Goal: Communication & Community: Participate in discussion

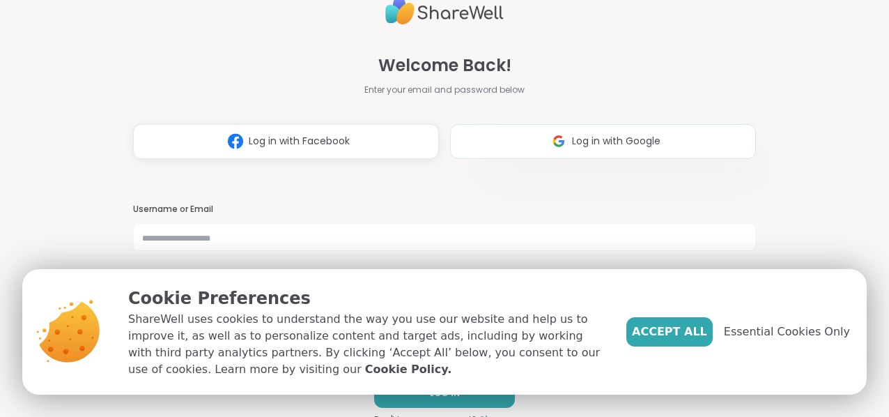
click at [578, 139] on span "Log in with Google" at bounding box center [616, 141] width 88 height 15
click at [596, 135] on span "Log in with Google" at bounding box center [616, 141] width 88 height 15
click at [591, 142] on span "Log in with Google" at bounding box center [616, 141] width 88 height 15
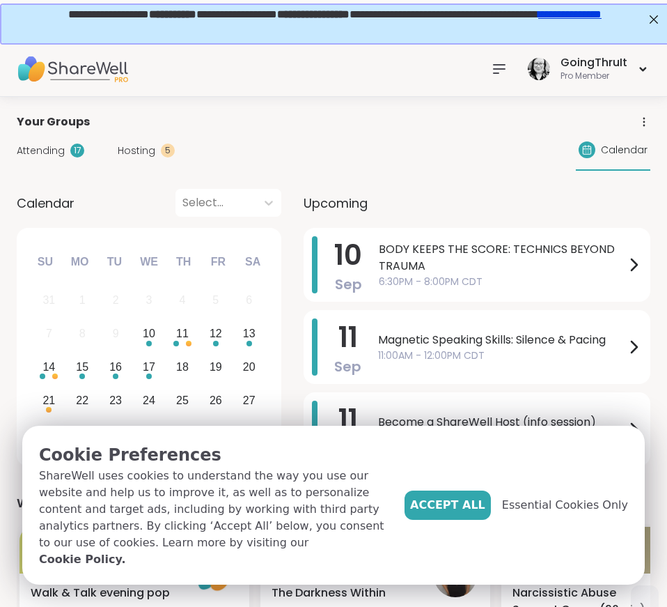
click at [492, 66] on div at bounding box center [499, 69] width 28 height 28
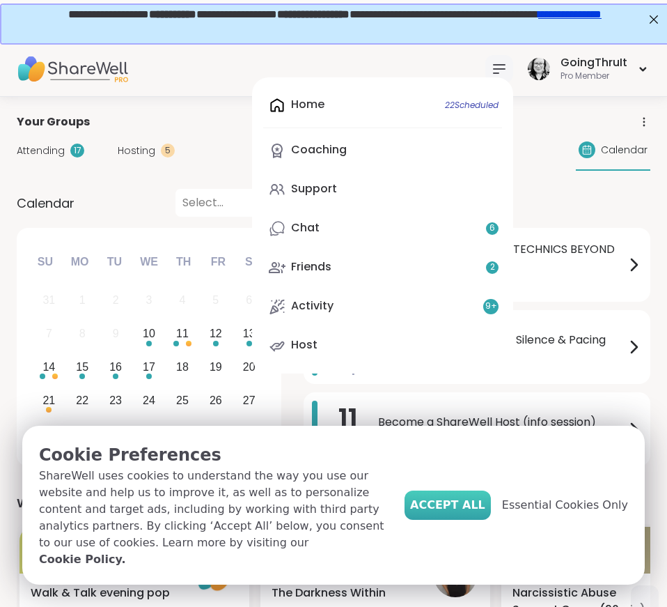
click at [450, 416] on span "Accept All" at bounding box center [447, 505] width 75 height 17
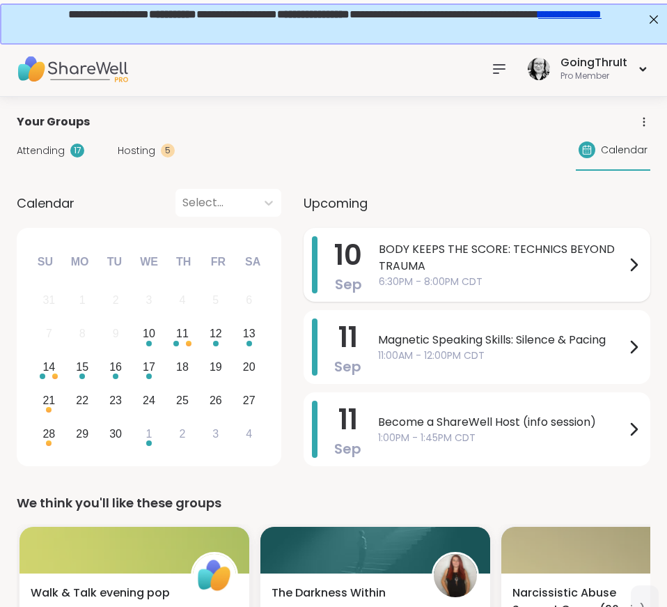
click at [529, 254] on span "BODY KEEPS THE SCORE: TECHNICS BEYOND TRAUMA" at bounding box center [502, 257] width 247 height 33
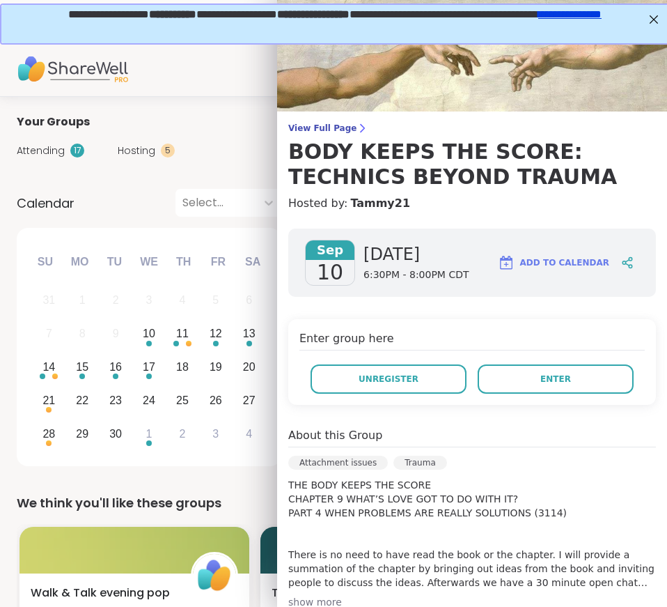
click at [219, 57] on div "GoingThruIt Pro Member" at bounding box center [333, 69] width 667 height 56
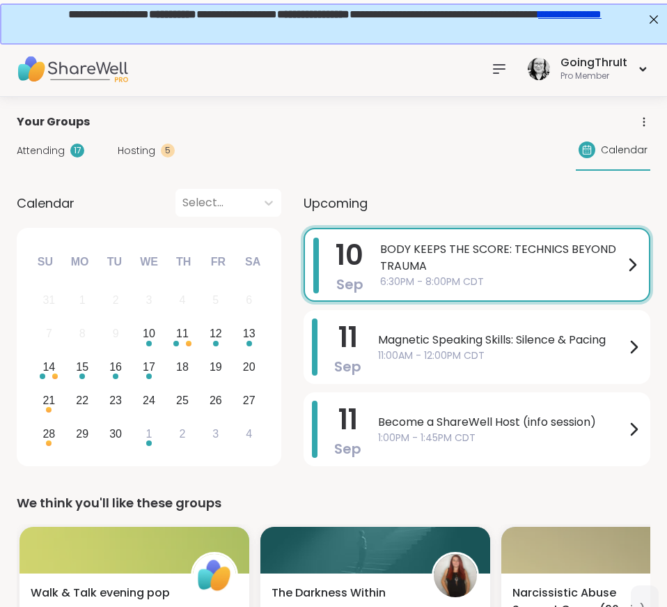
click at [425, 279] on span "6:30PM - 8:00PM CDT" at bounding box center [502, 281] width 244 height 15
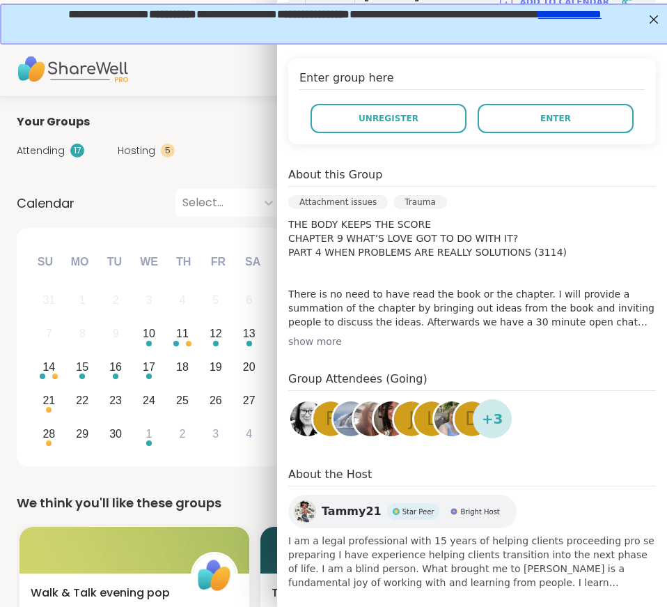
scroll to position [263, 0]
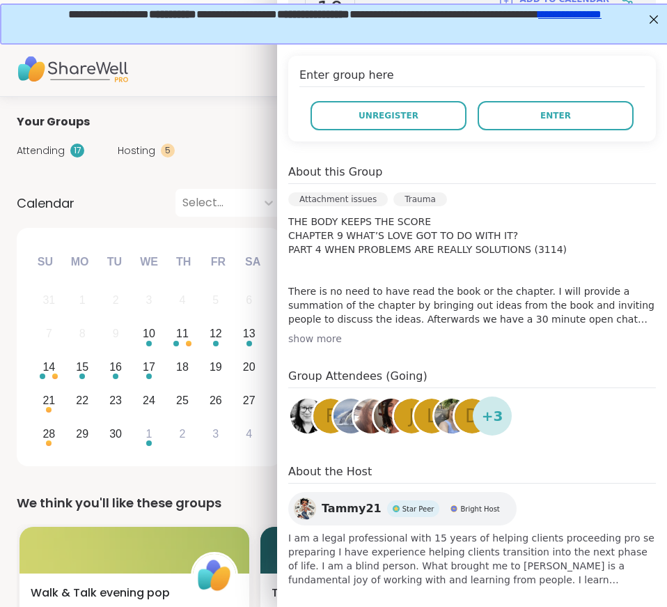
click at [332, 342] on div "show more" at bounding box center [472, 339] width 368 height 14
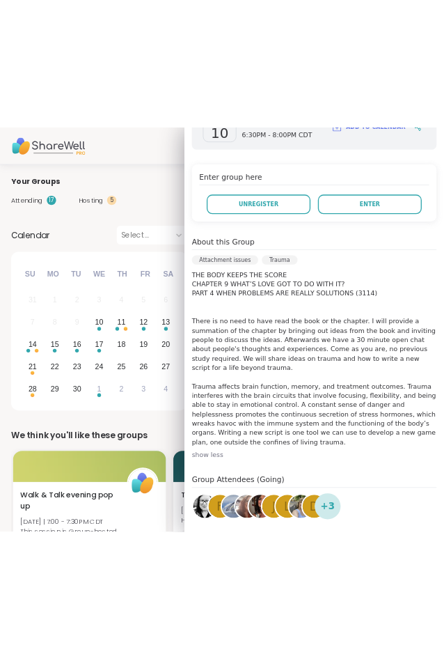
scroll to position [0, 0]
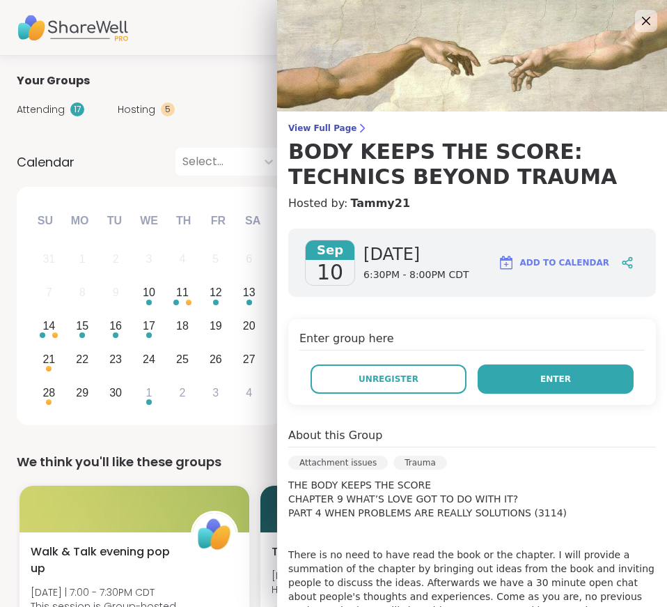
click at [516, 387] on button "Enter" at bounding box center [556, 378] width 156 height 29
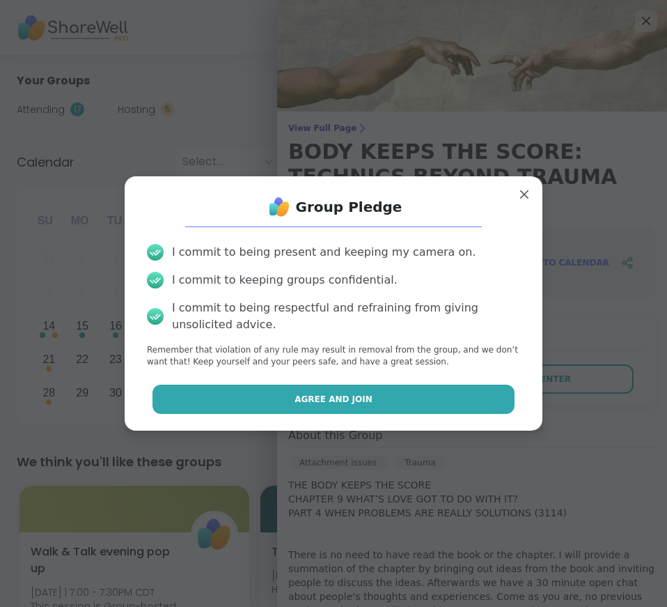
click at [437, 395] on button "Agree and Join" at bounding box center [334, 398] width 363 height 29
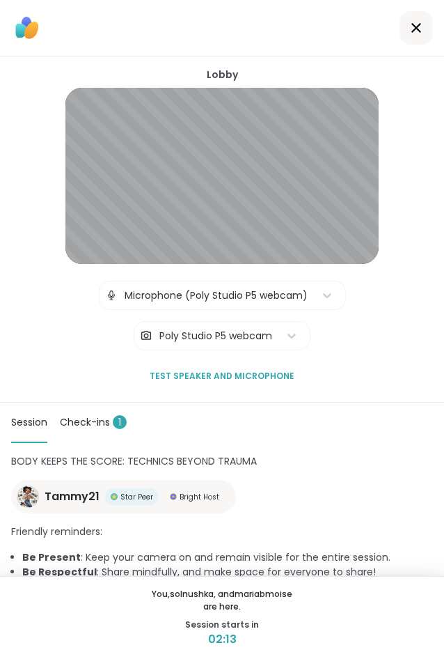
click at [334, 416] on div "Lobby Welcome! We’ll let you know when the session room is open. Session Check-…" at bounding box center [222, 506] width 444 height 206
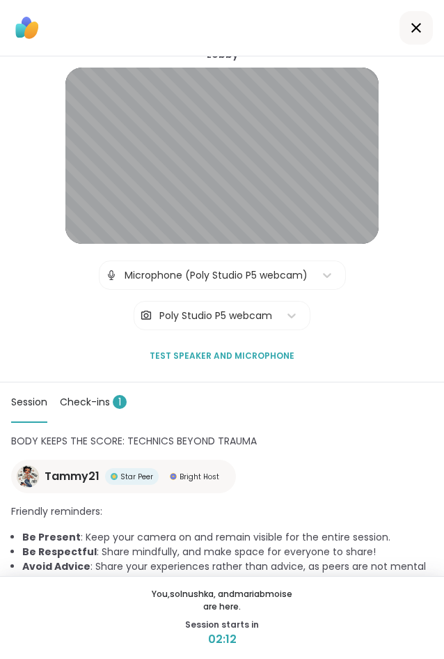
scroll to position [33, 0]
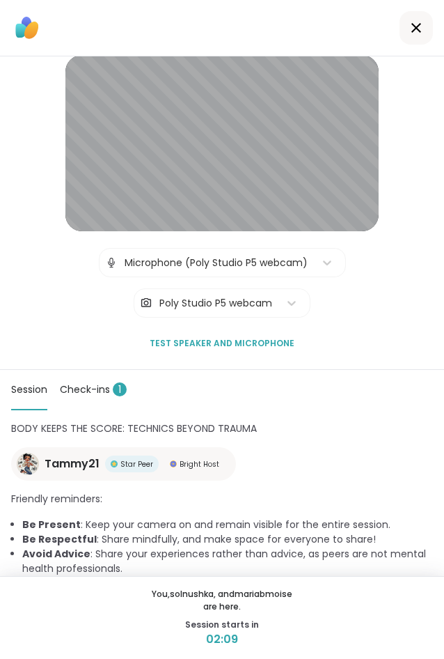
click at [171, 416] on div "BODY KEEPS THE SCORE: TECHNICS BEYOND TRAUMA Tammy21 Star Peer Bright Host Frie…" at bounding box center [222, 498] width 444 height 155
click at [296, 264] on div "Microphone (Poly Studio P5 webcam)" at bounding box center [216, 263] width 183 height 15
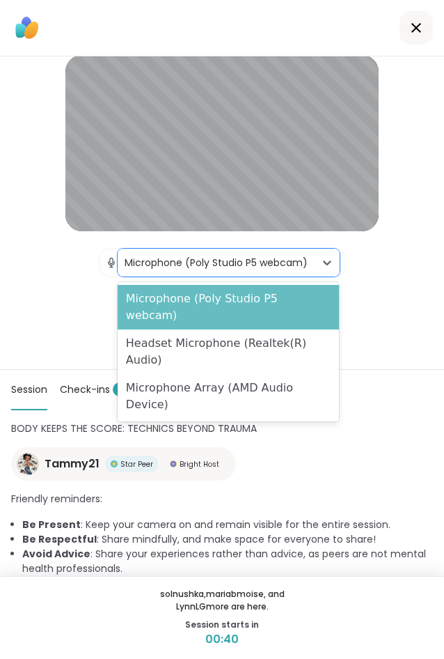
click at [263, 298] on div "Microphone (Poly Studio P5 webcam)" at bounding box center [229, 307] width 222 height 45
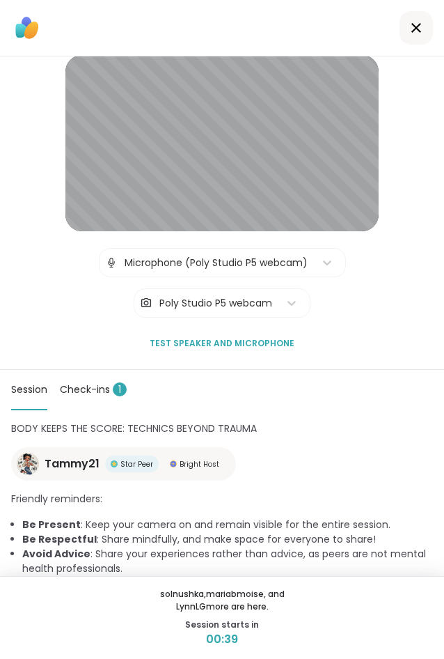
click at [247, 337] on button "Test speaker and microphone" at bounding box center [222, 343] width 156 height 29
click at [318, 274] on div at bounding box center [327, 262] width 25 height 25
click at [385, 293] on div "Lobby | Microphone (Poly Studio P5 webcam) | Poly Studio P5 webcam Test speaker…" at bounding box center [222, 197] width 444 height 346
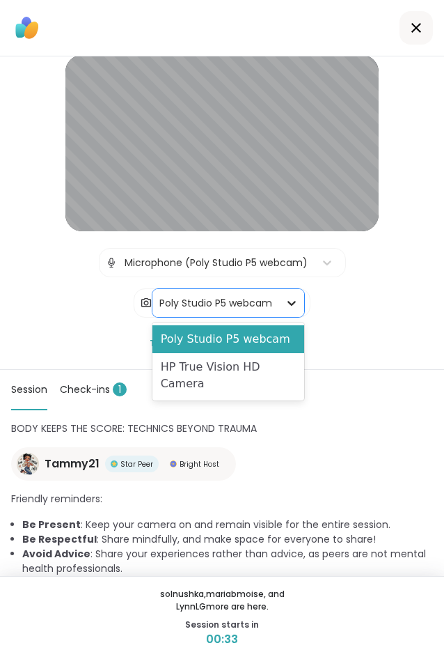
click at [288, 300] on icon at bounding box center [292, 303] width 14 height 14
click at [299, 263] on div "Microphone (Poly Studio P5 webcam)" at bounding box center [216, 263] width 183 height 15
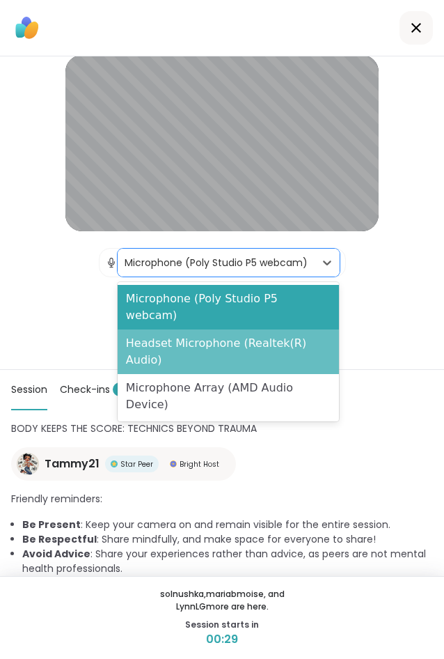
click at [272, 331] on div "Headset Microphone (Realtek(R) Audio)" at bounding box center [229, 351] width 222 height 45
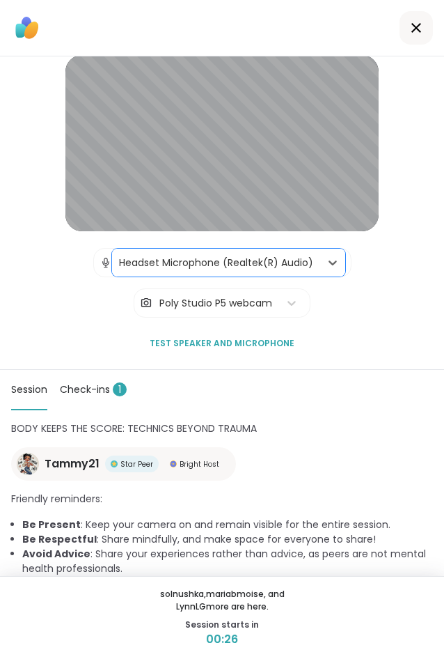
click at [258, 296] on div "Poly Studio P5 webcam" at bounding box center [216, 303] width 113 height 15
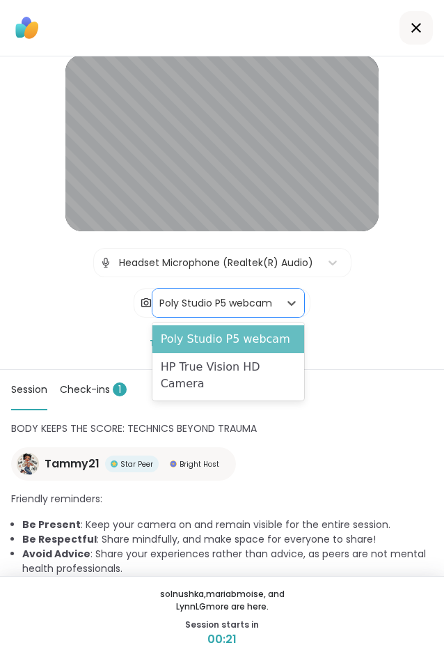
click at [245, 337] on div "Poly Studio P5 webcam" at bounding box center [229, 339] width 153 height 28
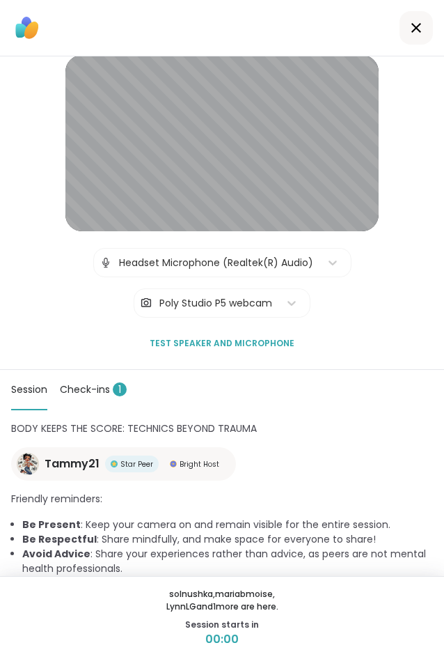
scroll to position [15, 0]
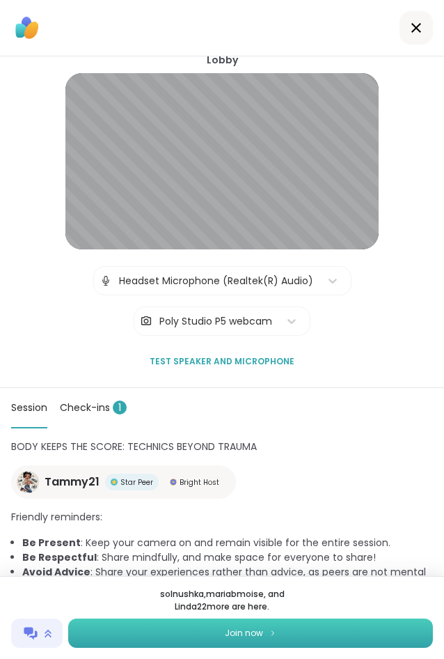
click at [230, 416] on span "Join now" at bounding box center [244, 633] width 38 height 13
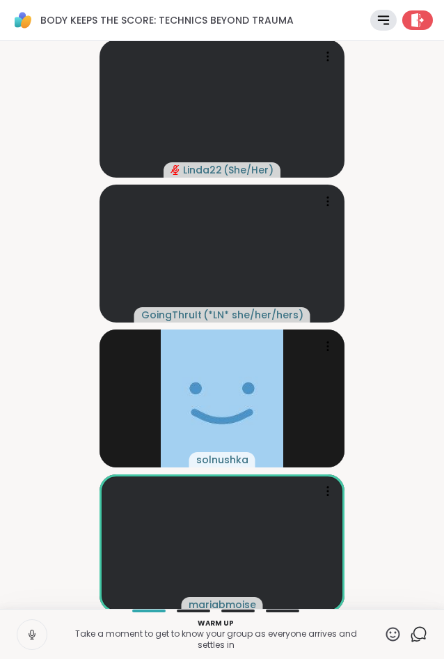
click at [27, 416] on icon at bounding box center [32, 634] width 13 height 13
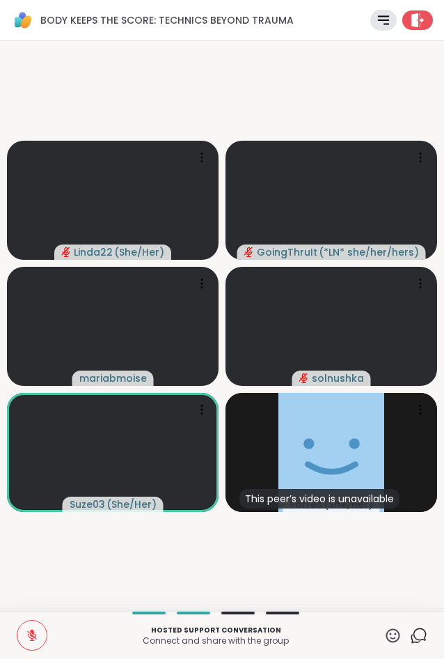
click at [35, 416] on icon at bounding box center [32, 635] width 13 height 13
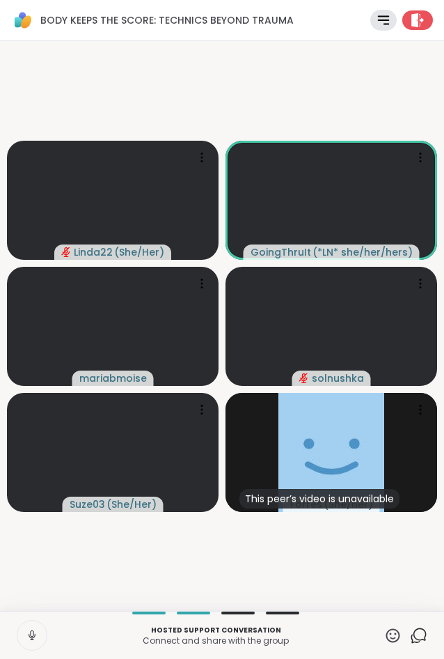
click at [145, 416] on video-player-container "Linda22 ( She/Her ) GoingThruIt ( *LN* she/her/hers ) mariabmoise solnushka Suz…" at bounding box center [222, 326] width 428 height 559
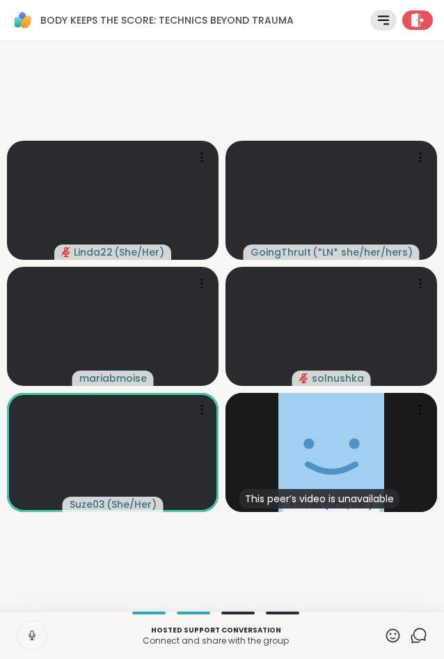
click at [233, 416] on video-player-container "Linda22 ( She/Her ) GoingThruIt ( *LN* she/her/hers ) mariabmoise solnushka Suz…" at bounding box center [222, 326] width 428 height 559
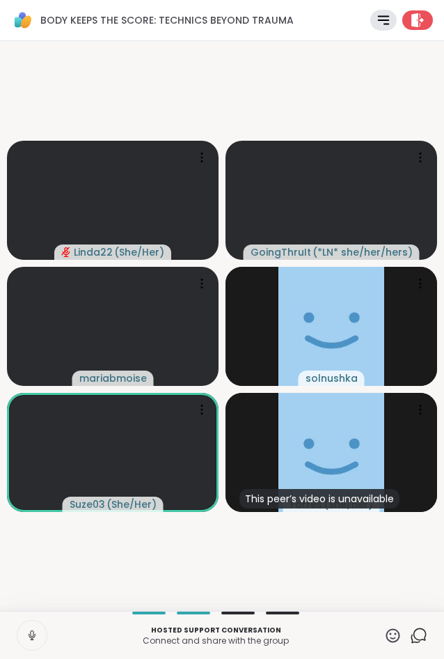
click at [231, 416] on video-player-container "Linda22 ( She/Her ) GoingThruIt ( *LN* she/her/hers ) mariabmoise solnushka Suz…" at bounding box center [222, 326] width 428 height 559
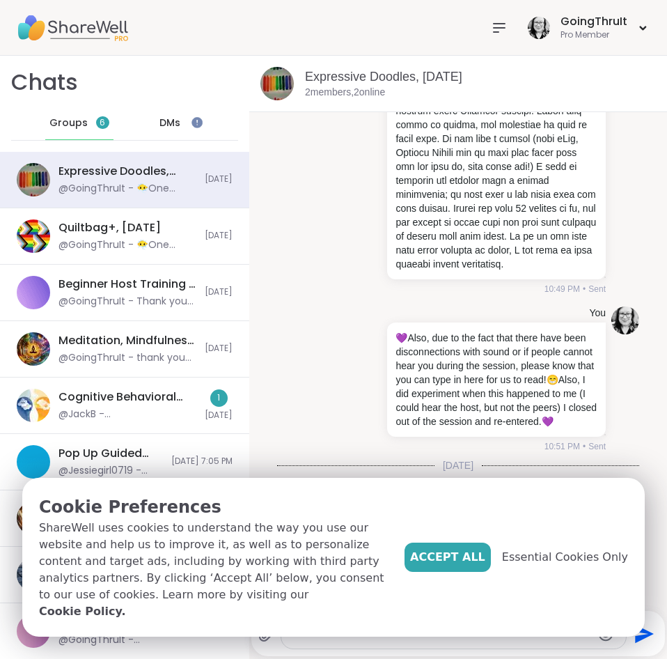
scroll to position [276, 0]
click at [485, 566] on span "Accept All" at bounding box center [447, 557] width 75 height 17
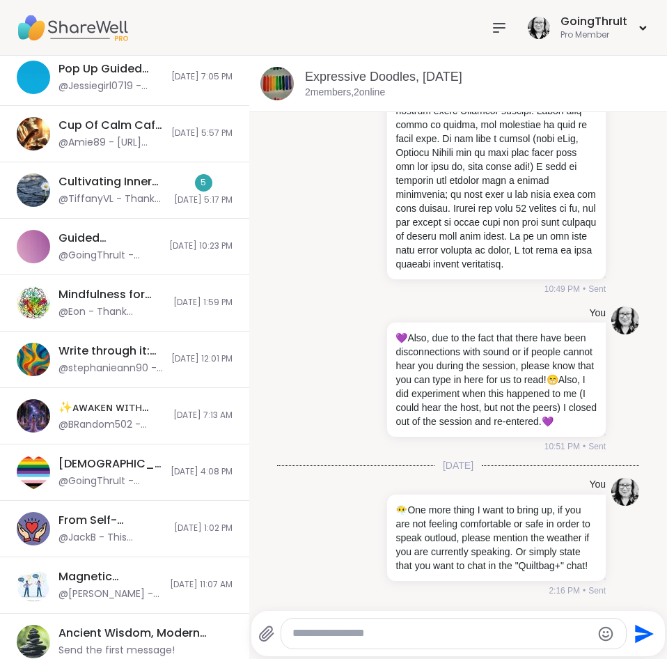
scroll to position [769, 0]
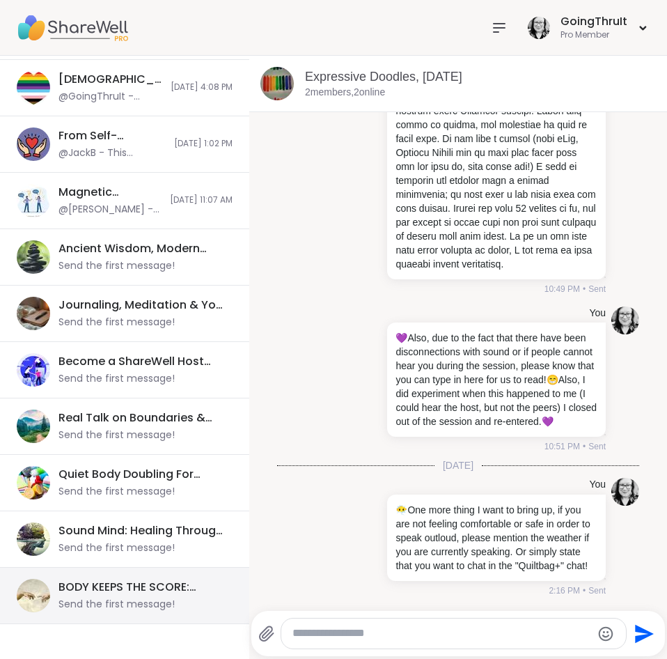
click at [141, 597] on div "BODY KEEPS THE SCORE: TECHNICS BEYOND TRAUMA, Sep 10 Send the first message!" at bounding box center [142, 596] width 166 height 32
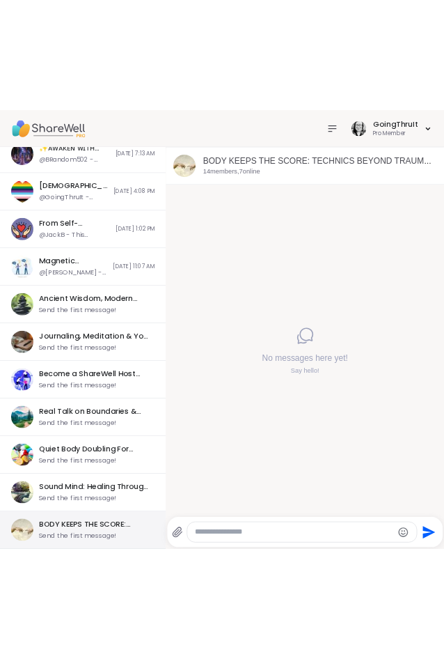
scroll to position [734, 0]
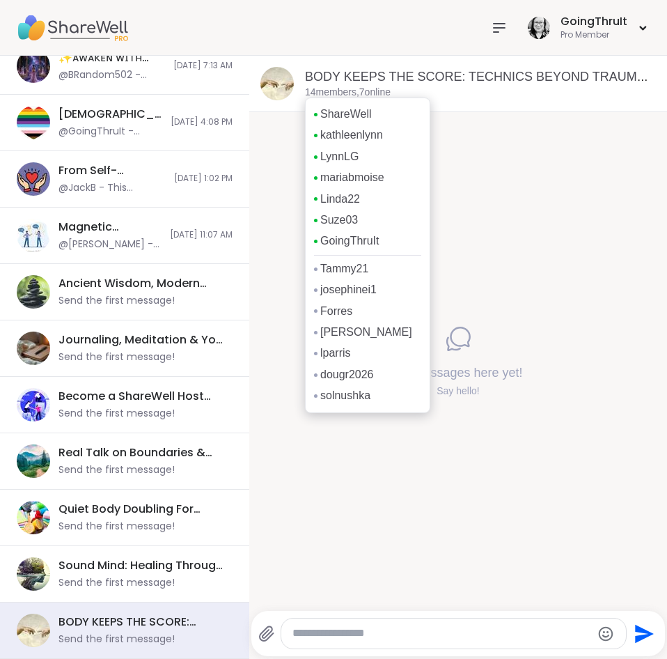
click at [343, 91] on p "14 members, 7 online" at bounding box center [348, 93] width 86 height 14
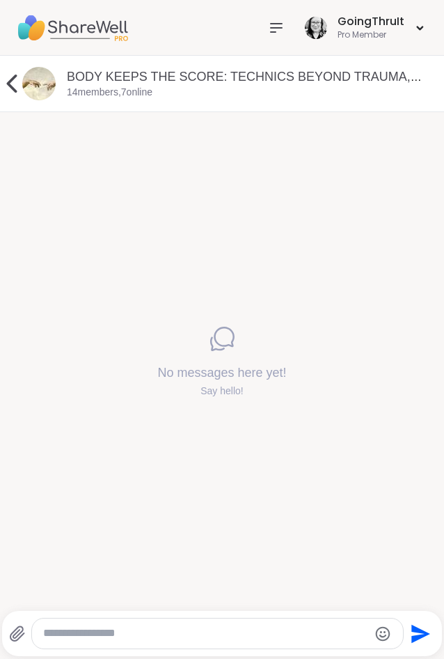
click at [279, 32] on icon at bounding box center [276, 28] width 17 height 17
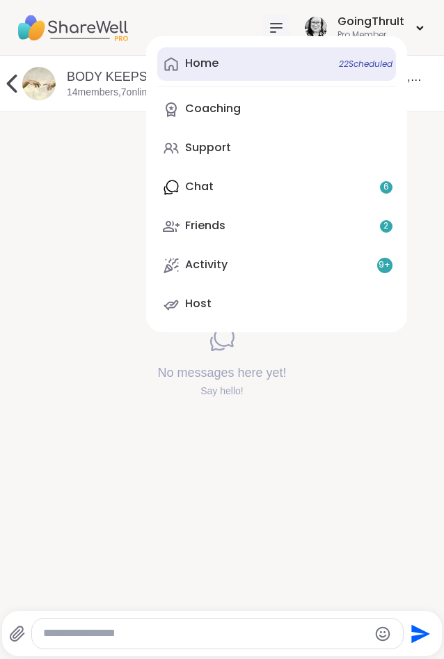
click at [224, 65] on link "Home 22 Scheduled" at bounding box center [276, 63] width 239 height 33
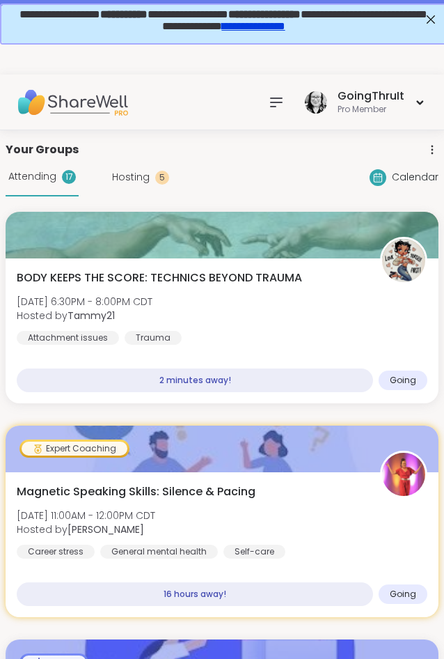
click at [40, 117] on img at bounding box center [72, 102] width 111 height 49
click at [39, 101] on img at bounding box center [72, 102] width 111 height 49
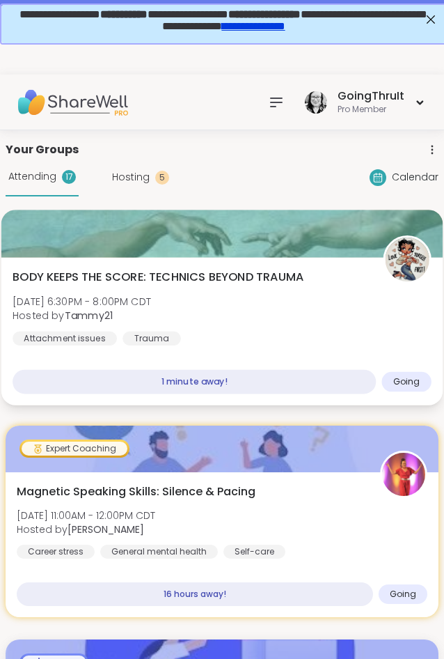
click at [74, 269] on span "BODY KEEPS THE SCORE: TECHNICS BEYOND TRAUMA" at bounding box center [158, 277] width 291 height 17
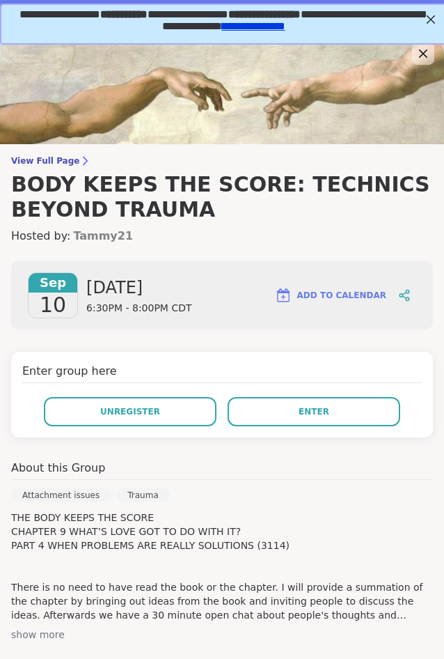
scroll to position [243, 0]
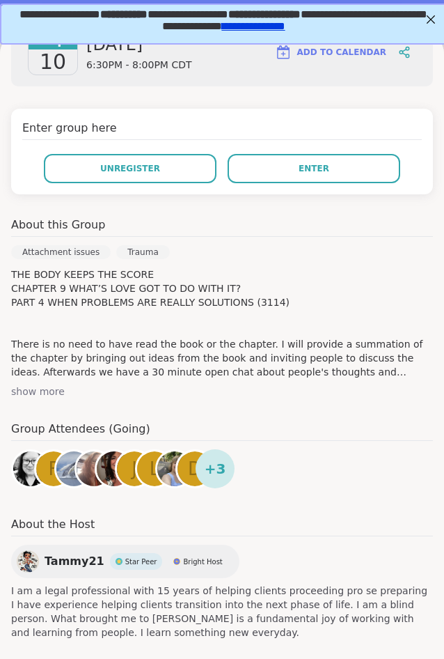
click at [42, 391] on div "show more" at bounding box center [222, 391] width 422 height 14
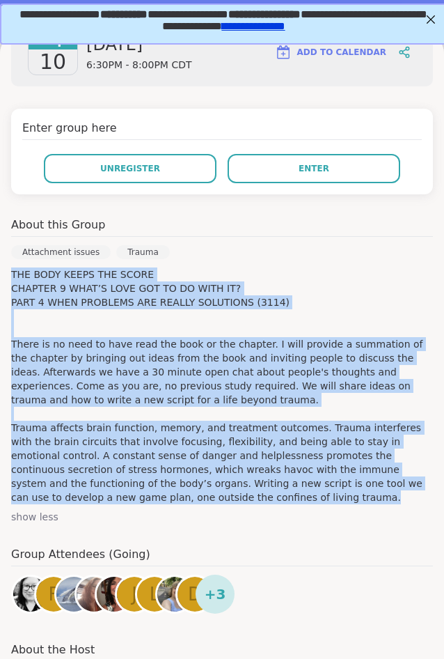
drag, startPoint x: 10, startPoint y: 272, endPoint x: 130, endPoint y: 498, distance: 255.8
click at [130, 498] on div "Sep 10 Wednesday 6:30PM - 8:00PM CDT Add to Calendar Enter group here Unregiste…" at bounding box center [222, 391] width 444 height 769
copy p "THE BODY KEEPS THE SCORE CHAPTER 9 WHAT’S LOVE GOT TO DO WITH IT? PART 4 WHEN P…"
click at [339, 277] on p "THE BODY KEEPS THE SCORE CHAPTER 9 WHAT’S LOVE GOT TO DO WITH IT? PART 4 WHEN P…" at bounding box center [222, 385] width 422 height 237
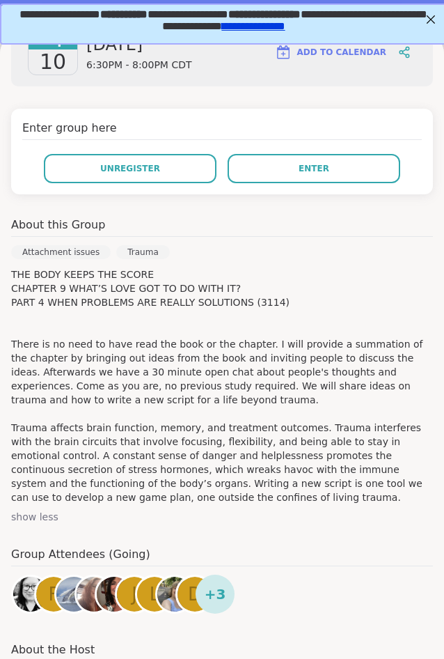
scroll to position [0, 0]
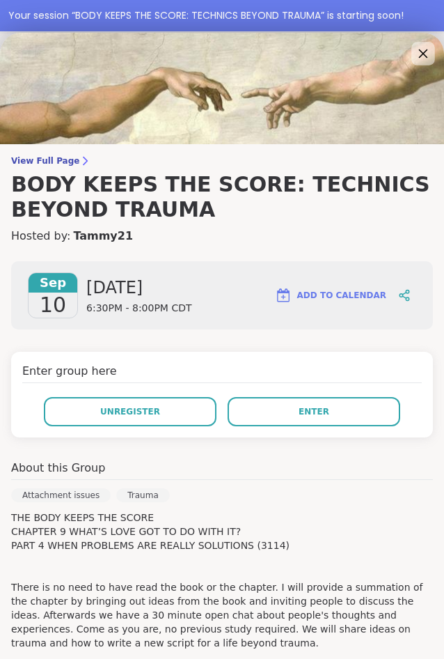
click at [431, 48] on icon at bounding box center [422, 53] width 17 height 17
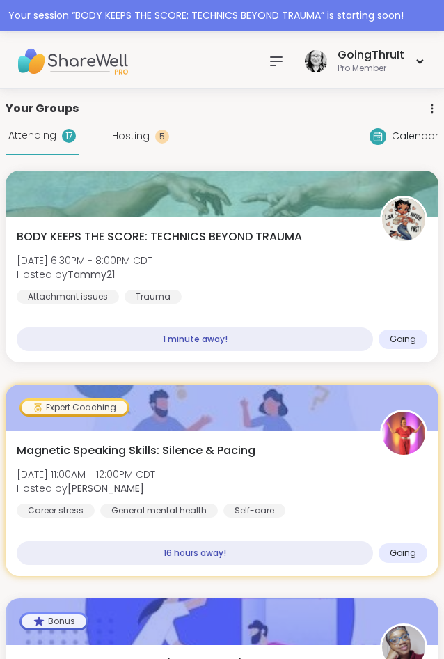
click at [276, 69] on icon at bounding box center [276, 61] width 17 height 17
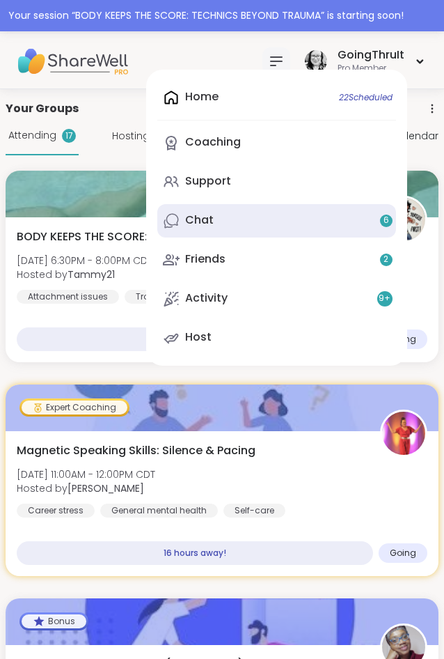
click at [230, 215] on link "Chat 6" at bounding box center [276, 220] width 239 height 33
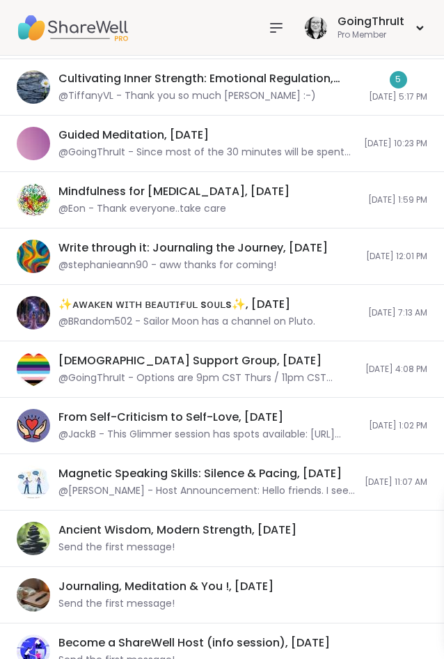
scroll to position [762, 0]
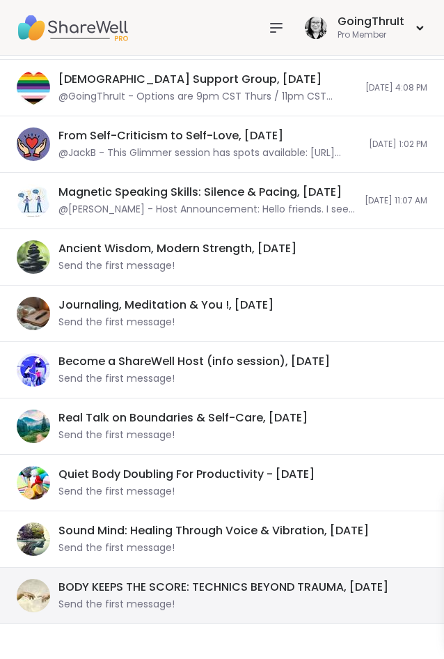
click at [113, 589] on div "BODY KEEPS THE SCORE: TECHNICS BEYOND TRAUMA, [DATE]" at bounding box center [224, 587] width 330 height 15
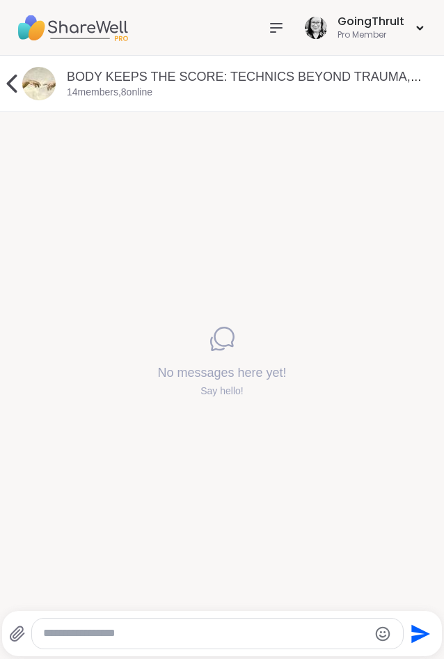
click at [380, 393] on div "No messages here yet! Say hello!" at bounding box center [222, 361] width 444 height 499
click at [127, 639] on textarea "Type your message" at bounding box center [205, 633] width 325 height 15
type textarea "*"
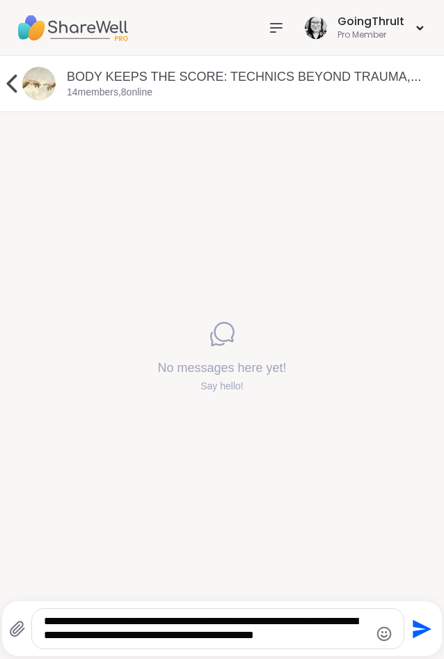
type textarea "**********"
click at [419, 623] on icon "Send" at bounding box center [422, 628] width 19 height 19
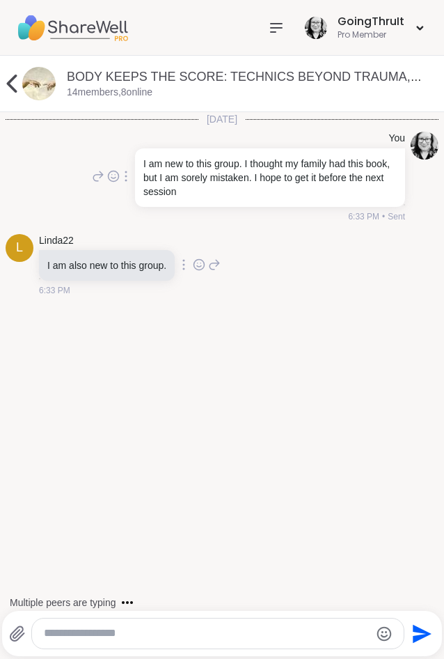
click at [205, 262] on icon at bounding box center [199, 265] width 13 height 14
click at [151, 247] on button "Select Reaction: Heart" at bounding box center [137, 242] width 28 height 28
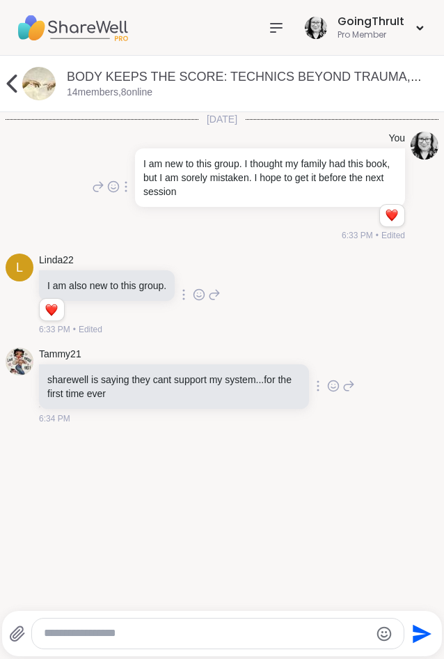
click at [219, 481] on div "Today You I am new to this group. I thought my family had this book, but I am s…" at bounding box center [222, 357] width 444 height 490
click at [144, 641] on div at bounding box center [218, 634] width 372 height 30
click at [137, 636] on textarea "Type your message" at bounding box center [206, 633] width 325 height 15
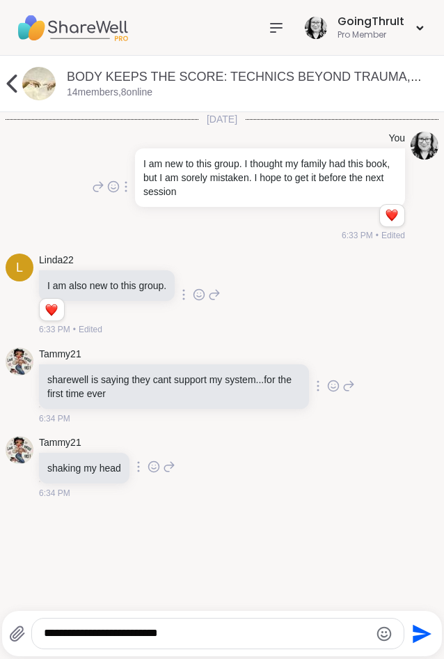
type textarea "**********"
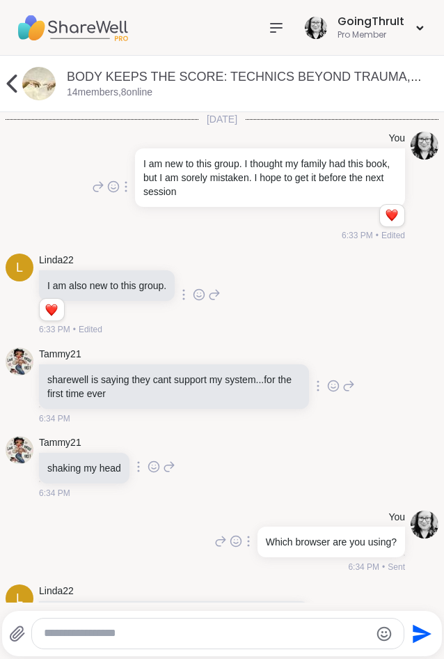
scroll to position [115, 0]
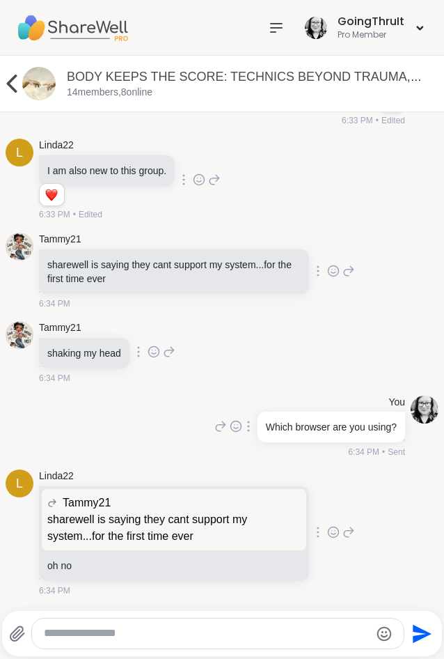
click at [124, 637] on textarea "Type your message" at bounding box center [206, 633] width 325 height 15
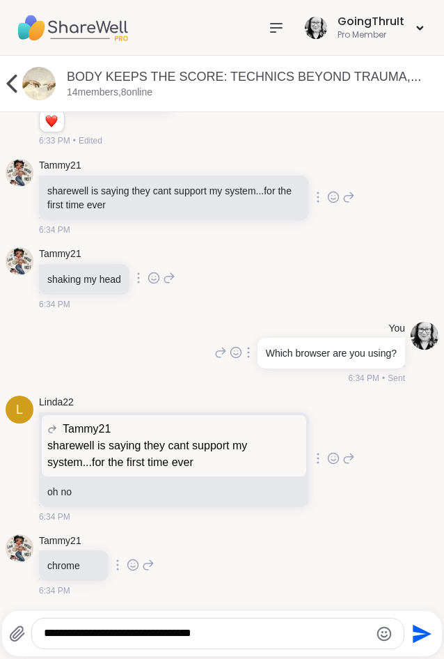
type textarea "**********"
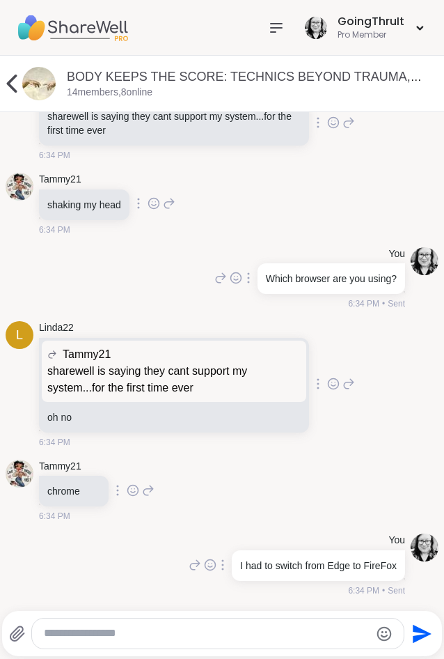
click at [146, 623] on div at bounding box center [218, 634] width 372 height 30
click at [141, 631] on textarea "Type your message" at bounding box center [206, 633] width 325 height 15
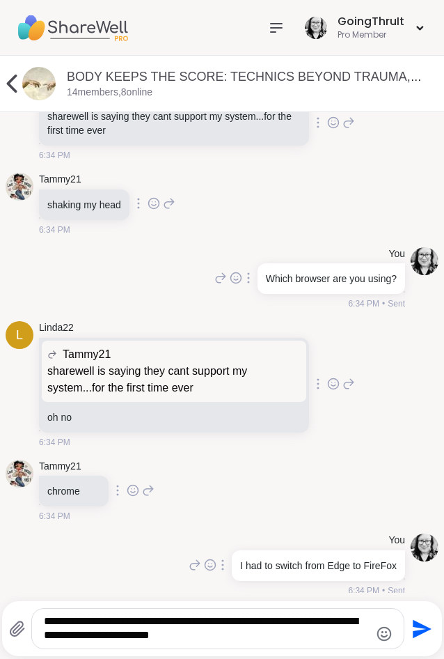
type textarea "**********"
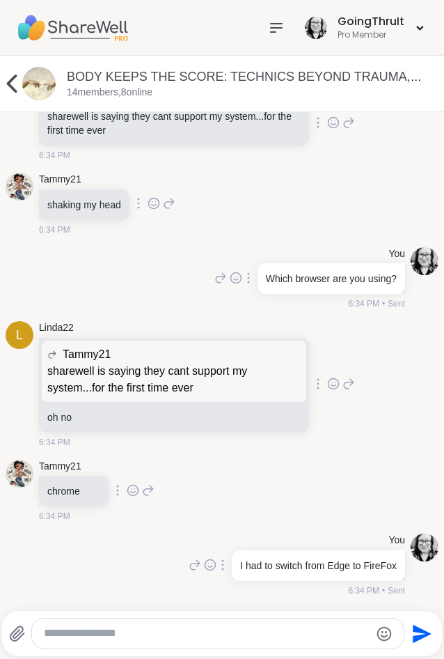
scroll to position [352, 0]
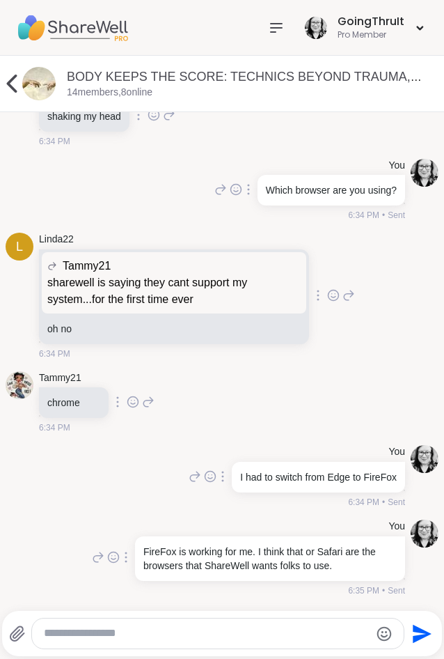
click at [289, 625] on div at bounding box center [218, 634] width 372 height 30
click at [201, 484] on div "You I had to switch from Edge to FireFox 6:34 PM • Sent" at bounding box center [295, 476] width 219 height 63
click at [110, 635] on textarea "Type your message" at bounding box center [206, 633] width 325 height 15
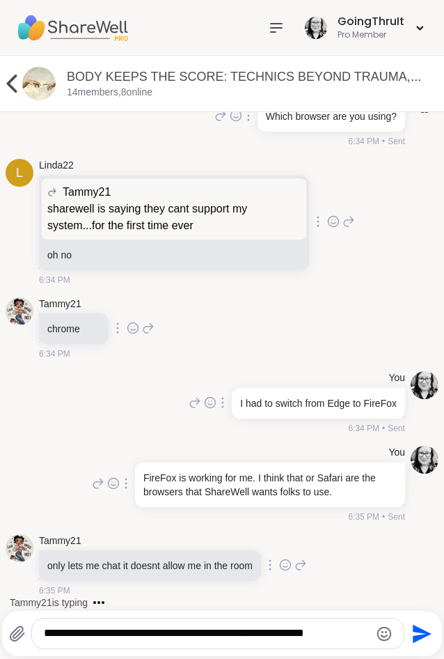
scroll to position [500, 0]
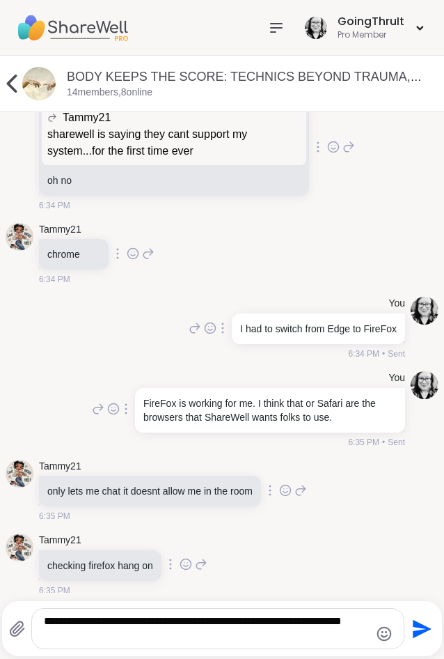
type textarea "**********"
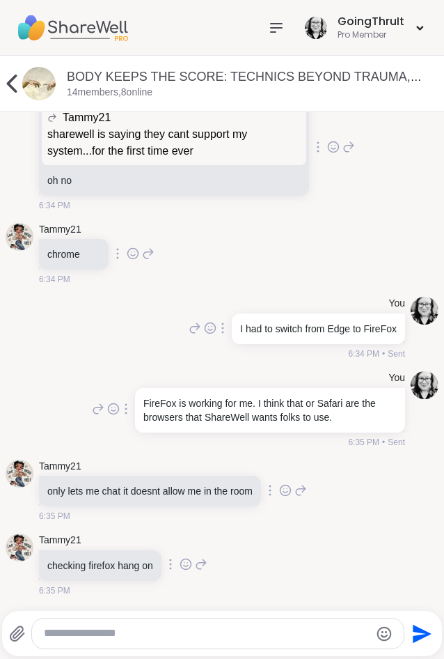
scroll to position [588, 0]
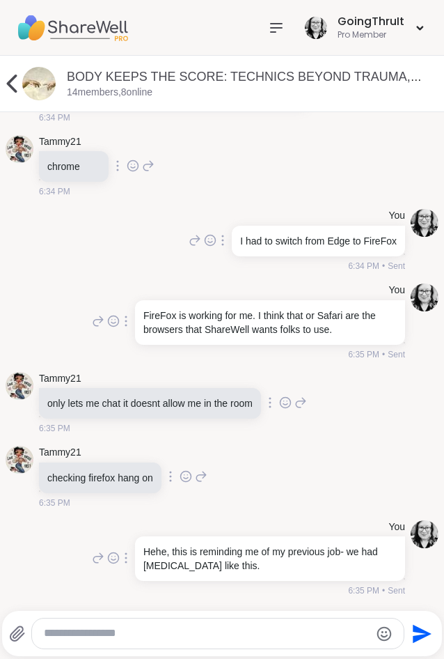
click at [190, 634] on textarea "Type your message" at bounding box center [206, 633] width 325 height 15
click at [192, 477] on icon at bounding box center [186, 476] width 13 height 14
click at [192, 455] on div "Select Reaction: Heart" at bounding box center [186, 454] width 13 height 13
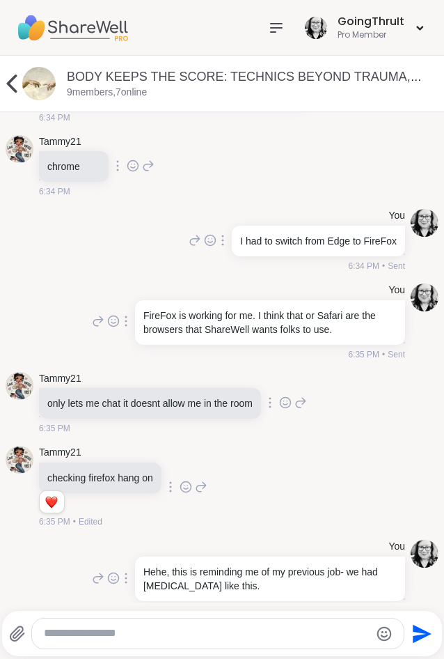
click at [261, 631] on textarea "Type your message" at bounding box center [206, 633] width 325 height 15
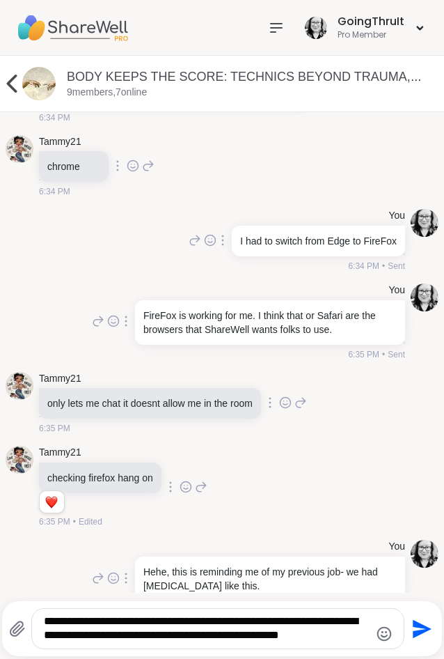
type textarea "**********"
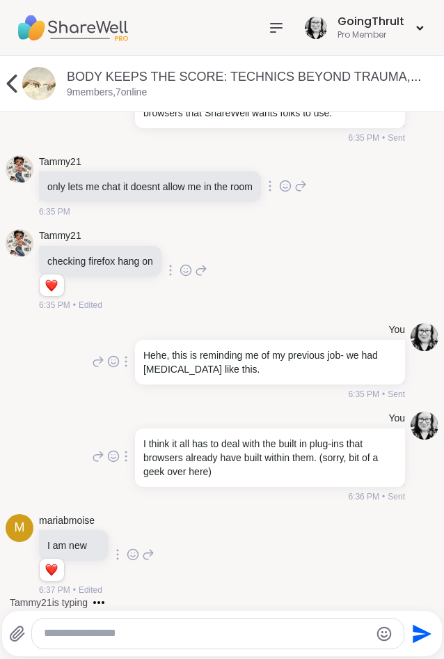
scroll to position [878, 0]
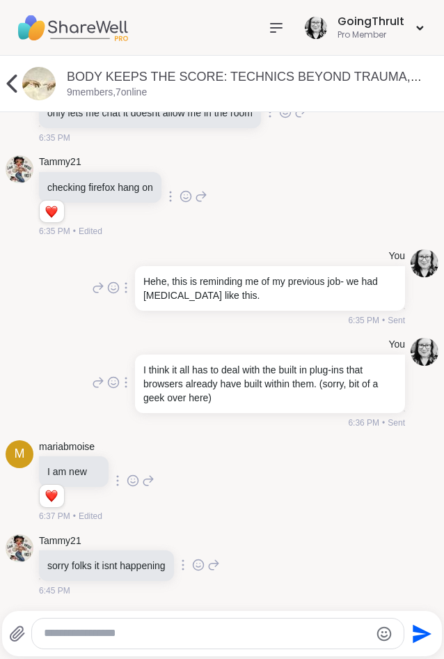
click at [90, 638] on textarea "Type your message" at bounding box center [206, 633] width 325 height 15
click at [121, 626] on textarea "******" at bounding box center [206, 633] width 325 height 15
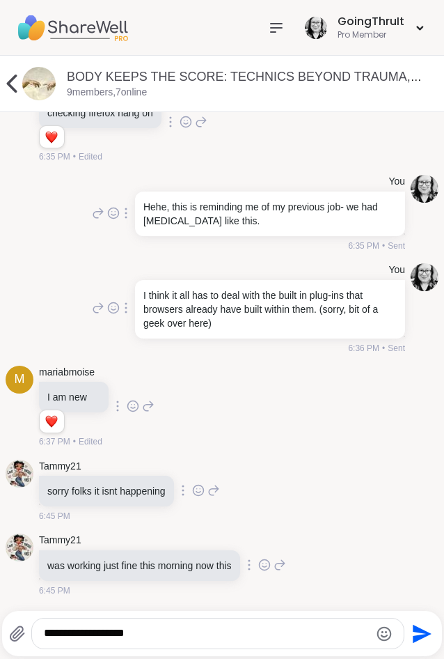
type textarea "**********"
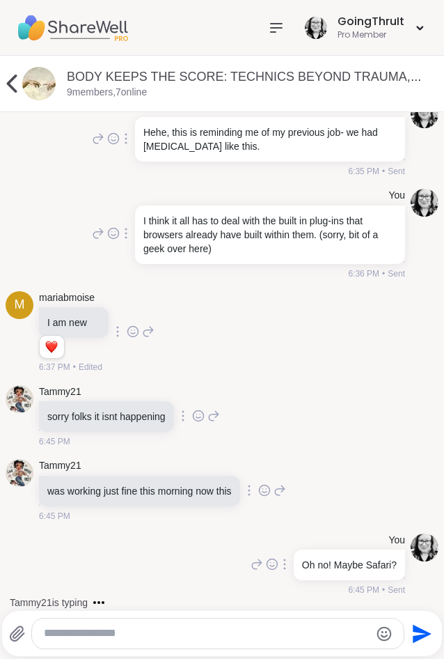
scroll to position [1115, 0]
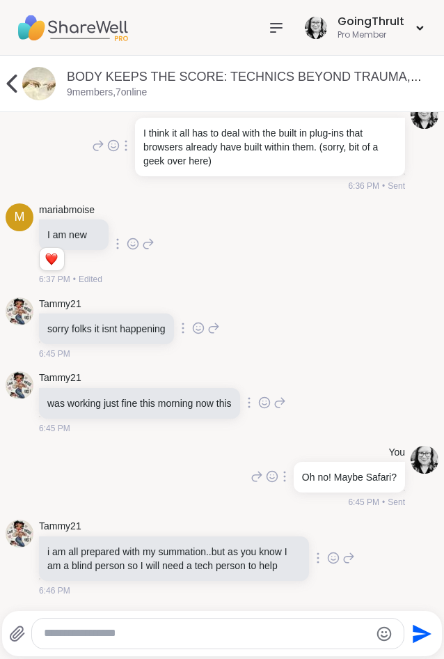
click at [150, 633] on textarea "Type your message" at bounding box center [206, 633] width 325 height 15
click at [118, 632] on textarea "Type your message" at bounding box center [206, 633] width 325 height 15
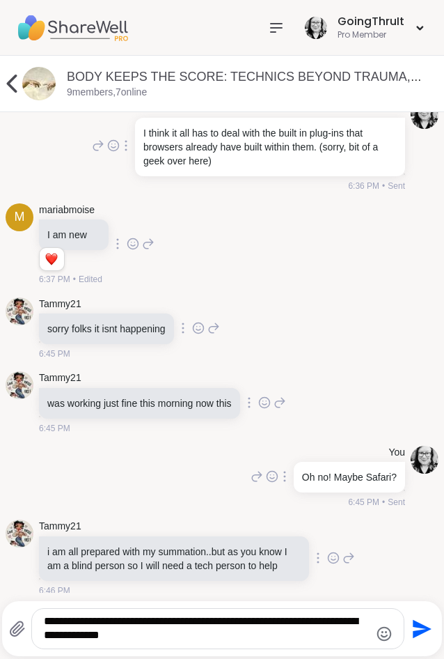
type textarea "**********"
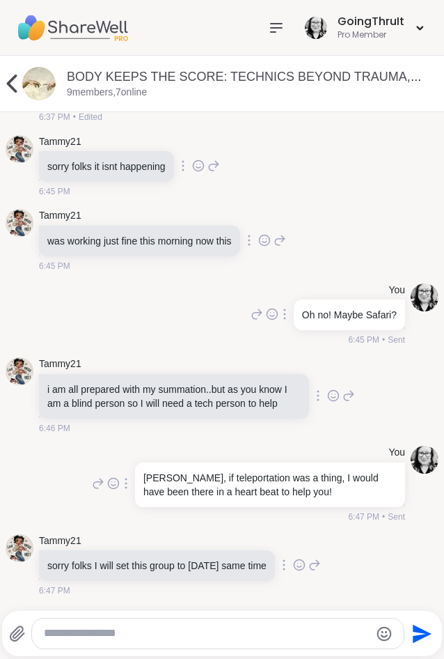
scroll to position [1447, 0]
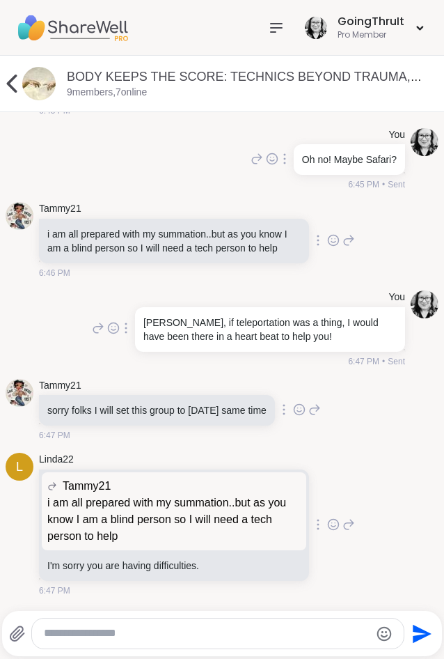
click at [254, 637] on textarea "Type your message" at bounding box center [206, 633] width 325 height 15
click at [203, 637] on textarea "Type your message" at bounding box center [206, 633] width 325 height 15
click at [189, 635] on textarea "Type your message" at bounding box center [206, 633] width 325 height 15
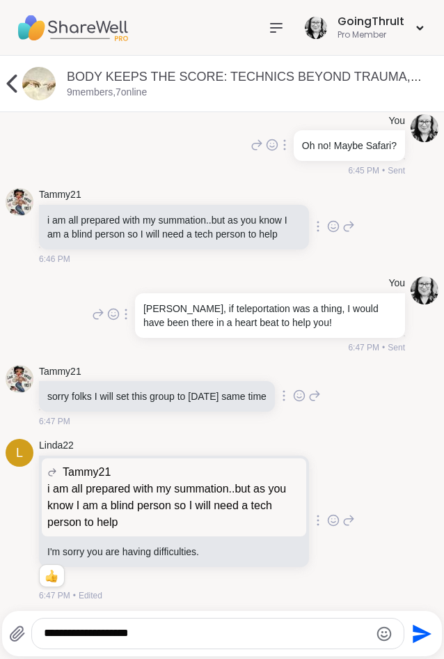
scroll to position [1467, 0]
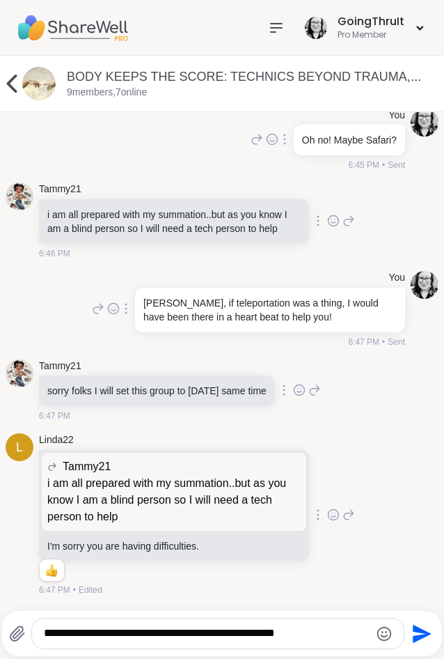
type textarea "**********"
click at [378, 632] on icon "Emoji picker" at bounding box center [384, 633] width 17 height 17
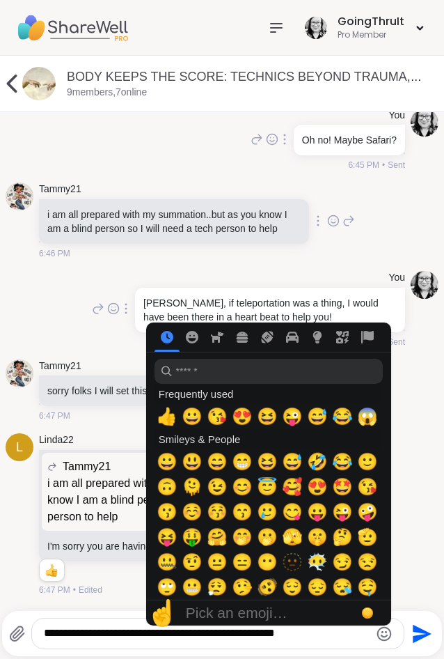
click at [384, 635] on icon "Emoji picker" at bounding box center [384, 633] width 17 height 17
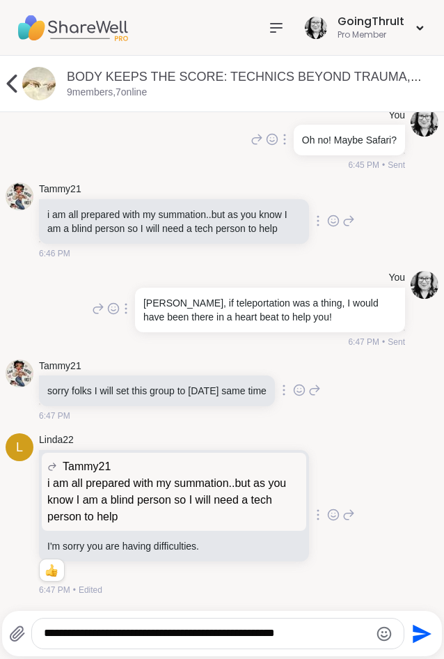
click at [384, 635] on icon "Emoji picker" at bounding box center [384, 633] width 17 height 17
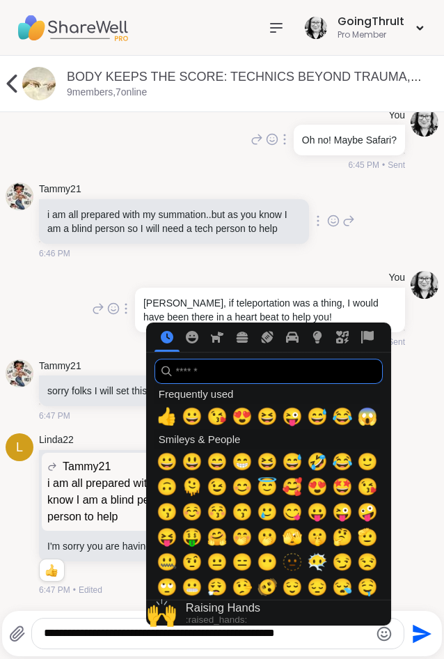
click at [238, 373] on input "search" at bounding box center [269, 371] width 228 height 25
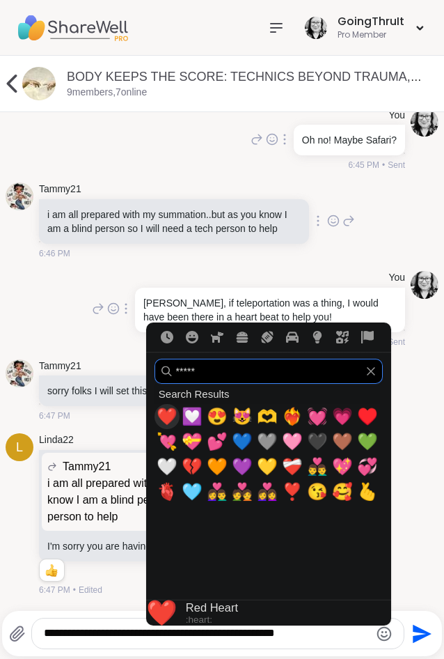
scroll to position [0, 0]
type input "*****"
click at [246, 468] on span "💜" at bounding box center [242, 467] width 21 height 20
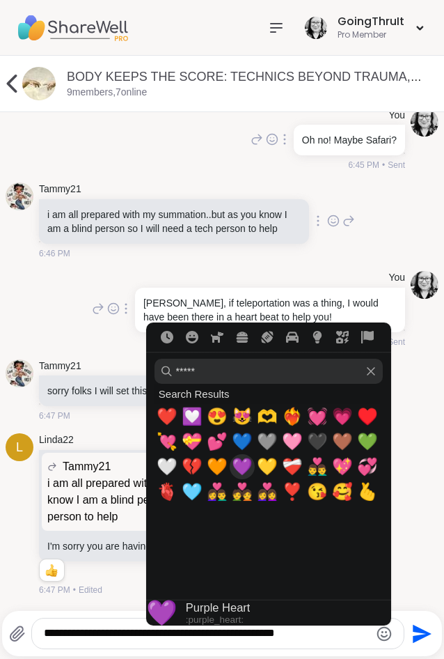
type textarea "**********"
click at [424, 632] on icon "Send" at bounding box center [422, 633] width 19 height 19
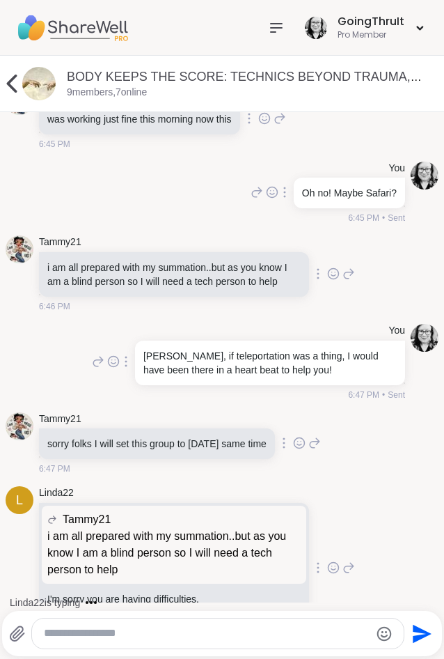
scroll to position [1575, 0]
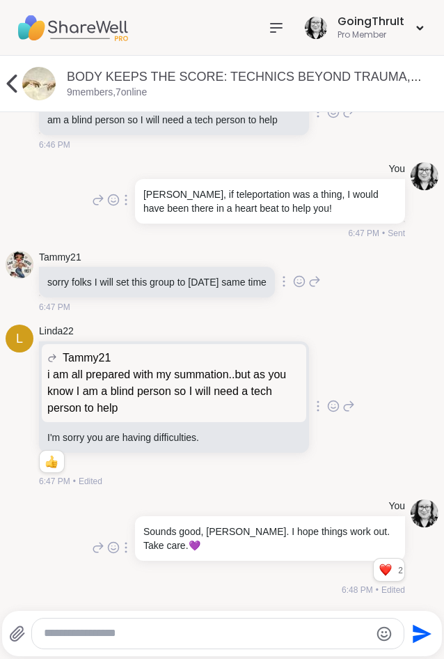
click at [55, 26] on img at bounding box center [72, 27] width 111 height 49
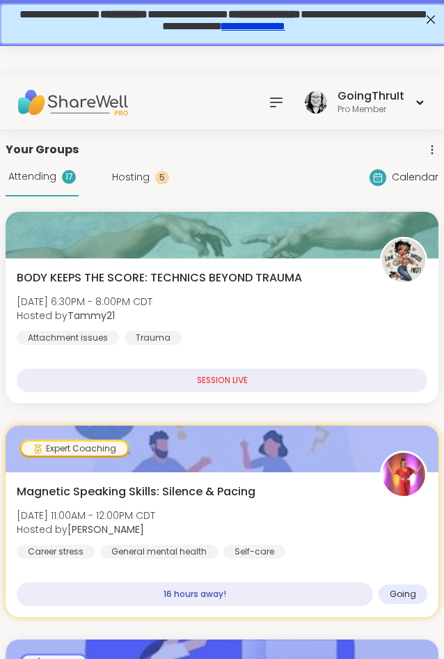
click at [279, 103] on icon at bounding box center [276, 102] width 11 height 8
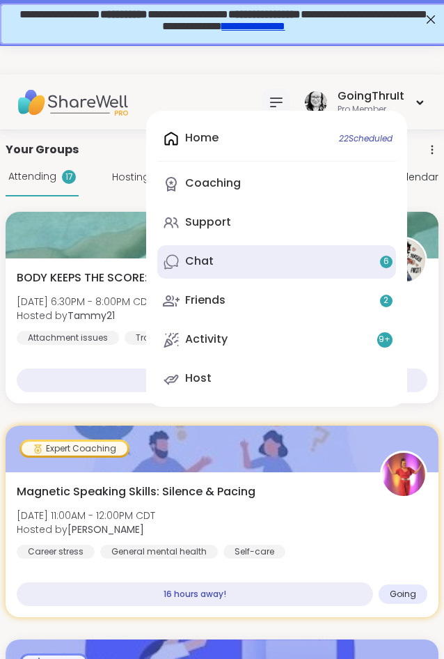
click at [221, 261] on link "Chat 6" at bounding box center [276, 261] width 239 height 33
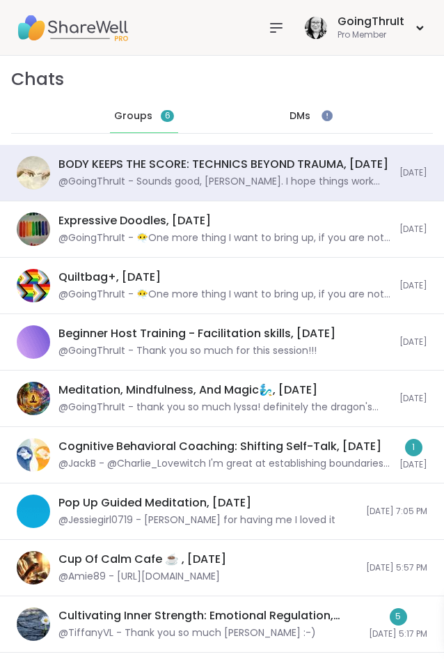
click at [312, 110] on div "DMs" at bounding box center [300, 116] width 68 height 33
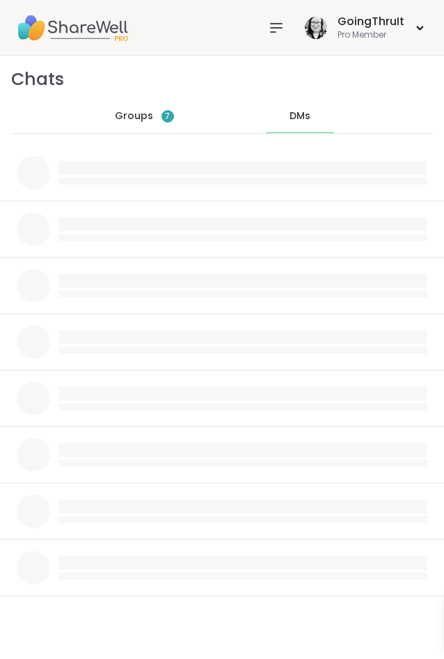
click at [130, 113] on span "Groups" at bounding box center [134, 116] width 38 height 14
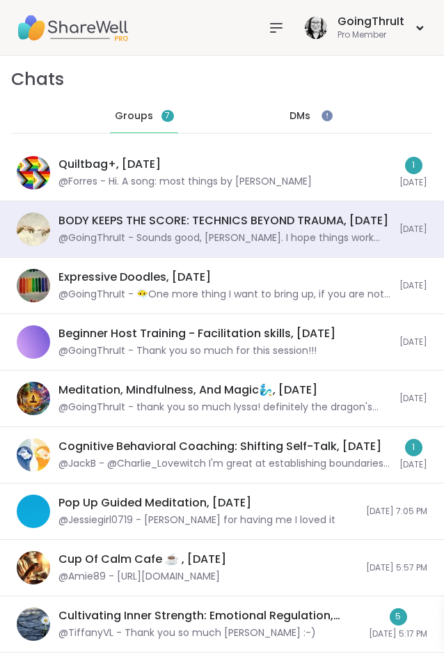
click at [286, 34] on div at bounding box center [277, 28] width 28 height 28
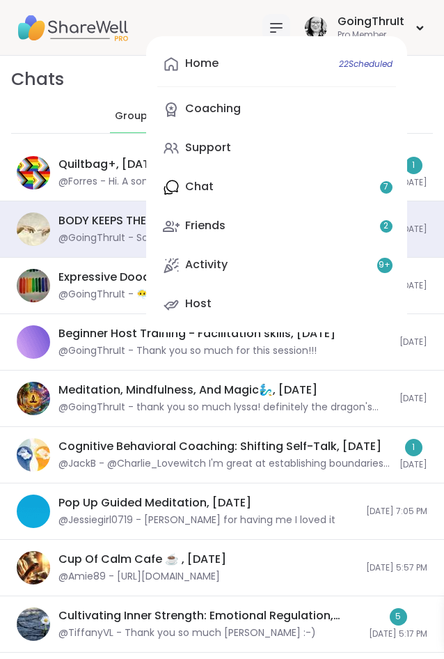
click at [206, 185] on div "Home 22 Scheduled Coaching Support Chat 7 Friends 2 Activity 9 + Host" at bounding box center [276, 184] width 261 height 296
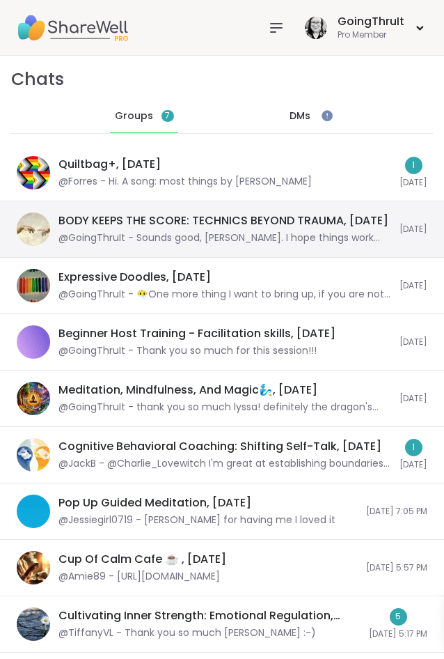
click at [143, 233] on div "@GoingThruIt - Sounds good, Tammy. I hope things work out. Take care. 💜" at bounding box center [225, 238] width 333 height 14
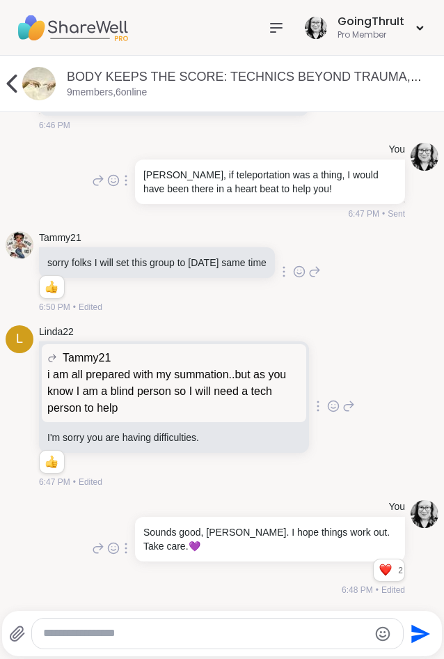
click at [173, 637] on textarea "Type your message" at bounding box center [205, 633] width 325 height 15
click at [172, 623] on div at bounding box center [217, 634] width 371 height 30
click at [158, 629] on textarea "Type your message" at bounding box center [205, 633] width 325 height 15
click at [400, 336] on div "L Linda22 Tammy21 i am all prepared with my summation..but as you know I am a b…" at bounding box center [222, 407] width 433 height 175
click at [7, 84] on icon at bounding box center [12, 84] width 10 height 18
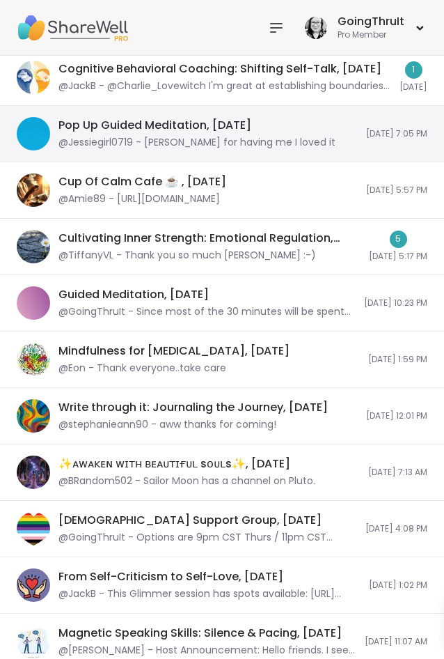
scroll to position [0, 0]
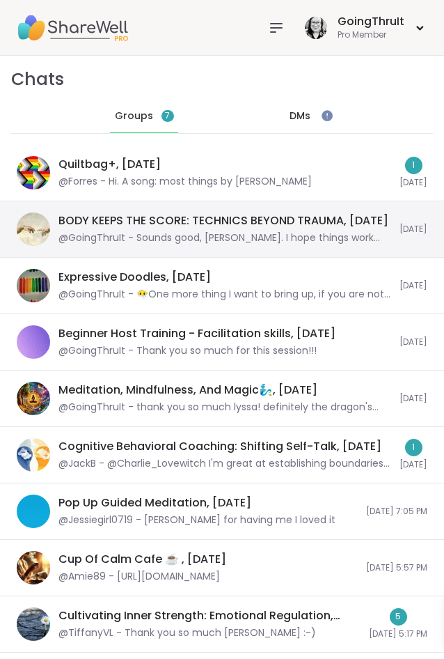
click at [166, 238] on div "@GoingThruIt - Sounds good, Tammy. I hope things work out. Take care. 💜" at bounding box center [225, 238] width 333 height 14
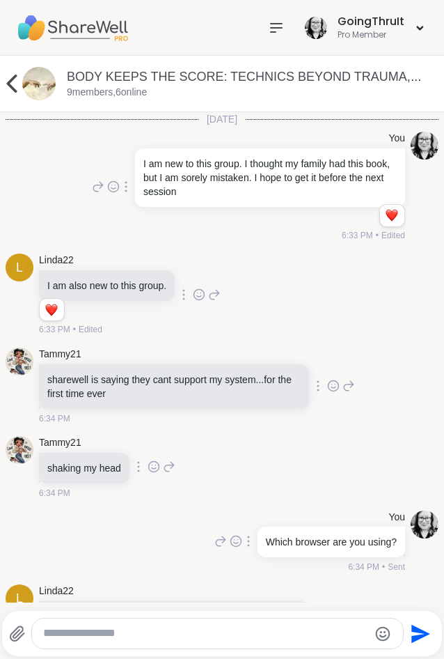
click at [16, 91] on icon at bounding box center [12, 84] width 10 height 18
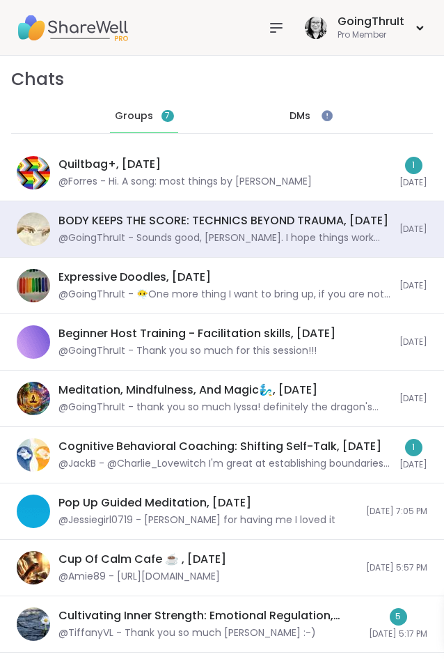
click at [142, 117] on span "Groups" at bounding box center [134, 116] width 38 height 14
click at [292, 111] on span "DMs" at bounding box center [300, 116] width 21 height 14
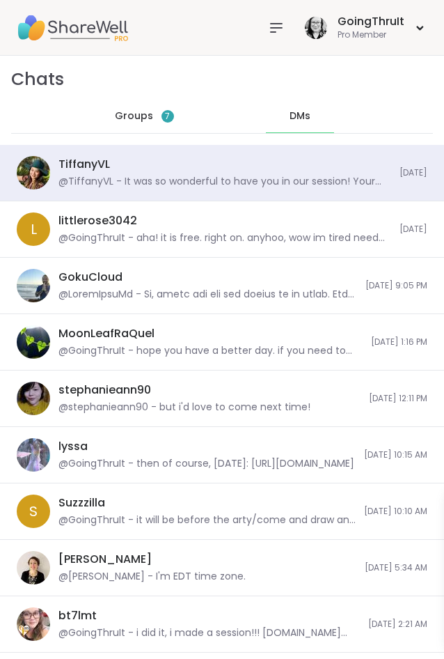
scroll to position [518, 0]
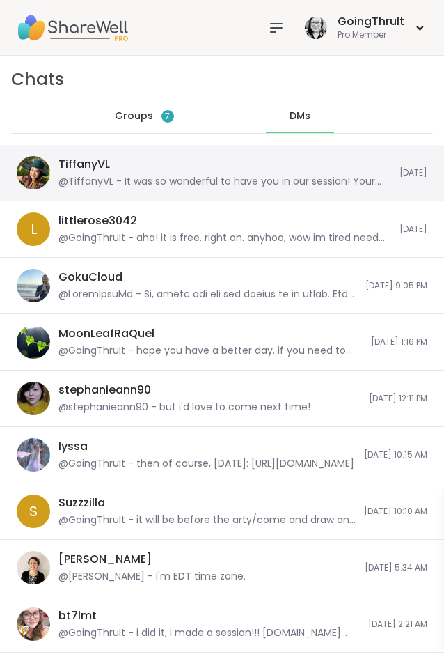
click at [77, 160] on div "TiffanyVL" at bounding box center [85, 164] width 52 height 15
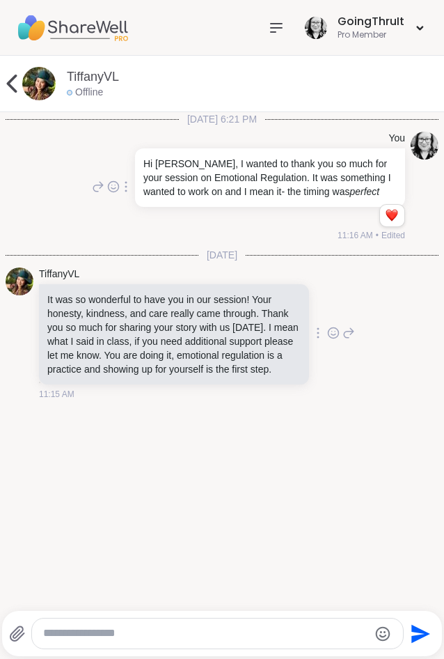
scroll to position [0, 0]
click at [178, 630] on textarea "Type your message" at bounding box center [205, 633] width 325 height 15
click at [124, 635] on textarea "Type your message" at bounding box center [205, 633] width 325 height 15
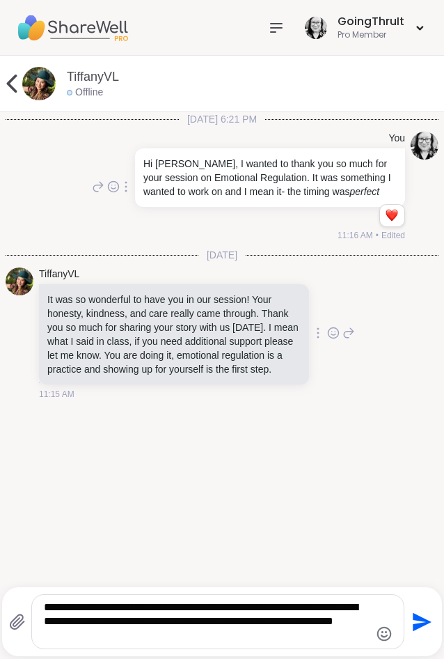
click at [119, 634] on textarea "**********" at bounding box center [206, 621] width 325 height 42
click at [119, 636] on textarea "**********" at bounding box center [206, 621] width 325 height 42
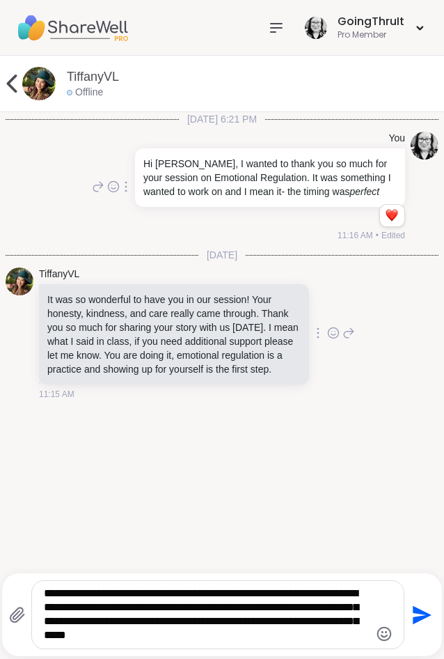
click at [367, 406] on div "TiffanyVL It was so wonderful to have you in our session! Your honesty, kindnes…" at bounding box center [222, 334] width 433 height 144
click at [228, 642] on textarea "**********" at bounding box center [206, 614] width 325 height 56
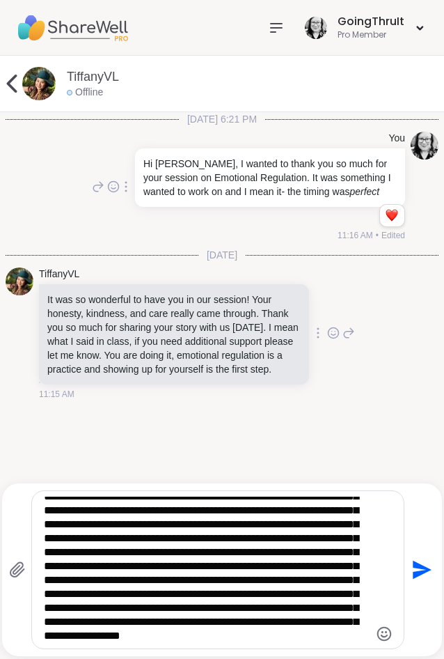
scroll to position [63, 0]
click at [394, 638] on div "**********" at bounding box center [218, 569] width 372 height 157
click at [385, 633] on icon "Emoji picker" at bounding box center [384, 633] width 17 height 17
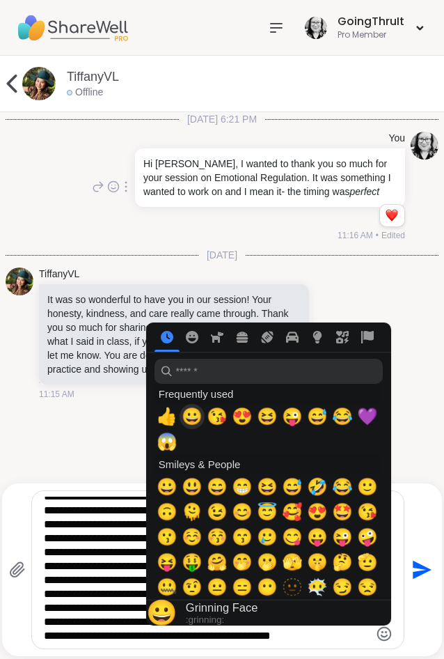
click at [194, 423] on span "😀" at bounding box center [192, 417] width 21 height 20
click at [365, 414] on span "💜" at bounding box center [367, 417] width 21 height 20
type textarea "**********"
click at [422, 570] on icon "Send" at bounding box center [421, 570] width 22 height 22
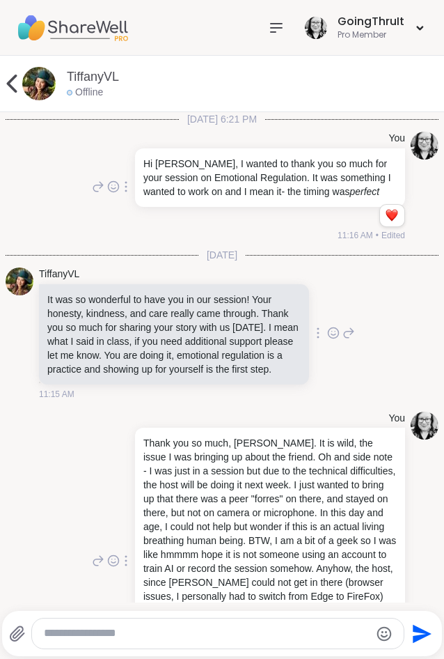
scroll to position [142, 0]
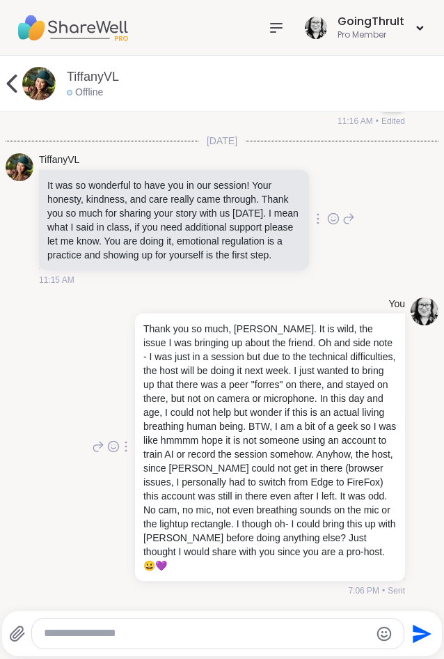
click at [12, 91] on icon at bounding box center [12, 84] width 28 height 28
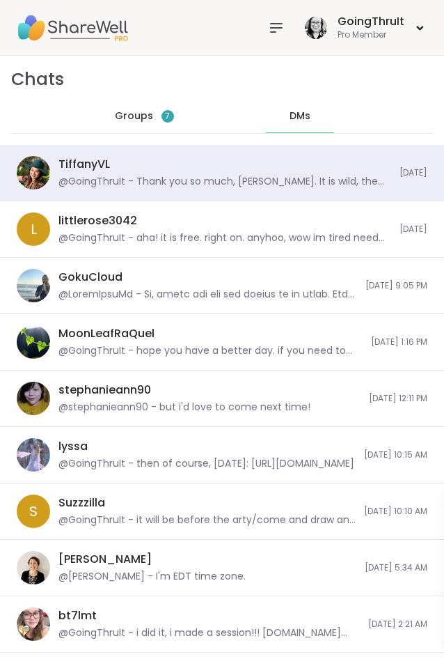
scroll to position [309, 0]
click at [163, 119] on span "7" at bounding box center [168, 116] width 13 height 13
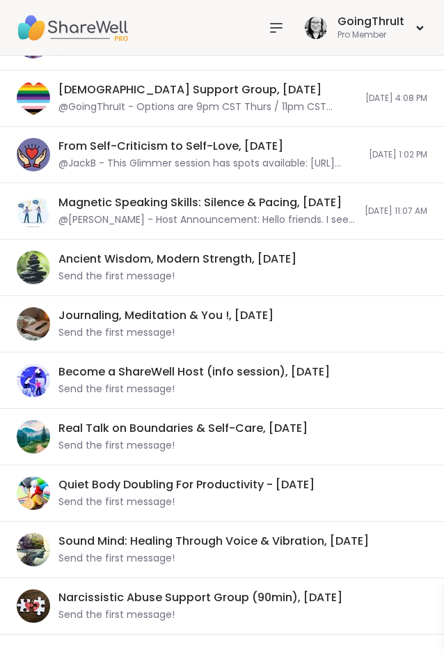
scroll to position [818, 0]
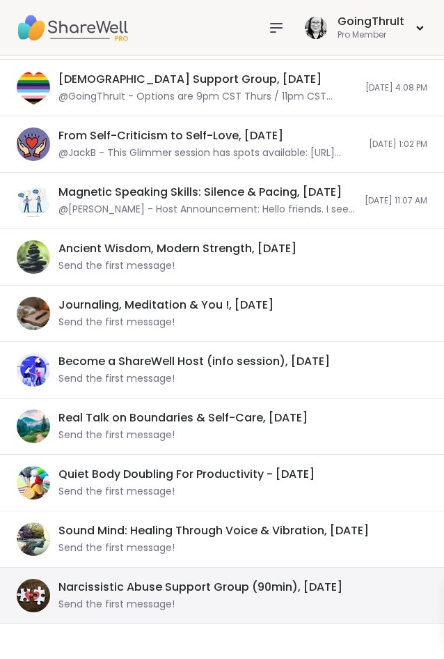
click at [132, 595] on div "Narcissistic Abuse Support Group (90min), Sep 10" at bounding box center [201, 587] width 284 height 15
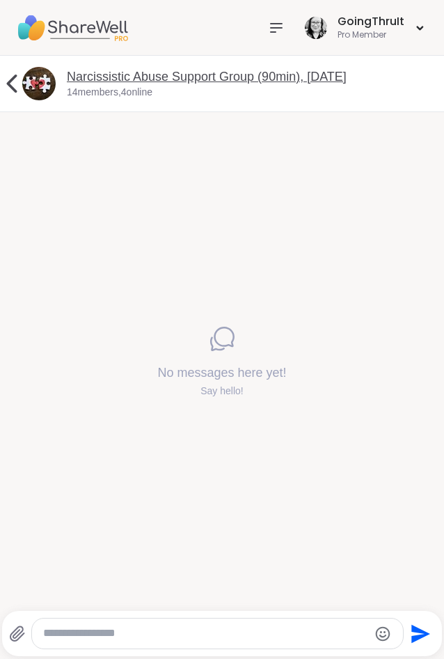
click at [199, 75] on link "Narcissistic Abuse Support Group (90min), Sep 10" at bounding box center [207, 77] width 280 height 14
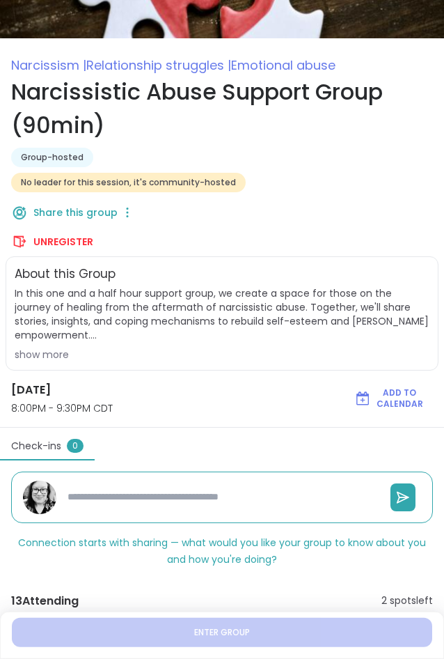
scroll to position [71, 0]
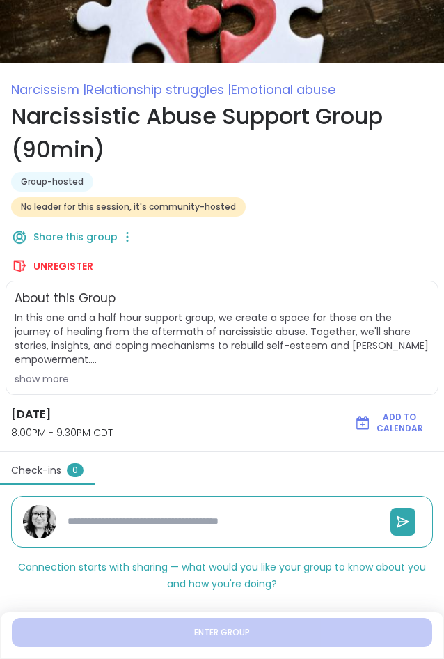
click at [61, 377] on div "show more" at bounding box center [222, 379] width 415 height 14
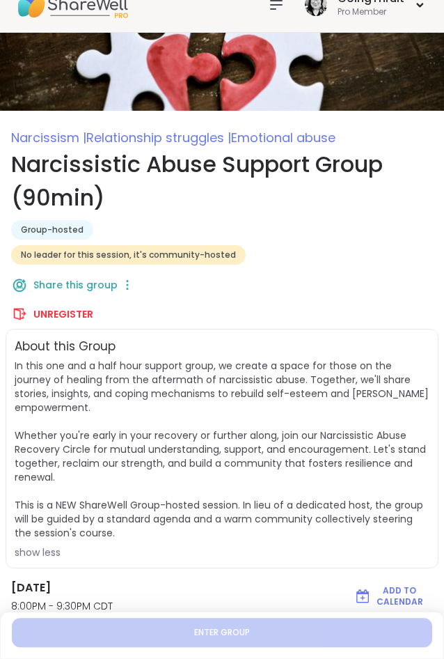
scroll to position [0, 0]
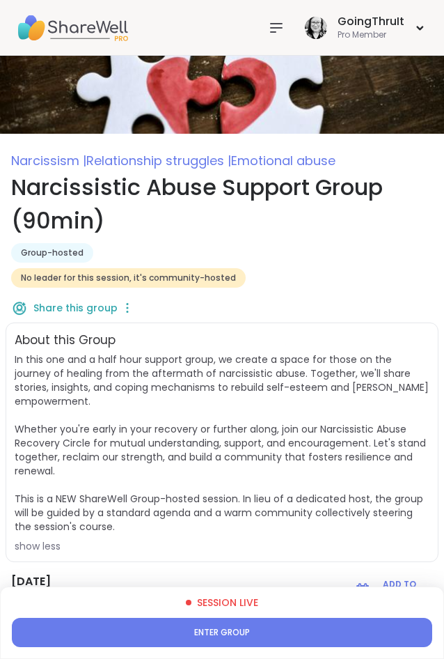
click at [270, 24] on icon at bounding box center [276, 28] width 17 height 17
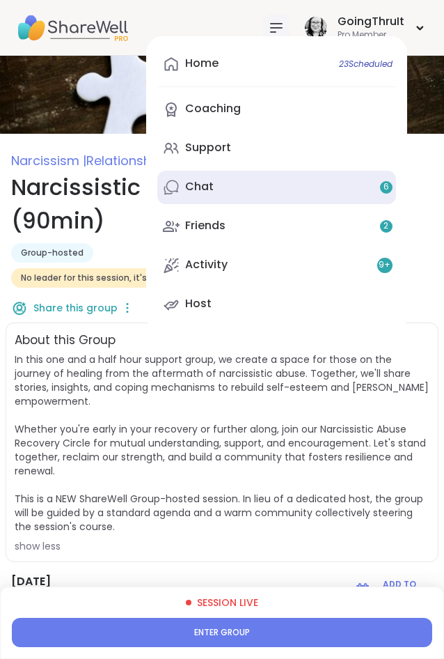
click at [225, 194] on link "Chat 6" at bounding box center [276, 187] width 239 height 33
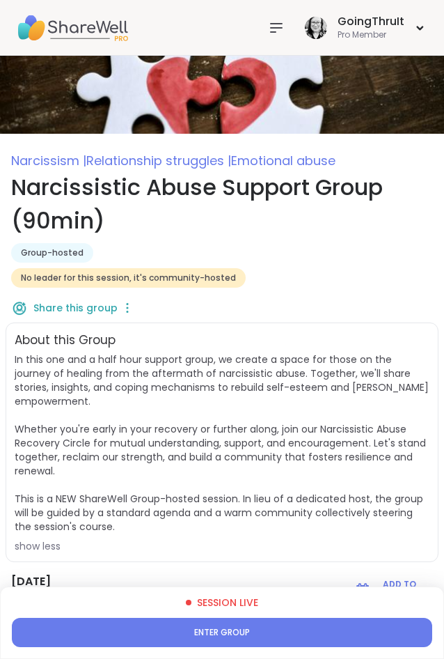
type textarea "*"
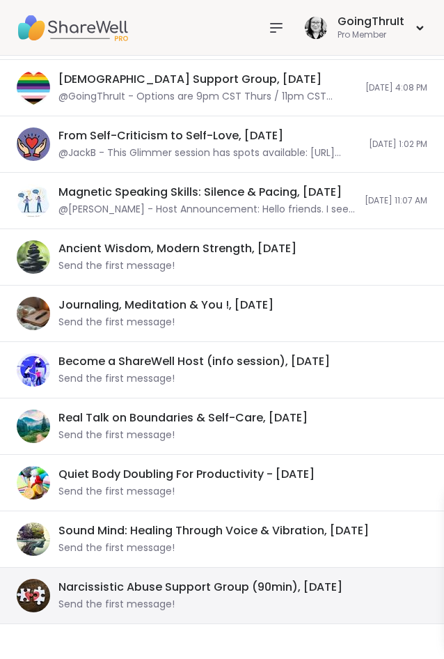
click at [186, 598] on div "Narcissistic Abuse Support Group (90min), Sep 10 Send the first message!" at bounding box center [239, 596] width 361 height 32
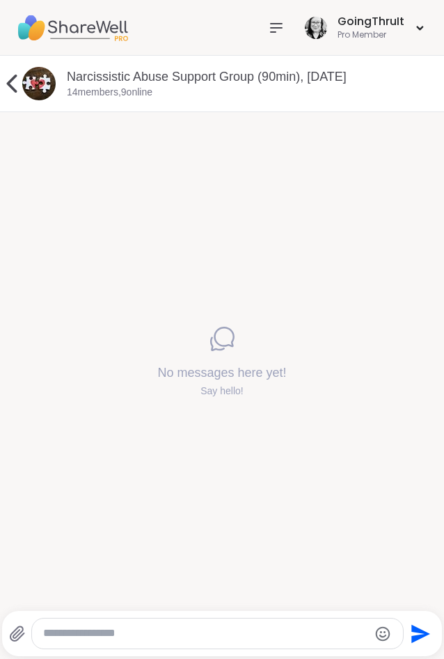
click at [244, 273] on div "No messages here yet! Say hello!" at bounding box center [222, 361] width 444 height 499
click at [61, 24] on img at bounding box center [72, 27] width 111 height 49
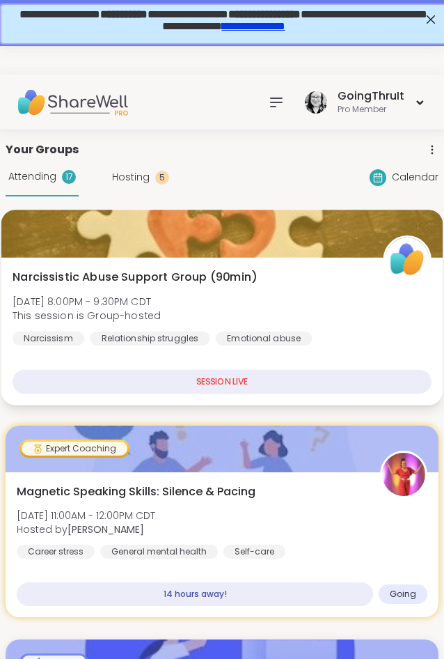
click at [237, 289] on div "Narcissistic Abuse Support Group (90min) Wed, Sep 10 | 8:00PM - 9:30PM CDT This…" at bounding box center [222, 307] width 419 height 77
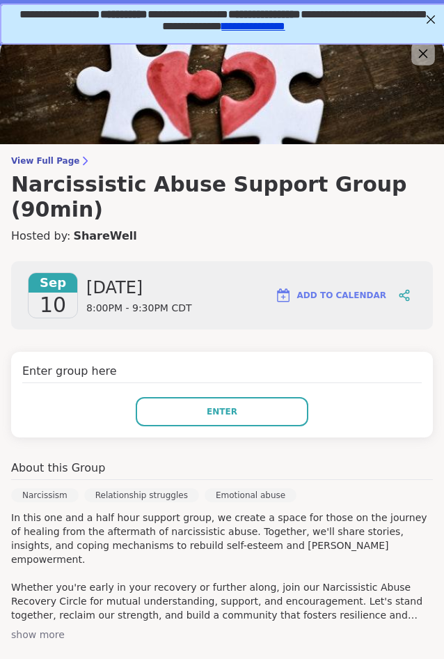
click at [419, 60] on icon at bounding box center [422, 53] width 17 height 17
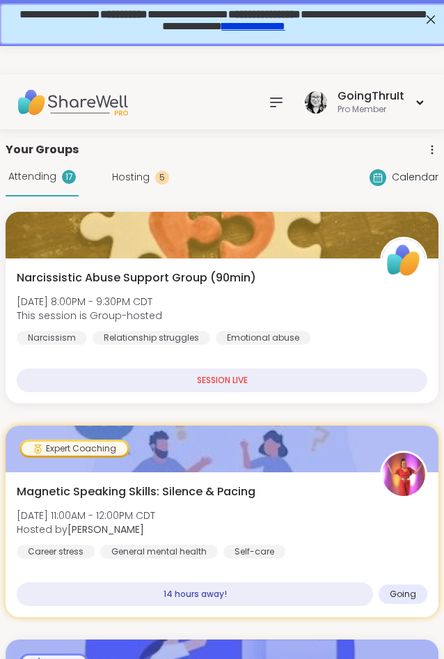
click at [279, 104] on icon at bounding box center [276, 102] width 17 height 17
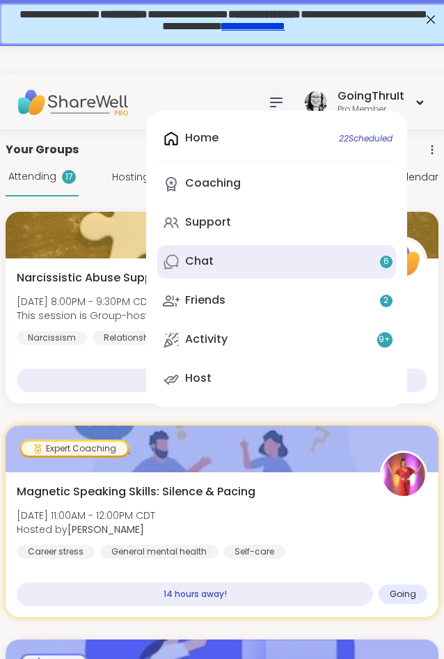
click at [226, 255] on link "Chat 6" at bounding box center [276, 261] width 239 height 33
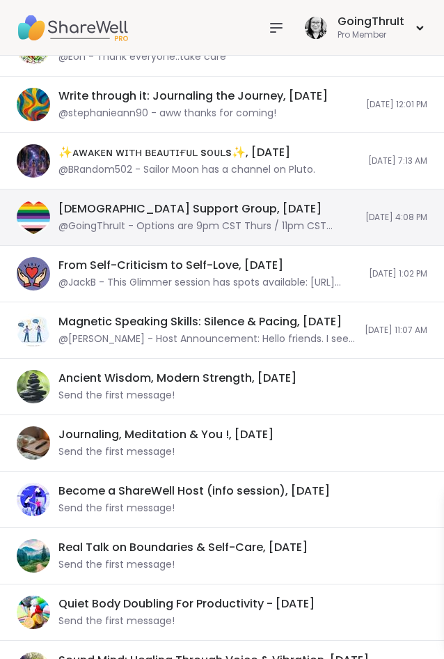
scroll to position [818, 0]
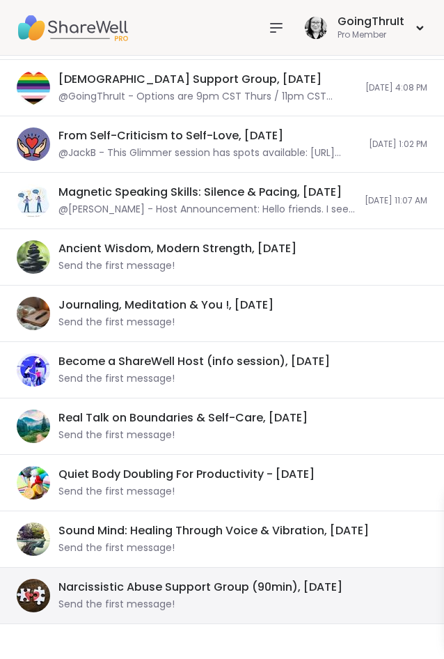
click at [146, 603] on div "Send the first message!" at bounding box center [117, 605] width 116 height 14
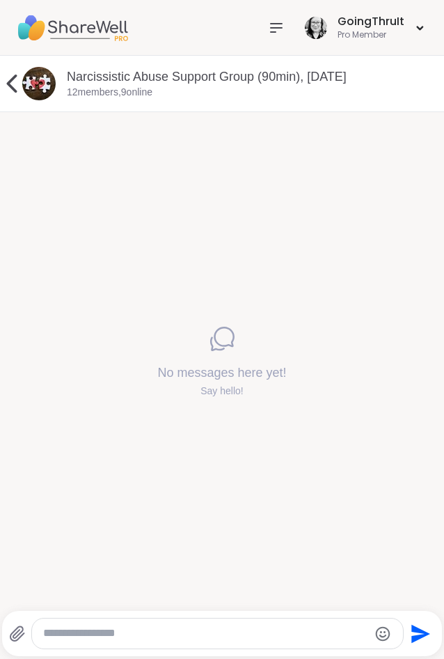
click at [270, 86] on div "Narcissistic Abuse Support Group (90min), Sep 10 12 members, 9 online" at bounding box center [250, 83] width 366 height 31
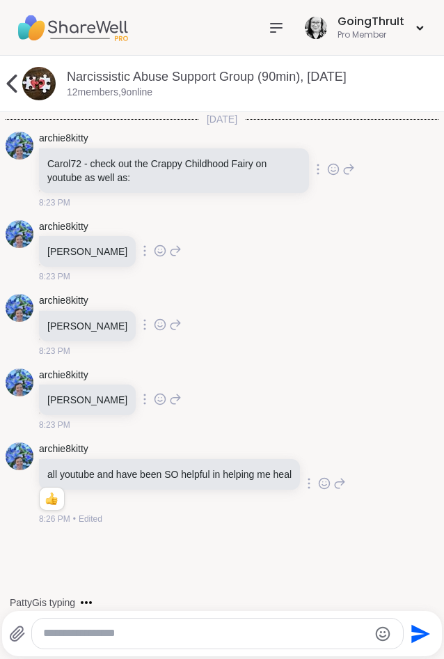
click at [91, 27] on img at bounding box center [72, 27] width 111 height 49
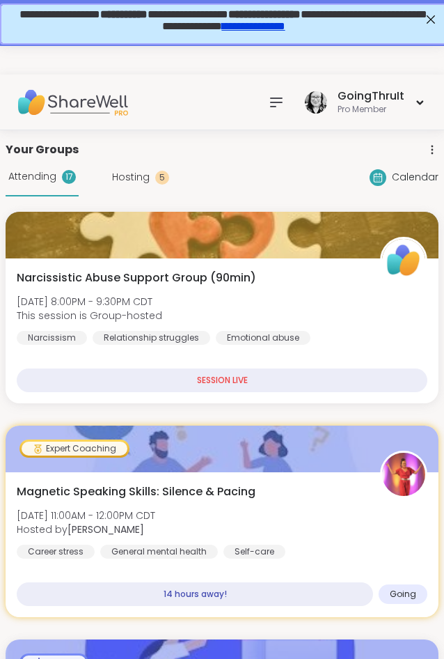
click at [83, 94] on img at bounding box center [72, 102] width 111 height 49
click at [279, 108] on icon at bounding box center [276, 102] width 17 height 17
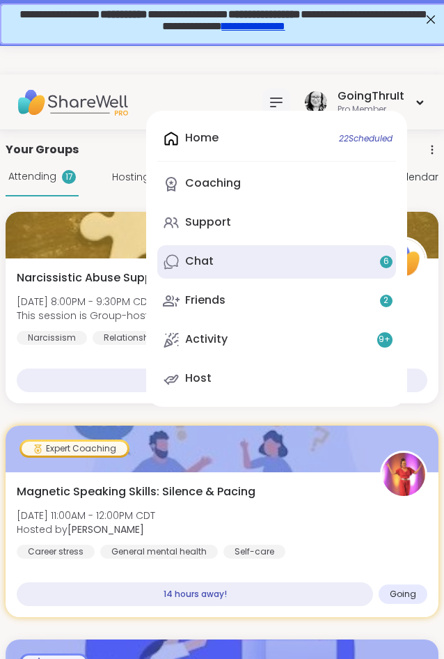
click at [246, 258] on link "Chat 6" at bounding box center [276, 261] width 239 height 33
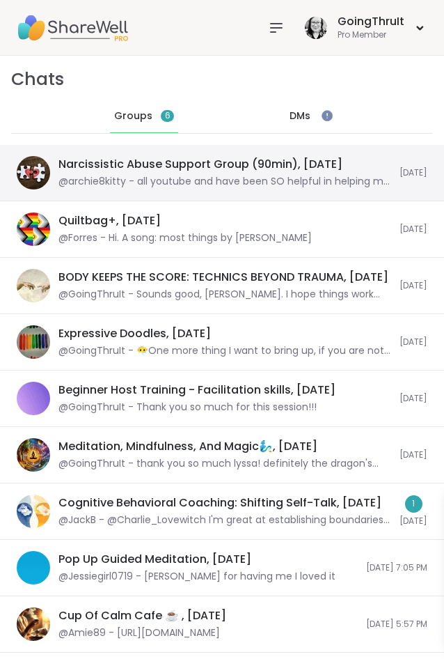
click at [135, 168] on div "Narcissistic Abuse Support Group (90min), Sep 10" at bounding box center [201, 164] width 284 height 15
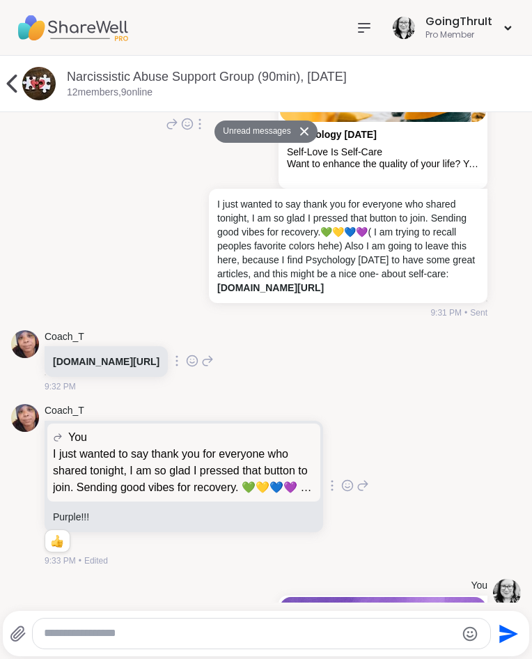
scroll to position [2370, 0]
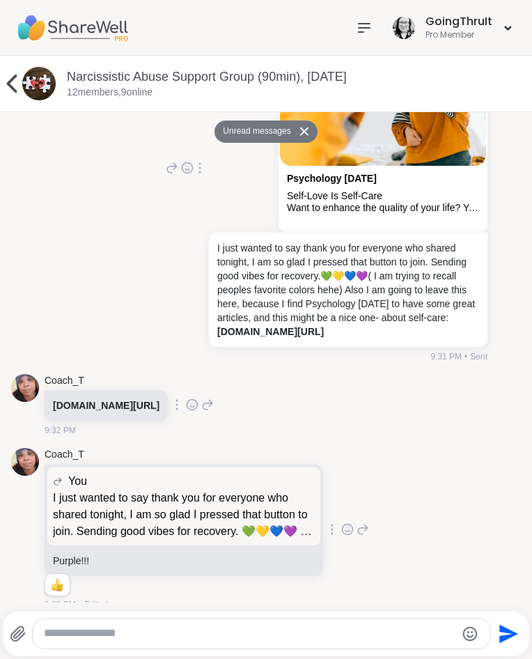
click at [198, 410] on icon at bounding box center [192, 404] width 10 height 10
click at [168, 389] on div "Select Reaction: Thumbs up" at bounding box center [161, 382] width 13 height 13
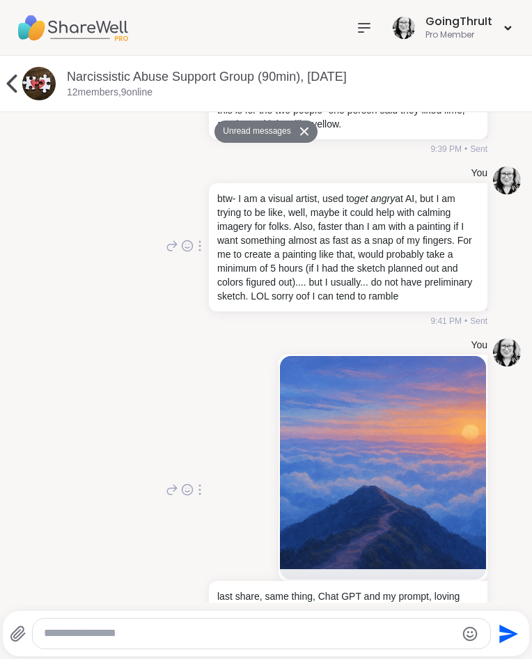
scroll to position [3619, 0]
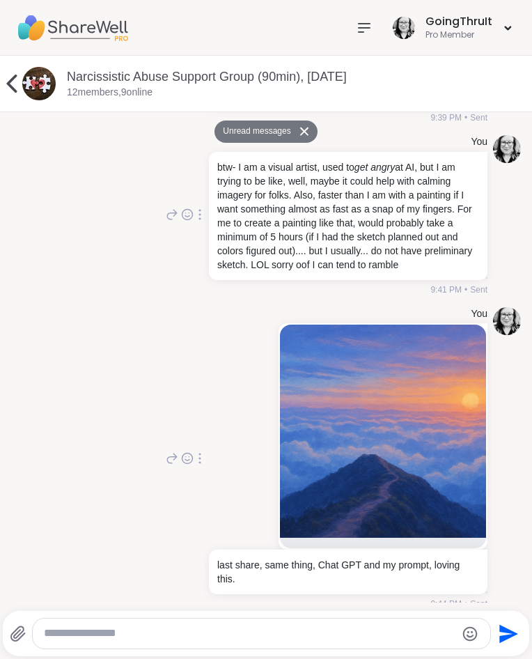
click at [12, 88] on icon at bounding box center [12, 84] width 10 height 18
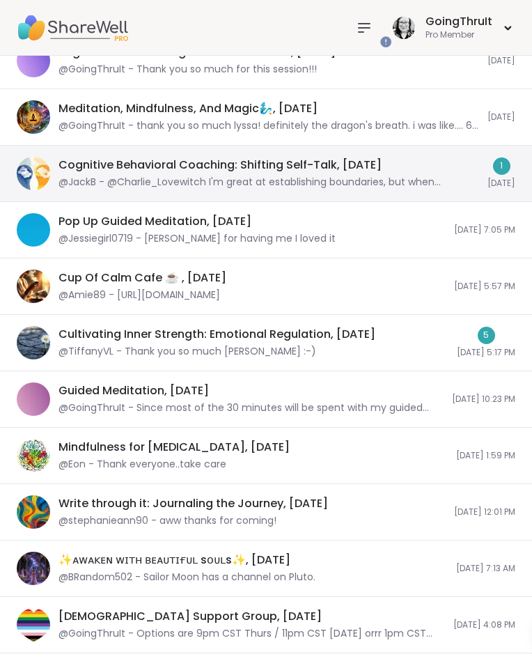
scroll to position [0, 0]
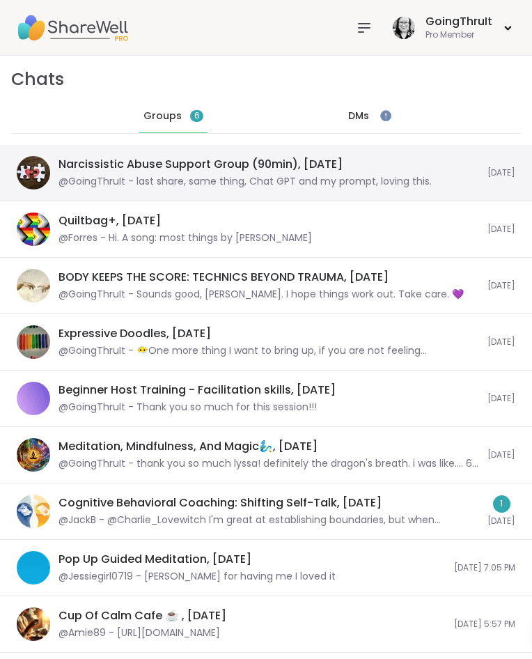
click at [304, 178] on div "@GoingThruIt - last share, same thing, Chat GPT and my prompt, loving this." at bounding box center [245, 182] width 373 height 14
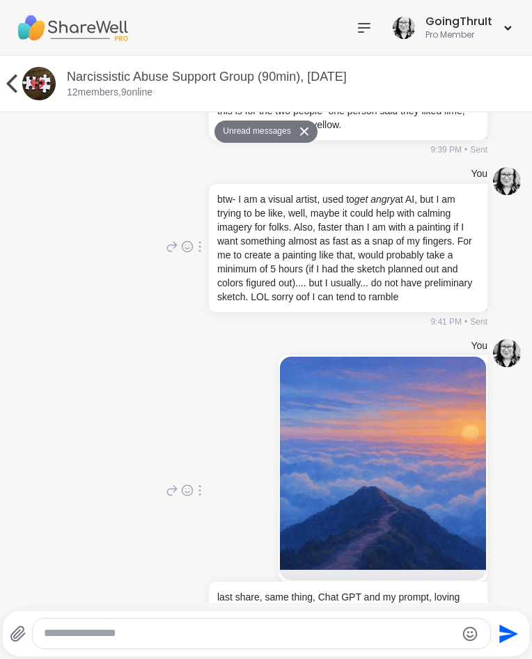
scroll to position [3619, 0]
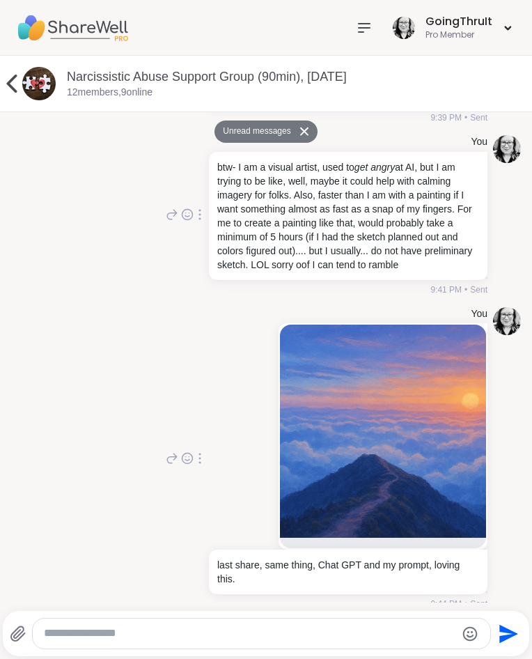
click at [336, 406] on img at bounding box center [383, 431] width 206 height 213
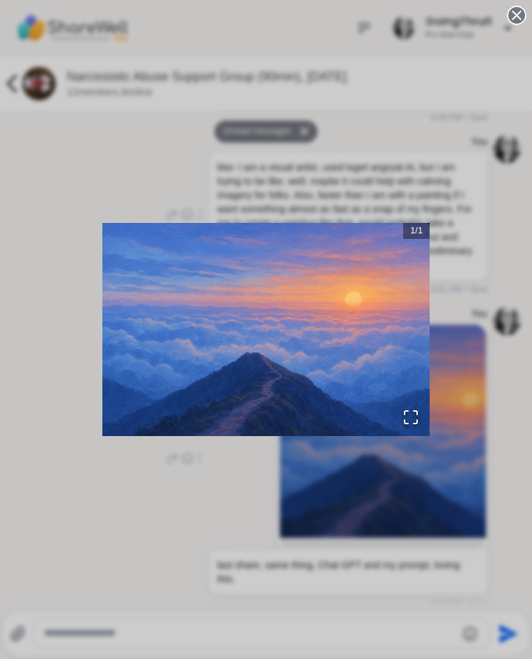
click at [102, 161] on div "1 / 1" at bounding box center [266, 329] width 532 height 659
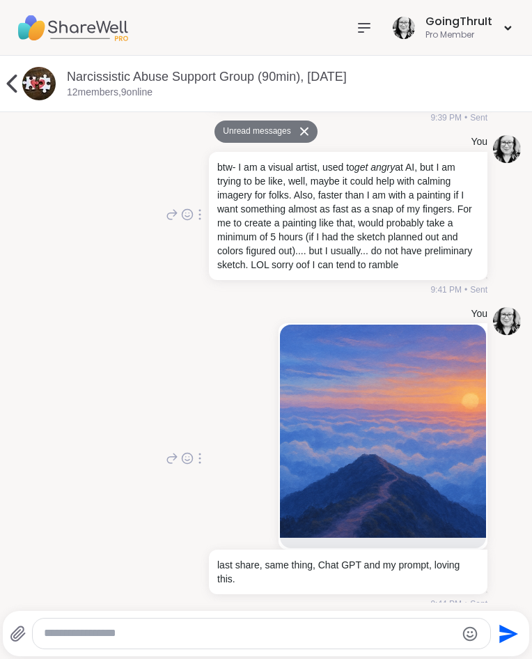
click at [15, 88] on icon at bounding box center [12, 84] width 28 height 28
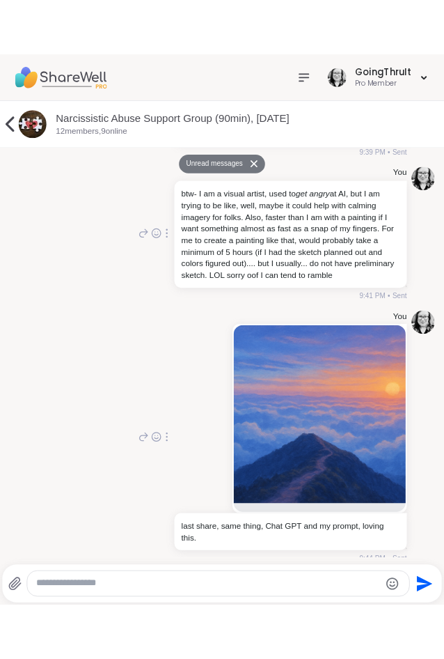
scroll to position [3942, 0]
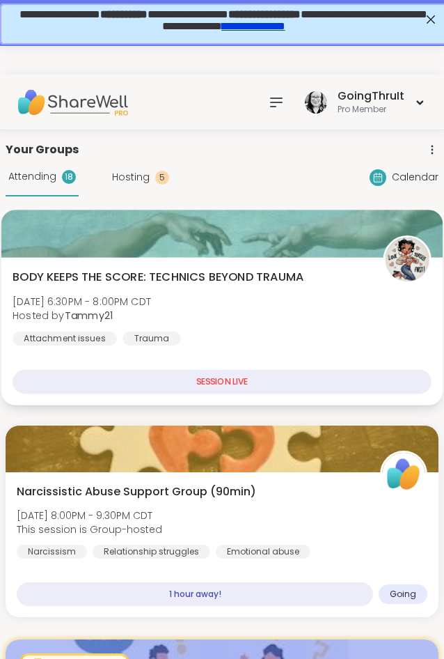
click at [146, 275] on span "BODY KEEPS THE SCORE: TECHNICS BEYOND TRAUMA" at bounding box center [158, 277] width 291 height 17
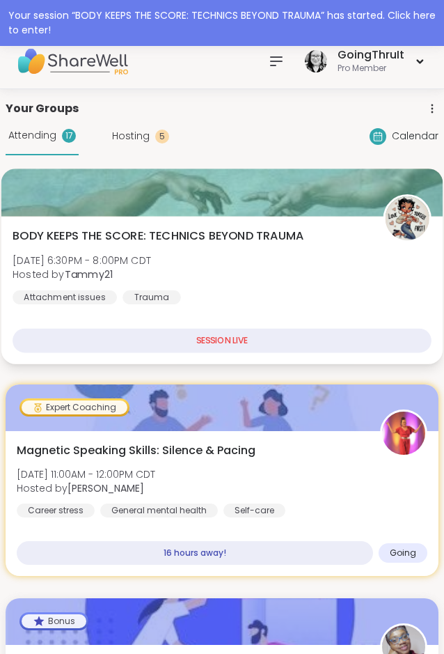
click at [136, 242] on span "BODY KEEPS THE SCORE: TECHNICS BEYOND TRAUMA" at bounding box center [158, 236] width 291 height 17
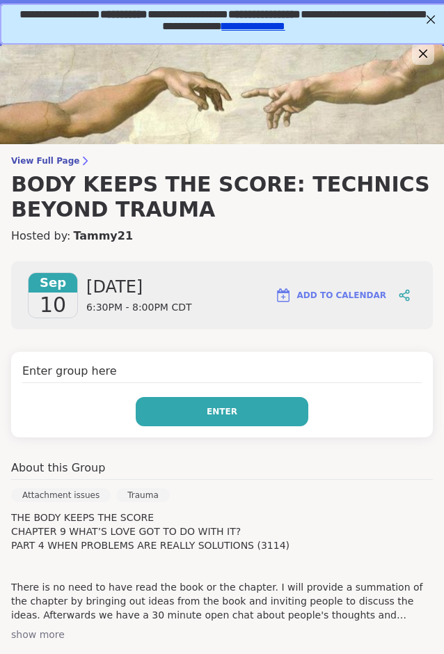
click at [221, 421] on button "Enter" at bounding box center [222, 411] width 173 height 29
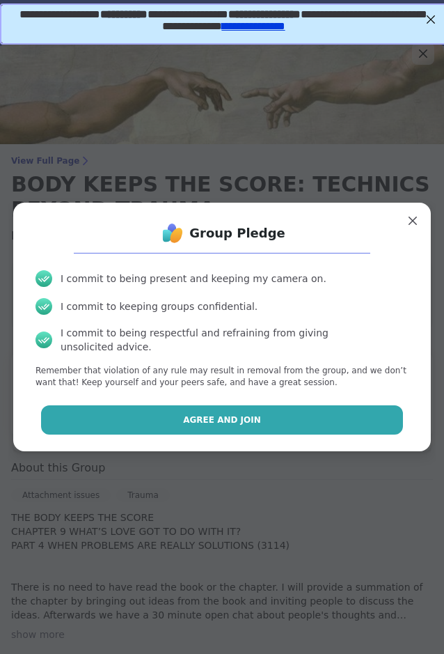
click at [211, 405] on button "Agree and Join" at bounding box center [222, 419] width 363 height 29
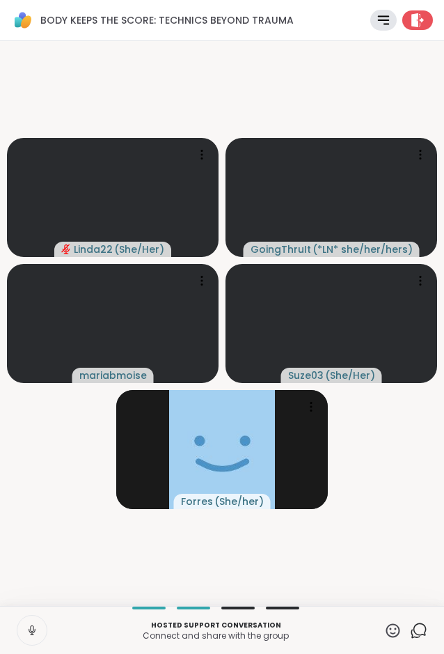
click at [395, 510] on video-player-container "Linda22 ( She/Her ) GoingThruIt ( *LN* she/her/hers ) mariabmoise Suze03 ( She/…" at bounding box center [222, 324] width 428 height 554
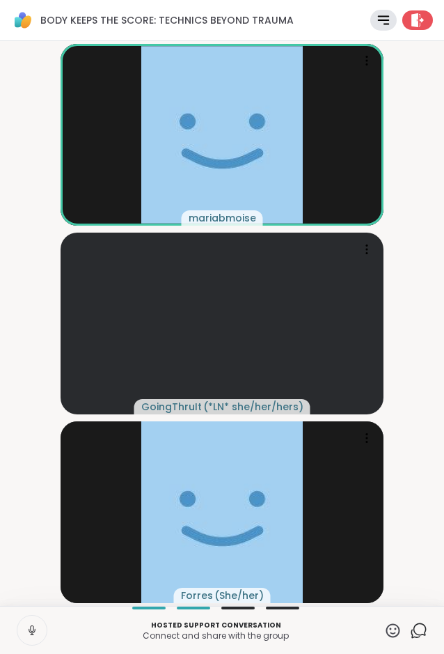
click at [414, 428] on video-player-container "mariabmoise GoingThruIt ( *LN* she/her/hers ) Forres ( She/her )" at bounding box center [222, 324] width 428 height 554
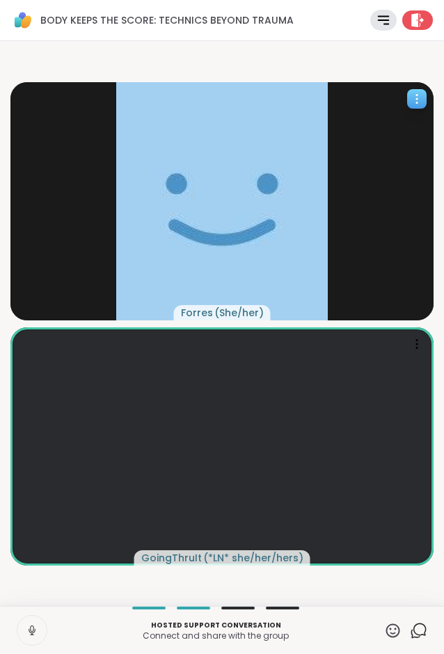
click at [196, 312] on span "Forres" at bounding box center [197, 313] width 32 height 14
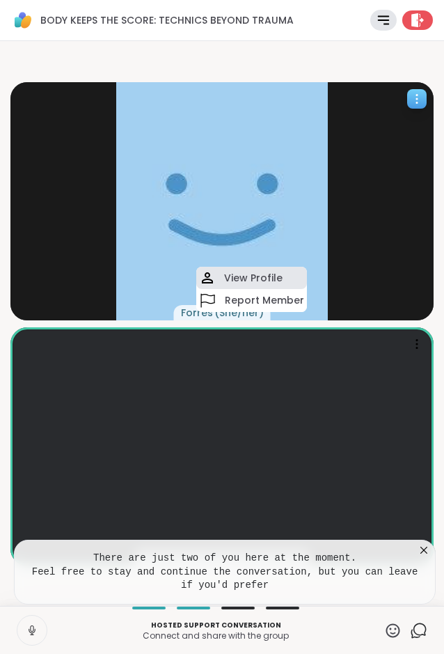
click at [241, 277] on h4 "View Profile" at bounding box center [253, 278] width 59 height 14
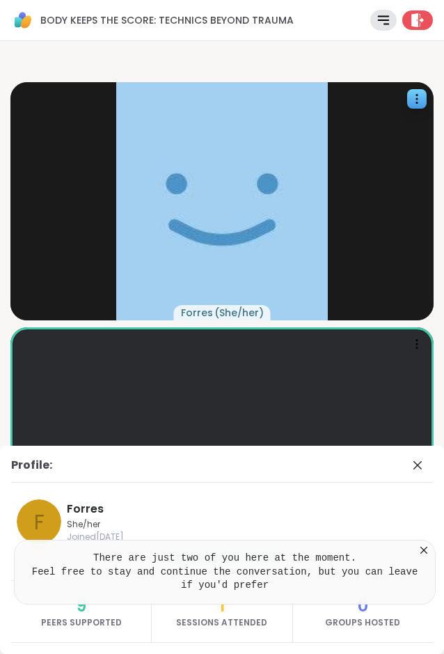
click at [425, 545] on icon at bounding box center [424, 550] width 14 height 14
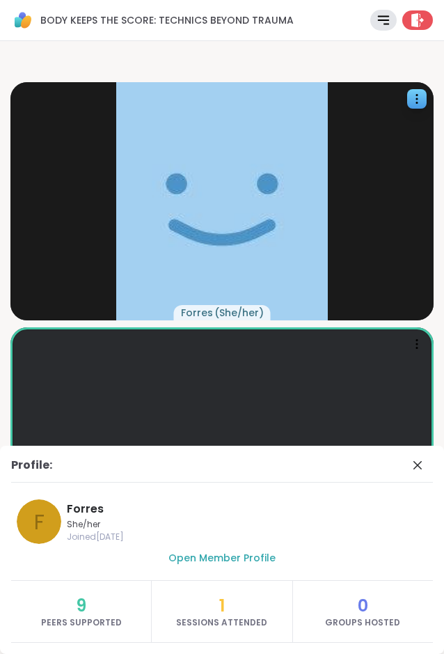
click at [215, 527] on span "She/her" at bounding box center [212, 524] width 291 height 11
click at [419, 467] on icon at bounding box center [418, 465] width 8 height 8
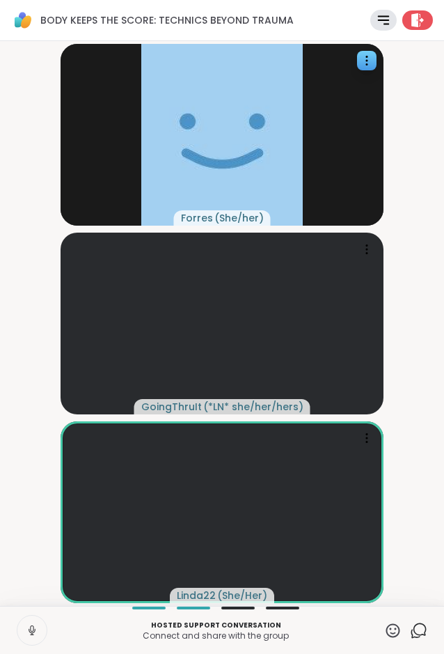
click at [407, 389] on video-player-container "Forres ( She/her ) GoingThruIt ( *LN* she/her/hers ) Linda22 ( She/Her )" at bounding box center [222, 324] width 428 height 554
click at [419, 368] on video-player-container "Forres ( She/her ) GoingThruIt ( *LN* she/her/hers ) Linda22 ( She/Her )" at bounding box center [222, 324] width 428 height 554
click at [382, 20] on icon at bounding box center [383, 20] width 10 height 8
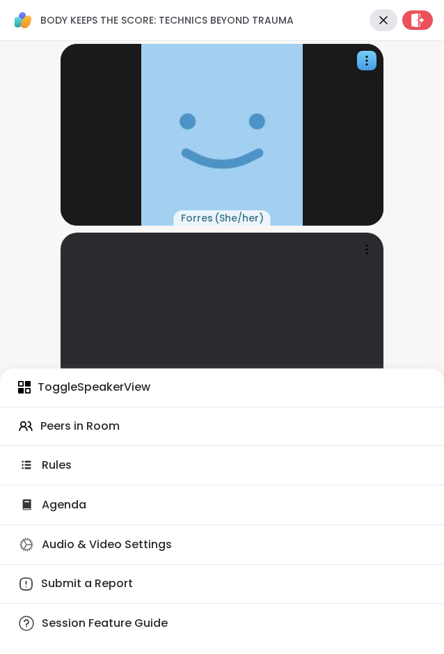
click at [382, 20] on icon at bounding box center [383, 20] width 16 height 16
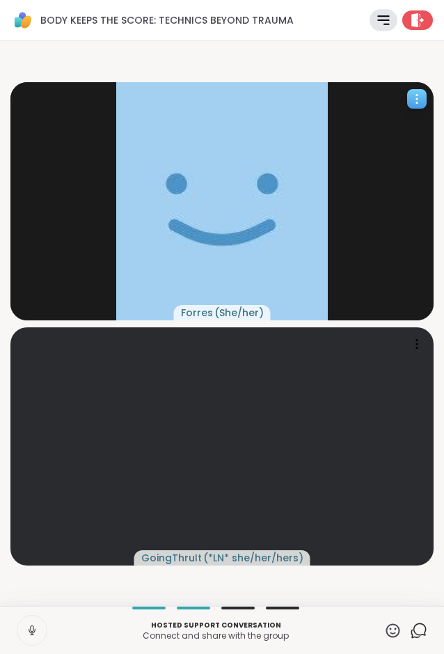
click at [247, 209] on img at bounding box center [222, 201] width 212 height 238
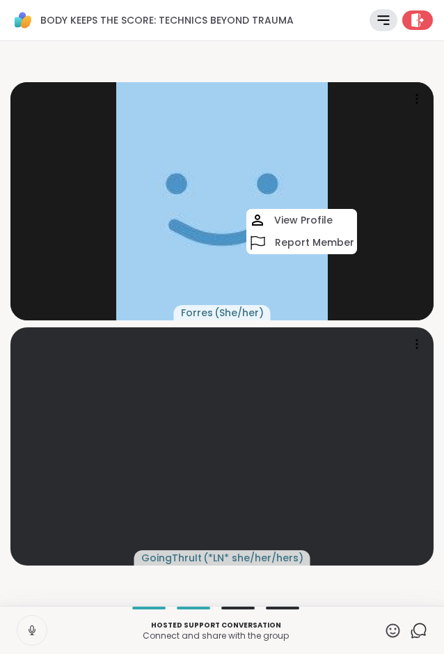
click at [257, 56] on video-player-container "Forres ( She/her ) View Profile Report Member GoingThruIt ( *LN* she/her/hers )" at bounding box center [222, 324] width 428 height 554
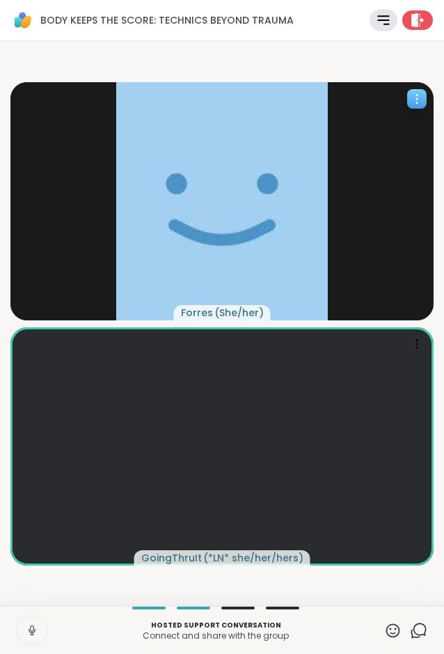
click at [190, 313] on span "Forres" at bounding box center [197, 313] width 32 height 14
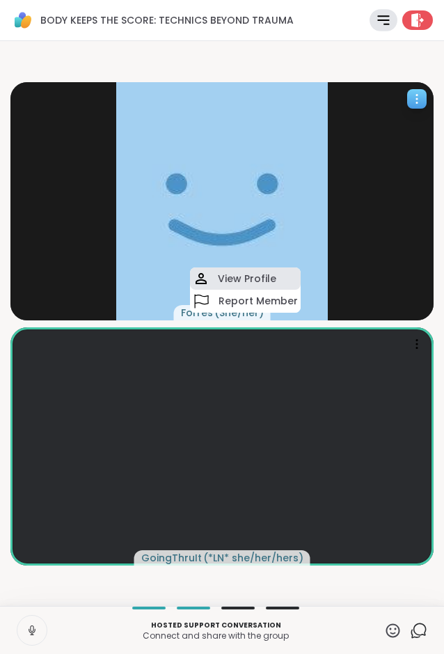
click at [216, 286] on div "View Profile" at bounding box center [245, 278] width 111 height 22
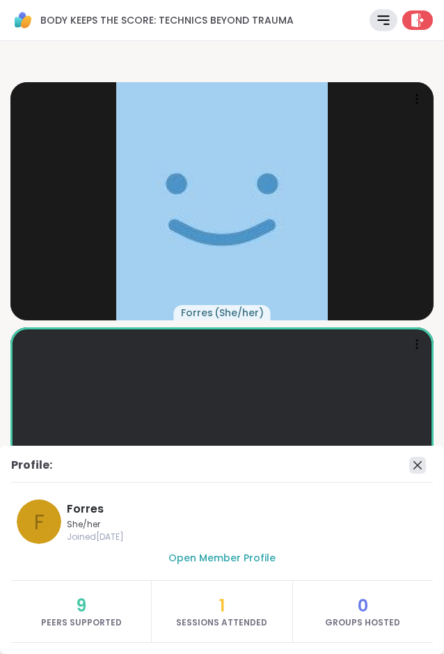
click at [418, 467] on icon at bounding box center [418, 465] width 17 height 17
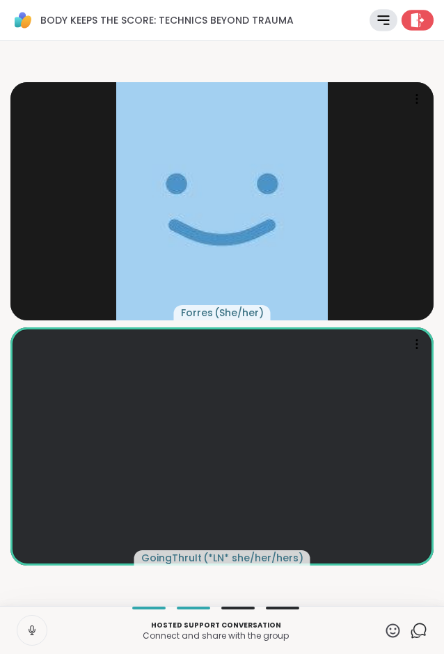
click at [419, 14] on icon at bounding box center [418, 20] width 15 height 15
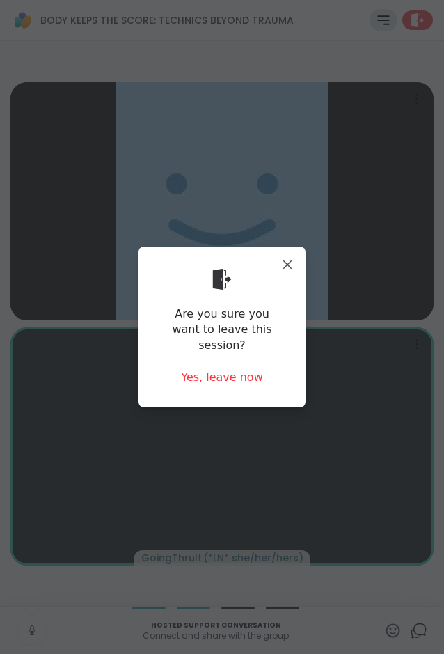
click at [236, 371] on div "Yes, leave now" at bounding box center [222, 377] width 82 height 15
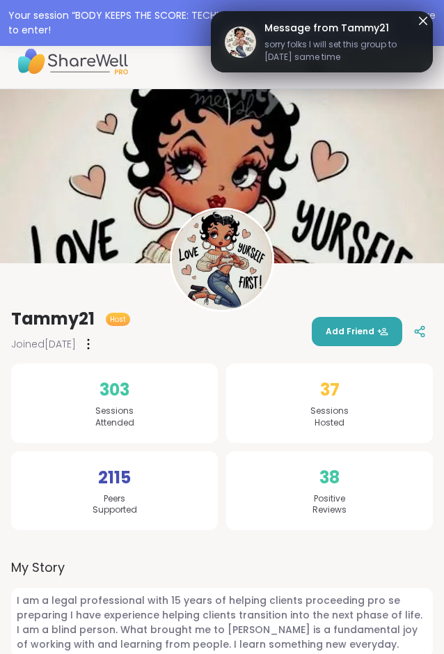
click at [177, 343] on div "Tammy21 Host Joined Mar 2024 Add Friend" at bounding box center [222, 331] width 422 height 47
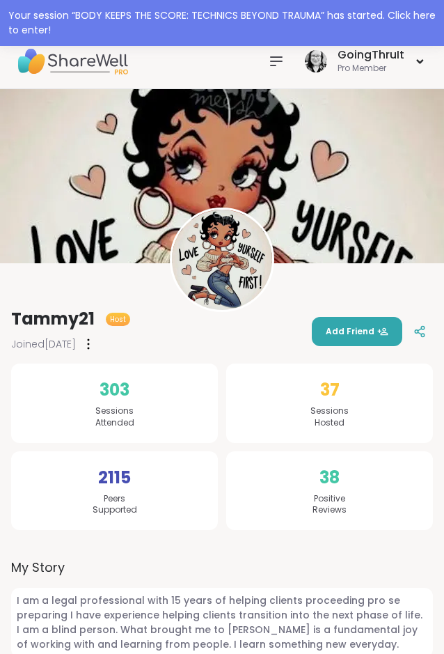
click at [187, 349] on div "Tammy21 Host Joined Mar 2024 Add Friend" at bounding box center [222, 331] width 422 height 47
click at [42, 72] on img at bounding box center [72, 61] width 111 height 49
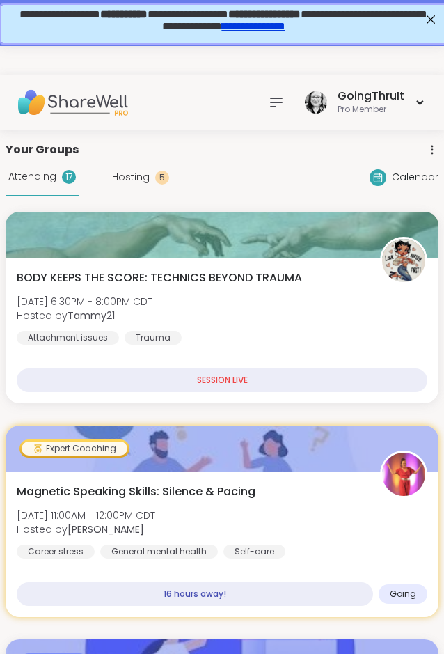
click at [263, 114] on div "GoingThruIt Pro Member" at bounding box center [222, 103] width 444 height 56
click at [277, 104] on icon at bounding box center [276, 102] width 17 height 17
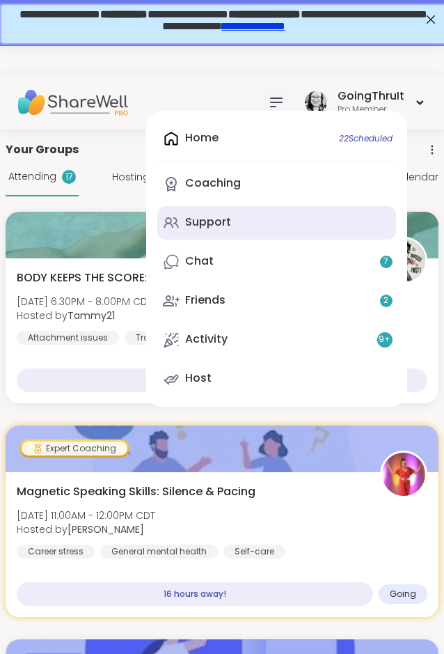
click at [228, 220] on div "Support" at bounding box center [208, 222] width 46 height 15
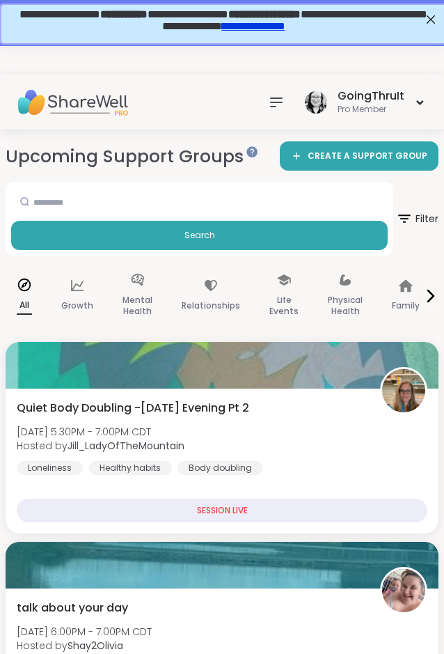
click at [85, 100] on img at bounding box center [72, 102] width 111 height 49
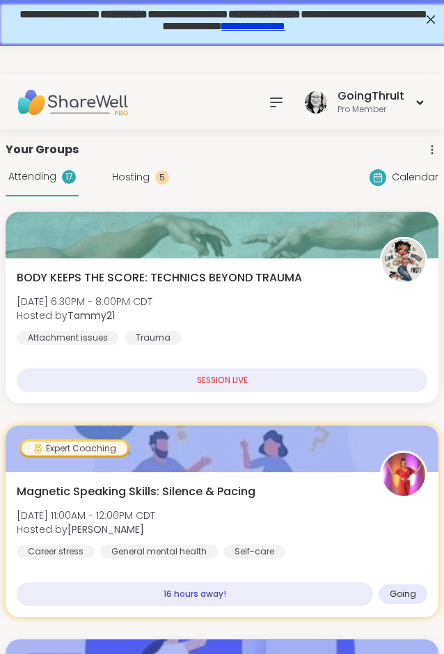
click at [276, 109] on icon at bounding box center [276, 102] width 17 height 17
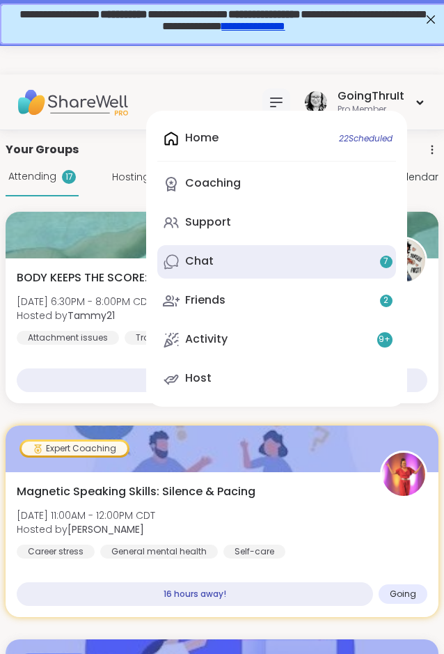
click at [232, 256] on link "Chat 7" at bounding box center [276, 261] width 239 height 33
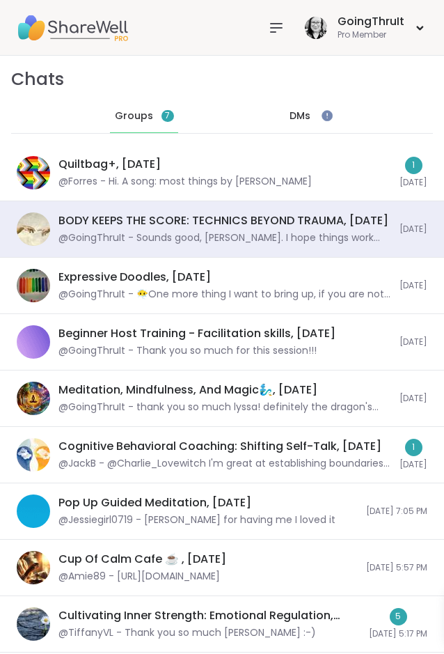
click at [273, 29] on icon at bounding box center [276, 28] width 17 height 17
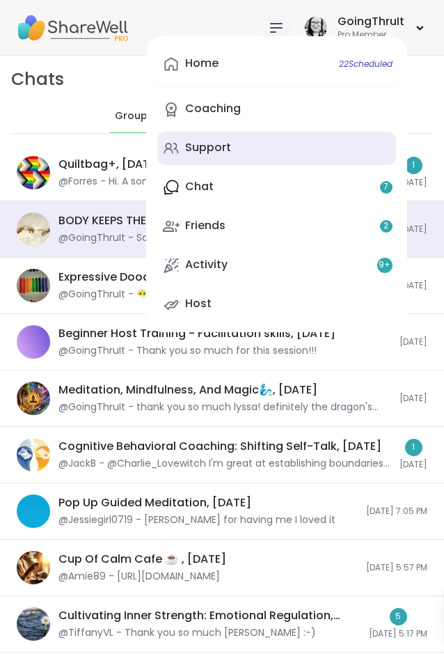
click at [213, 142] on div "Support" at bounding box center [208, 147] width 46 height 15
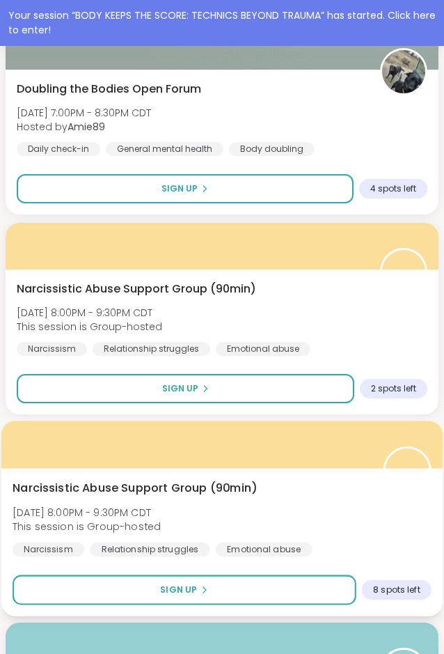
scroll to position [2060, 0]
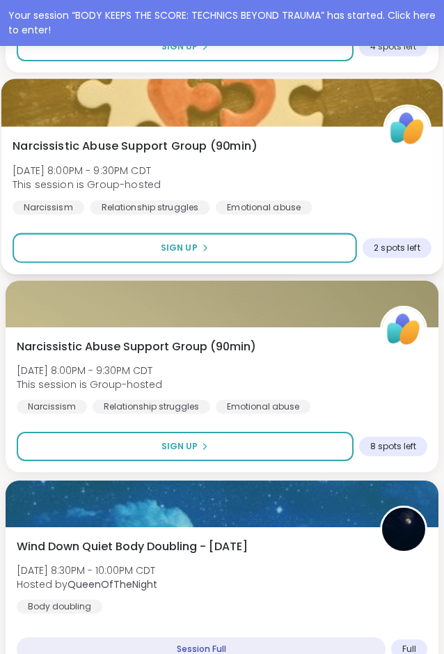
click at [235, 112] on div at bounding box center [222, 102] width 442 height 47
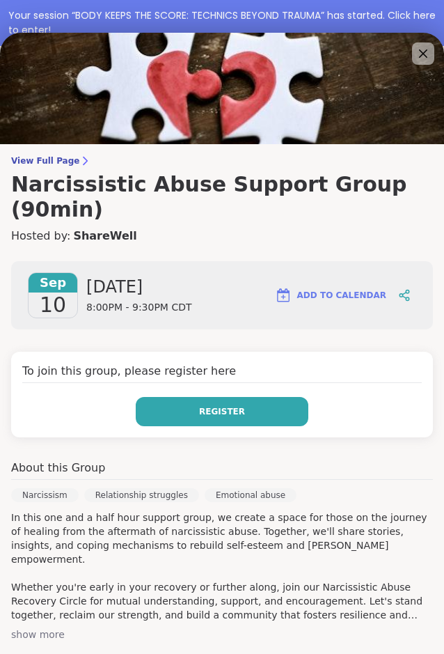
click at [193, 397] on button "Register" at bounding box center [222, 411] width 173 height 29
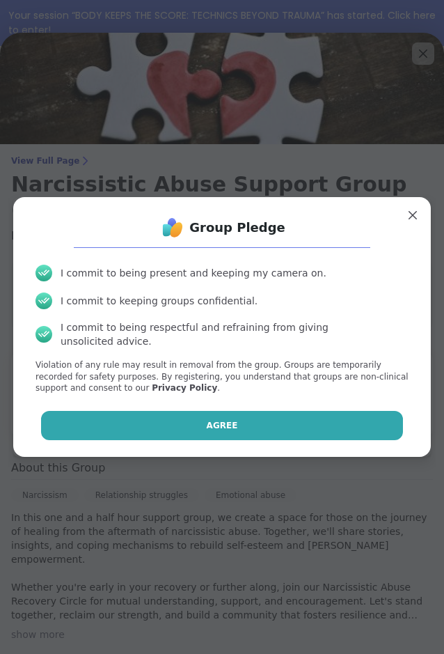
click at [195, 416] on button "Agree" at bounding box center [222, 425] width 363 height 29
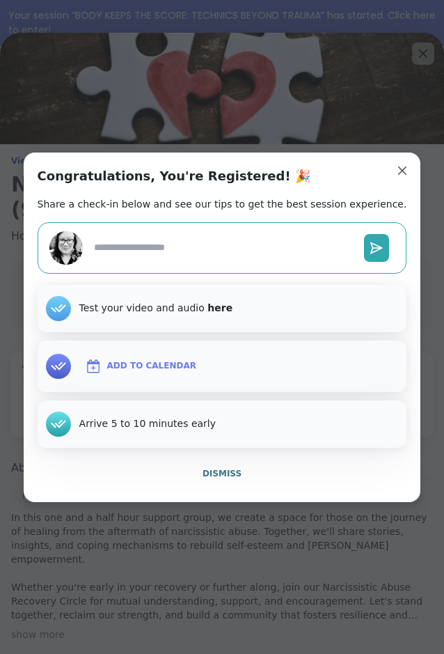
type textarea "*"
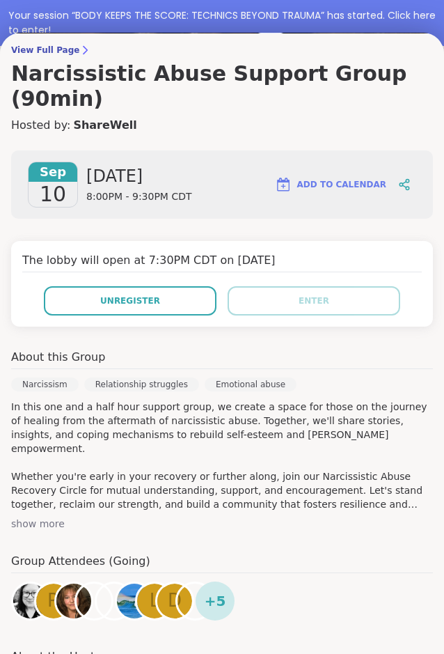
scroll to position [33, 0]
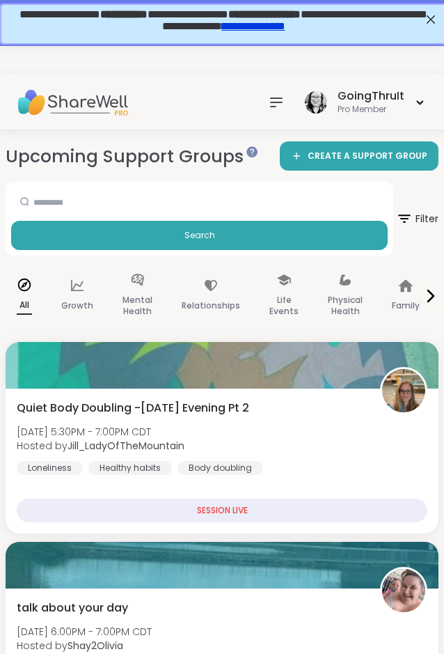
click at [93, 101] on img at bounding box center [72, 102] width 111 height 49
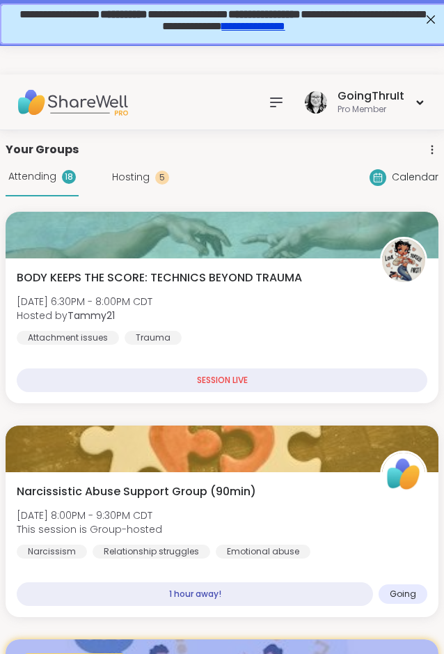
click at [50, 87] on img at bounding box center [72, 102] width 111 height 49
click at [408, 182] on span "Calendar" at bounding box center [415, 177] width 47 height 15
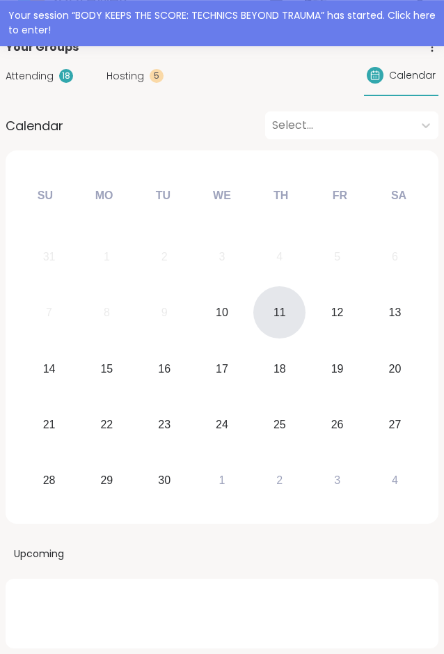
scroll to position [213, 0]
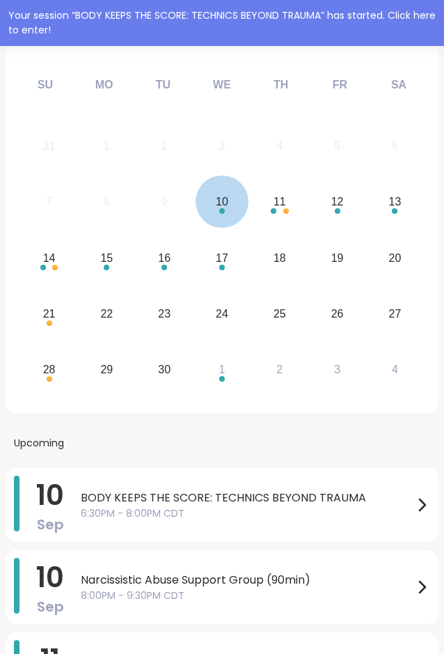
click at [228, 224] on div "10" at bounding box center [222, 202] width 52 height 52
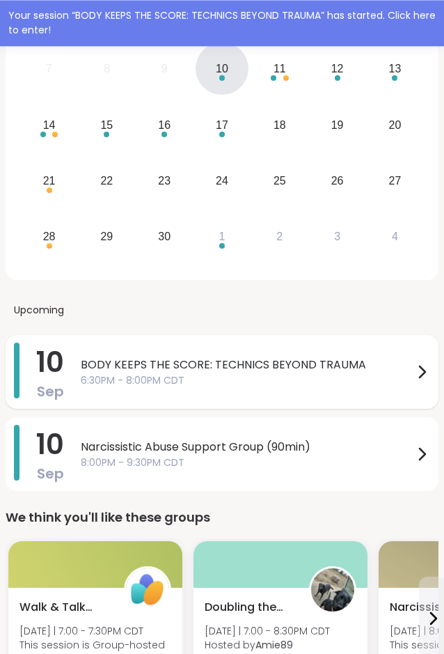
scroll to position [355, 0]
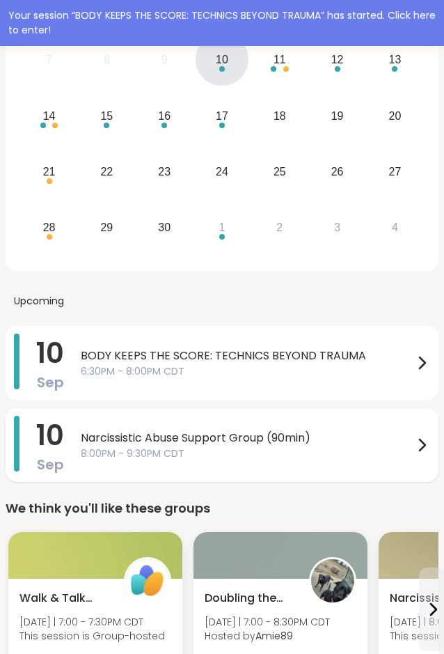
click at [189, 453] on span "8:00PM - 9:30PM CDT" at bounding box center [247, 453] width 333 height 15
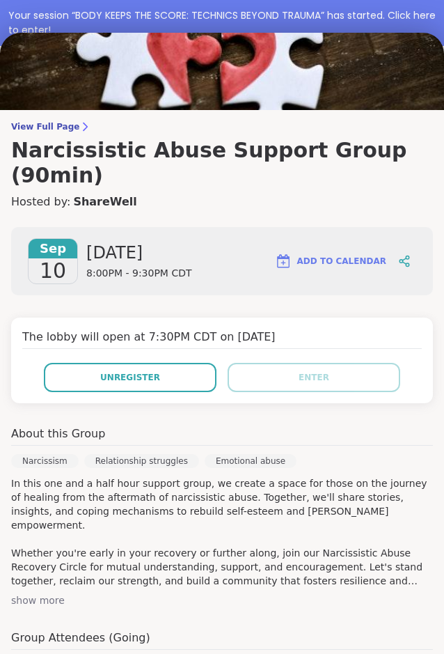
scroll to position [0, 0]
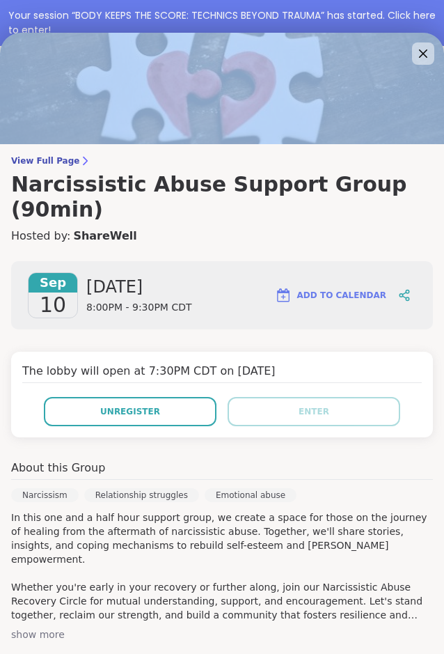
click at [417, 65] on div "View Full Page Narcissistic Abuse Support Group (90min) Hosted by: ShareWell [D…" at bounding box center [222, 343] width 444 height 621
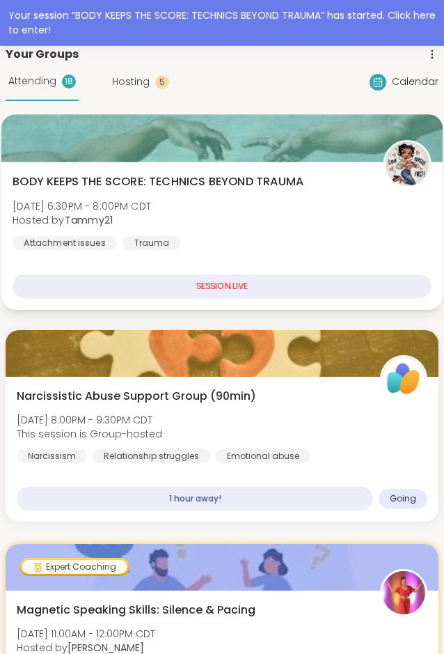
scroll to position [213, 0]
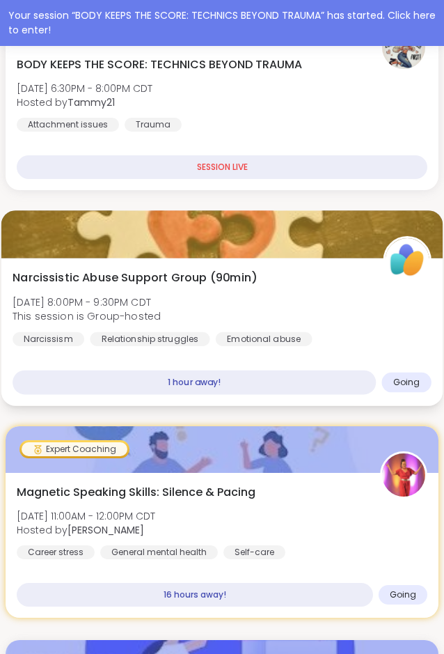
click at [130, 283] on span "Narcissistic Abuse Support Group (90min)" at bounding box center [135, 278] width 244 height 17
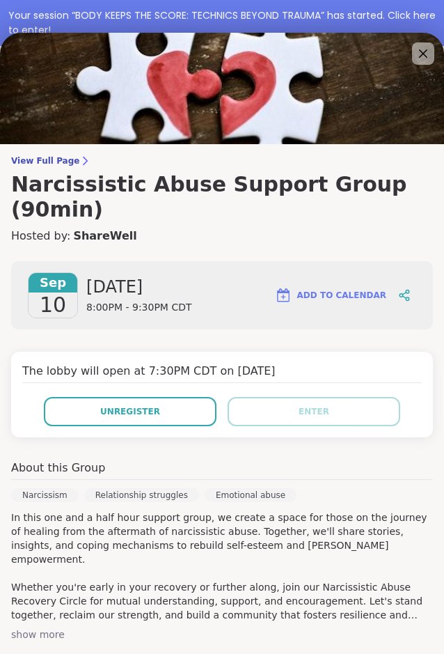
scroll to position [176, 0]
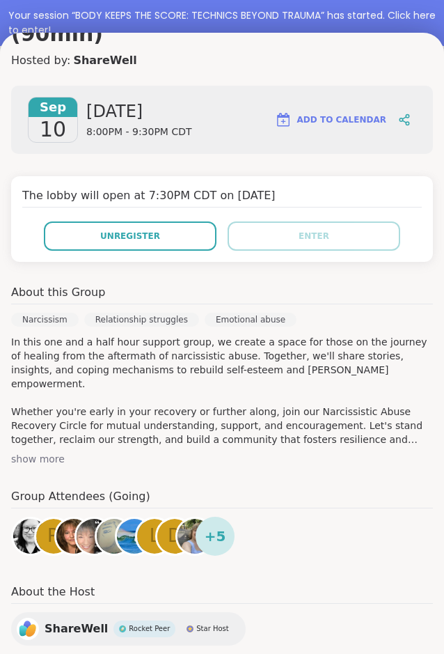
click at [50, 452] on div "show more" at bounding box center [222, 459] width 422 height 14
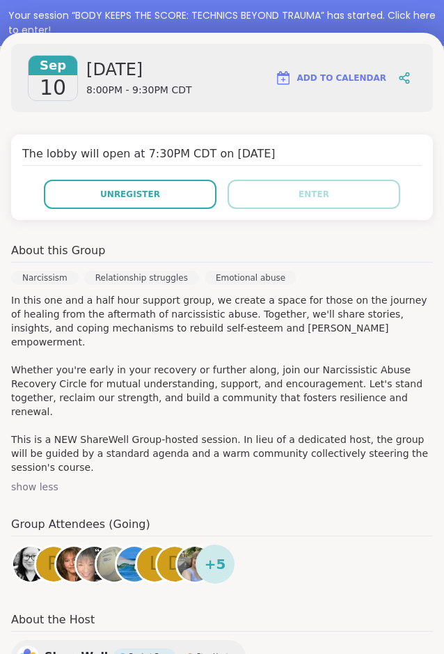
scroll to position [237, 0]
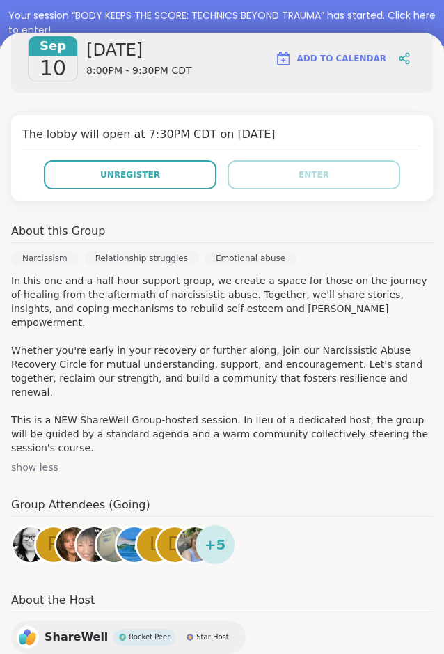
click at [224, 460] on div "show less" at bounding box center [222, 467] width 422 height 14
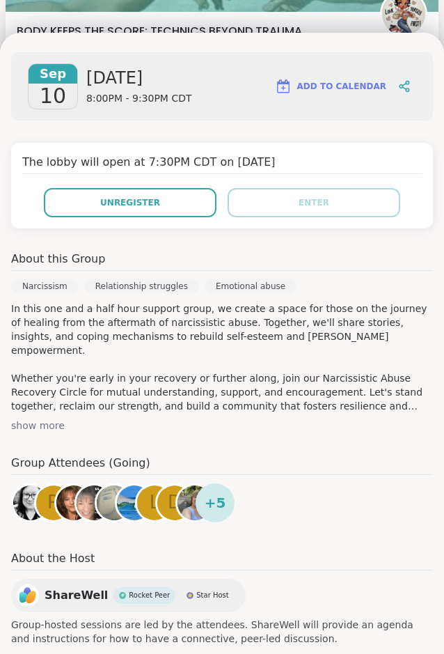
scroll to position [180, 0]
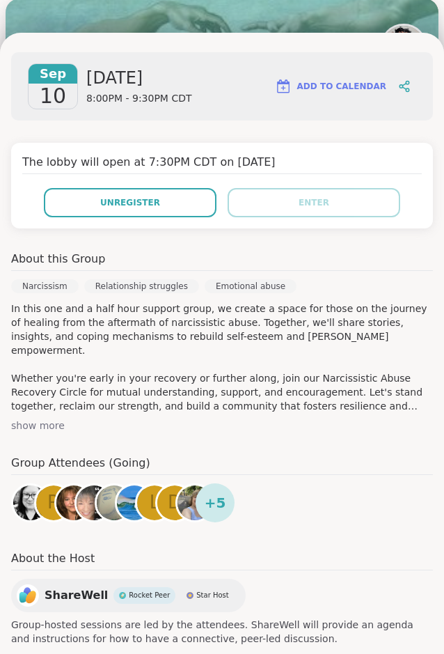
click at [159, 392] on div "About this Group Narcissism Relationship struggles Emotional abuse In this one …" at bounding box center [222, 342] width 422 height 182
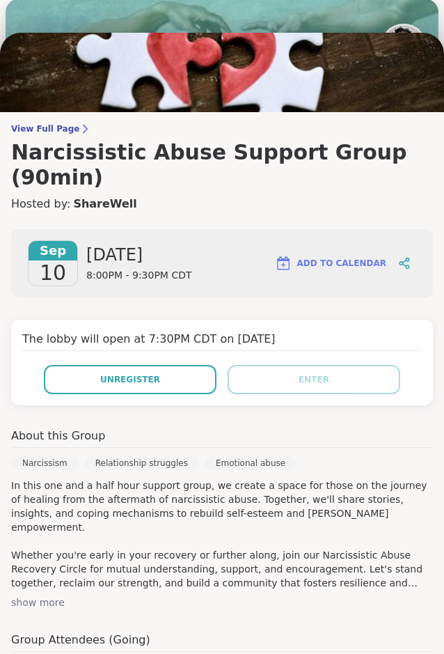
scroll to position [0, 0]
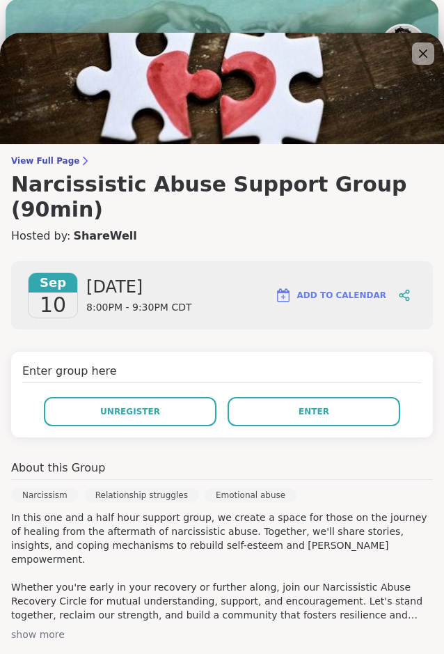
click at [244, 352] on div "Enter group here Unregister Enter" at bounding box center [222, 395] width 422 height 86
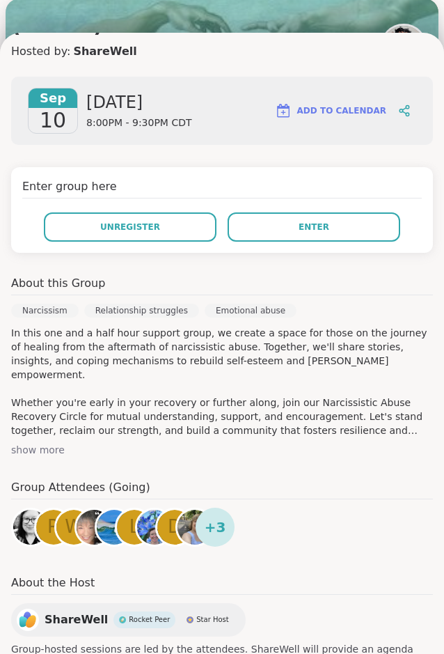
scroll to position [209, 0]
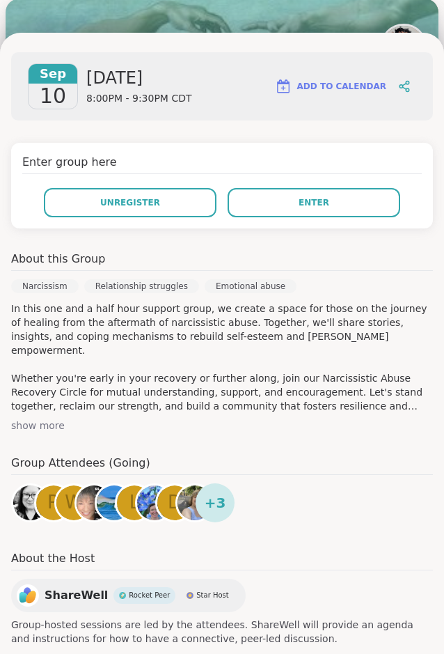
click at [332, 379] on p "In this one and a half hour support group, we create a space for those on the j…" at bounding box center [222, 357] width 422 height 111
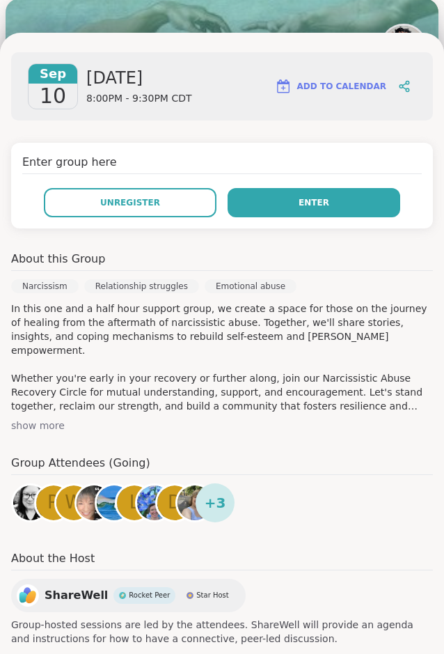
click at [269, 188] on button "Enter" at bounding box center [314, 202] width 173 height 29
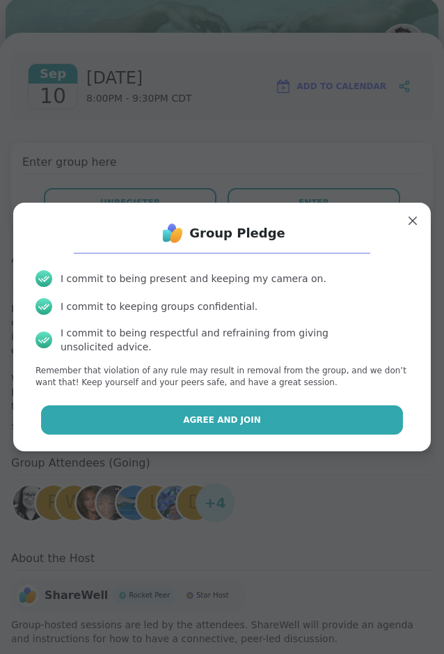
click at [240, 421] on button "Agree and Join" at bounding box center [222, 419] width 363 height 29
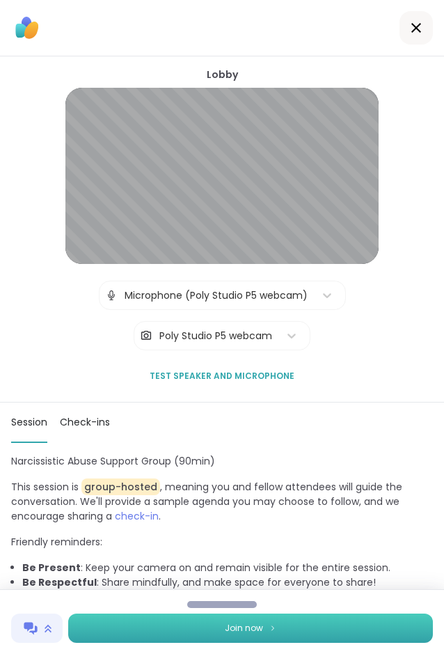
click at [212, 622] on button "Join now" at bounding box center [250, 628] width 365 height 29
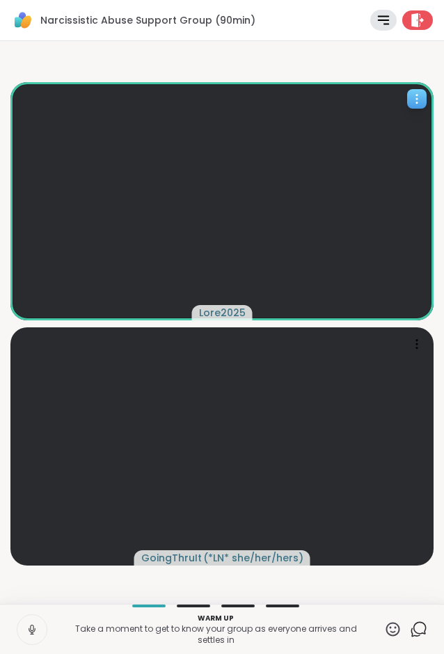
click at [226, 314] on span "Lore2025" at bounding box center [222, 313] width 47 height 14
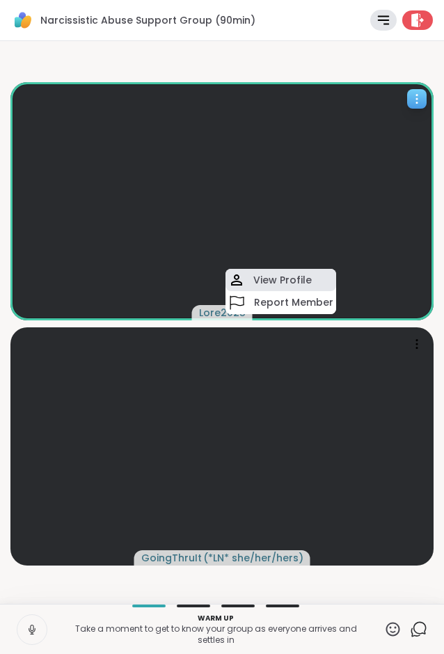
click at [271, 283] on h4 "View Profile" at bounding box center [283, 280] width 59 height 14
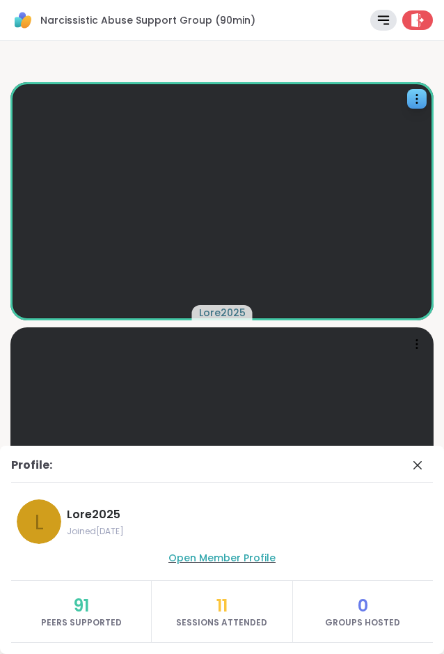
drag, startPoint x: 226, startPoint y: 552, endPoint x: 222, endPoint y: 560, distance: 9.3
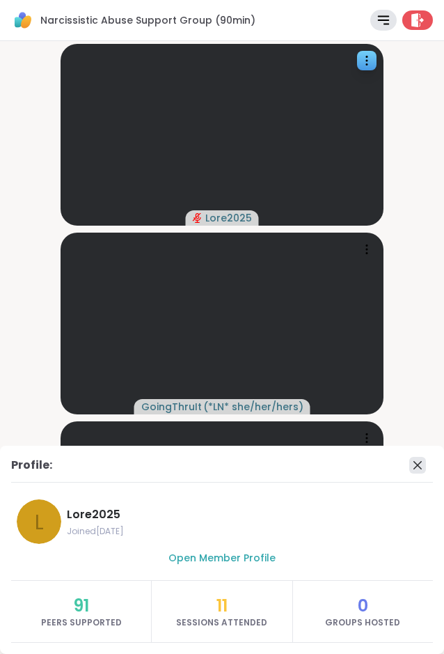
click at [418, 461] on icon at bounding box center [418, 465] width 17 height 17
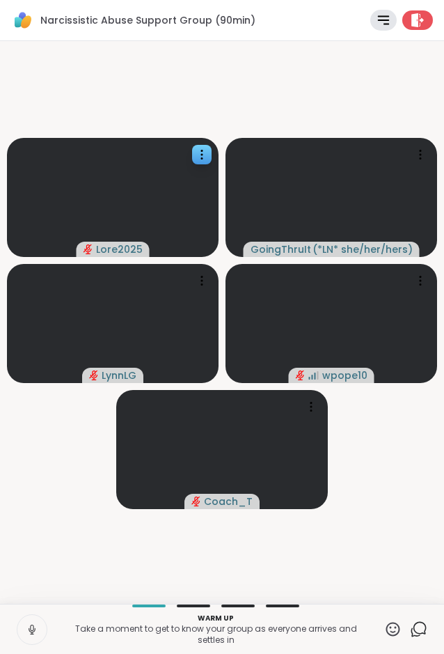
click at [26, 630] on icon at bounding box center [32, 629] width 13 height 13
click at [38, 630] on button at bounding box center [31, 629] width 29 height 29
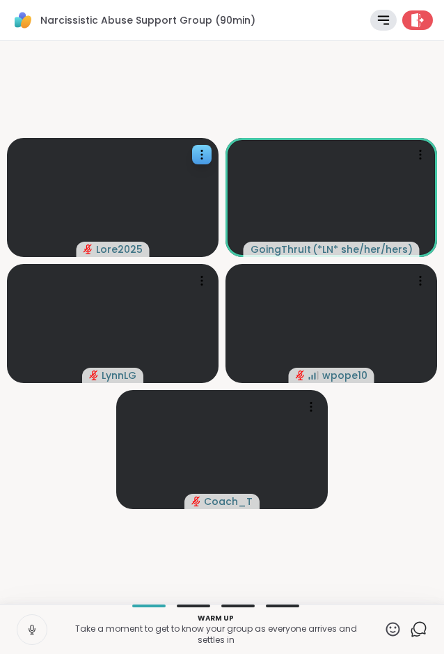
click at [421, 632] on icon at bounding box center [418, 629] width 17 height 17
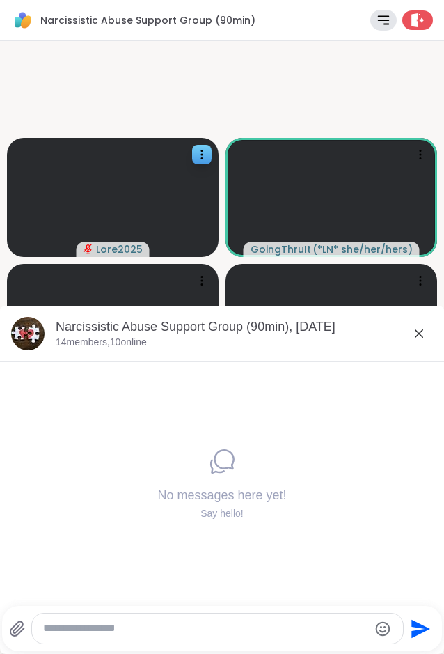
click at [413, 334] on icon at bounding box center [419, 333] width 17 height 17
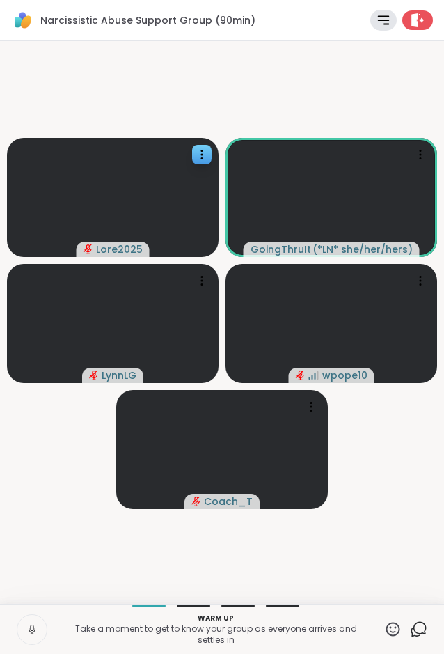
click at [399, 630] on icon at bounding box center [394, 629] width 14 height 14
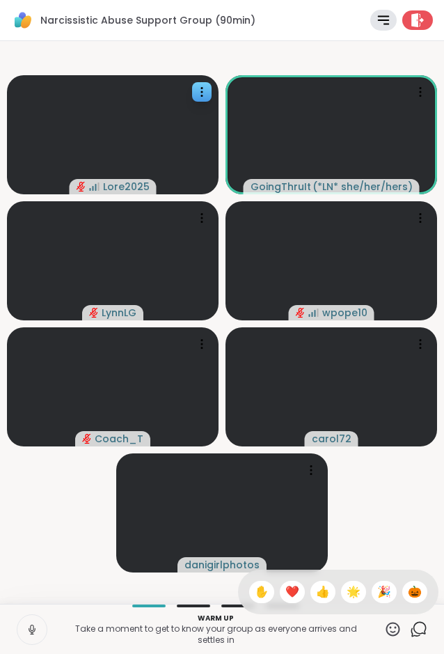
click at [415, 504] on video-player-container "Lore2025 GoingThruIt ( *LN* she/her/hers ) LynnLG wpope10 Coach_T carol72 danig…" at bounding box center [222, 323] width 428 height 552
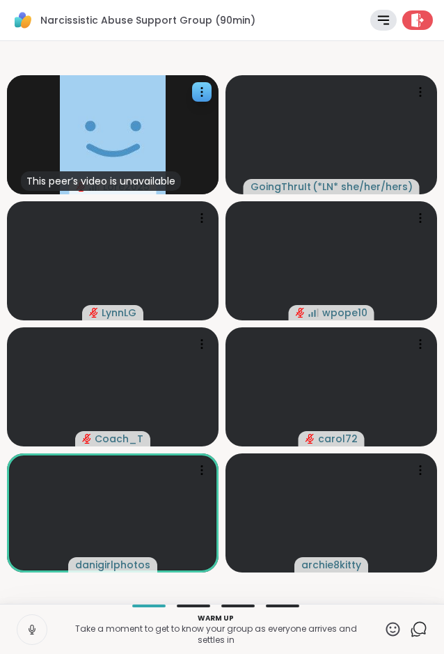
click at [389, 588] on video-player-container "This peer’s video is unavailable Lore2025 GoingThruIt ( *LN* she/her/hers ) Lyn…" at bounding box center [222, 323] width 428 height 552
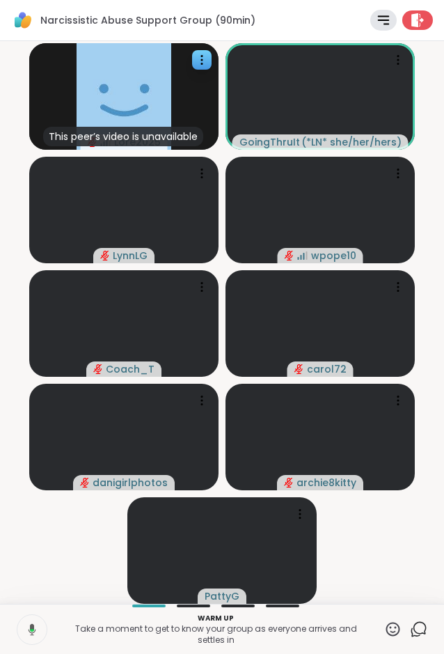
click at [81, 547] on video-player-container "This peer’s video is unavailable Lore2025 GoingThruIt ( *LN* she/her/hers ) Lyn…" at bounding box center [222, 323] width 428 height 552
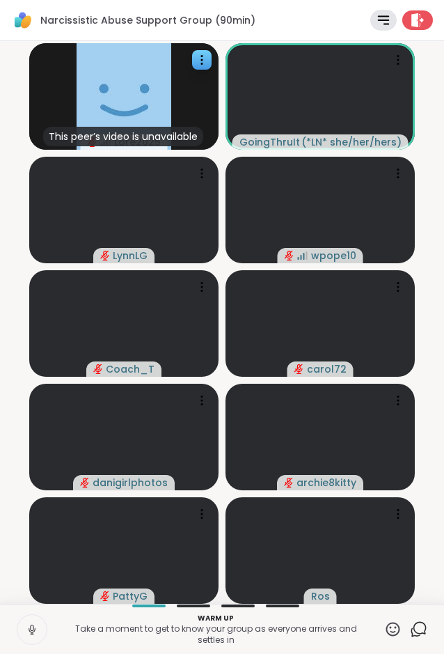
click at [430, 355] on video-player-container "This peer’s video is unavailable Lore2025 GoingThruIt ( *LN* she/her/hers ) Lyn…" at bounding box center [222, 323] width 428 height 552
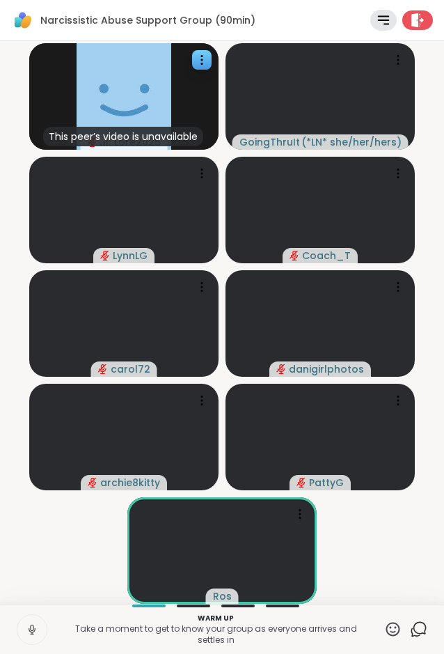
click at [377, 550] on video-player-container "This peer’s video is unavailable Lore2025 GoingThruIt ( *LN* she/her/hers ) Lyn…" at bounding box center [222, 323] width 428 height 552
click at [377, 545] on video-player-container "This peer’s video is unavailable Lore2025 GoingThruIt ( *LN* she/her/hers ) Lyn…" at bounding box center [222, 323] width 428 height 552
click at [385, 545] on video-player-container "This peer’s video is unavailable Lore2025 GoingThruIt ( *LN* she/her/hers ) Lyn…" at bounding box center [222, 323] width 428 height 552
click at [81, 559] on video-player-container "This peer’s video is unavailable Lore2025 GoingThruIt ( *LN* she/her/hers ) Lyn…" at bounding box center [222, 323] width 428 height 552
click at [68, 550] on video-player-container "This peer’s video is unavailable Lore2025 GoingThruIt ( *LN* she/her/hers ) Lyn…" at bounding box center [222, 323] width 428 height 552
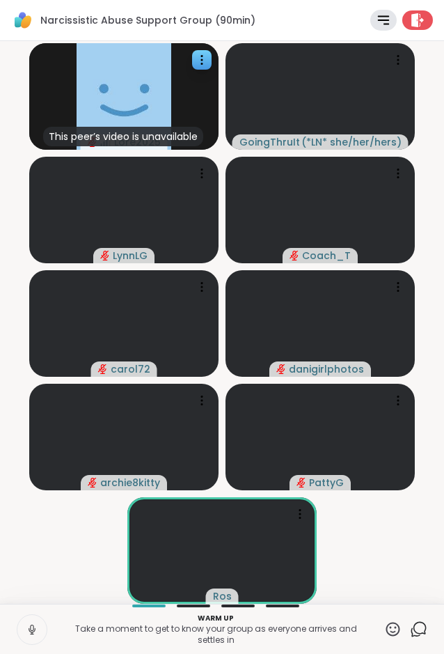
click at [371, 540] on video-player-container "This peer’s video is unavailable Lore2025 GoingThruIt ( *LN* she/her/hers ) Lyn…" at bounding box center [222, 323] width 428 height 552
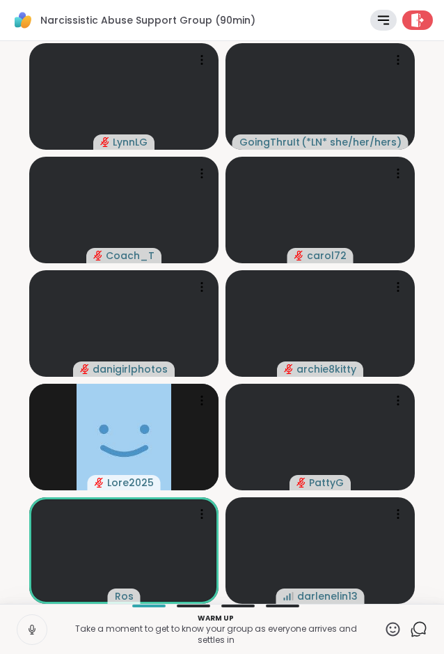
click at [433, 456] on video-player-container "LynnLG GoingThruIt ( *LN* she/her/hers ) Coach_T carol72 danigirlphotos archie8…" at bounding box center [222, 323] width 428 height 552
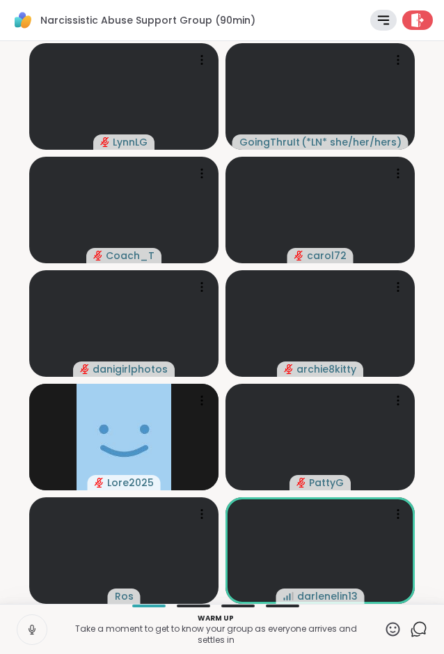
click at [433, 466] on video-player-container "LynnLG GoingThruIt ( *LN* she/her/hers ) Coach_T carol72 danigirlphotos archie8…" at bounding box center [222, 323] width 428 height 552
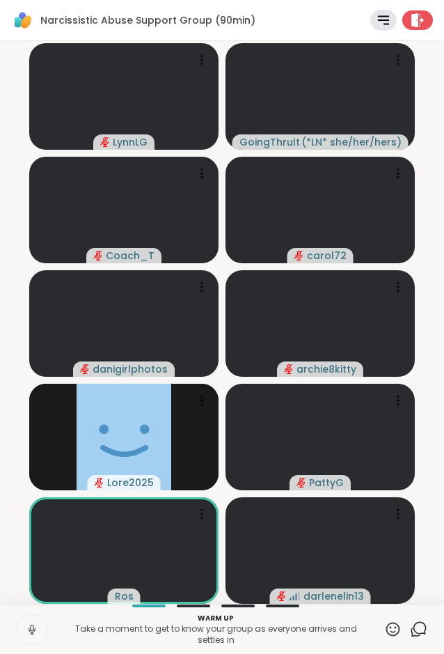
click at [432, 474] on video-player-container "LynnLG GoingThruIt ( *LN* she/her/hers ) Coach_T carol72 danigirlphotos archie8…" at bounding box center [222, 323] width 428 height 552
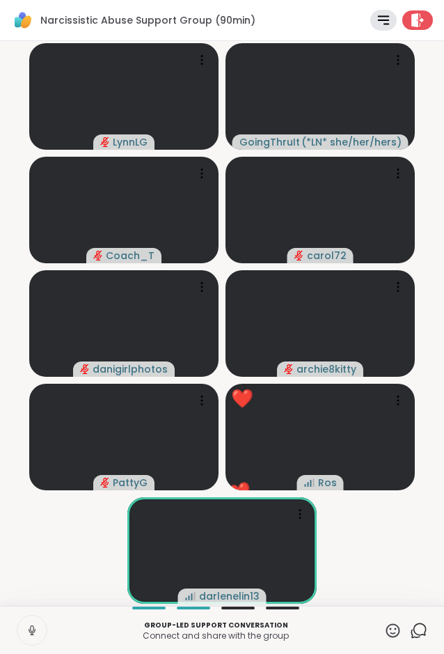
click at [398, 633] on icon at bounding box center [394, 630] width 14 height 14
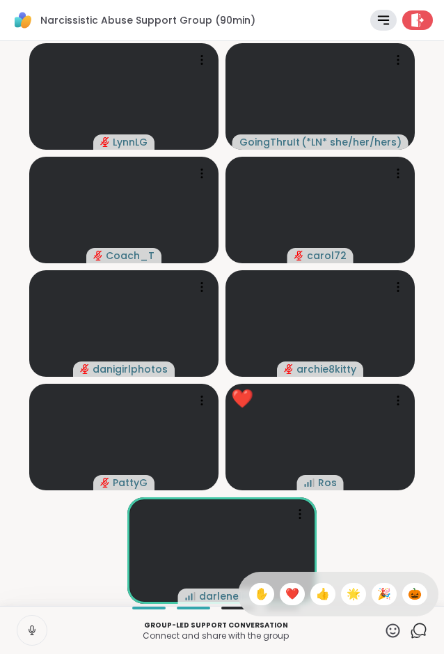
click at [291, 591] on span "❤️" at bounding box center [293, 594] width 14 height 17
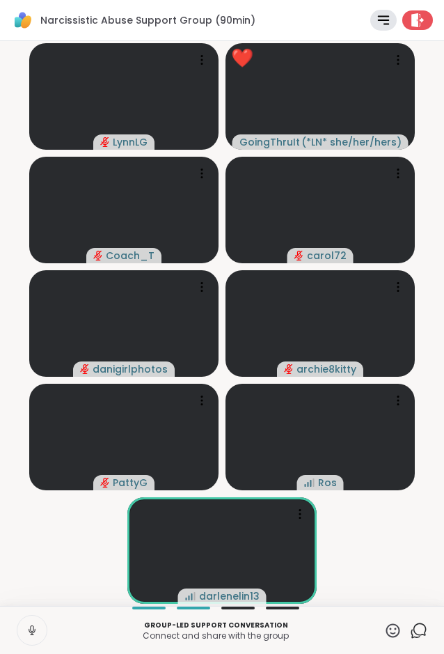
click at [384, 539] on video-player-container "LynnLG ❤️ GoingThruIt ( *LN* she/her/hers ) ❤️ ❤️ ❤️ ❤️ ❤️ ❤️ ❤️ ❤️ ❤️ ❤️ ❤️ ❤️…" at bounding box center [222, 324] width 428 height 554
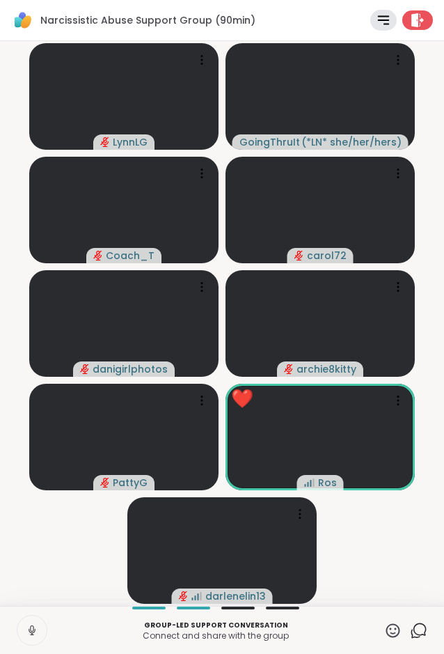
click at [22, 628] on button at bounding box center [31, 630] width 29 height 29
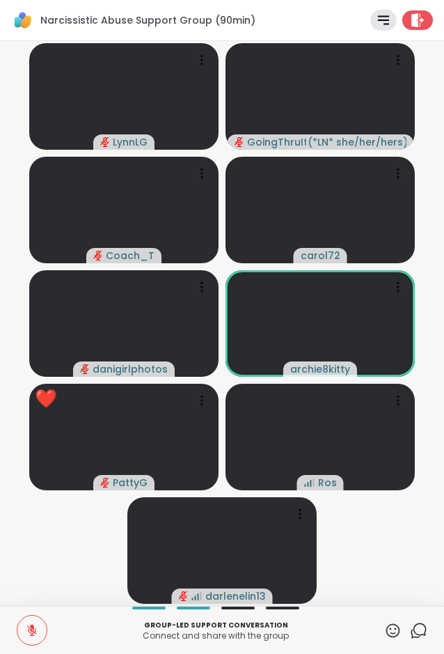
click at [423, 545] on video-player-container "LynnLG GoingThruIt ( *LN* she/her/hers ) Coach_T carol72 danigirlphotos archie8…" at bounding box center [222, 324] width 428 height 554
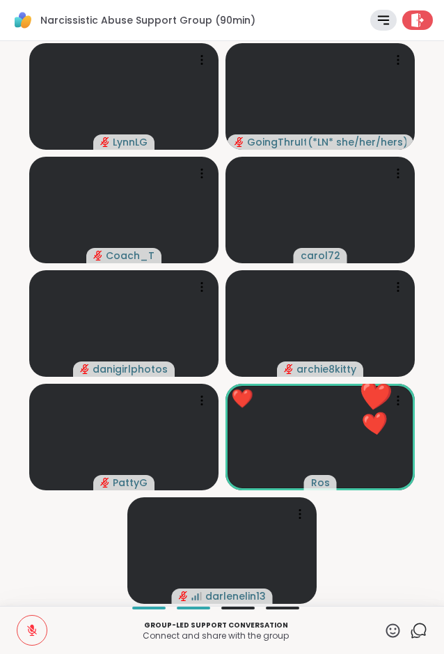
click at [395, 632] on icon at bounding box center [392, 630] width 17 height 17
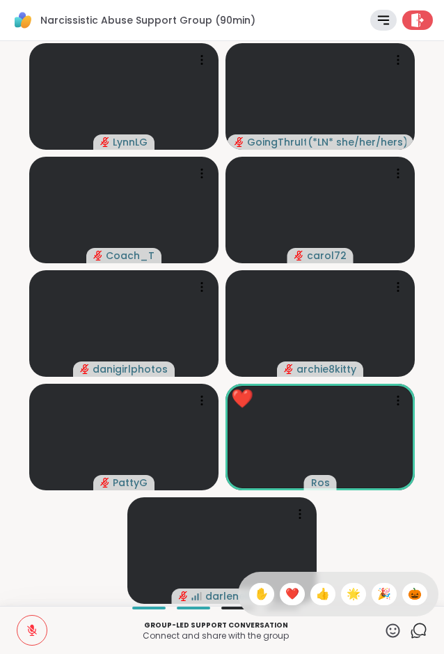
click at [286, 594] on span "❤️" at bounding box center [293, 594] width 14 height 17
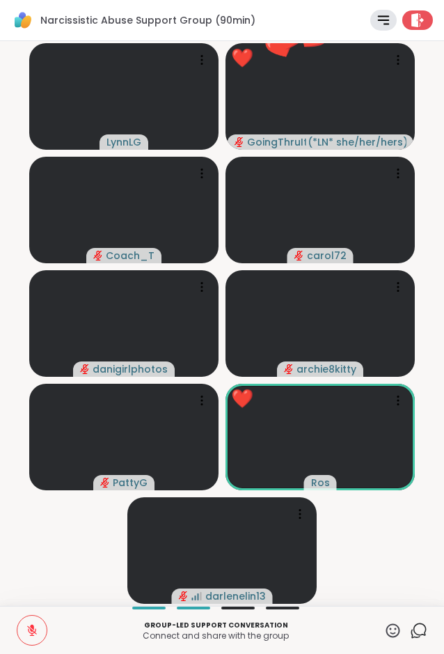
click at [362, 539] on video-player-container "LynnLG ❤️ GoingThruIt ( *LN* she/her/hers ) ❤️ ❤️ ❤️ ❤️ ❤️ ❤️ ❤️ ❤️ ❤️ ❤️ ❤️ ❤️…" at bounding box center [222, 324] width 428 height 554
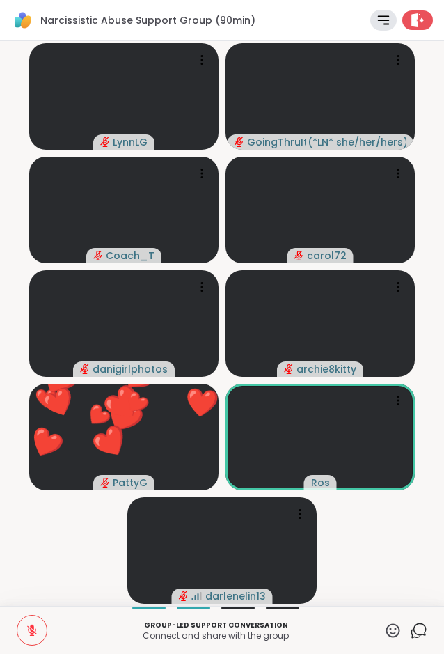
click at [391, 625] on icon at bounding box center [394, 630] width 14 height 14
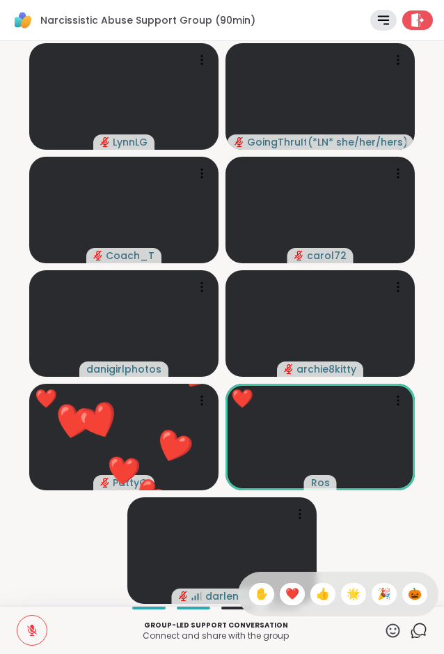
click at [286, 600] on span "❤️" at bounding box center [293, 594] width 14 height 17
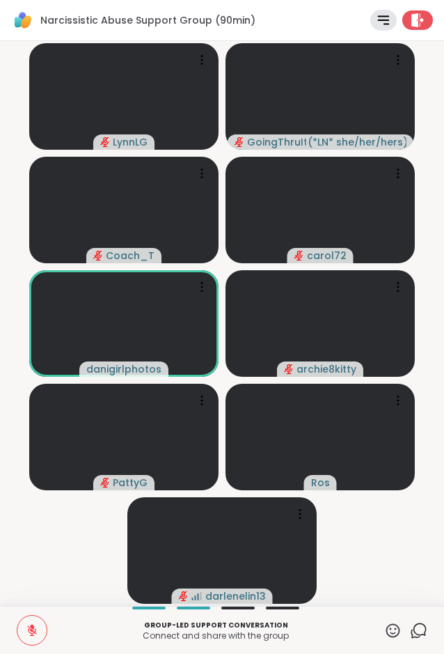
click at [389, 634] on icon at bounding box center [392, 630] width 17 height 17
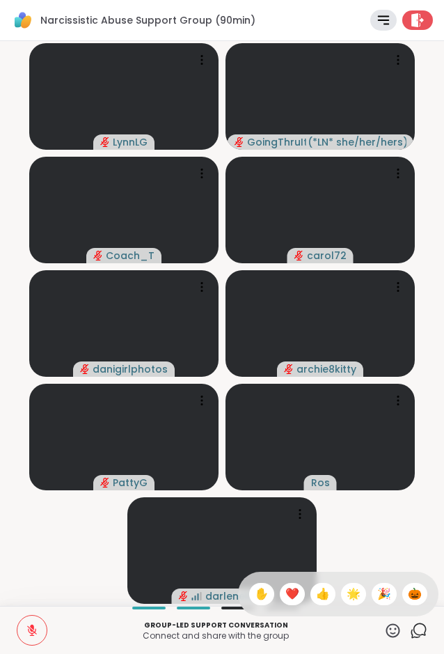
click at [290, 597] on span "❤️" at bounding box center [293, 594] width 14 height 17
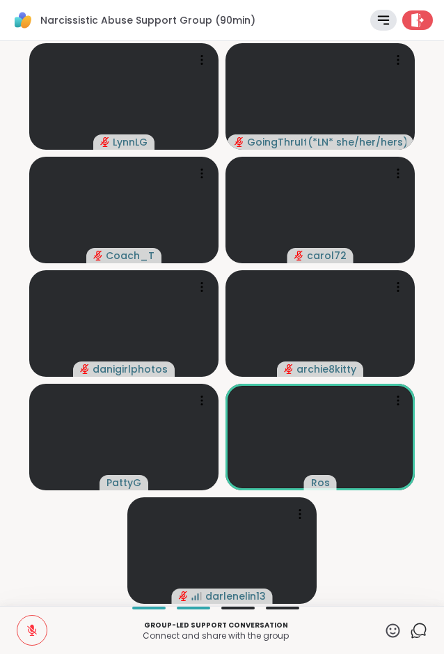
click at [27, 629] on icon at bounding box center [32, 630] width 13 height 13
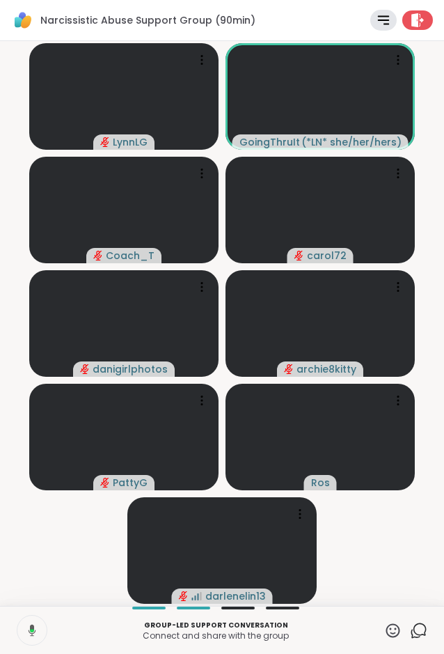
click at [30, 630] on icon at bounding box center [32, 631] width 4 height 3
click at [38, 629] on button at bounding box center [31, 630] width 29 height 29
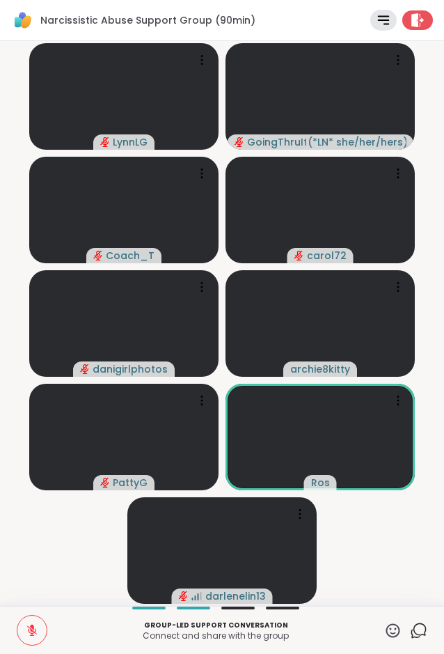
click at [33, 631] on icon at bounding box center [32, 631] width 10 height 10
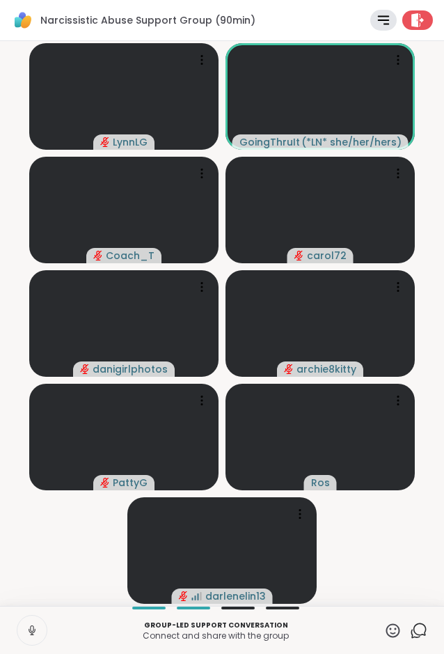
click at [370, 547] on video-player-container "LynnLG GoingThruIt ( *LN* she/her/hers ) Coach_T carol72 danigirlphotos archie8…" at bounding box center [222, 324] width 428 height 554
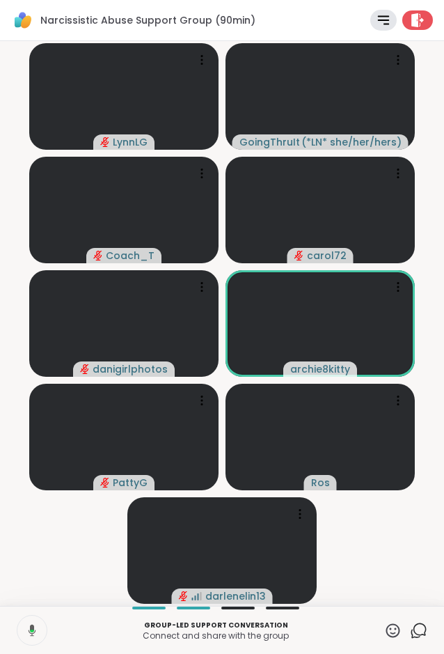
click at [29, 629] on icon at bounding box center [30, 630] width 13 height 13
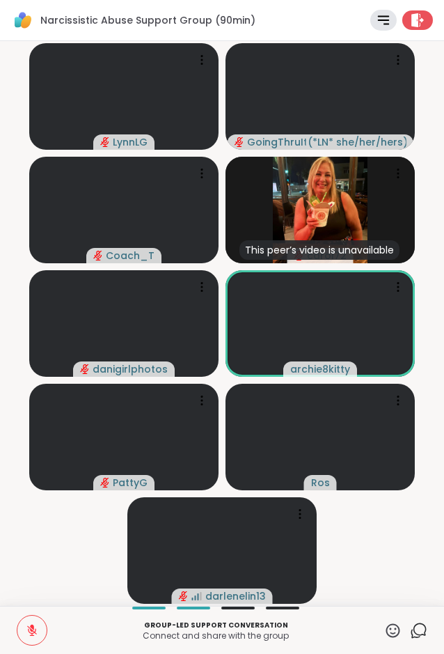
click at [387, 539] on video-player-container "LynnLG GoingThruIt ( *LN* she/her/hers ) Coach_T This peer’s video is unavailab…" at bounding box center [222, 324] width 428 height 554
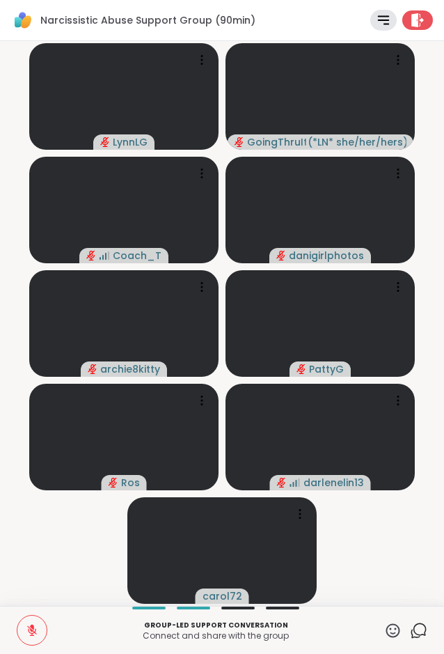
click at [37, 638] on button at bounding box center [31, 630] width 29 height 29
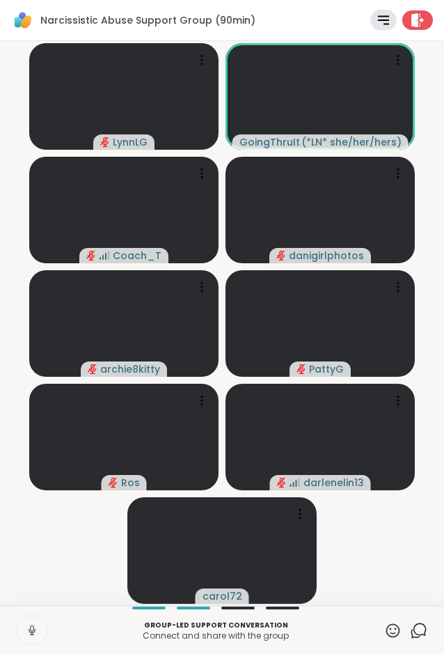
click at [37, 633] on icon at bounding box center [32, 630] width 13 height 13
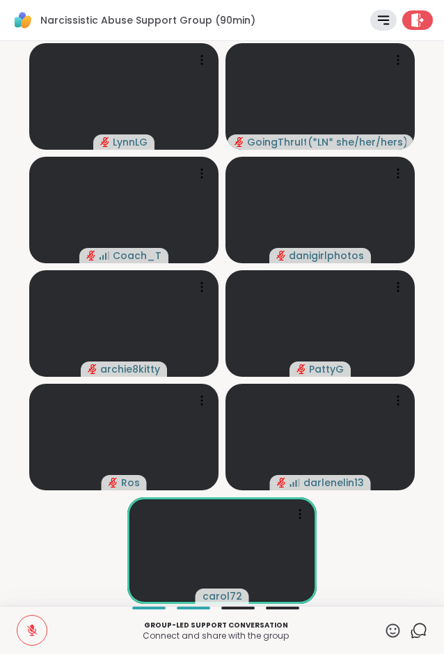
click at [34, 628] on icon at bounding box center [32, 630] width 13 height 13
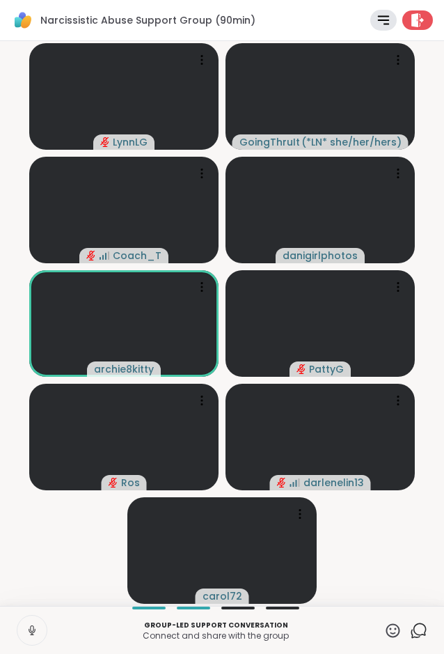
click at [27, 636] on icon at bounding box center [32, 630] width 13 height 13
click at [93, 529] on video-player-container "LynnLG GoingThruIt ( *LN* she/her/hers ) Coach_T danigirlphotos archie8kitty Pa…" at bounding box center [222, 324] width 428 height 554
click at [63, 536] on video-player-container "LynnLG GoingThruIt ( *LN* she/her/hers ) Coach_T danigirlphotos archie8kitty Pa…" at bounding box center [222, 324] width 428 height 554
click at [32, 634] on icon at bounding box center [32, 631] width 10 height 10
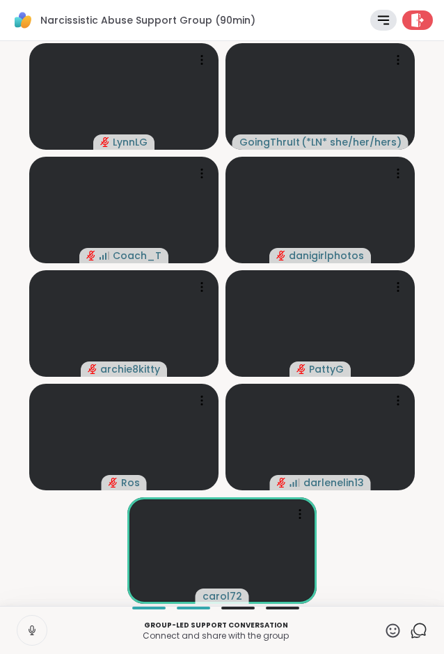
click at [30, 632] on icon at bounding box center [32, 631] width 7 height 4
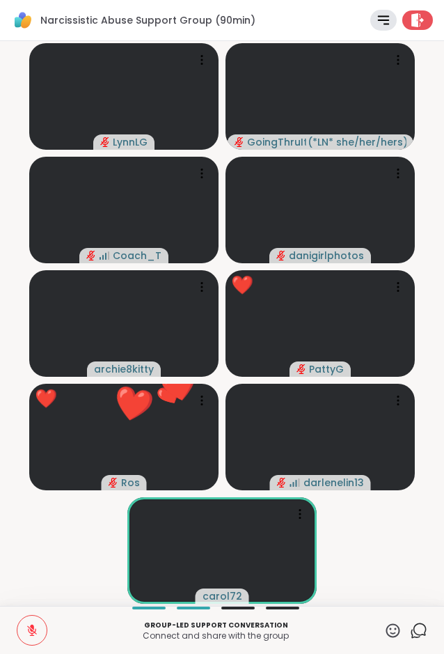
click at [31, 631] on icon at bounding box center [32, 631] width 10 height 10
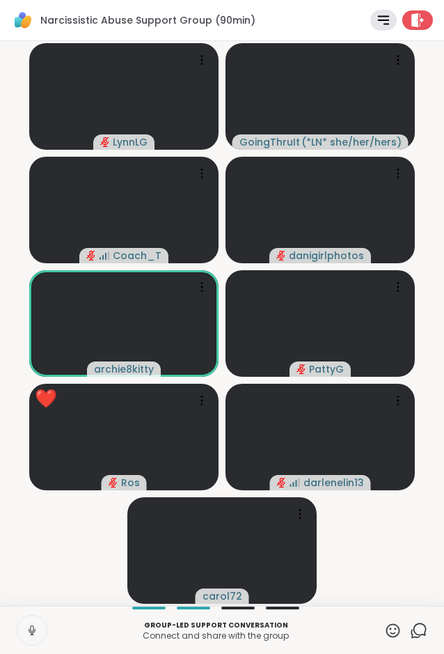
click at [31, 628] on icon at bounding box center [32, 630] width 13 height 13
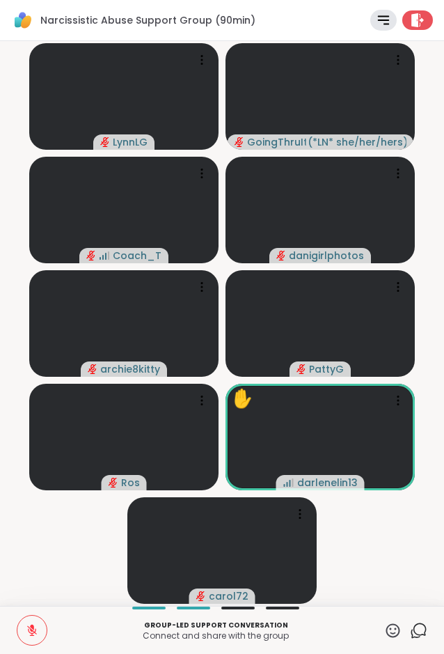
click at [391, 624] on icon at bounding box center [394, 630] width 14 height 14
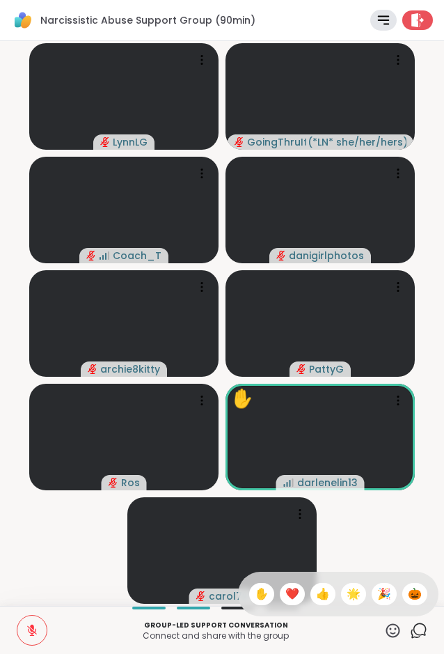
click at [326, 629] on p "Group-led support conversation" at bounding box center [216, 625] width 320 height 10
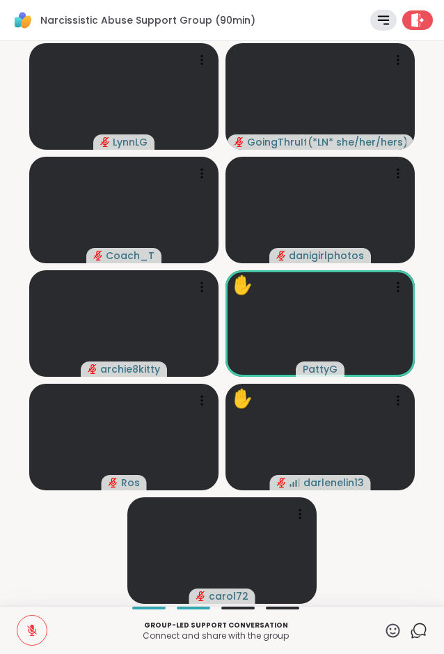
click at [29, 632] on icon at bounding box center [32, 630] width 13 height 13
click at [26, 632] on icon at bounding box center [32, 630] width 13 height 13
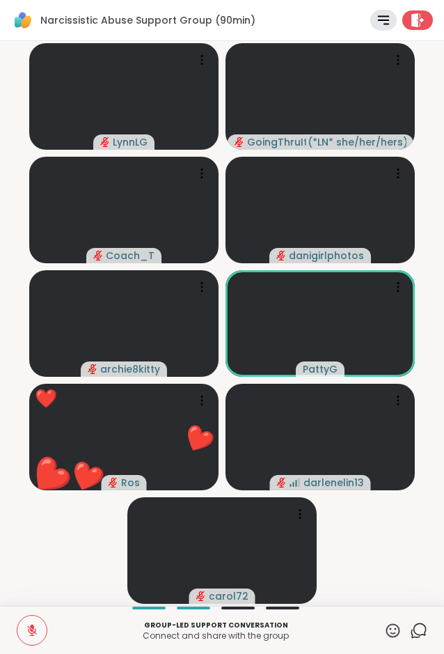
click at [396, 628] on icon at bounding box center [394, 630] width 14 height 14
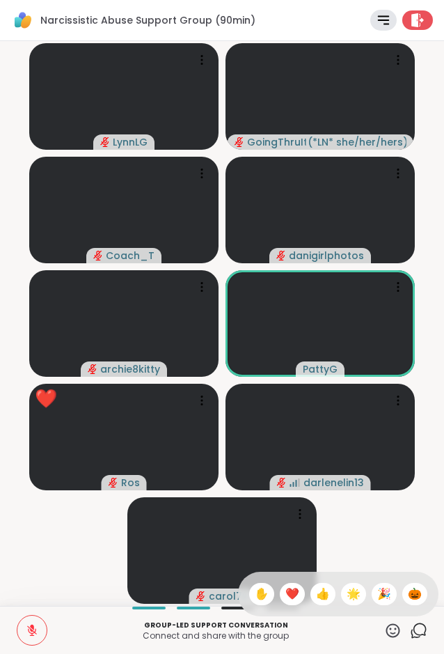
click at [290, 596] on span "❤️" at bounding box center [293, 594] width 14 height 17
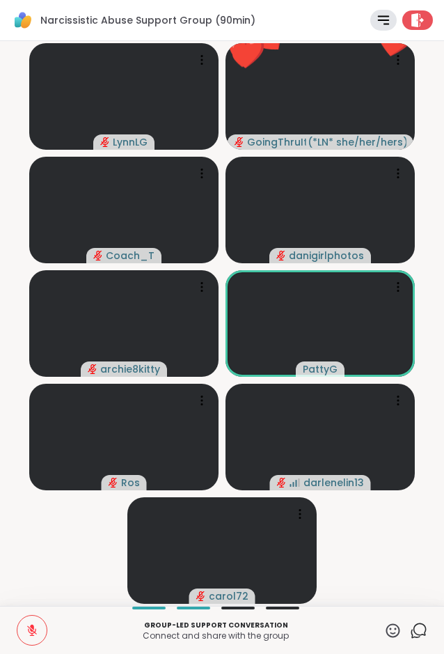
click at [391, 634] on icon at bounding box center [392, 630] width 17 height 17
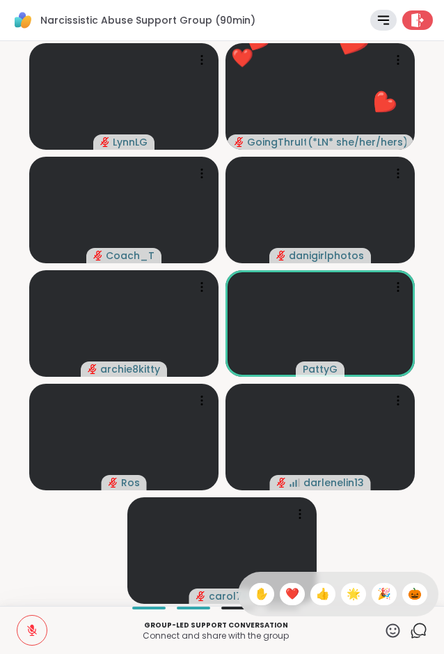
click at [354, 594] on span "🌟" at bounding box center [354, 594] width 14 height 17
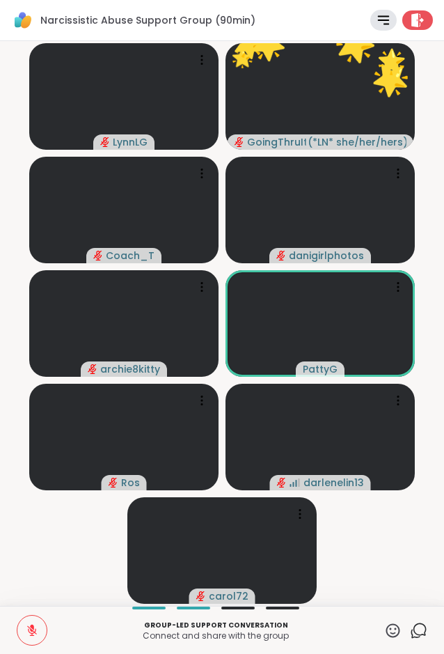
click at [385, 620] on div "Group-led support conversation Connect and share with the group ✋ Chat" at bounding box center [222, 630] width 444 height 48
click at [392, 632] on icon at bounding box center [392, 630] width 17 height 17
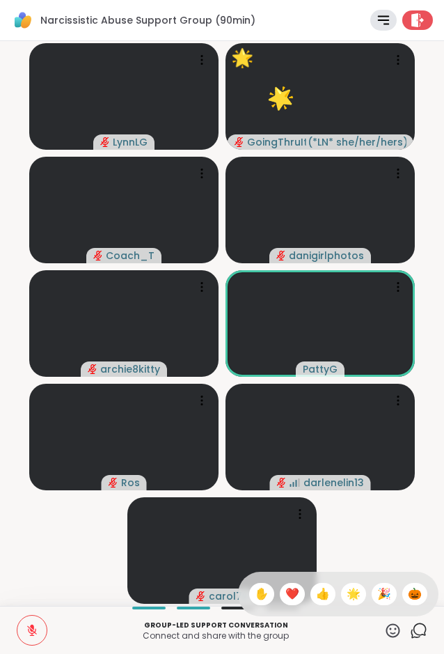
click at [384, 594] on span "🎉" at bounding box center [385, 594] width 14 height 17
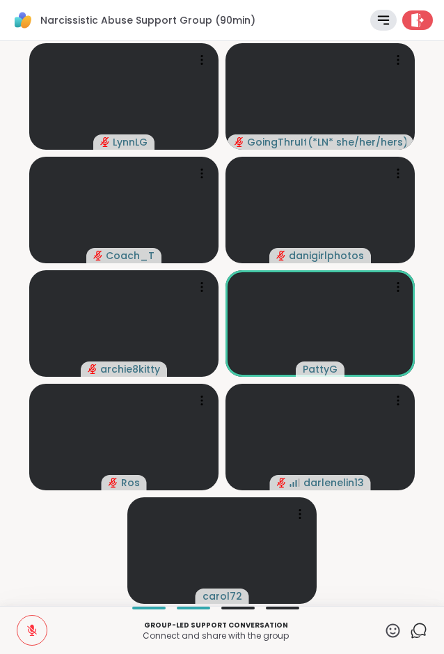
click at [29, 634] on icon at bounding box center [32, 630] width 13 height 13
click at [389, 629] on icon at bounding box center [392, 630] width 17 height 17
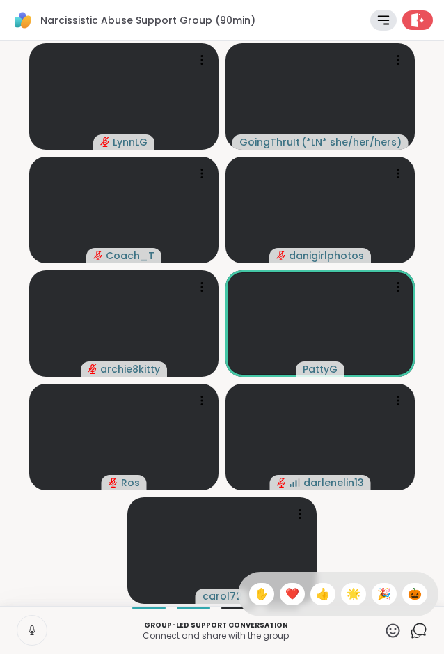
click at [379, 590] on span "🎉" at bounding box center [385, 594] width 14 height 17
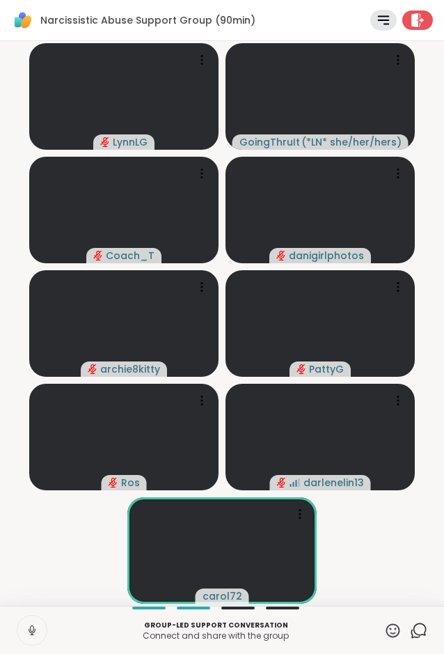
click at [395, 565] on video-player-container "LynnLG GoingThruIt ( *LN* she/her/hers ) Coach_T danigirlphotos archie8kitty Pa…" at bounding box center [222, 324] width 428 height 554
click at [79, 531] on video-player-container "LynnLG GoingThruIt ( *LN* she/her/hers ) Coach_T danigirlphotos archie8kitty Pa…" at bounding box center [222, 324] width 428 height 554
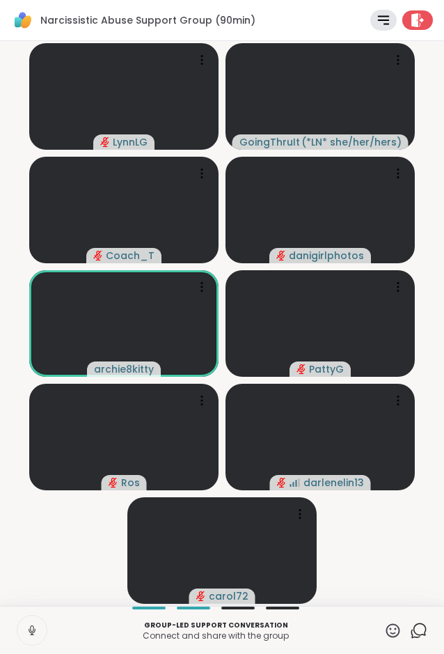
click at [31, 634] on icon at bounding box center [32, 630] width 13 height 13
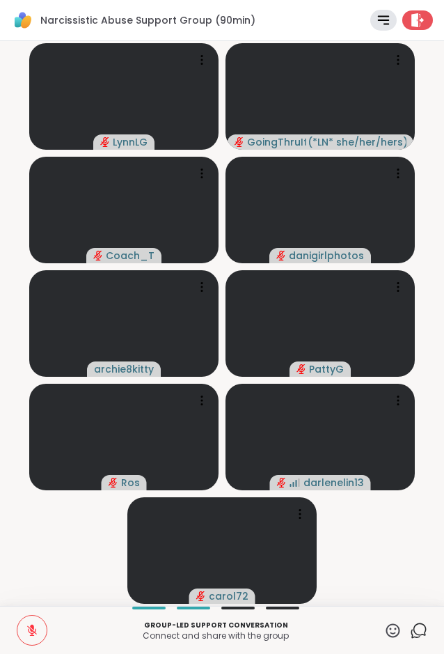
click at [30, 632] on icon at bounding box center [32, 630] width 13 height 13
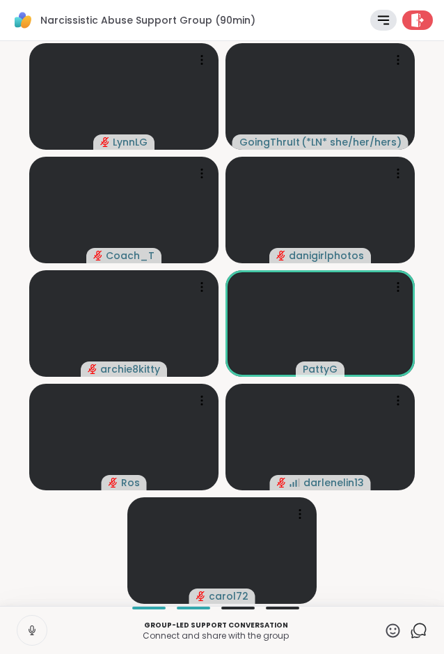
click at [29, 634] on icon at bounding box center [32, 630] width 13 height 13
click at [389, 634] on icon at bounding box center [392, 630] width 17 height 17
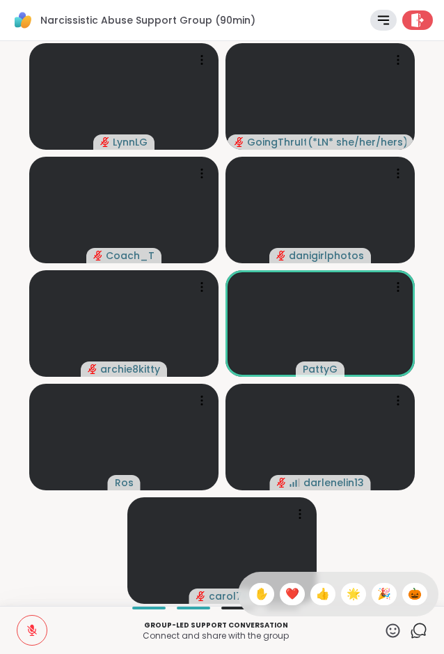
click at [286, 598] on span "❤️" at bounding box center [293, 594] width 14 height 17
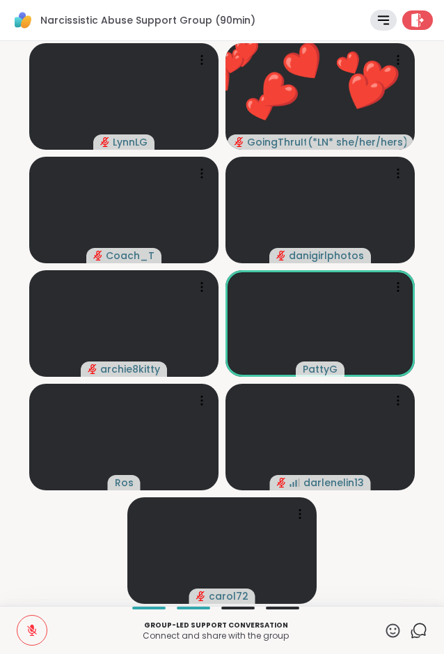
click at [392, 630] on icon at bounding box center [392, 630] width 17 height 17
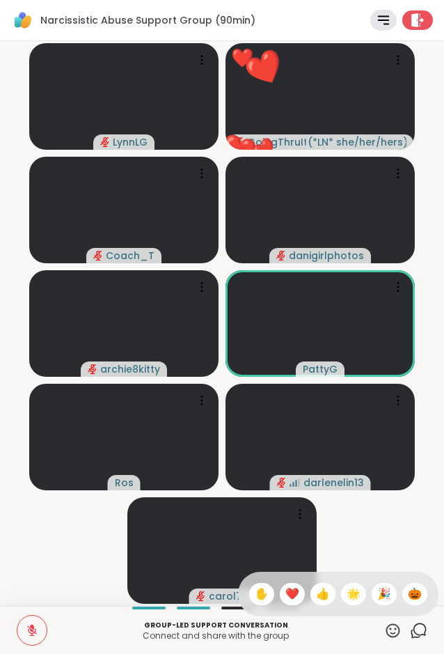
click at [294, 597] on span "❤️" at bounding box center [293, 594] width 14 height 17
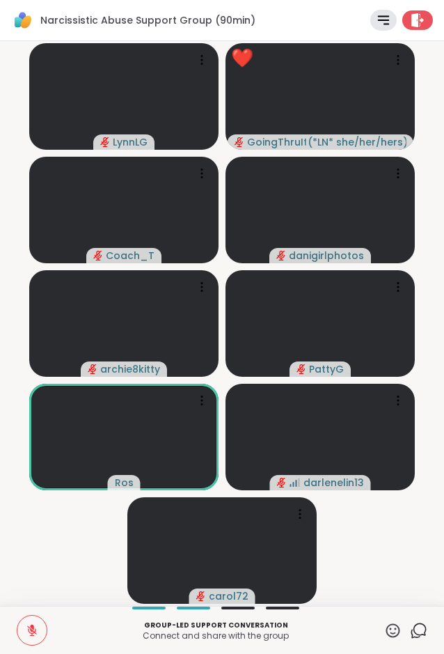
click at [56, 635] on p "Connect and share with the group" at bounding box center [216, 635] width 320 height 11
click at [388, 625] on div "Group-led support conversation Connect and share with the group ✋ Chat" at bounding box center [222, 630] width 444 height 48
click at [389, 630] on icon at bounding box center [392, 630] width 17 height 17
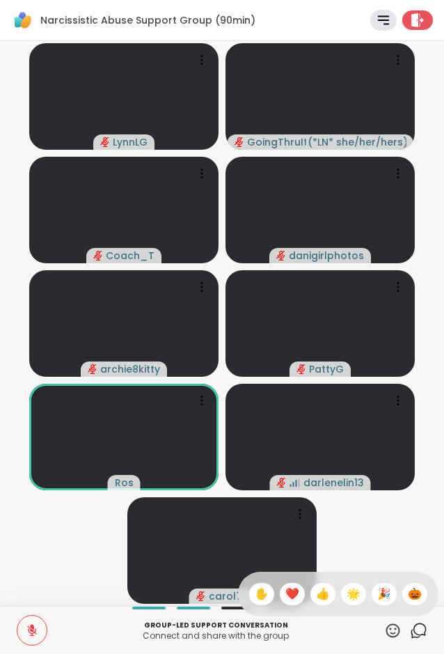
click at [280, 600] on div "❤️" at bounding box center [292, 594] width 25 height 22
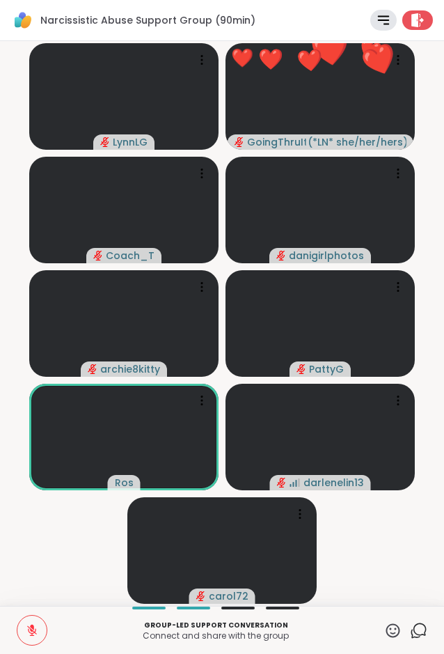
click at [393, 632] on icon at bounding box center [392, 630] width 17 height 17
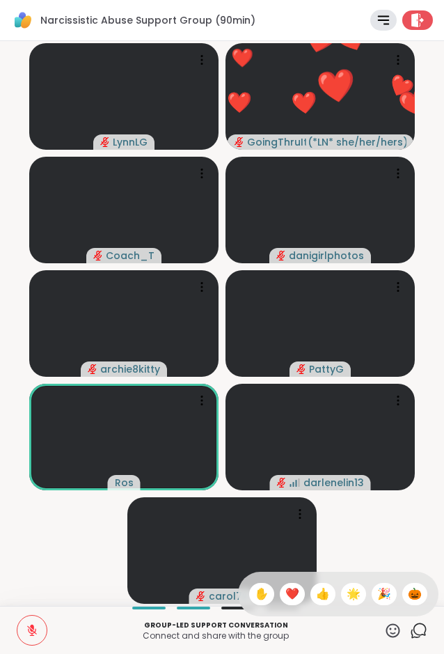
click at [382, 591] on span "🎉" at bounding box center [385, 594] width 14 height 17
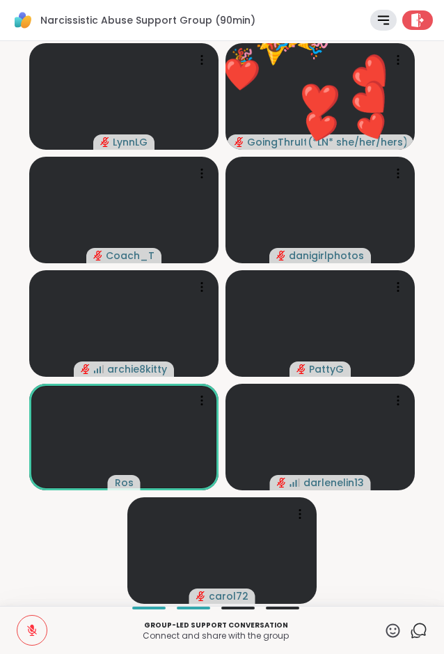
click at [394, 628] on icon at bounding box center [392, 630] width 17 height 17
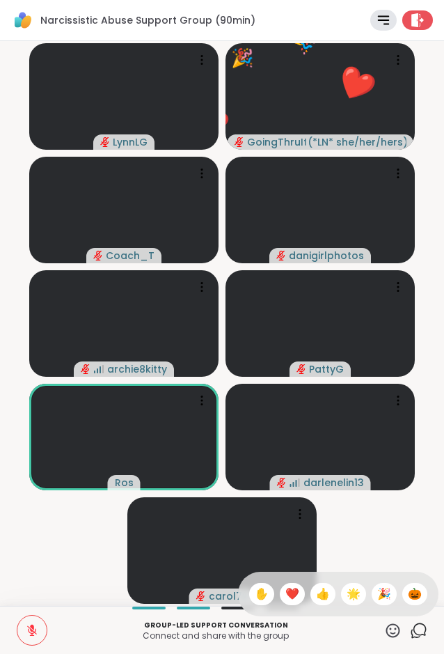
click at [354, 596] on span "🌟" at bounding box center [354, 594] width 14 height 17
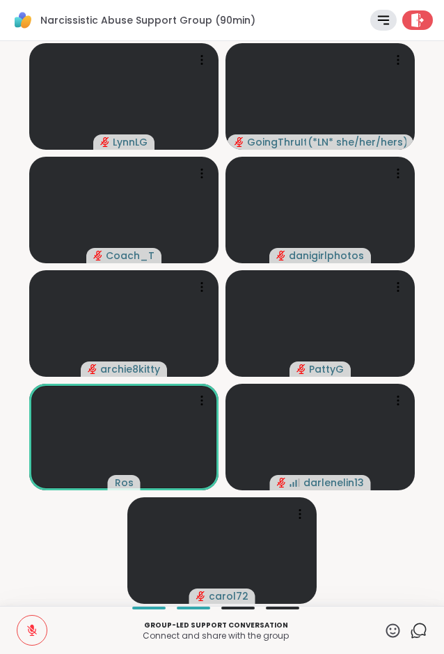
click at [36, 630] on icon at bounding box center [32, 631] width 10 height 10
click at [34, 630] on icon at bounding box center [32, 630] width 13 height 13
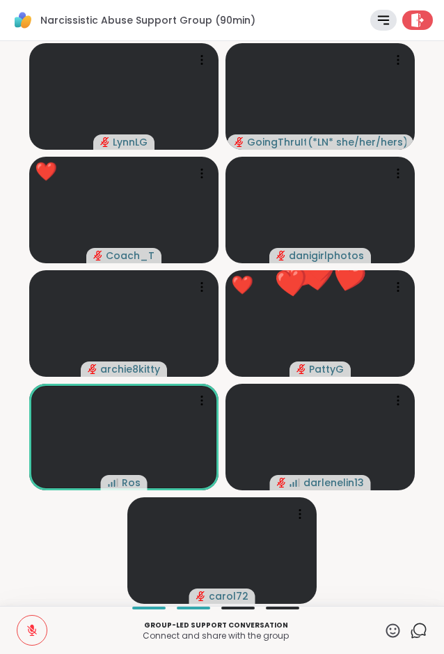
click at [396, 627] on icon at bounding box center [392, 630] width 17 height 17
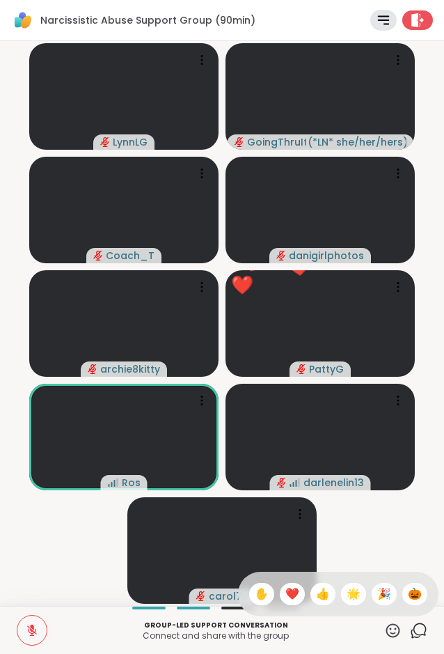
click at [287, 593] on span "❤️" at bounding box center [293, 594] width 14 height 17
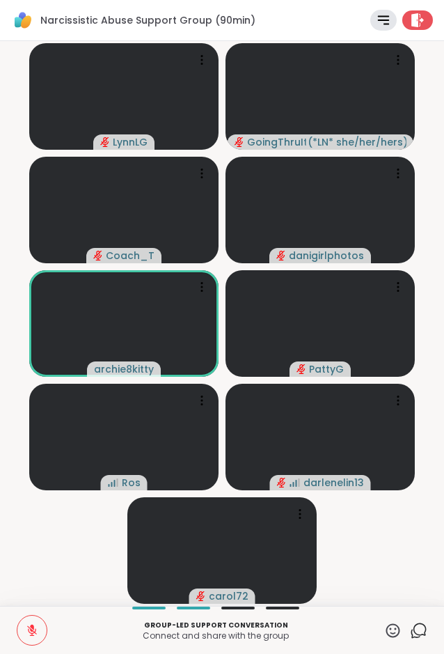
click at [33, 544] on video-player-container "LynnLG GoingThruIt ( *LN* she/her/hers ) Coach_T danigirlphotos archie8kitty Pa…" at bounding box center [222, 324] width 428 height 554
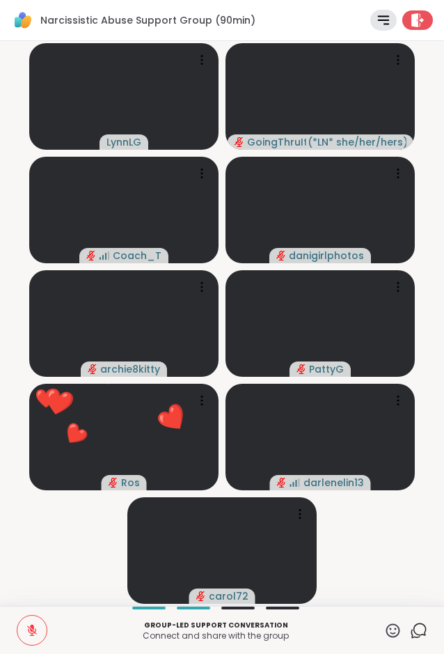
click at [35, 632] on icon at bounding box center [32, 631] width 10 height 10
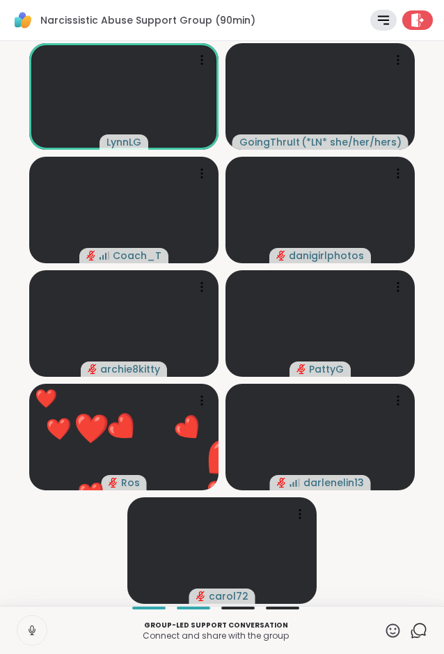
click at [35, 632] on icon at bounding box center [32, 631] width 7 height 4
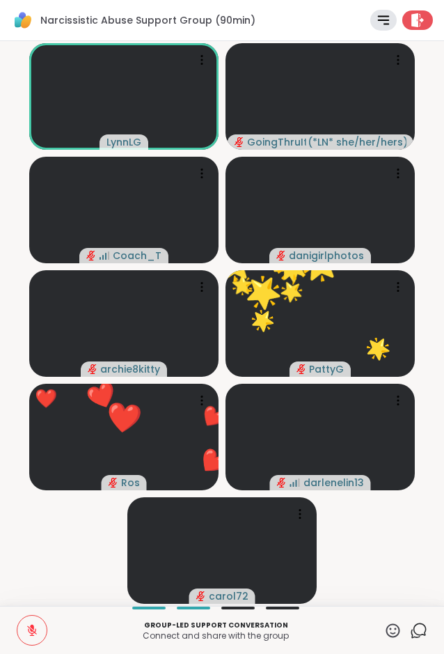
click at [394, 625] on icon at bounding box center [392, 630] width 17 height 17
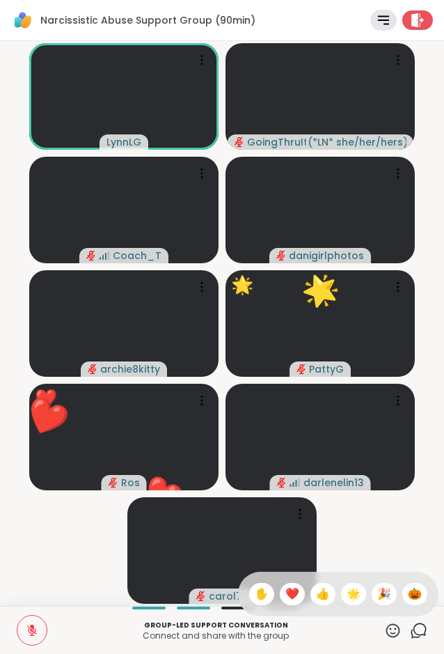
click at [296, 589] on div "❤️" at bounding box center [292, 594] width 25 height 22
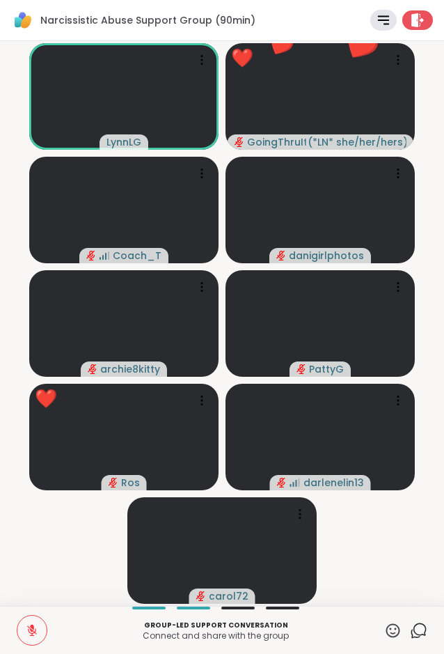
click at [398, 632] on icon at bounding box center [392, 630] width 17 height 17
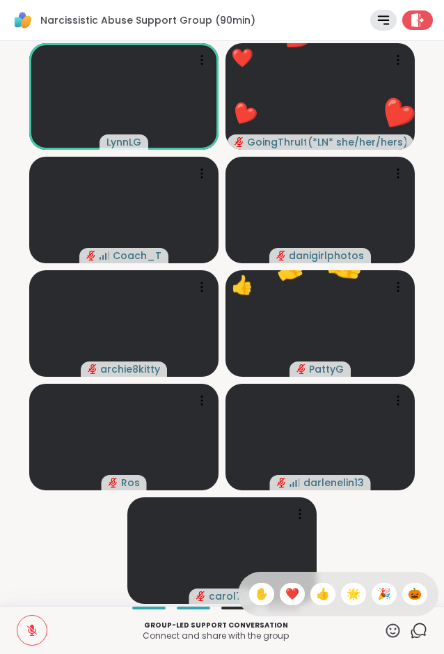
click at [353, 594] on span "🌟" at bounding box center [354, 594] width 14 height 17
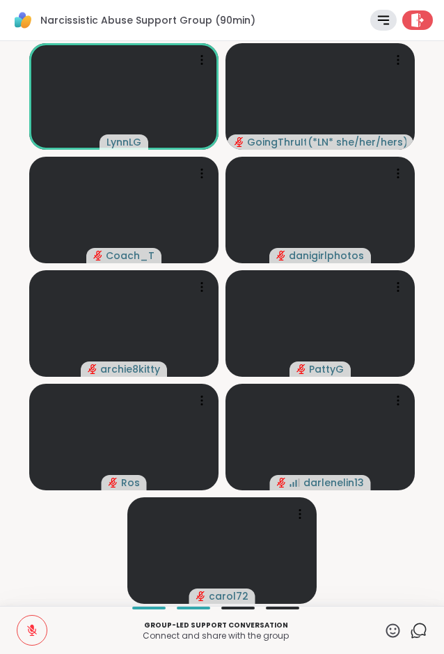
click at [40, 628] on button at bounding box center [31, 630] width 29 height 29
click at [388, 628] on icon at bounding box center [394, 630] width 14 height 14
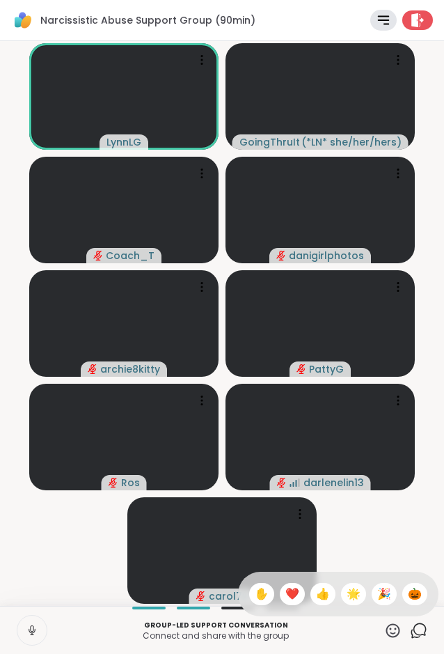
click at [256, 596] on span "✋" at bounding box center [262, 594] width 14 height 17
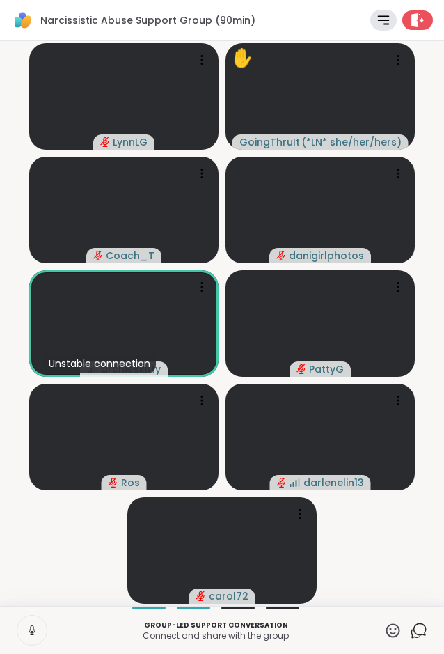
click at [80, 541] on video-player-container "LynnLG ✋ GoingThruIt ( *LN* she/her/hers ) Coach_T danigirlphotos Unstable conn…" at bounding box center [222, 324] width 428 height 554
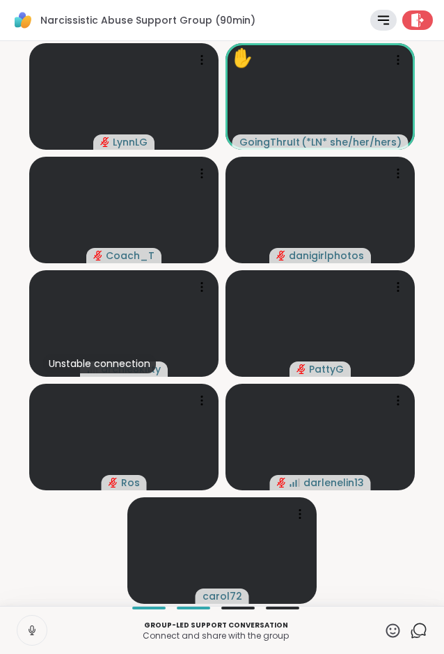
click at [395, 629] on icon at bounding box center [394, 630] width 14 height 14
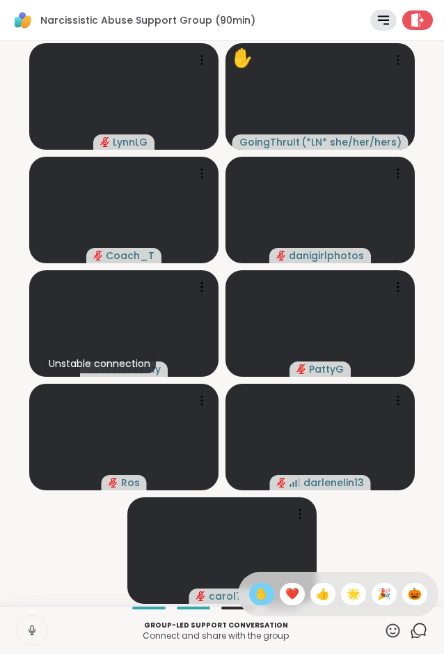
click at [258, 594] on span "✋" at bounding box center [262, 594] width 14 height 17
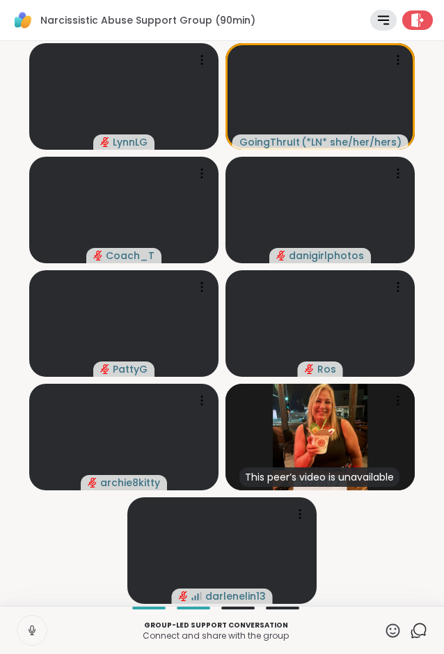
click at [31, 629] on icon at bounding box center [32, 630] width 13 height 13
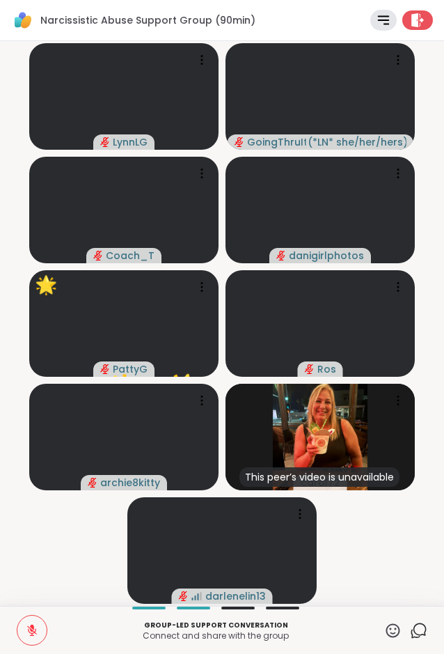
click at [65, 566] on video-player-container "LynnLG GoingThruIt ( *LN* she/her/hers ) Coach_T danigirlphotos 🌟 PattyG 🌟 🌟 🌟 …" at bounding box center [222, 324] width 428 height 554
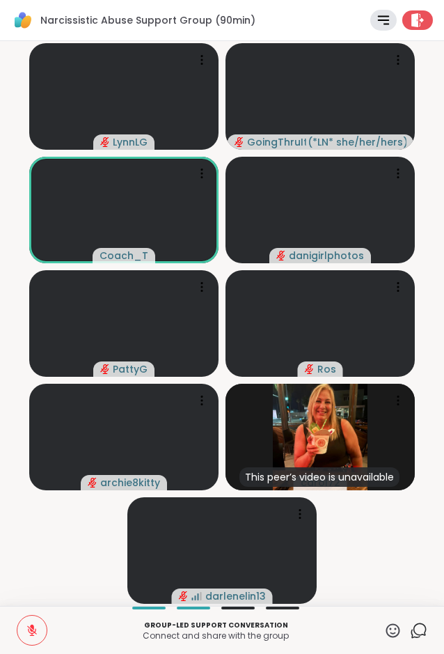
click at [68, 563] on video-player-container "LynnLG GoingThruIt ( *LN* she/her/hers ) Coach_T danigirlphotos PattyG Ros arch…" at bounding box center [222, 324] width 428 height 554
click at [83, 579] on video-player-container "LynnLG GoingThruIt ( *LN* she/her/hers ) Coach_T danigirlphotos PattyG Ros arch…" at bounding box center [222, 324] width 428 height 554
click at [122, 252] on span "Coach_T" at bounding box center [131, 256] width 49 height 14
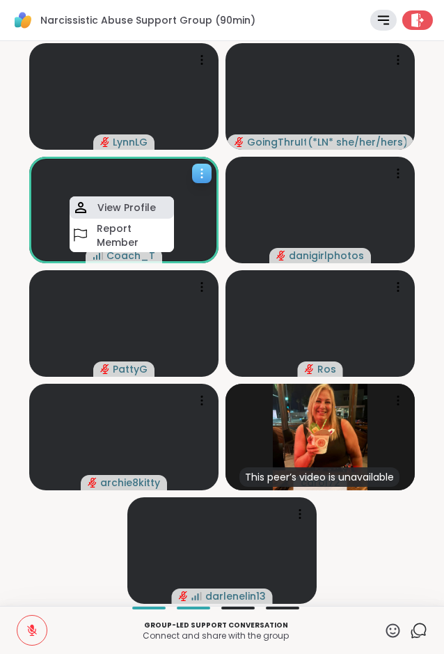
click at [134, 212] on h4 "View Profile" at bounding box center [127, 208] width 59 height 14
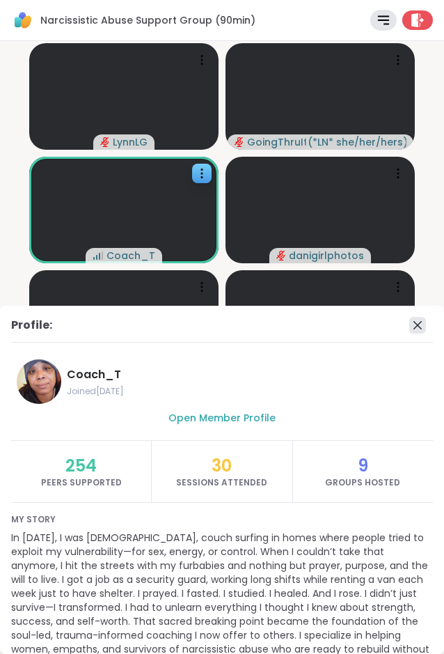
click at [423, 327] on icon at bounding box center [418, 325] width 17 height 17
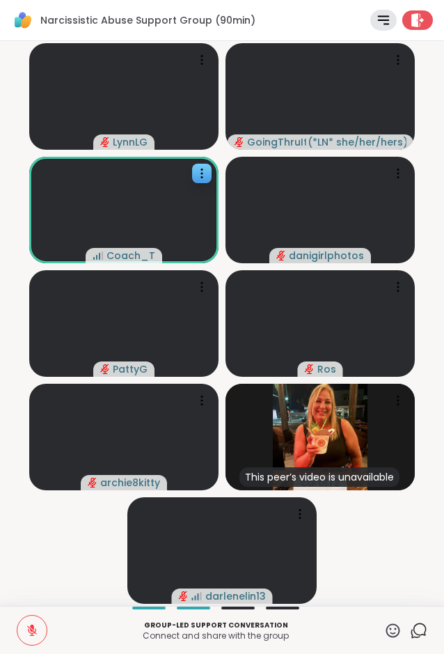
click at [393, 637] on icon at bounding box center [392, 630] width 17 height 17
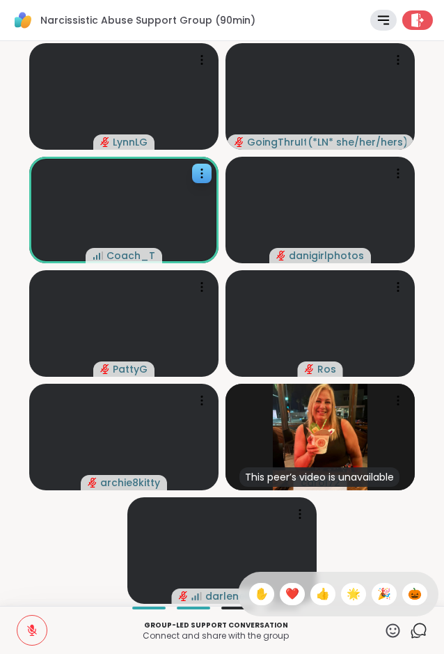
click at [290, 603] on div "❤️" at bounding box center [292, 594] width 25 height 22
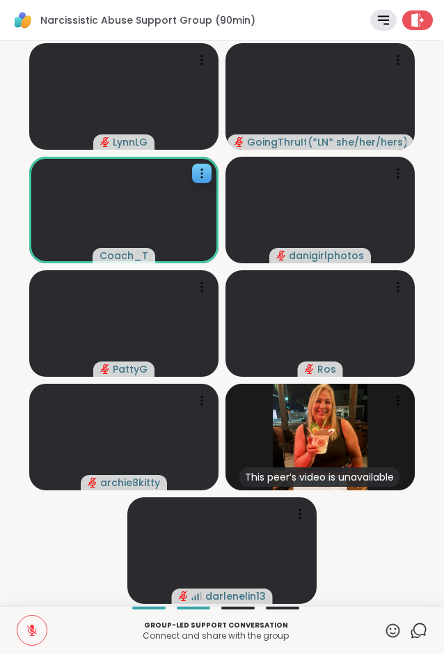
click at [67, 575] on video-player-container "LynnLG GoingThruIt ( *LN* she/her/hers ) Coach_T danigirlphotos PattyG Ros arch…" at bounding box center [222, 324] width 428 height 554
click at [61, 550] on video-player-container "LynnLG GoingThruIt ( *LN* she/her/hers ) Coach_T danigirlphotos PattyG Ros arch…" at bounding box center [222, 324] width 428 height 554
click at [91, 558] on video-player-container "LynnLG GoingThruIt ( *LN* she/her/hers ) Unstable connection Coach_T danigirlph…" at bounding box center [222, 324] width 428 height 554
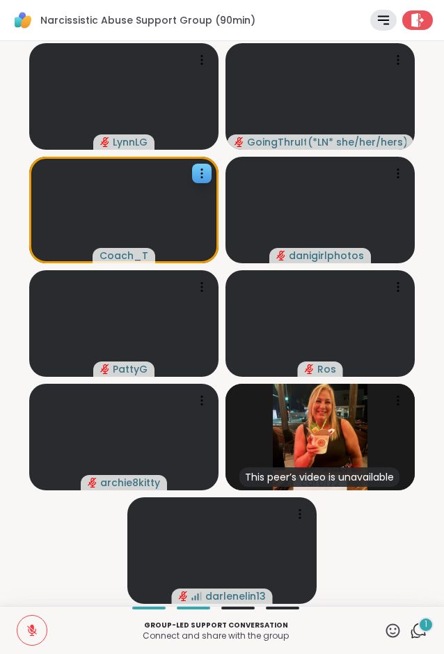
click at [86, 554] on video-player-container "LynnLG GoingThruIt ( *LN* she/her/hers ) Coach_T danigirlphotos PattyG Ros arch…" at bounding box center [222, 324] width 428 height 554
click at [398, 403] on icon at bounding box center [398, 401] width 14 height 14
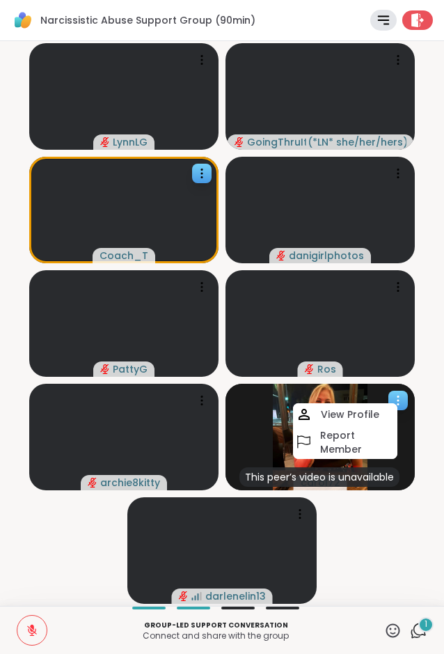
click at [398, 403] on icon at bounding box center [398, 401] width 14 height 14
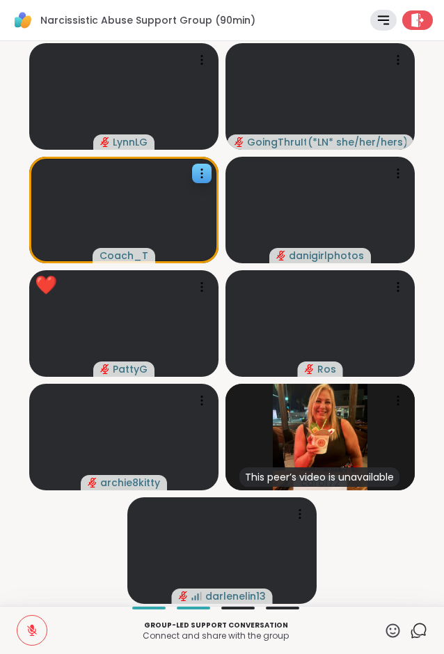
click at [88, 520] on video-player-container "LynnLG GoingThruIt ( *LN* she/her/hers ) Coach_T danigirlphotos ❤️ PattyG ❤️ ❤️…" at bounding box center [222, 324] width 428 height 554
click at [64, 523] on video-player-container "LynnLG GoingThruIt ( *LN* she/her/hers ) Coach_T danigirlphotos PattyG ❤️ ❤️ ❤️…" at bounding box center [222, 324] width 428 height 554
click at [47, 520] on video-player-container "LynnLG GoingThruIt ( *LN* she/her/hers ) Coach_T danigirlphotos PattyG Ros arch…" at bounding box center [222, 324] width 428 height 554
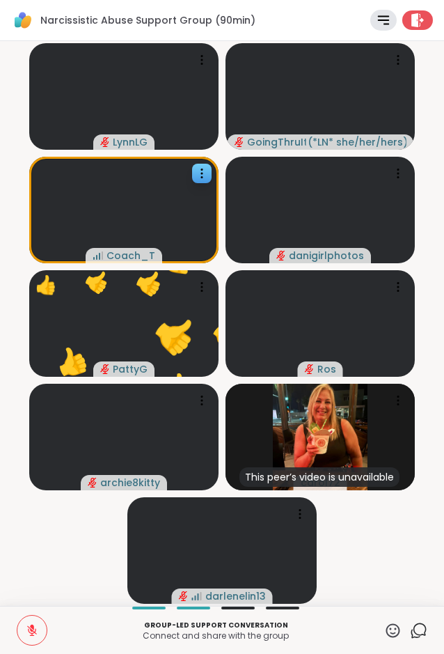
click at [389, 627] on icon at bounding box center [392, 630] width 17 height 17
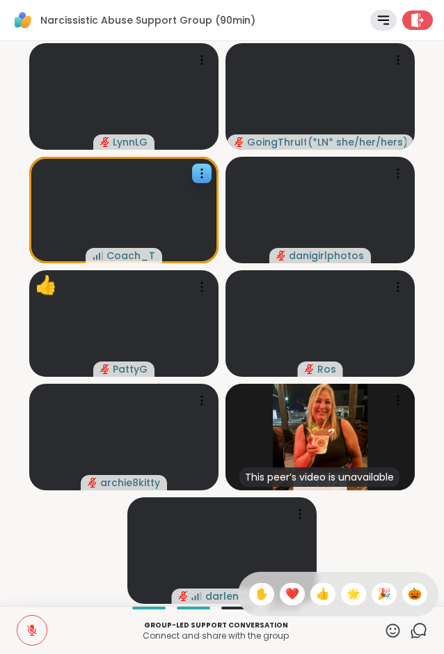
click at [291, 595] on span "❤️" at bounding box center [293, 594] width 14 height 17
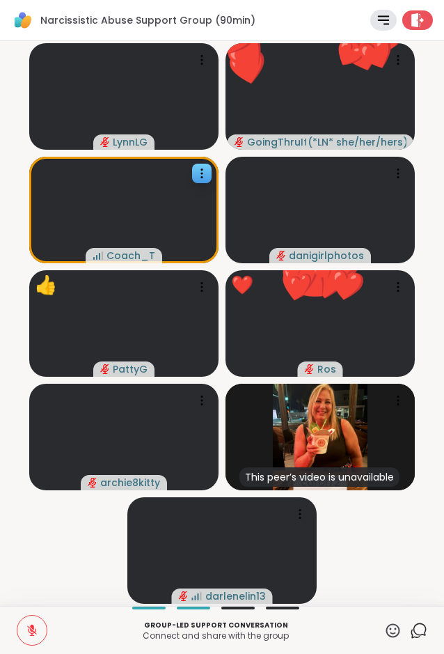
click at [398, 625] on icon at bounding box center [394, 630] width 14 height 14
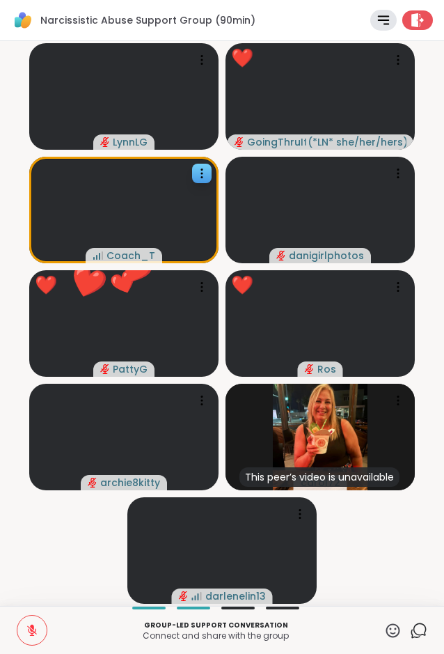
click at [359, 541] on video-player-container "LynnLG ❤️ GoingThruIt ( *LN* she/her/hers ) ❤️ ❤️ ❤️ ❤️ ❤️ ❤️ ❤️ ❤️ ❤️ ❤️ ❤️ ❤️…" at bounding box center [222, 324] width 428 height 554
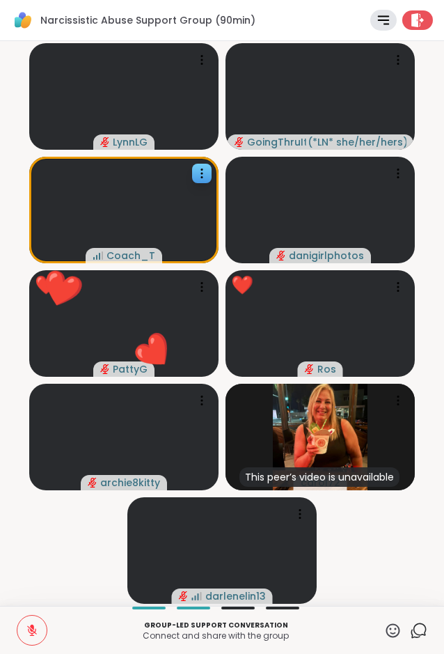
click at [364, 540] on video-player-container "LynnLG GoingThruIt ( *LN* she/her/hers ) ❤️ ❤️ ❤️ ❤️ ❤️ ❤️ ❤️ ❤️ ❤️ ❤️ ❤️ Coach…" at bounding box center [222, 324] width 428 height 554
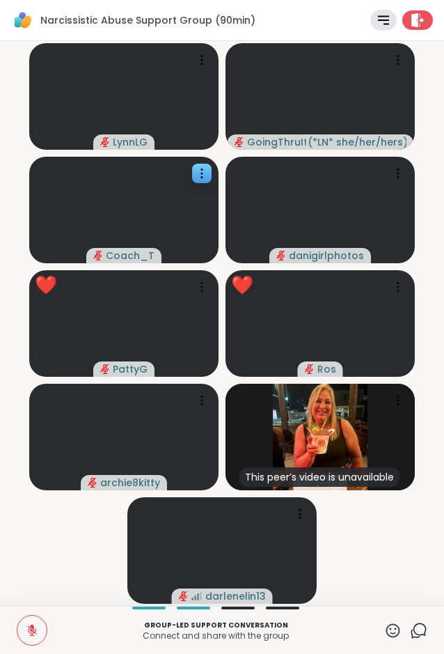
click at [36, 632] on icon at bounding box center [32, 631] width 10 height 10
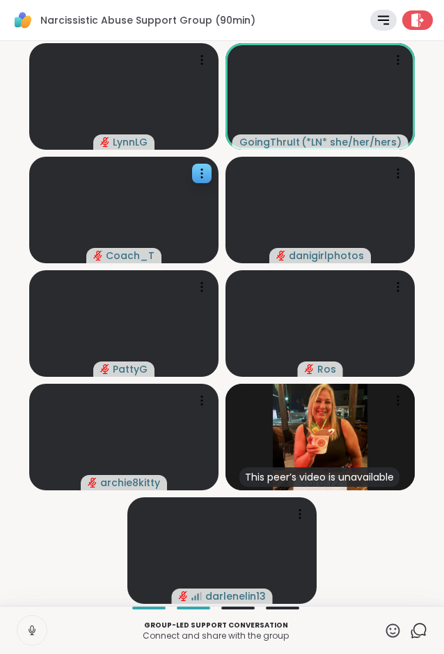
click at [33, 631] on icon at bounding box center [31, 628] width 3 height 6
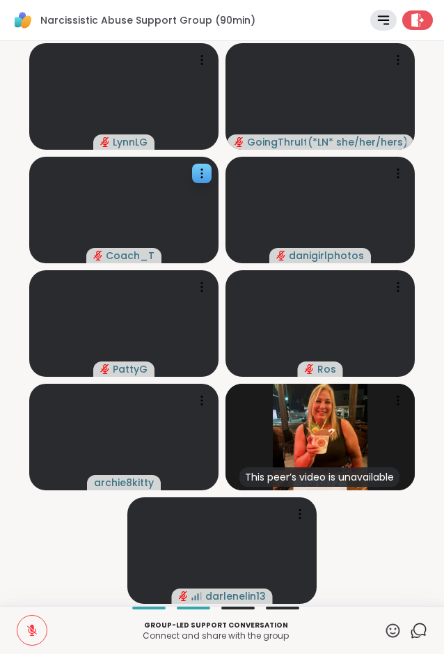
click at [33, 631] on icon at bounding box center [32, 631] width 10 height 10
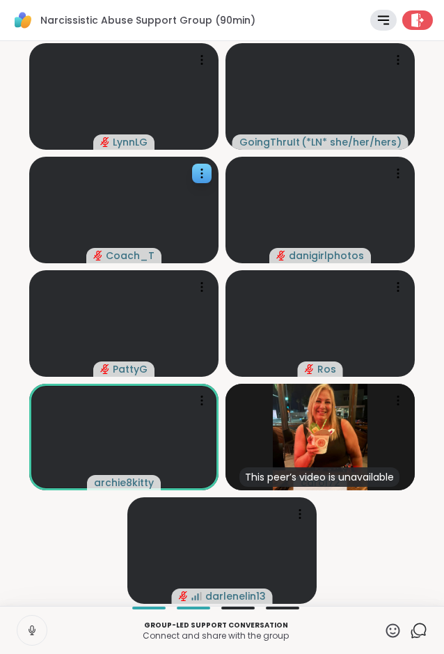
click at [29, 628] on icon at bounding box center [32, 630] width 13 height 13
click at [34, 629] on icon at bounding box center [32, 630] width 13 height 13
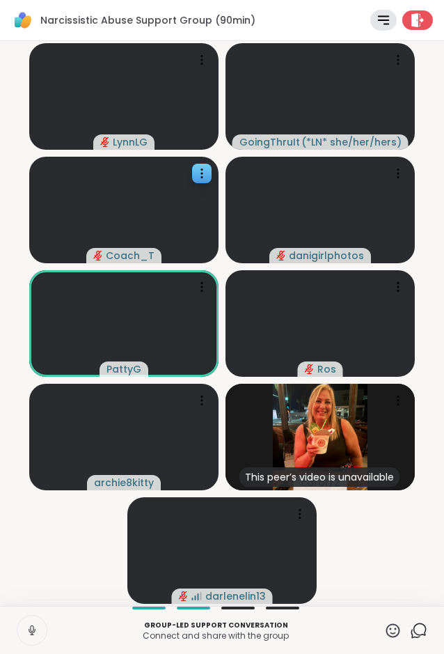
click at [34, 629] on icon at bounding box center [32, 630] width 13 height 13
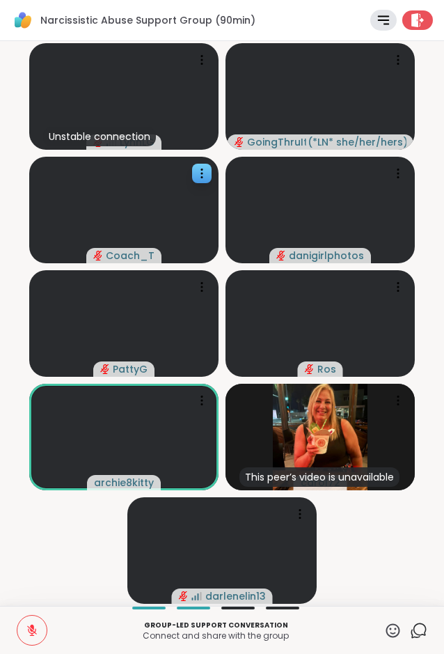
click at [26, 528] on video-player-container "Unstable connection LynnLG GoingThruIt ( *LN* she/her/hers ) Coach_T danigirlph…" at bounding box center [222, 324] width 428 height 554
click at [89, 532] on video-player-container "LynnLG GoingThruIt ( *LN* she/her/hers ) Coach_T danigirlphotos PattyG Ros arch…" at bounding box center [222, 324] width 428 height 554
click at [33, 637] on button at bounding box center [31, 630] width 29 height 29
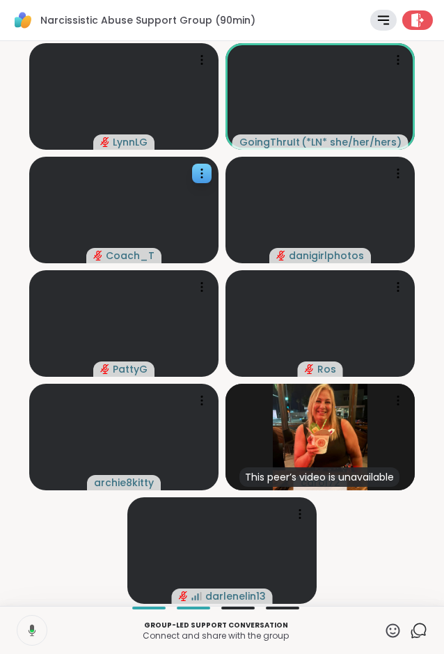
click at [35, 624] on icon at bounding box center [30, 630] width 13 height 13
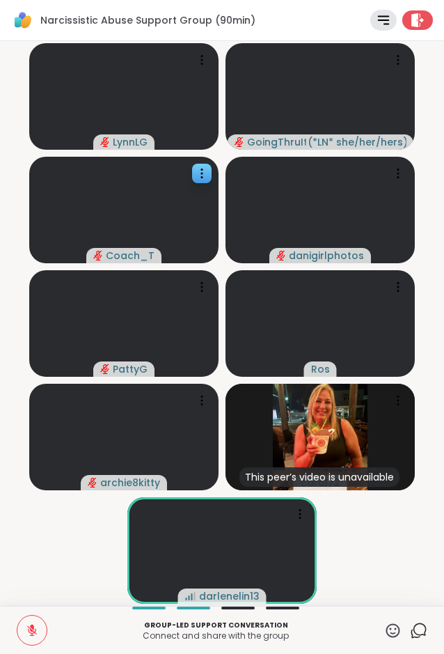
click at [387, 533] on video-player-container "LynnLG GoingThruIt ( *LN* she/her/hers ) Coach_T danigirlphotos PattyG Ros arch…" at bounding box center [222, 324] width 428 height 554
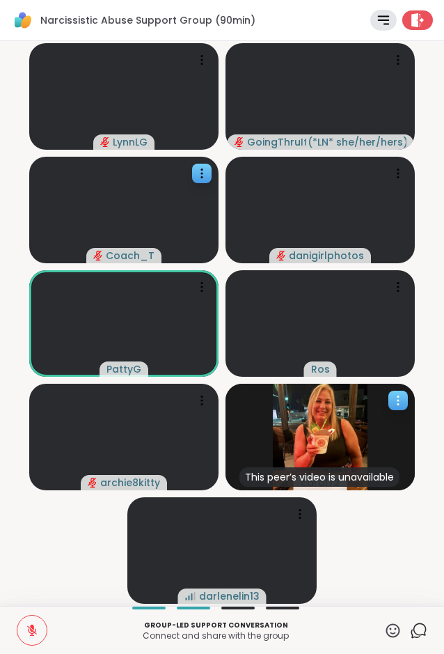
click at [357, 444] on img at bounding box center [320, 437] width 95 height 107
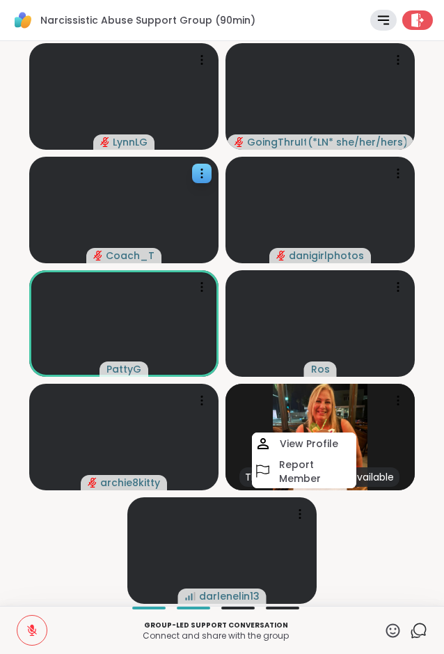
click at [367, 535] on video-player-container "LynnLG GoingThruIt ( *LN* she/her/hers ) Coach_T danigirlphotos PattyG Ros arch…" at bounding box center [222, 324] width 428 height 554
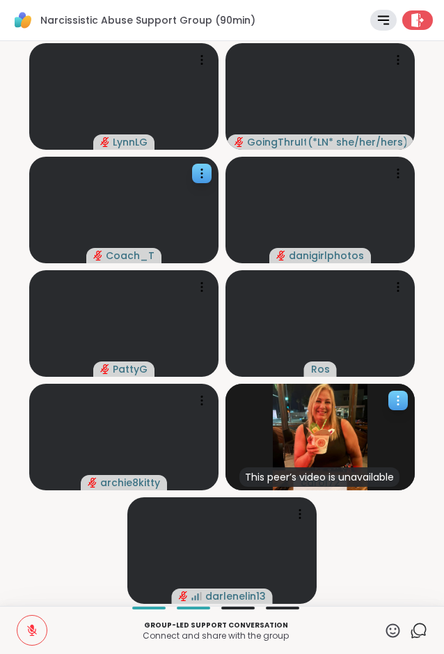
click at [348, 442] on img at bounding box center [320, 437] width 95 height 107
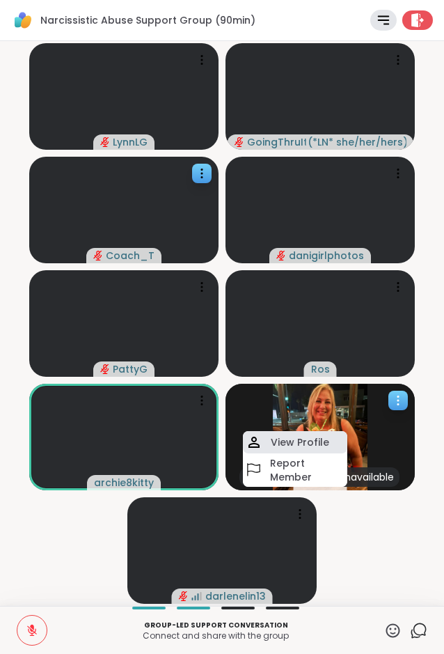
click at [313, 442] on h4 "View Profile" at bounding box center [300, 442] width 59 height 14
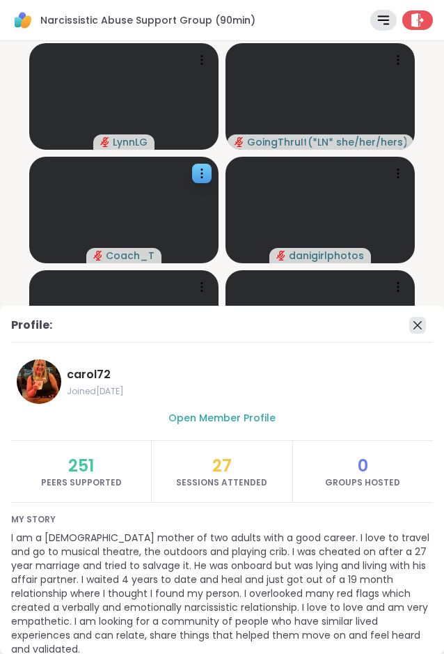
click at [416, 326] on icon at bounding box center [418, 325] width 17 height 17
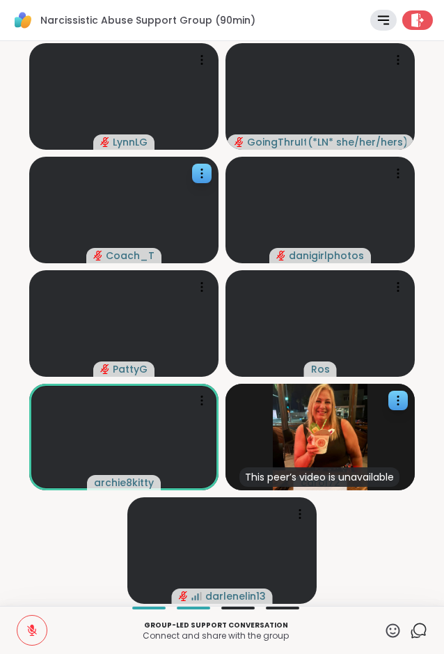
click at [22, 625] on button at bounding box center [31, 630] width 29 height 29
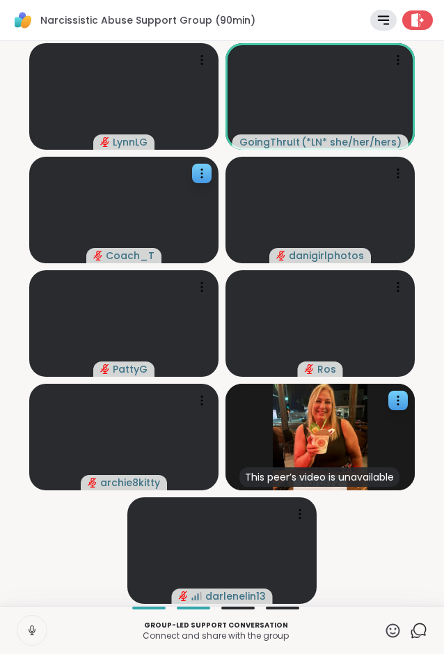
click at [364, 534] on video-player-container "LynnLG GoingThruIt ( *LN* she/her/hers ) Coach_T danigirlphotos PattyG Ros arch…" at bounding box center [222, 324] width 428 height 554
click at [35, 625] on icon at bounding box center [32, 630] width 13 height 13
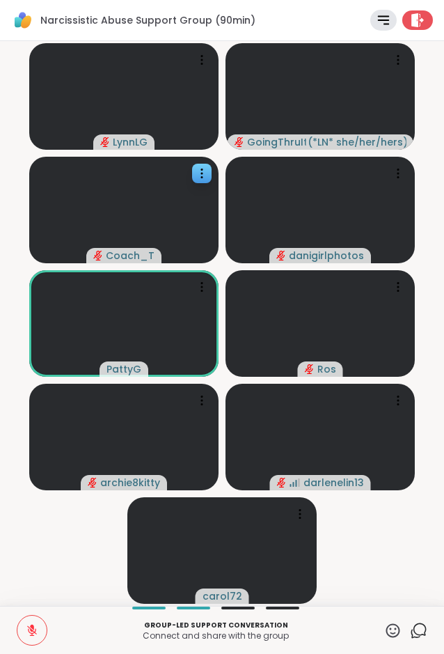
click at [98, 552] on video-player-container "LynnLG GoingThruIt ( *LN* she/her/hers ) Coach_T danigirlphotos PattyG Ros arch…" at bounding box center [222, 324] width 428 height 554
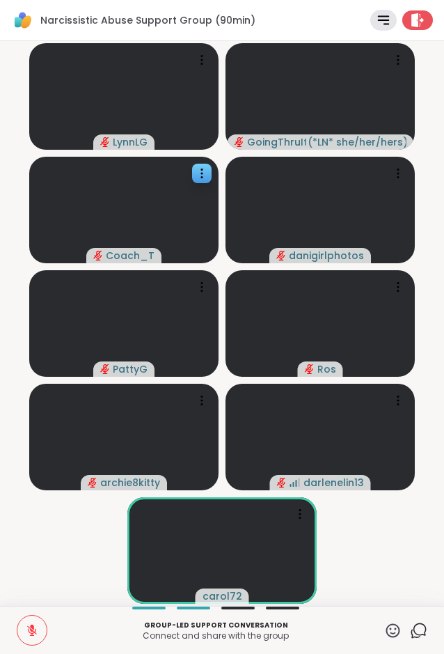
click at [22, 633] on button at bounding box center [31, 630] width 29 height 29
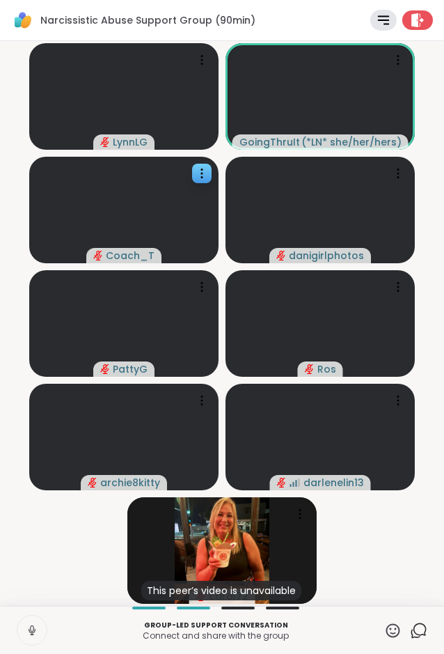
click at [29, 630] on icon at bounding box center [32, 631] width 7 height 4
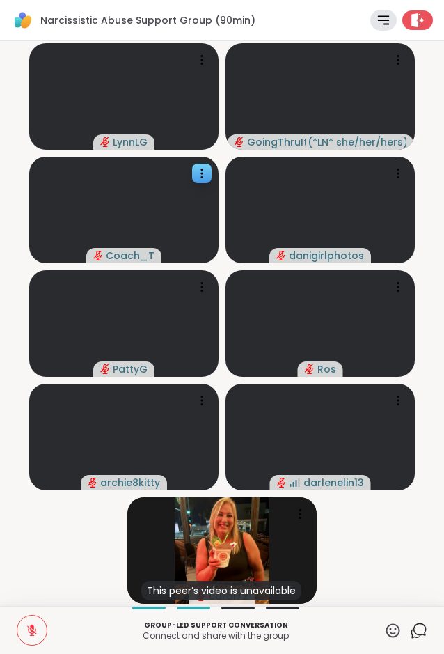
click at [36, 620] on button at bounding box center [31, 630] width 29 height 29
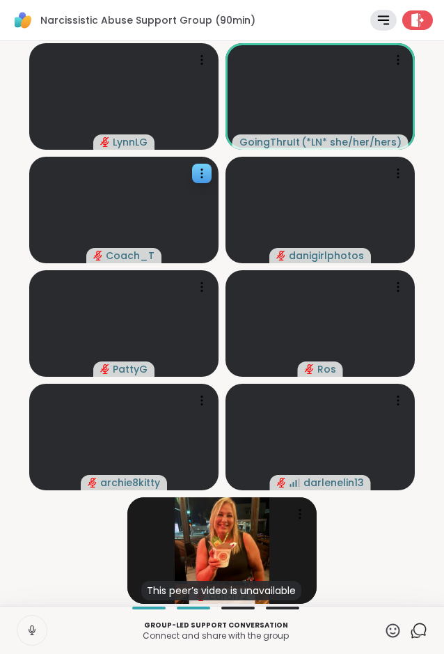
click at [36, 625] on button at bounding box center [31, 630] width 29 height 29
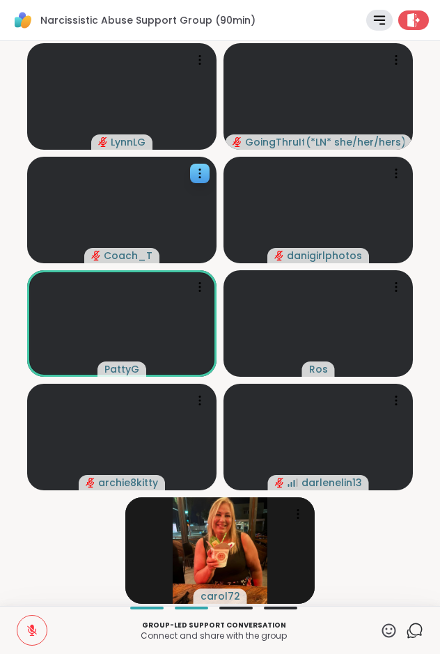
click at [72, 546] on video-player-container "LynnLG GoingThruIt ( *LN* she/her/hers ) Coach_T danigirlphotos PattyG Ros arch…" at bounding box center [219, 324] width 423 height 554
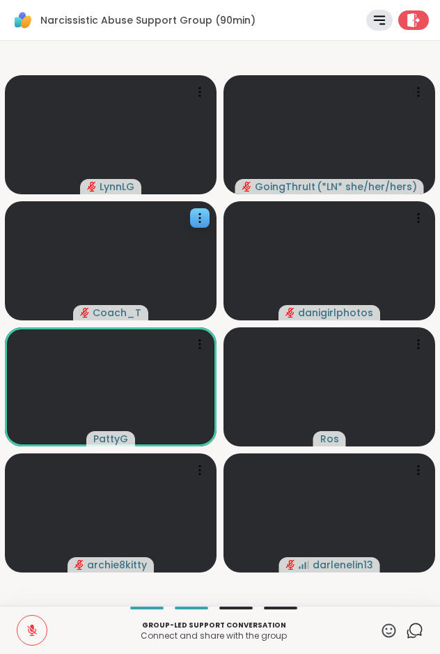
click at [84, 590] on video-player-container "LynnLG GoingThruIt ( *LN* she/her/hers ) Coach_T danigirlphotos PattyG Ros arch…" at bounding box center [219, 324] width 423 height 554
click at [306, 58] on video-player-container "LynnLG GoingThruIt ( *LN* she/her/hers ) Coach_T danigirlphotos PattyG Ros arch…" at bounding box center [219, 324] width 423 height 554
click at [33, 626] on icon at bounding box center [32, 628] width 4 height 6
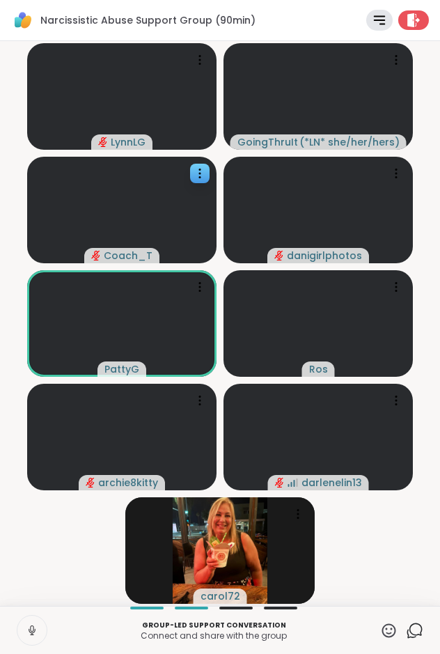
click at [72, 541] on video-player-container "LynnLG GoingThruIt ( *LN* she/her/hers ) Coach_T danigirlphotos PattyG Ros arch…" at bounding box center [219, 324] width 423 height 554
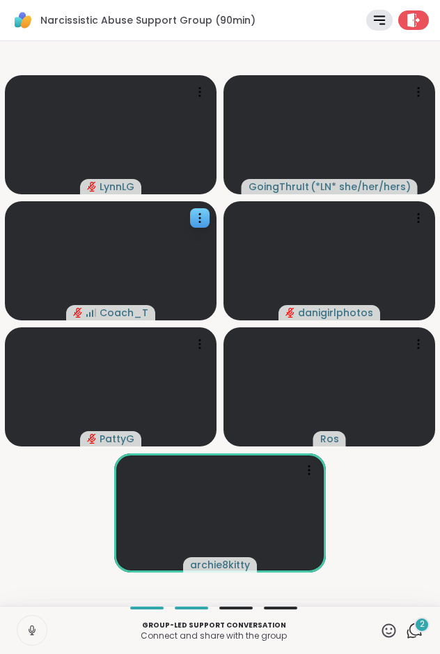
click at [34, 632] on icon at bounding box center [32, 631] width 7 height 4
click at [376, 524] on video-player-container "LynnLG GoingThruIt ( *LN* she/her/hers ) Coach_T danigirlphotos PattyG Ros arch…" at bounding box center [219, 324] width 423 height 554
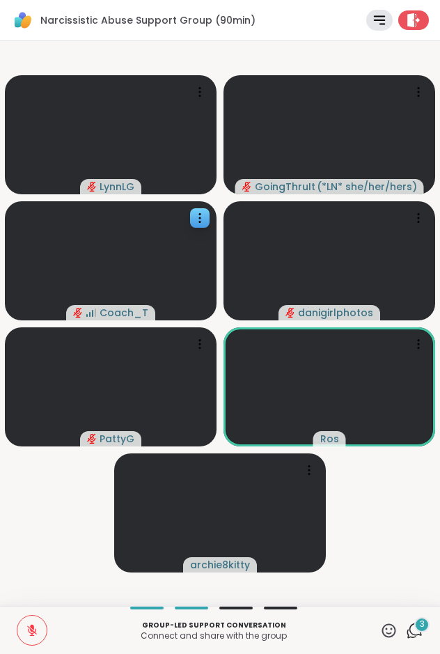
click at [82, 483] on video-player-container "LynnLG GoingThruIt ( *LN* she/her/hers ) Coach_T danigirlphotos PattyG Ros arch…" at bounding box center [219, 324] width 423 height 554
click at [38, 628] on button at bounding box center [31, 630] width 29 height 29
click at [87, 498] on video-player-container "LynnLG GoingThruIt ( *LN* she/her/hers ) Coach_T danigirlphotos PattyG Ros arch…" at bounding box center [219, 324] width 423 height 554
click at [70, 481] on video-player-container "LynnLG GoingThruIt ( *LN* she/her/hers ) Coach_T danigirlphotos PattyG Ros arch…" at bounding box center [219, 324] width 423 height 554
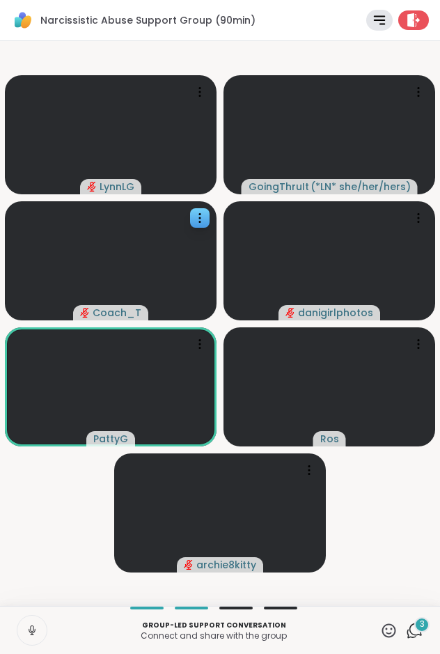
click at [60, 497] on video-player-container "LynnLG GoingThruIt ( *LN* she/her/hers ) Coach_T danigirlphotos PattyG Ros arch…" at bounding box center [219, 324] width 423 height 554
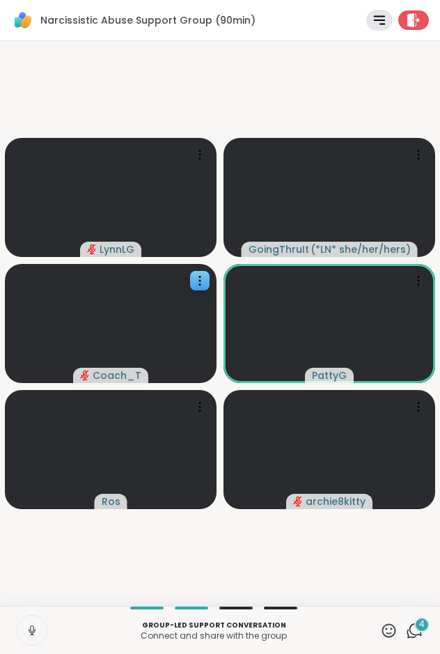
click at [222, 556] on video-player-container "LynnLG GoingThruIt ( *LN* she/her/hers ) Coach_T PattyG Ros archie8kitty" at bounding box center [219, 324] width 423 height 554
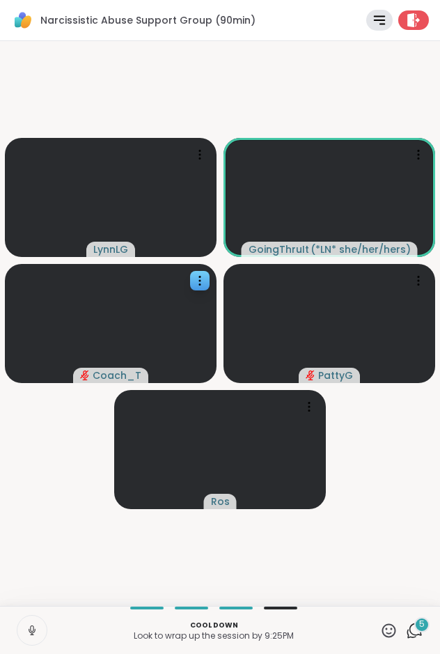
click at [67, 436] on video-player-container "LynnLG GoingThruIt ( *LN* she/her/hers ) Coach_T PattyG Ros" at bounding box center [219, 324] width 423 height 554
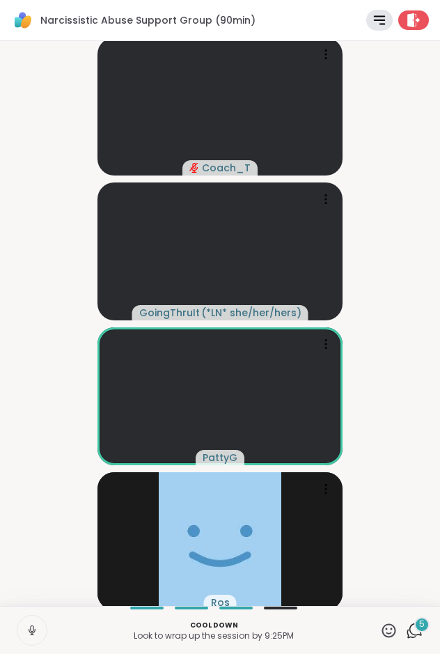
click at [388, 401] on video-player-container "Coach_T GoingThruIt ( *LN* she/her/hers ) PattyG Ros" at bounding box center [219, 324] width 423 height 554
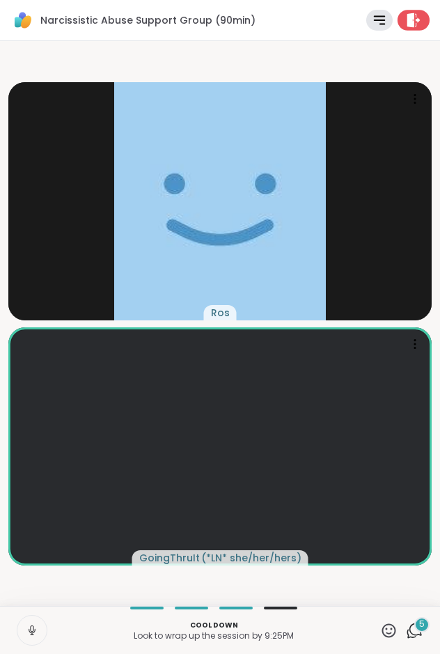
click at [412, 22] on icon at bounding box center [413, 20] width 13 height 15
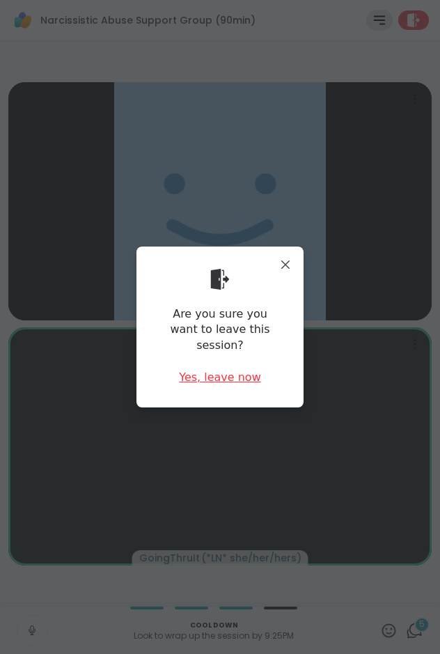
click at [219, 370] on div "Yes, leave now" at bounding box center [220, 377] width 82 height 15
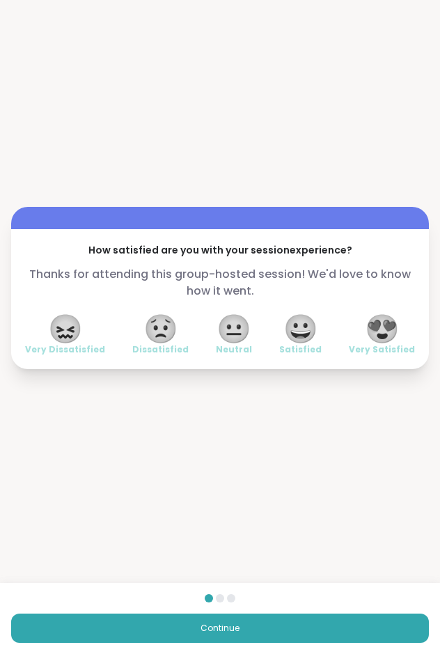
click at [327, 81] on div "How satisfied are you with your session experience? Thanks for attending this g…" at bounding box center [220, 288] width 440 height 576
click at [382, 331] on span "😍" at bounding box center [382, 328] width 35 height 25
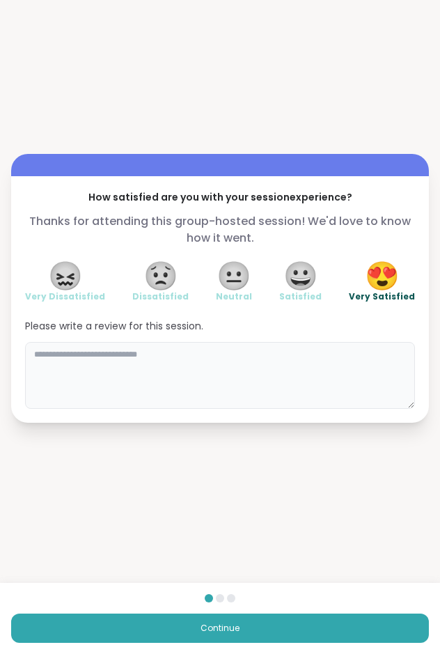
click at [205, 374] on textarea at bounding box center [220, 375] width 390 height 67
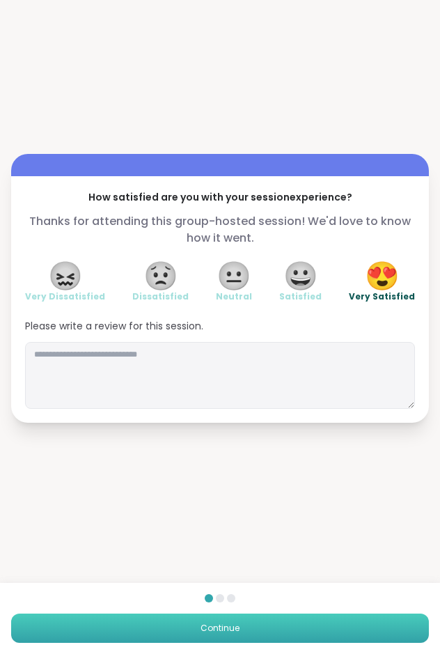
click at [236, 614] on button "Continue" at bounding box center [220, 628] width 418 height 29
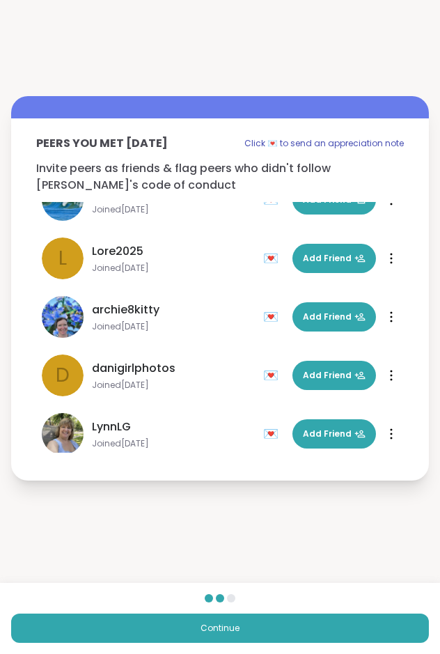
scroll to position [334, 0]
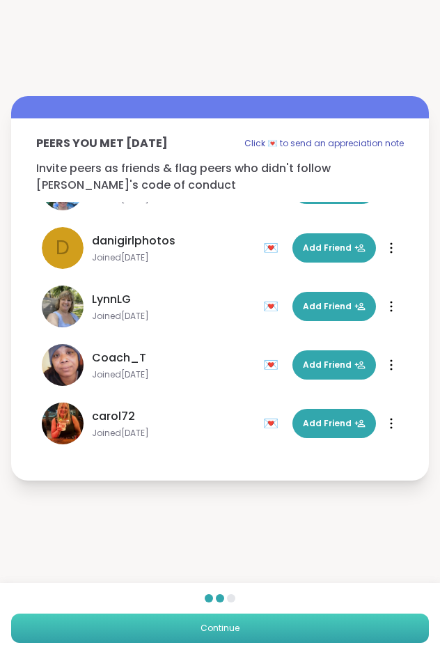
click at [219, 630] on span "Continue" at bounding box center [220, 628] width 39 height 13
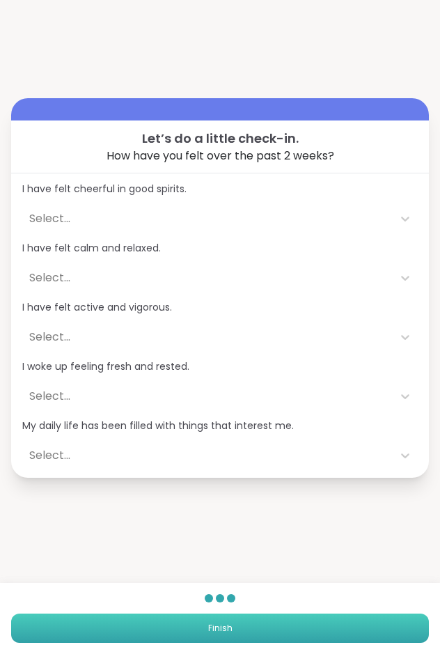
click at [212, 623] on span "Finish" at bounding box center [220, 628] width 24 height 13
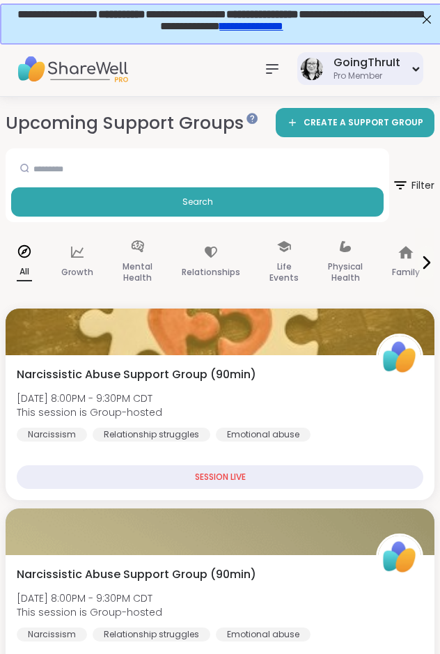
click at [363, 63] on div "GoingThruIt" at bounding box center [367, 62] width 67 height 15
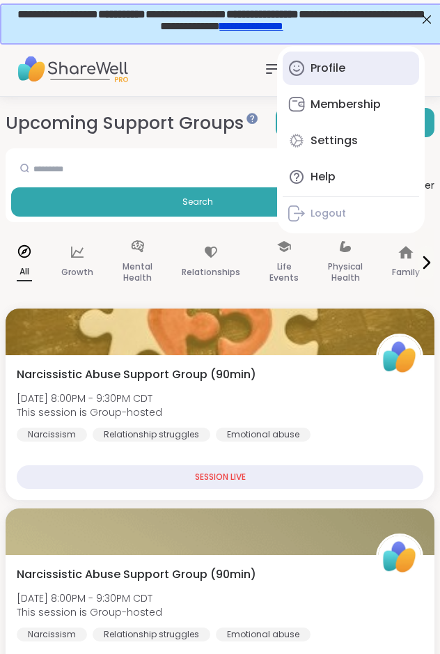
click at [326, 70] on div "Profile" at bounding box center [328, 68] width 35 height 15
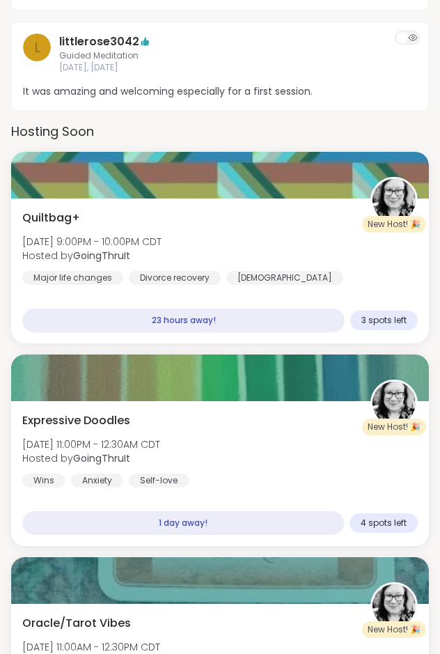
scroll to position [1421, 0]
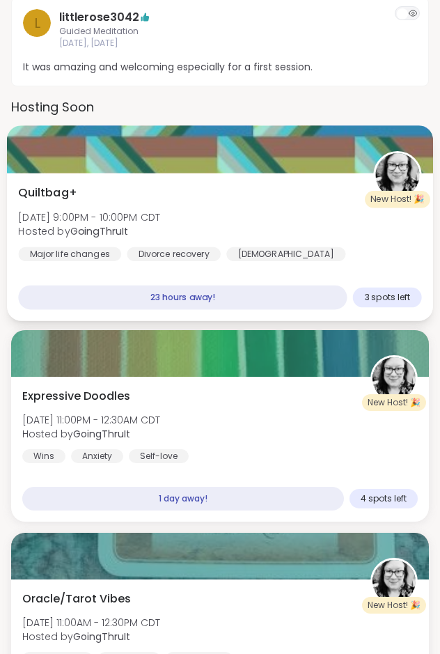
click at [250, 198] on div "Quiltbag+ Thu, Sep 11 | 9:00PM - 10:00PM CDT Hosted by GoingThruIt Major life c…" at bounding box center [219, 223] width 403 height 77
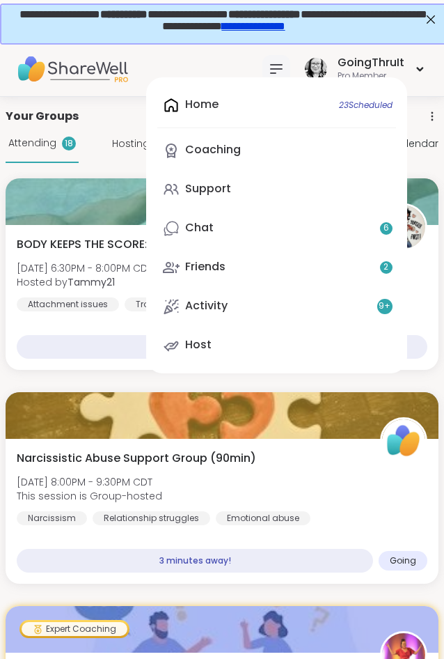
click at [70, 68] on img at bounding box center [72, 69] width 111 height 49
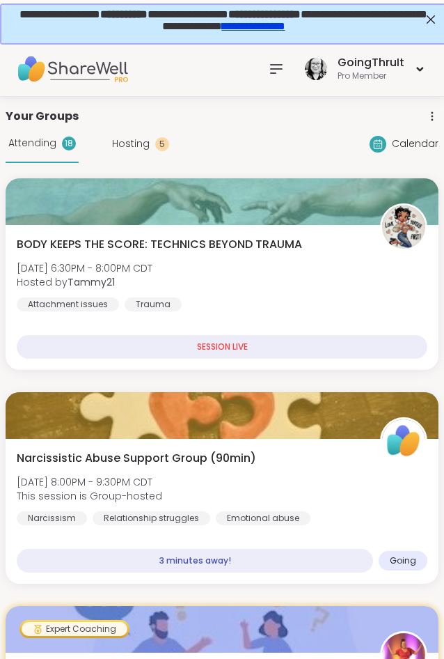
click at [95, 79] on img at bounding box center [72, 69] width 111 height 49
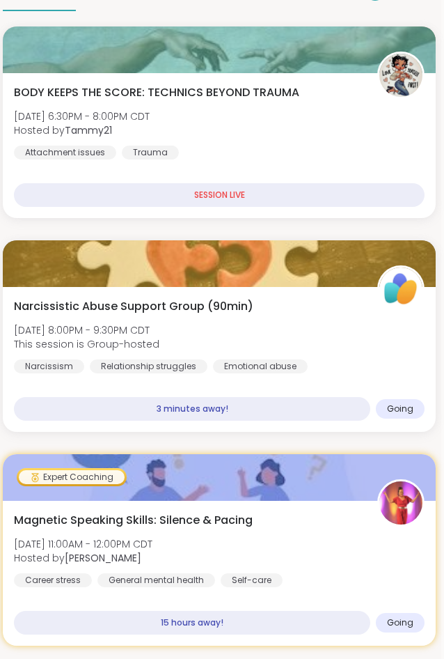
scroll to position [0, 3]
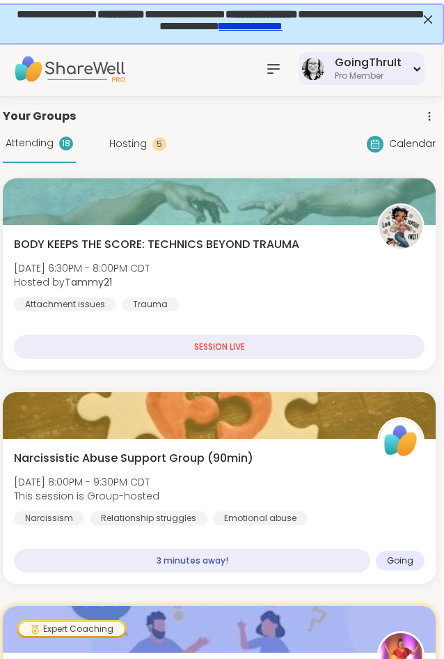
click at [370, 73] on div "Pro Member" at bounding box center [368, 76] width 67 height 12
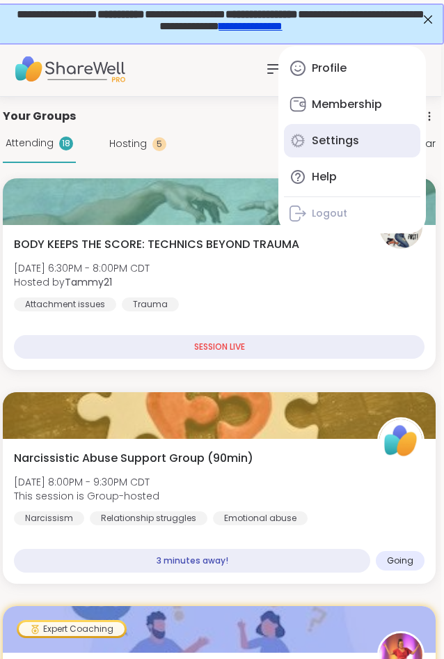
click at [370, 143] on link "Settings" at bounding box center [352, 140] width 137 height 33
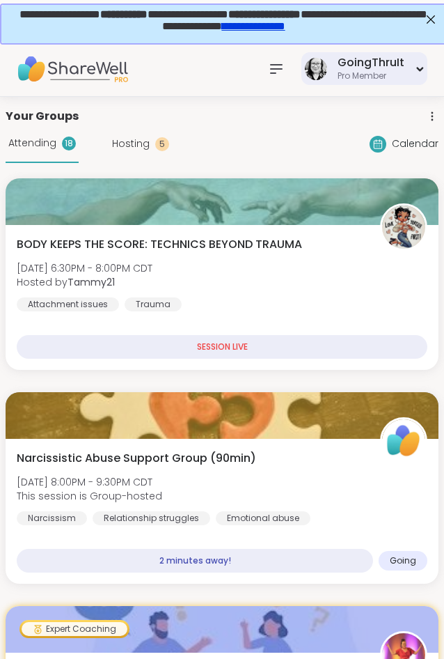
select select "**"
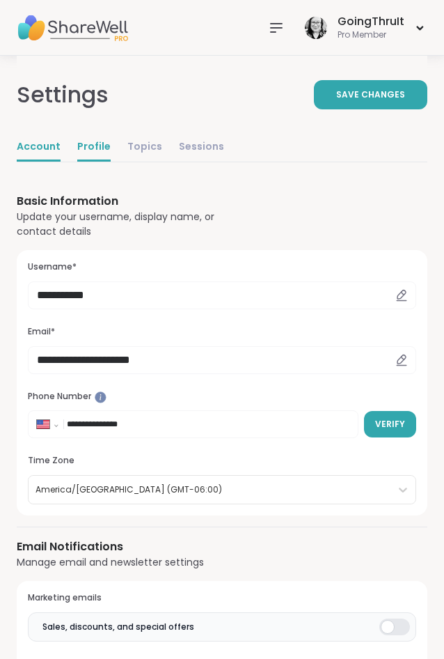
click at [97, 143] on link "Profile" at bounding box center [93, 148] width 33 height 28
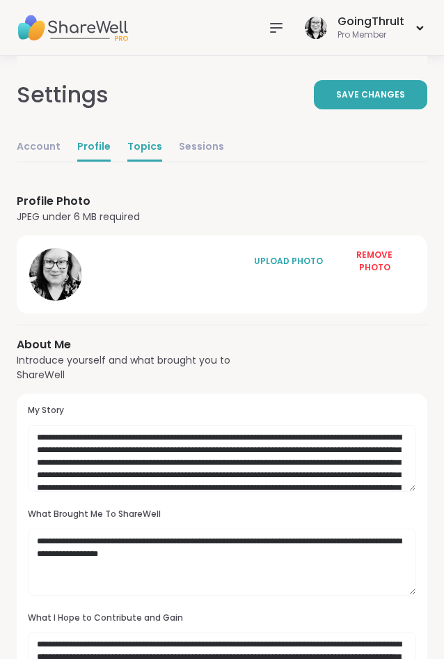
click at [142, 153] on link "Topics" at bounding box center [144, 148] width 35 height 28
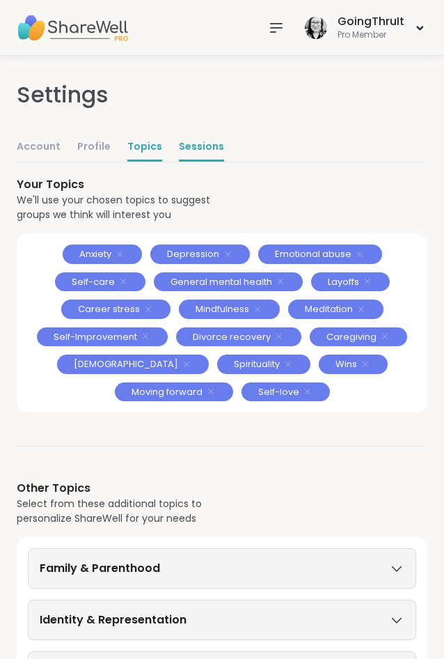
click at [200, 142] on link "Sessions" at bounding box center [201, 148] width 45 height 28
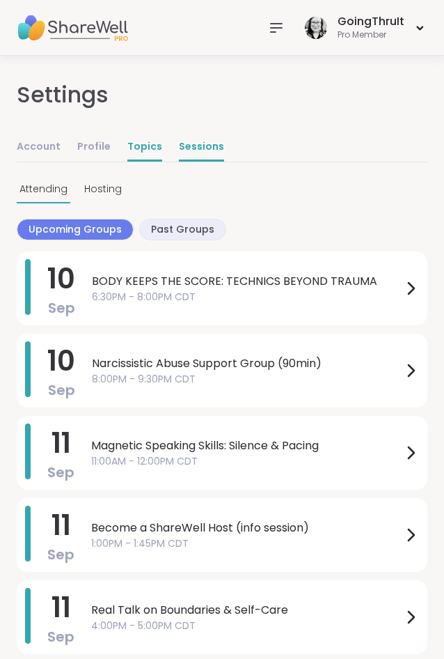
click at [145, 147] on link "Topics" at bounding box center [144, 148] width 35 height 28
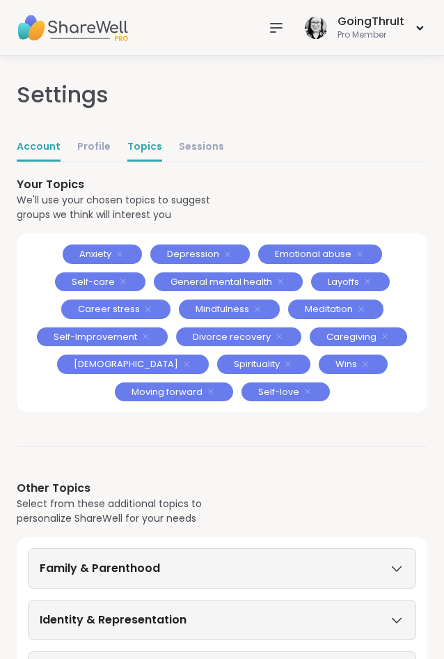
click at [53, 145] on link "Account" at bounding box center [39, 148] width 44 height 28
select select "**"
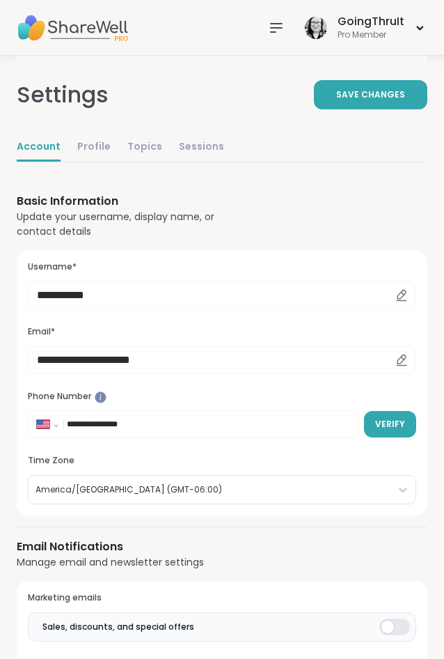
click at [83, 35] on img at bounding box center [72, 27] width 111 height 49
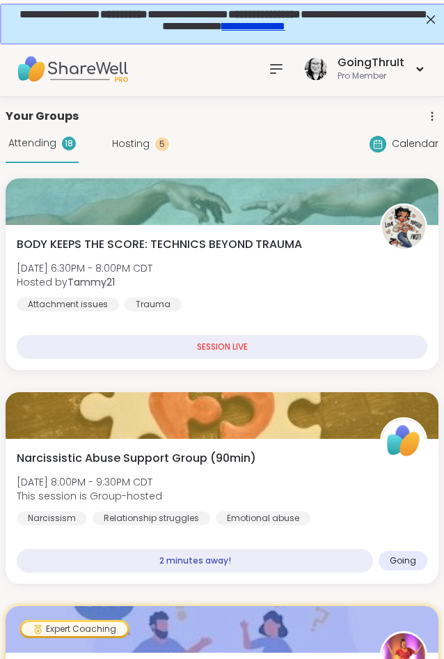
click at [270, 70] on icon at bounding box center [276, 69] width 17 height 17
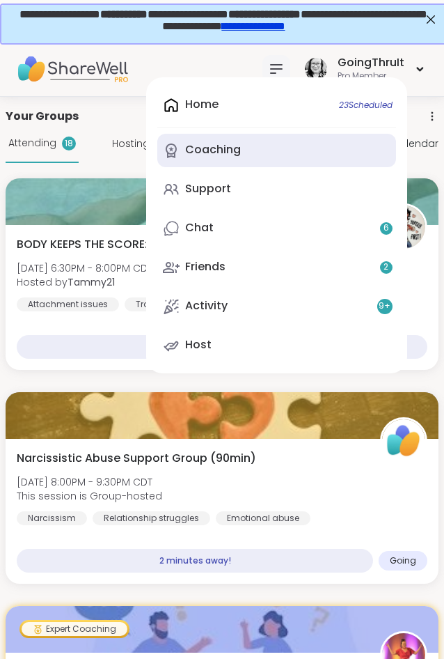
click at [231, 152] on div "Coaching" at bounding box center [213, 149] width 56 height 15
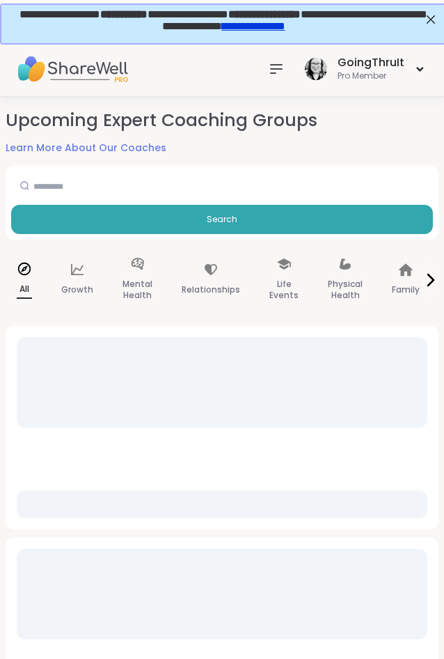
click at [275, 68] on icon at bounding box center [276, 69] width 17 height 17
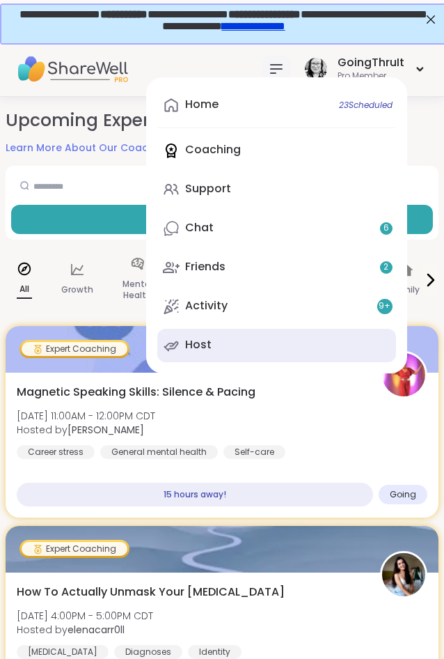
click at [193, 346] on div "Host" at bounding box center [198, 344] width 26 height 15
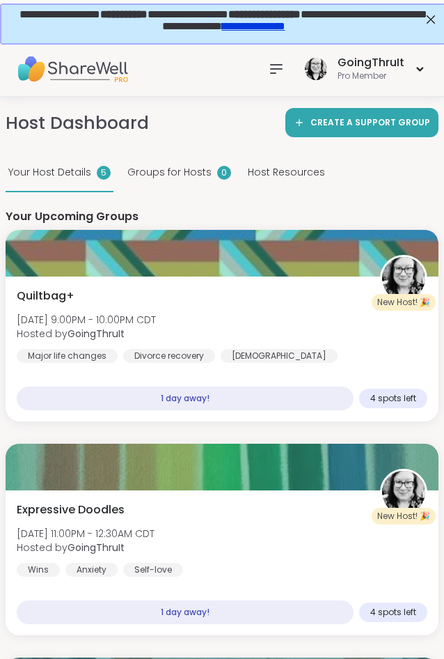
click at [271, 173] on span "Host Resources" at bounding box center [286, 172] width 77 height 15
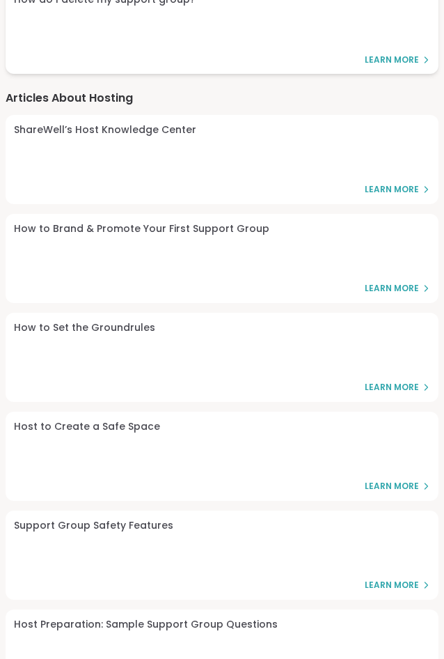
scroll to position [924, 0]
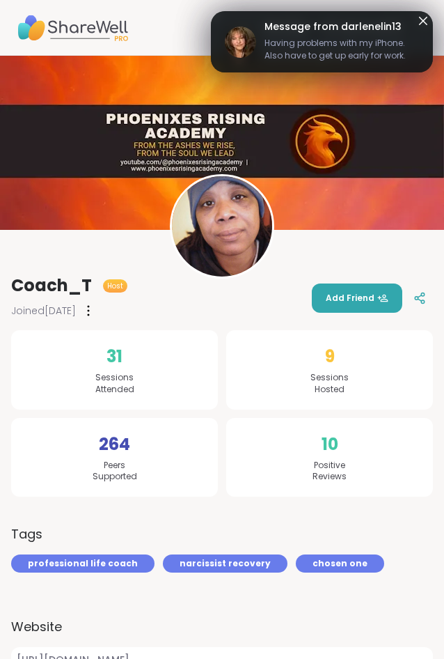
click at [421, 21] on icon at bounding box center [423, 21] width 17 height 17
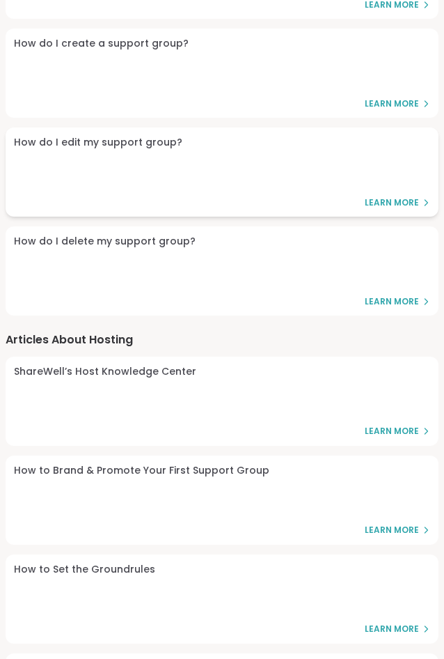
scroll to position [639, 0]
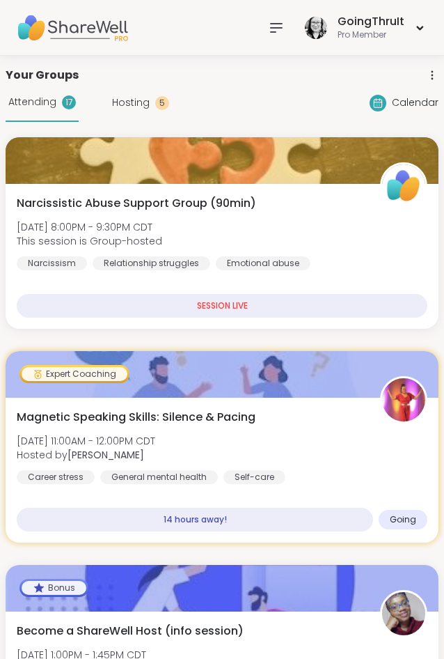
click at [275, 22] on icon at bounding box center [276, 28] width 17 height 17
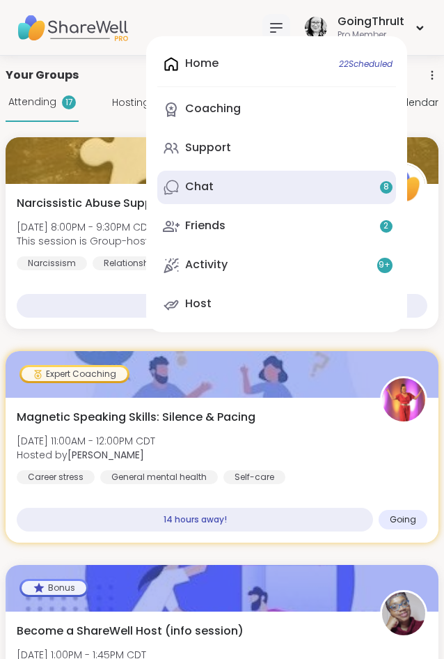
click at [236, 192] on link "Chat 8" at bounding box center [276, 187] width 239 height 33
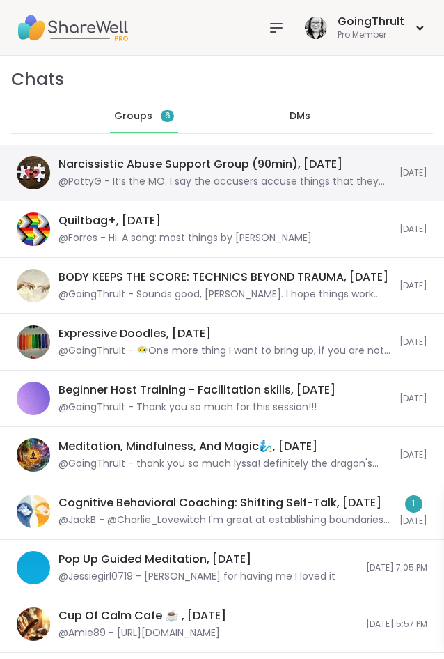
click at [202, 175] on div "Narcissistic Abuse Support Group (90min), [DATE] @PattyG - It’s the MO. I say t…" at bounding box center [225, 173] width 333 height 32
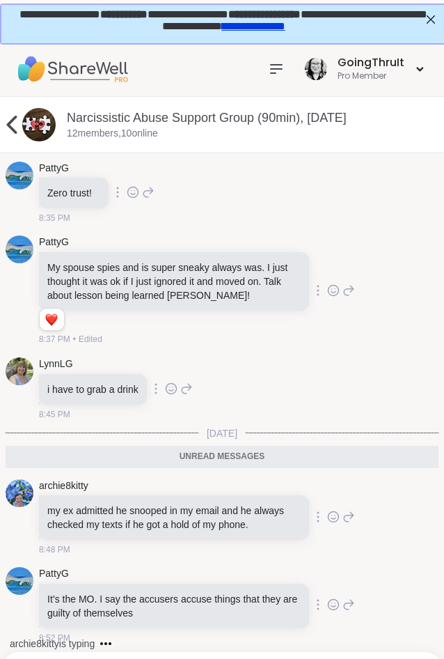
scroll to position [741, 0]
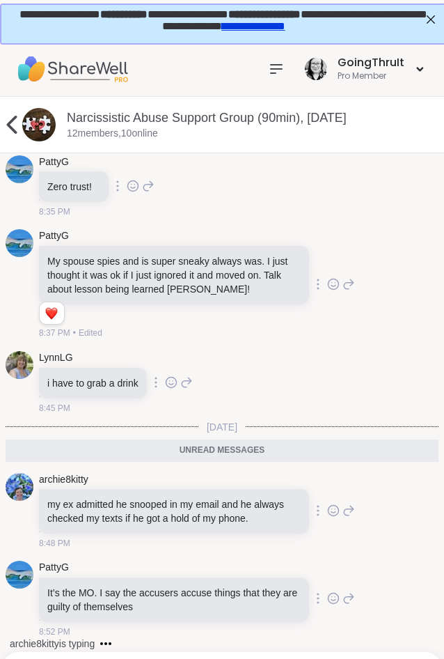
click at [140, 612] on p "It’s the MO. I say the accusers accuse things that they are guilty of themselves" at bounding box center [174, 600] width 254 height 28
click at [130, 636] on div "archie8kitty is typing" at bounding box center [225, 643] width 439 height 22
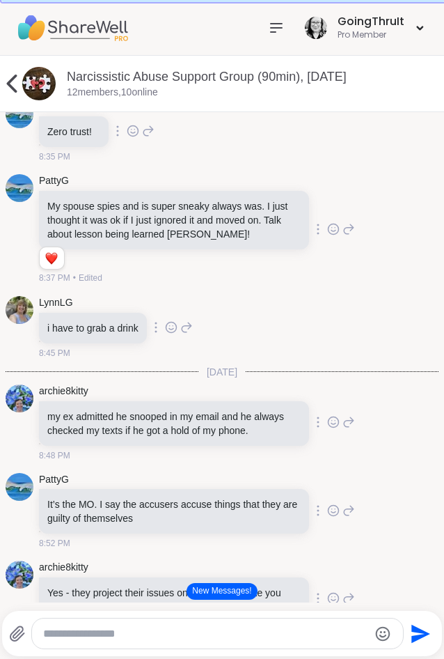
scroll to position [816, 0]
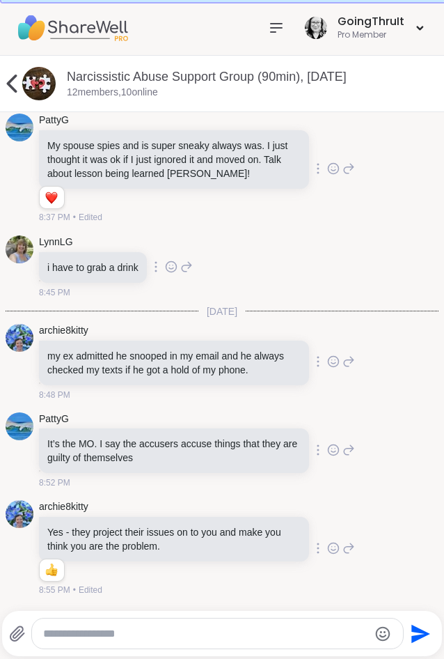
click at [192, 635] on textarea "Type your message" at bounding box center [205, 634] width 325 height 14
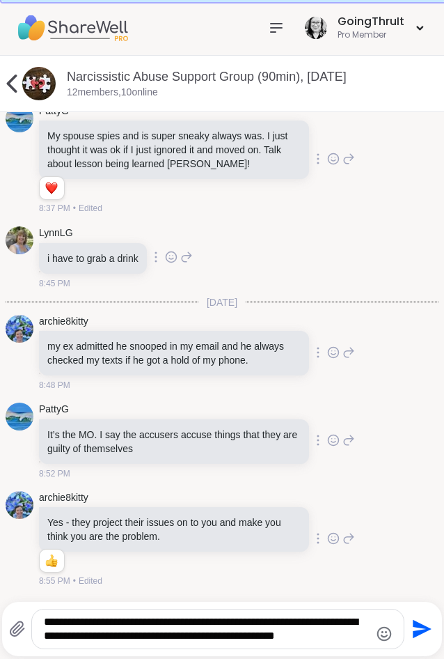
scroll to position [0, 0]
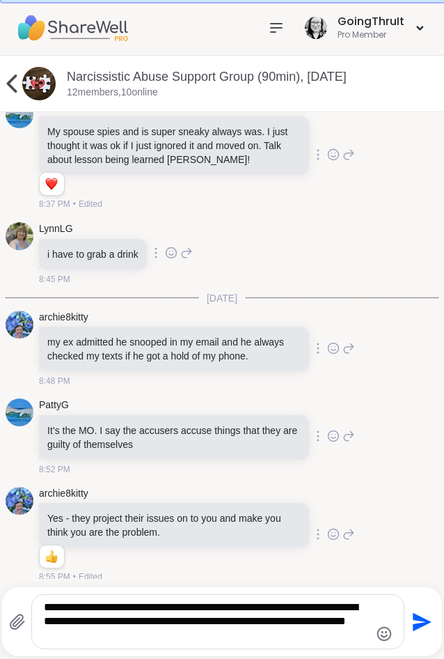
click at [206, 635] on textarea "**********" at bounding box center [206, 621] width 325 height 42
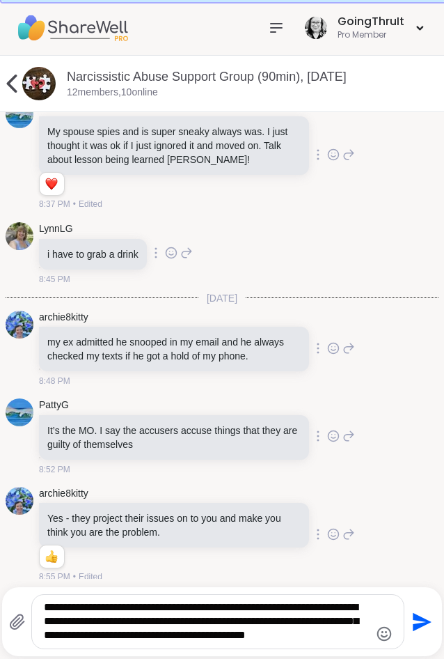
type textarea "**********"
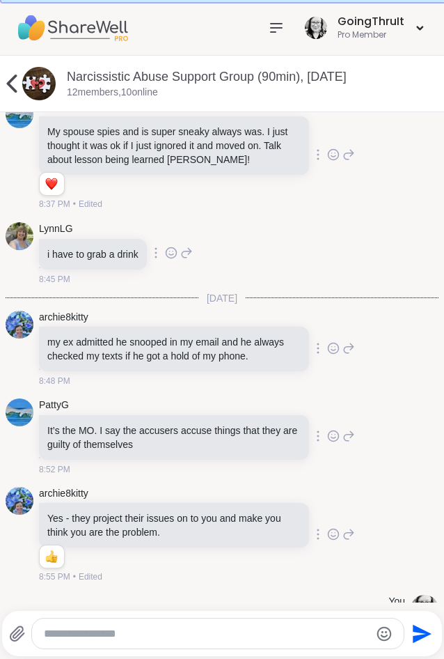
scroll to position [952, 0]
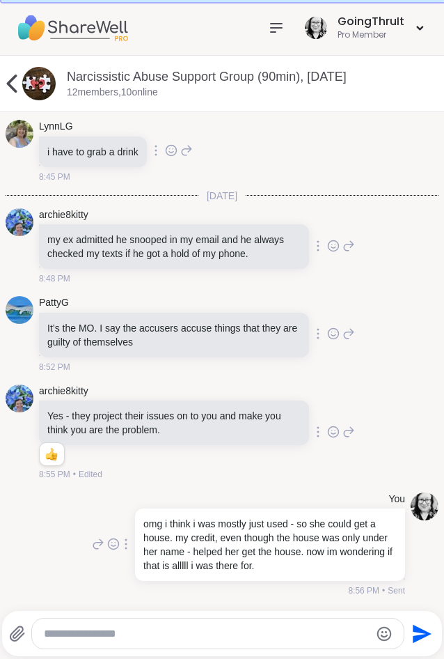
click at [193, 624] on div at bounding box center [218, 634] width 372 height 30
click at [180, 626] on div at bounding box center [218, 634] width 372 height 30
click at [174, 637] on textarea "Type your message" at bounding box center [206, 634] width 325 height 14
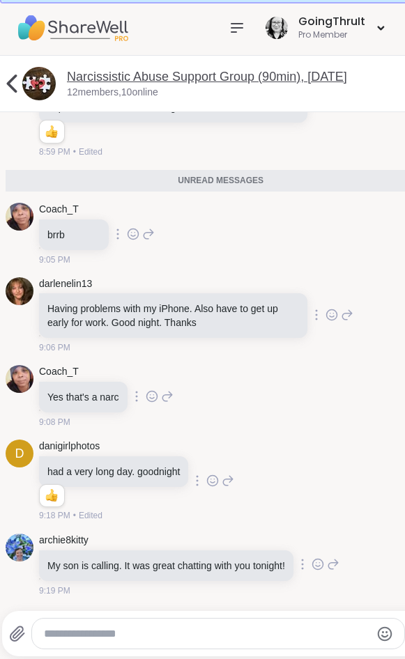
scroll to position [1753, 0]
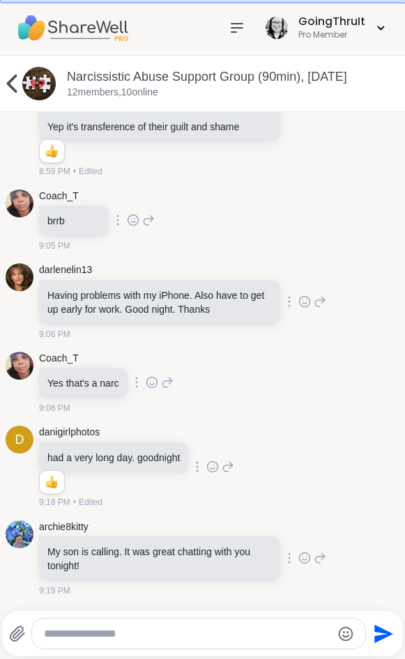
click at [332, 458] on div "d danigirlphotos had a very long day. goodnight 1 1 9:18 PM • Edited" at bounding box center [203, 467] width 394 height 94
click at [219, 464] on icon at bounding box center [212, 467] width 13 height 14
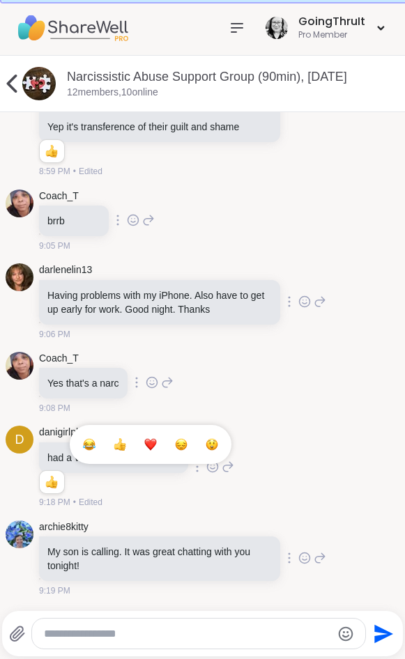
click at [122, 454] on button "Select Reaction: Thumbs up" at bounding box center [120, 444] width 28 height 28
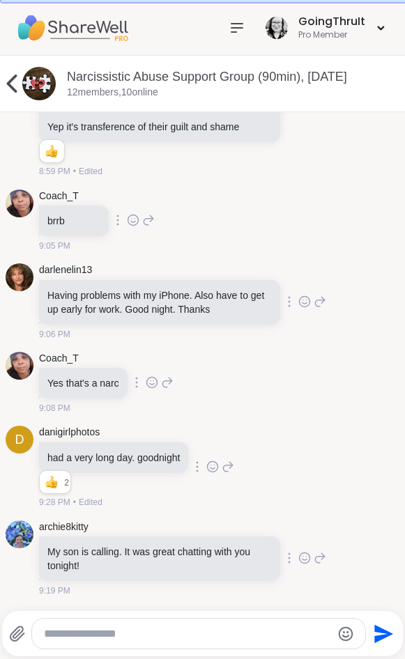
click at [300, 559] on icon at bounding box center [304, 558] width 13 height 14
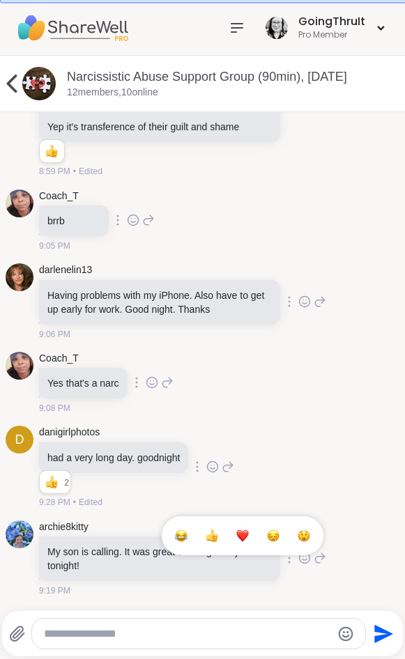
click at [205, 539] on div "Select Reaction: Thumbs up" at bounding box center [211, 535] width 13 height 13
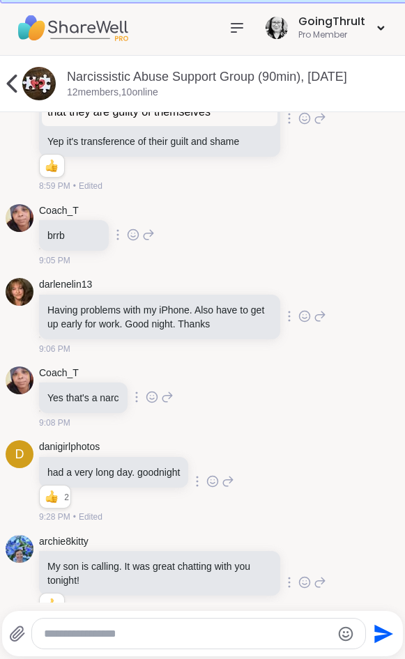
scroll to position [1773, 0]
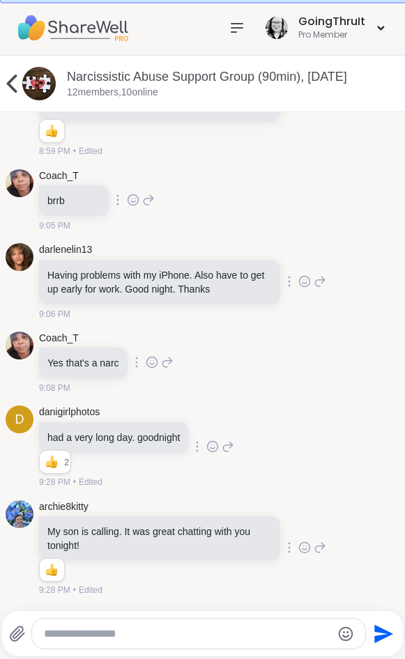
click at [161, 630] on textarea "Type your message" at bounding box center [187, 634] width 286 height 14
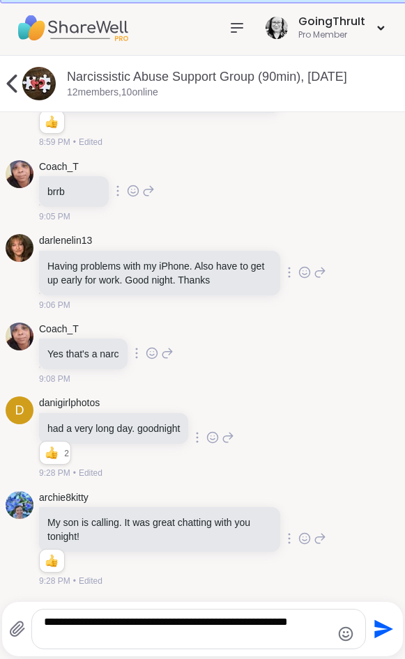
scroll to position [1, 0]
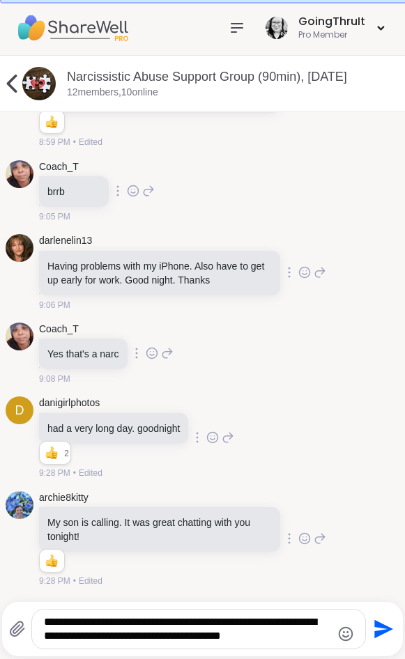
click at [343, 630] on icon "Emoji picker" at bounding box center [345, 633] width 17 height 17
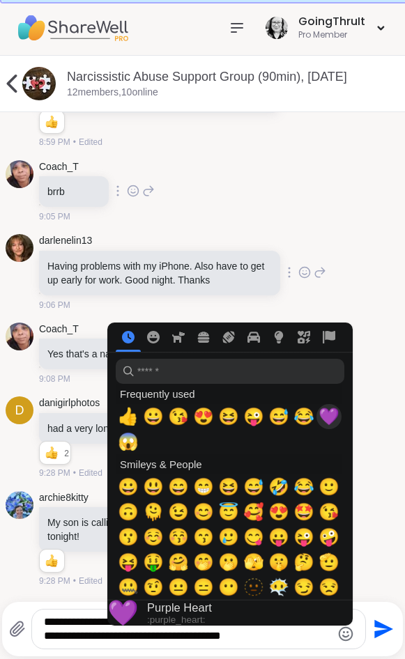
click at [330, 419] on span "💜" at bounding box center [328, 417] width 21 height 20
click at [304, 637] on textarea "**********" at bounding box center [187, 629] width 286 height 28
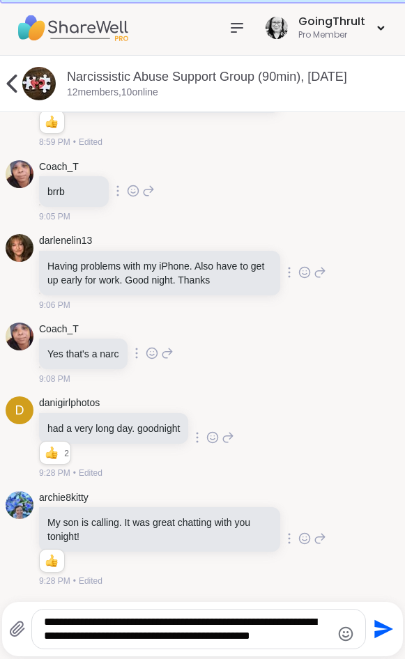
scroll to position [0, 0]
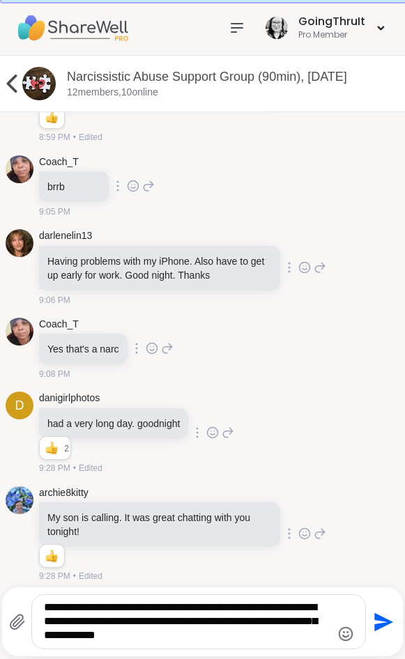
click at [340, 632] on icon "Emoji picker" at bounding box center [345, 633] width 17 height 17
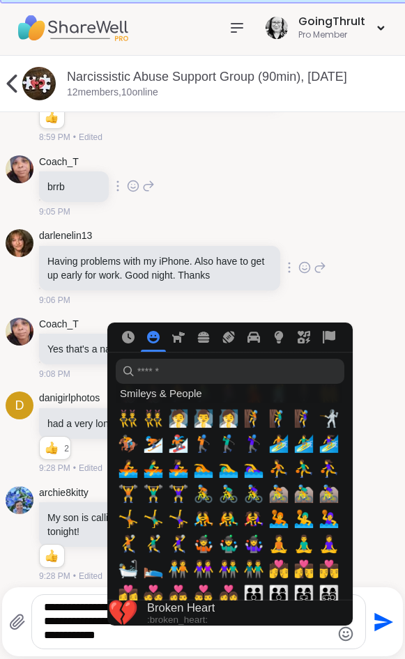
scroll to position [1421, 0]
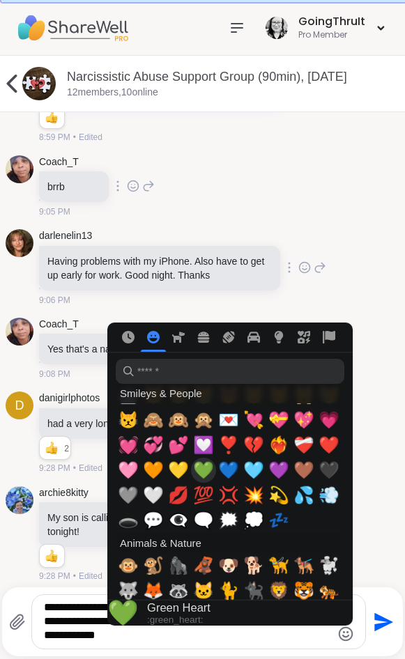
click at [204, 474] on span "💚" at bounding box center [203, 470] width 21 height 20
click at [184, 474] on span "💛" at bounding box center [178, 470] width 21 height 20
click at [227, 467] on span "💙" at bounding box center [228, 470] width 21 height 20
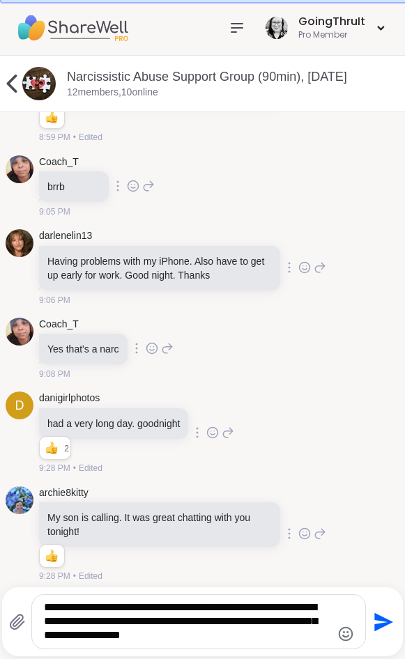
click at [277, 635] on textarea "**********" at bounding box center [187, 621] width 286 height 42
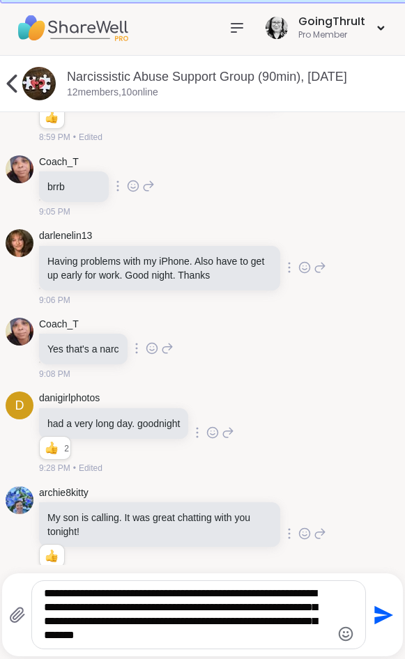
click at [304, 612] on textarea "**********" at bounding box center [187, 614] width 286 height 56
click at [212, 621] on textarea "**********" at bounding box center [187, 614] width 286 height 56
click at [256, 622] on textarea "**********" at bounding box center [187, 614] width 286 height 56
click at [357, 635] on div "**********" at bounding box center [198, 615] width 333 height 68
click at [341, 635] on icon "Emoji picker" at bounding box center [345, 633] width 17 height 17
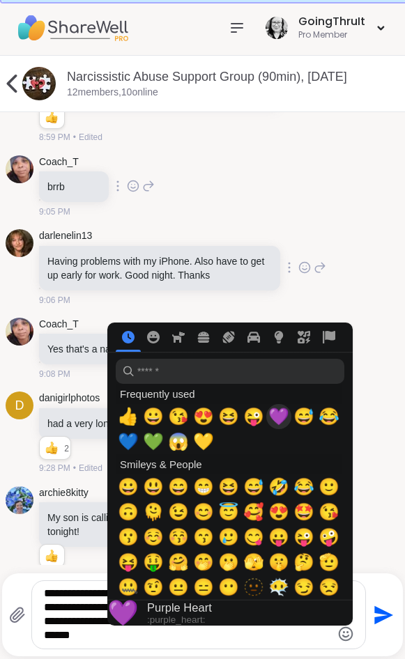
click at [283, 414] on span "💜" at bounding box center [278, 417] width 21 height 20
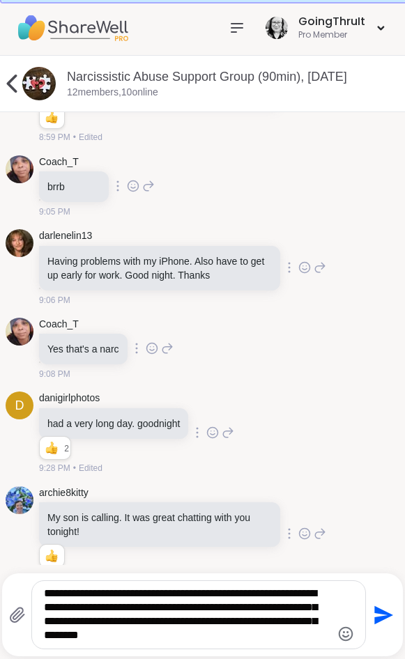
click at [383, 480] on div "d danigirlphotos had a very long day. goodnight 2 2 2 9:28 PM • Edited" at bounding box center [203, 433] width 394 height 94
click at [270, 622] on textarea "**********" at bounding box center [187, 614] width 286 height 56
click at [274, 621] on textarea "**********" at bounding box center [187, 614] width 286 height 56
click at [272, 621] on textarea "**********" at bounding box center [187, 614] width 286 height 56
click at [345, 634] on icon "Emoji picker" at bounding box center [345, 633] width 17 height 17
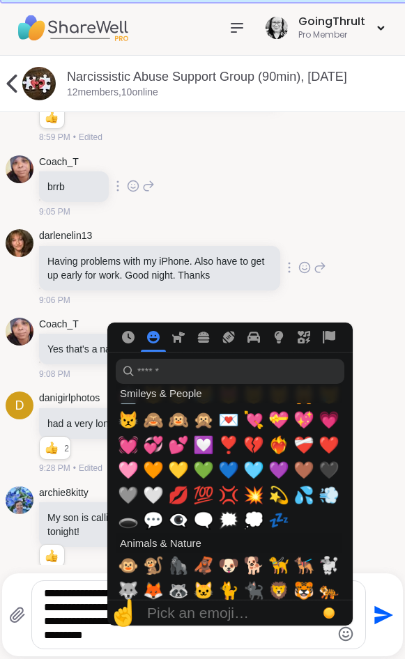
click at [267, 635] on textarea "**********" at bounding box center [187, 614] width 286 height 56
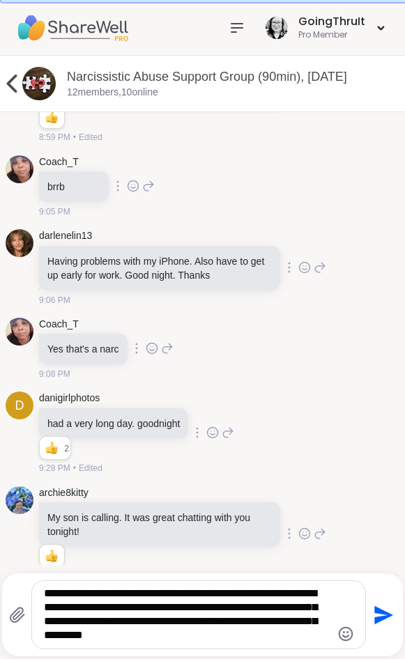
click at [258, 624] on textarea "**********" at bounding box center [187, 614] width 286 height 56
click at [279, 638] on textarea "**********" at bounding box center [187, 614] width 286 height 56
click at [301, 636] on textarea "**********" at bounding box center [187, 614] width 286 height 56
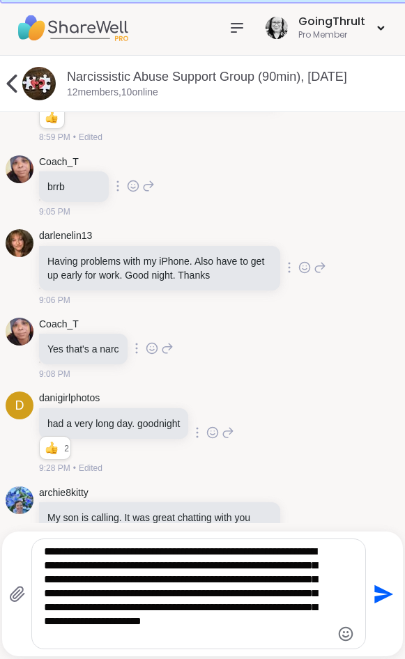
paste textarea "**********"
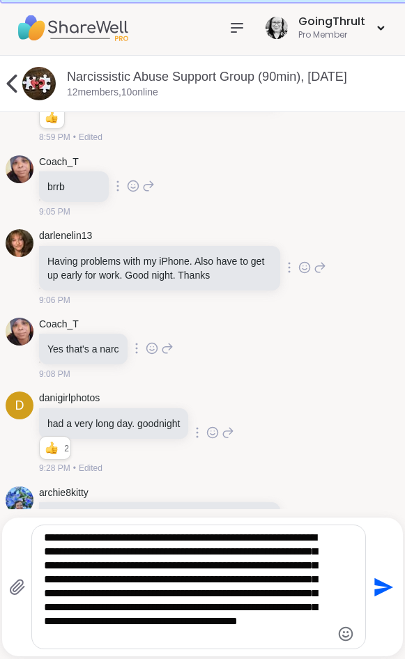
type textarea "**********"
click at [384, 589] on icon "Send" at bounding box center [383, 586] width 19 height 19
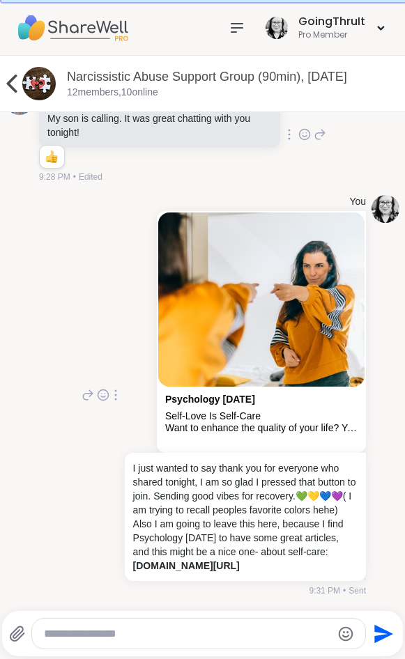
scroll to position [2214, 0]
click at [378, 481] on div "You Psychology [DATE] Self-Love Is Self-Care Want to enhance the quality of you…" at bounding box center [203, 395] width 394 height 413
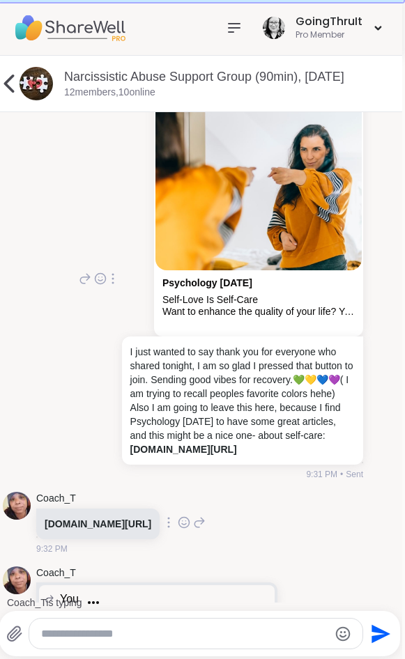
scroll to position [2443, 0]
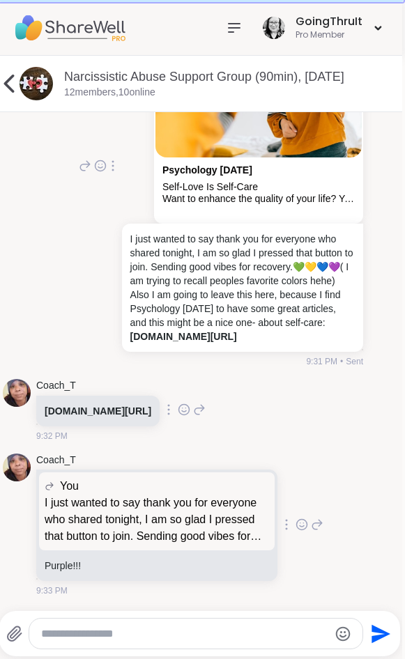
click at [300, 527] on icon at bounding box center [302, 525] width 4 height 1
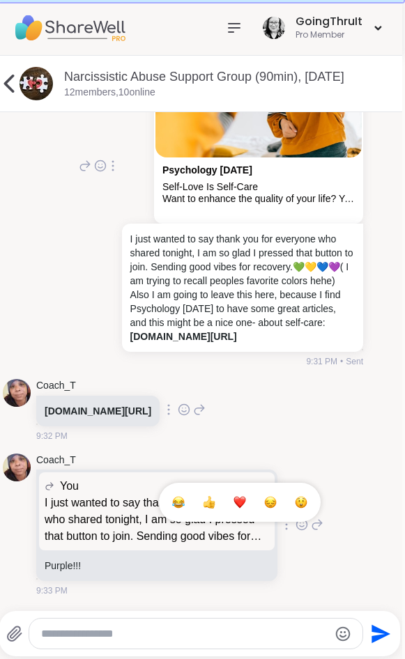
click at [208, 506] on div "Select Reaction: Thumbs up" at bounding box center [209, 502] width 13 height 13
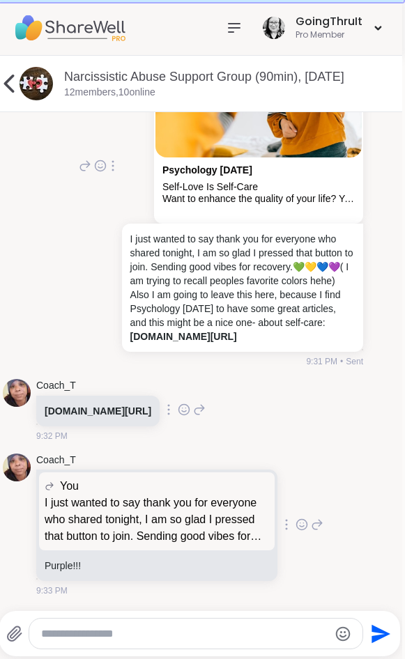
scroll to position [2463, 0]
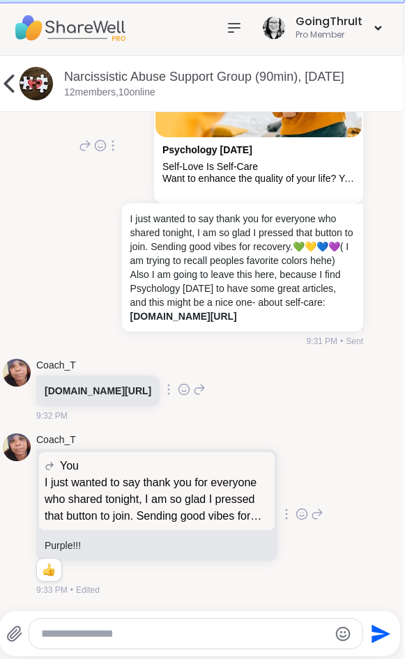
click at [70, 635] on textarea "Type your message" at bounding box center [184, 634] width 286 height 14
click at [207, 632] on textarea "Type your message" at bounding box center [184, 634] width 286 height 14
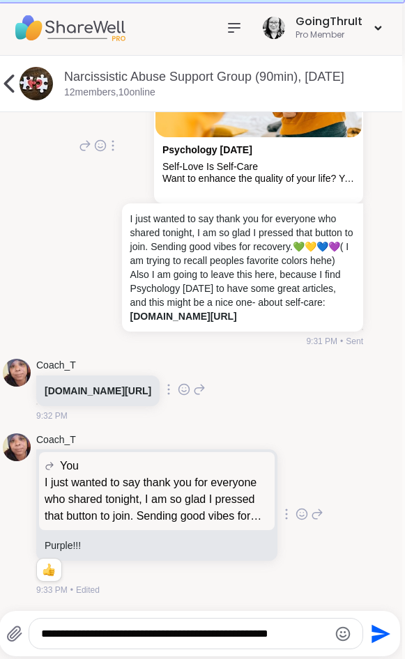
scroll to position [1, 0]
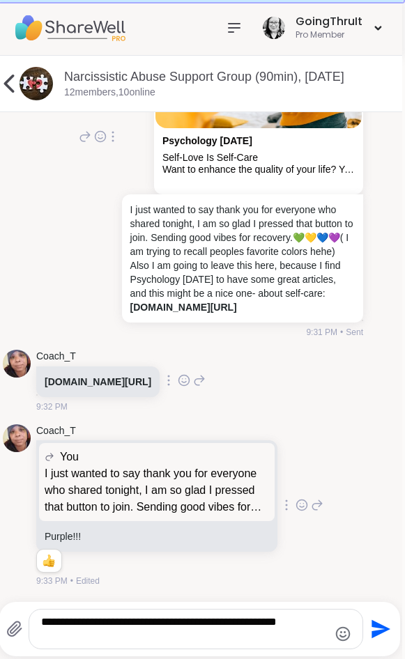
type textarea "**********"
paste textarea "Type your message"
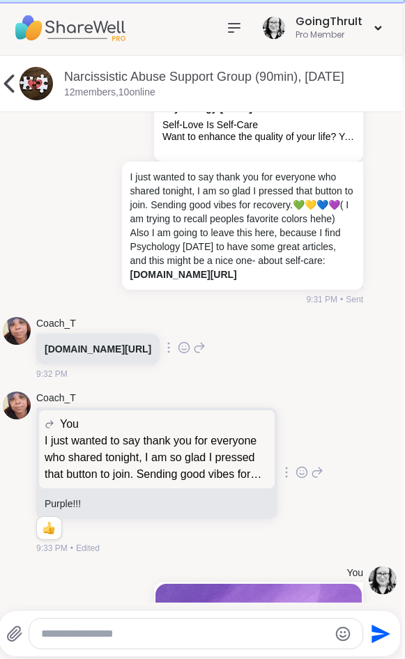
scroll to position [2758, 0]
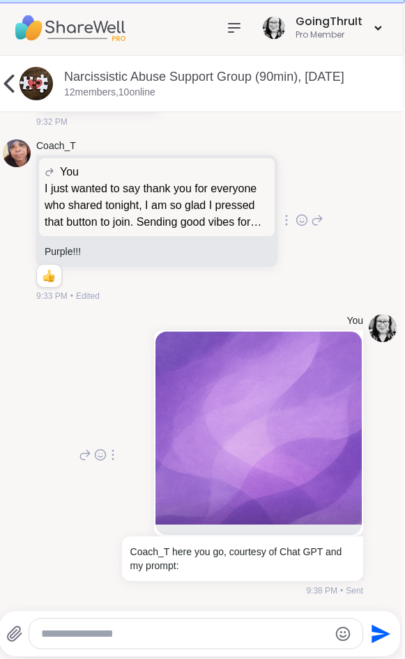
click at [215, 646] on div at bounding box center [195, 634] width 333 height 30
click at [215, 637] on textarea "Type your message" at bounding box center [184, 634] width 286 height 14
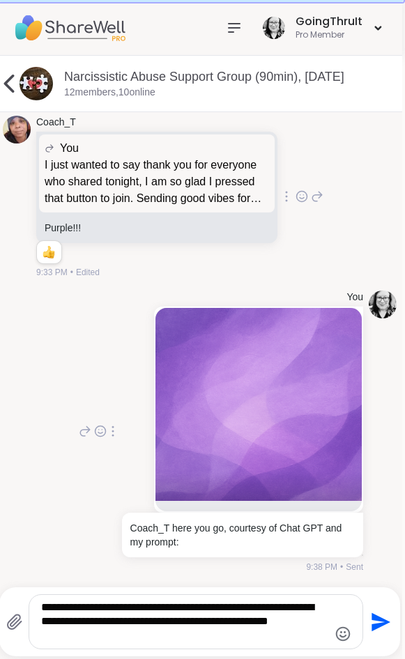
scroll to position [0, 0]
type textarea "**********"
paste textarea "Type your message"
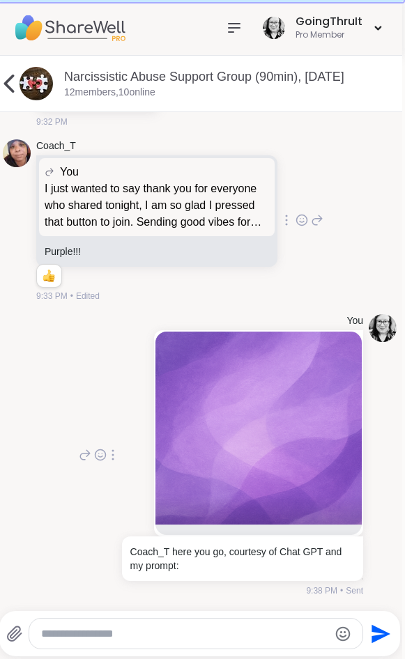
scroll to position [3218, 0]
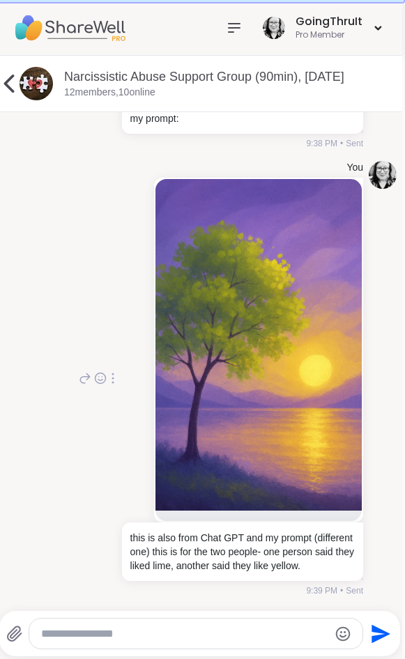
click at [121, 634] on textarea "Type your message" at bounding box center [184, 634] width 286 height 14
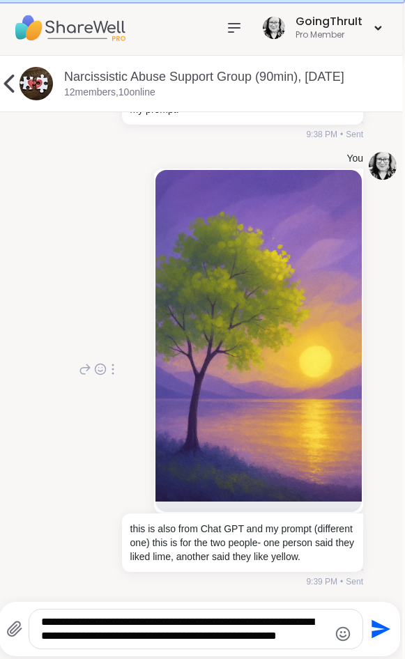
scroll to position [0, 0]
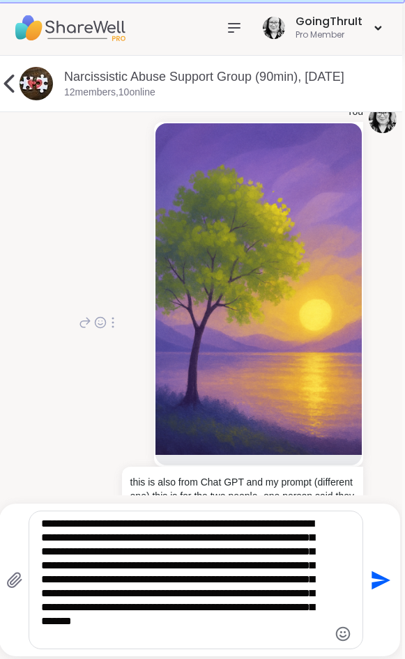
type textarea "**********"
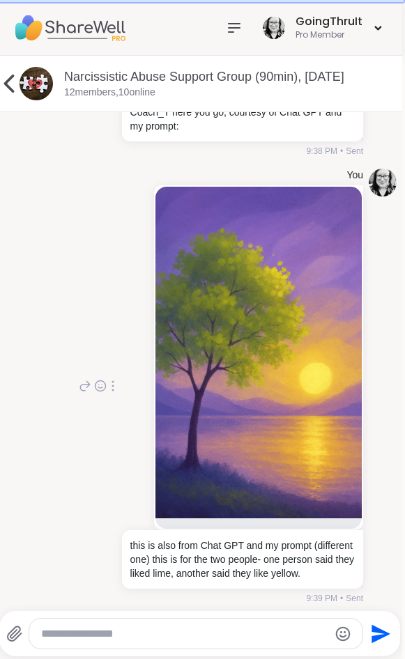
scroll to position [3418, 0]
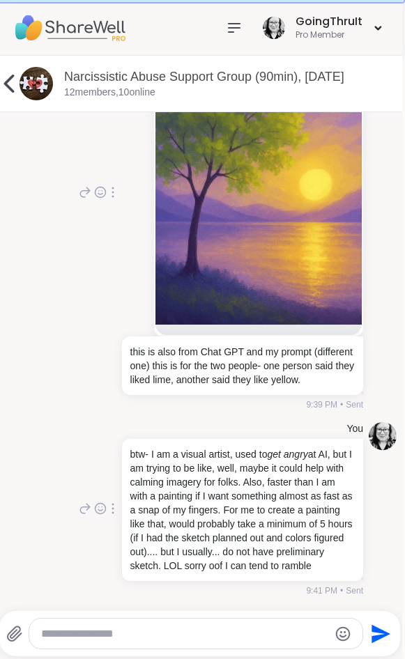
click at [238, 255] on img at bounding box center [258, 159] width 206 height 332
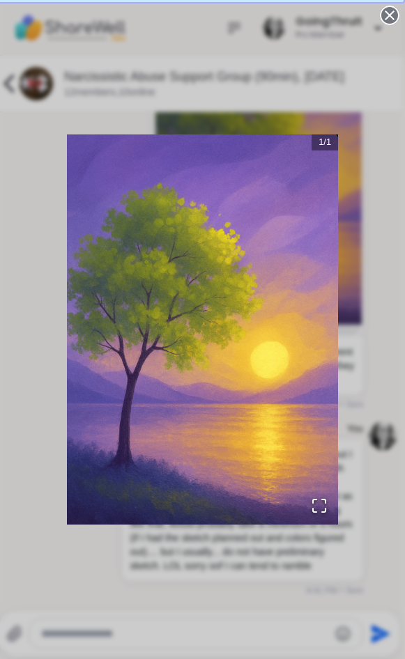
click at [241, 391] on img "Go to Slide 1" at bounding box center [202, 329] width 271 height 390
click at [381, 469] on div "1 / 1" at bounding box center [202, 329] width 405 height 659
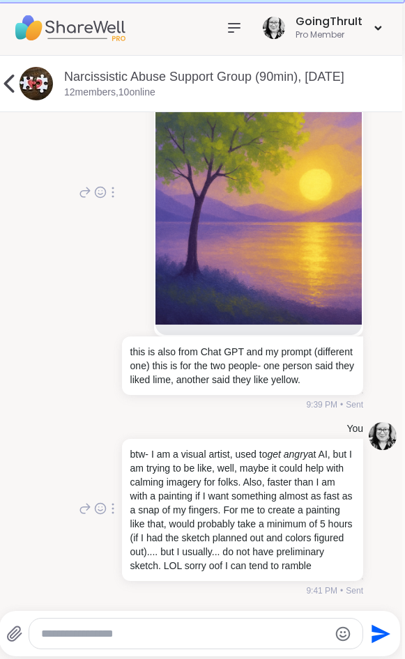
click at [175, 630] on textarea "Type your message" at bounding box center [184, 634] width 286 height 14
click at [139, 635] on textarea "Type your message" at bounding box center [184, 634] width 286 height 14
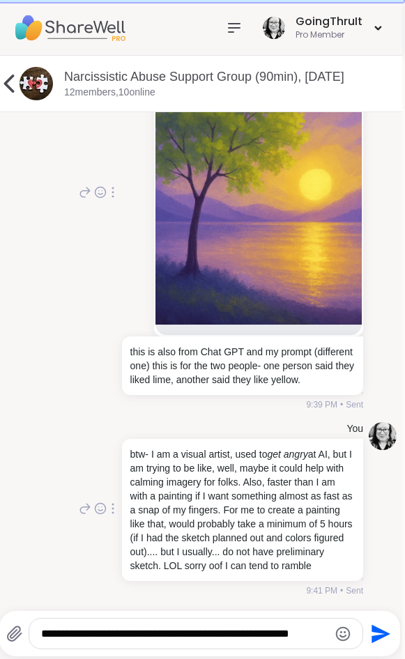
scroll to position [1, 0]
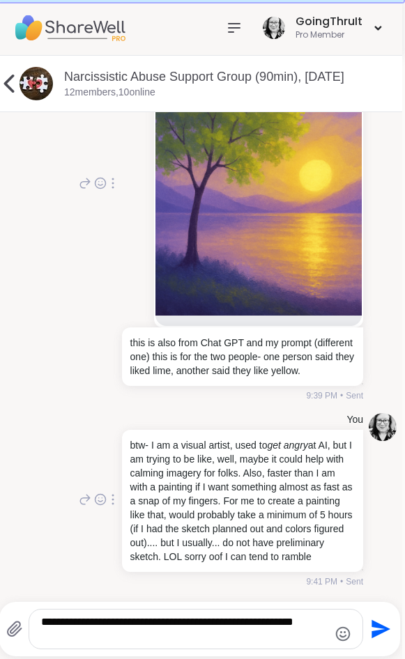
type textarea "**********"
paste textarea "Type your message"
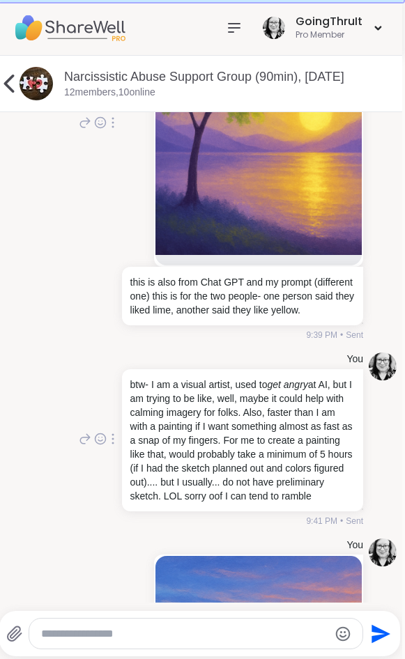
scroll to position [3732, 0]
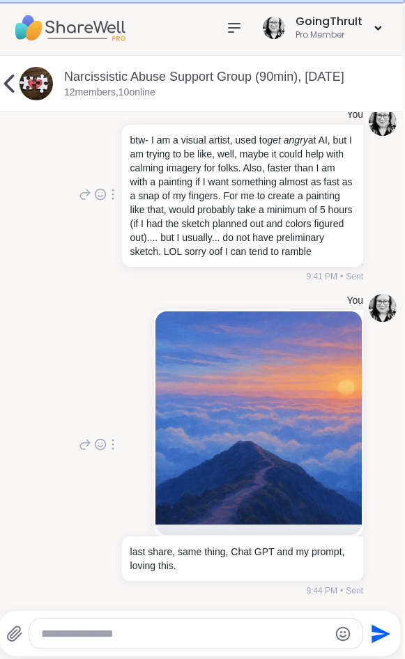
click at [288, 421] on img at bounding box center [258, 417] width 206 height 213
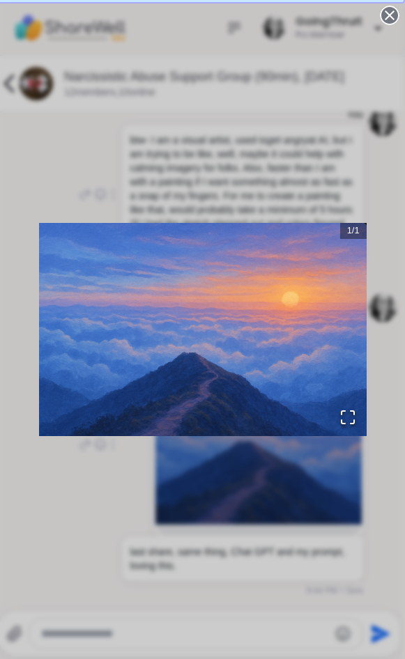
click at [38, 127] on div "1 / 1" at bounding box center [202, 329] width 405 height 659
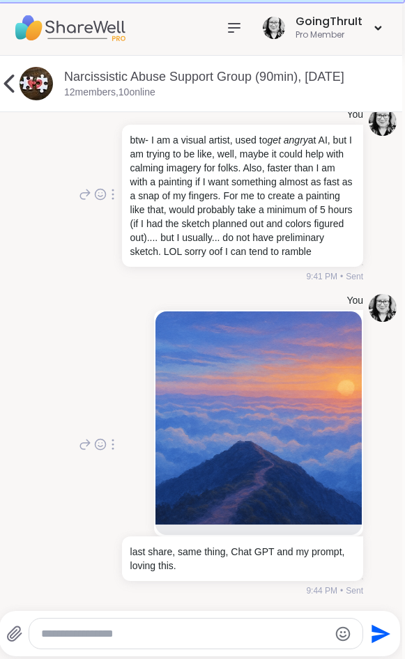
click at [64, 26] on img at bounding box center [69, 27] width 111 height 49
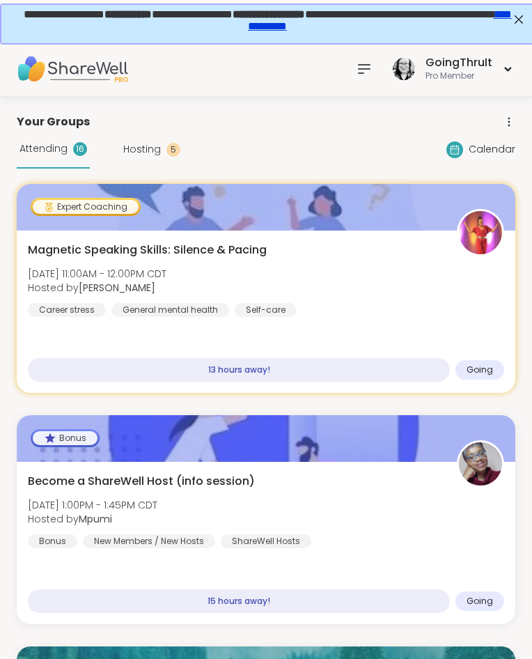
click at [62, 75] on img at bounding box center [72, 69] width 111 height 49
click at [56, 68] on img at bounding box center [72, 69] width 111 height 49
click at [42, 70] on img at bounding box center [72, 69] width 111 height 49
click at [63, 72] on img at bounding box center [72, 69] width 111 height 49
click at [444, 153] on icon at bounding box center [454, 149] width 11 height 11
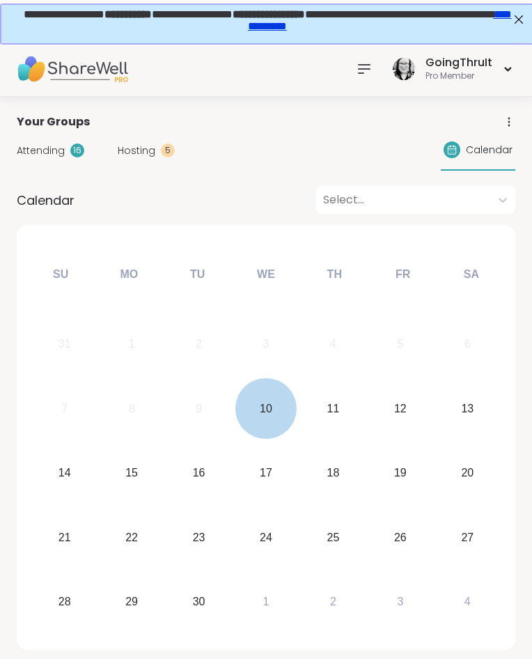
click at [275, 412] on div "10" at bounding box center [265, 408] width 61 height 61
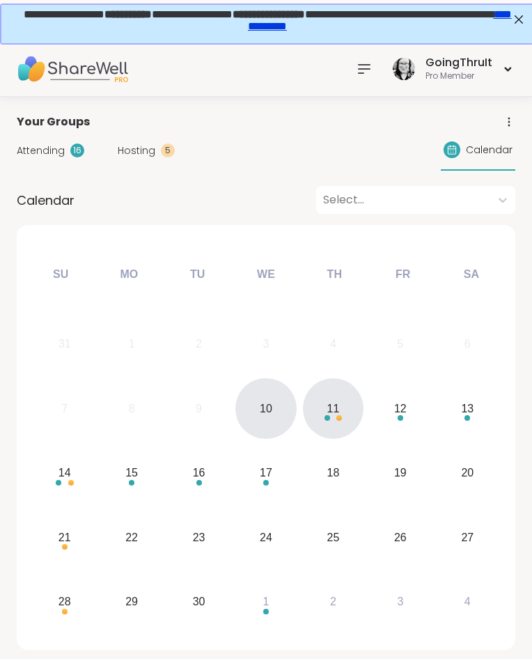
click at [336, 414] on div "11" at bounding box center [333, 408] width 13 height 19
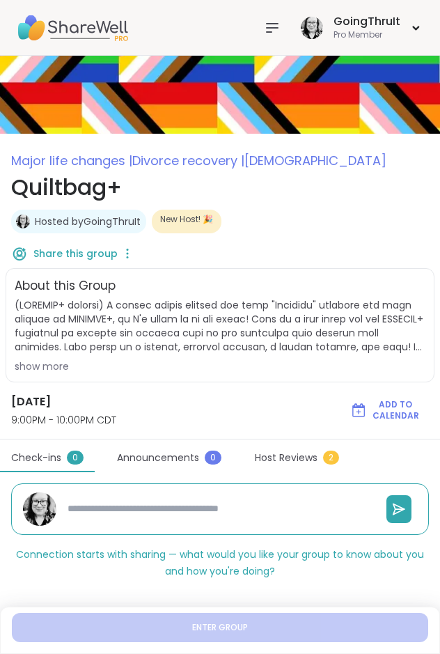
scroll to position [152, 0]
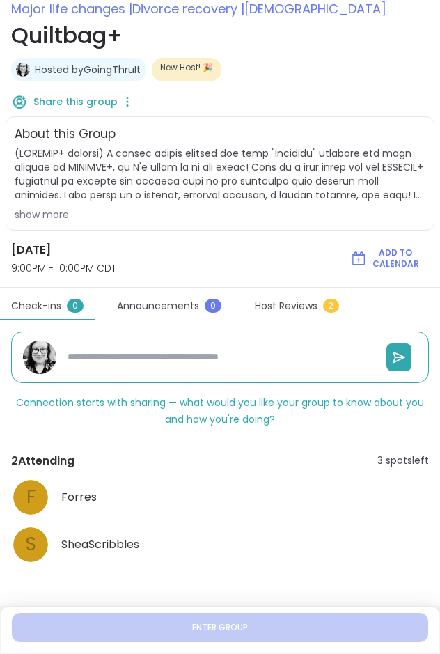
click at [49, 210] on div "show more" at bounding box center [220, 215] width 411 height 14
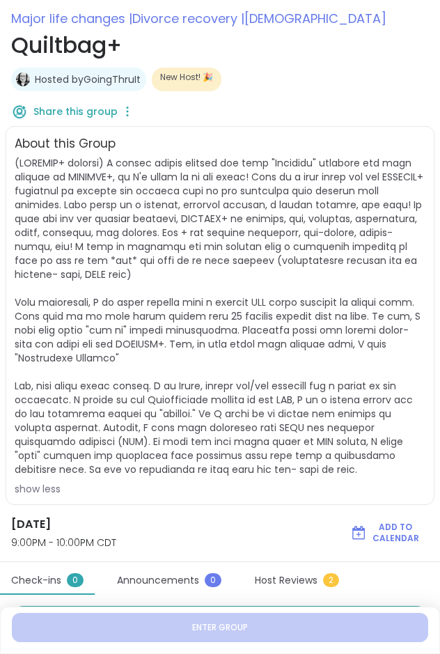
scroll to position [0, 0]
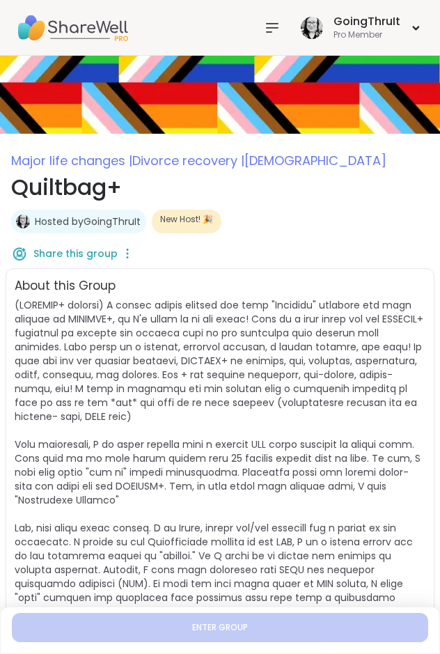
click at [345, 9] on div "GoingThruIt Pro Member" at bounding box center [220, 28] width 440 height 56
click at [339, 15] on div "GoingThruIt" at bounding box center [367, 21] width 67 height 15
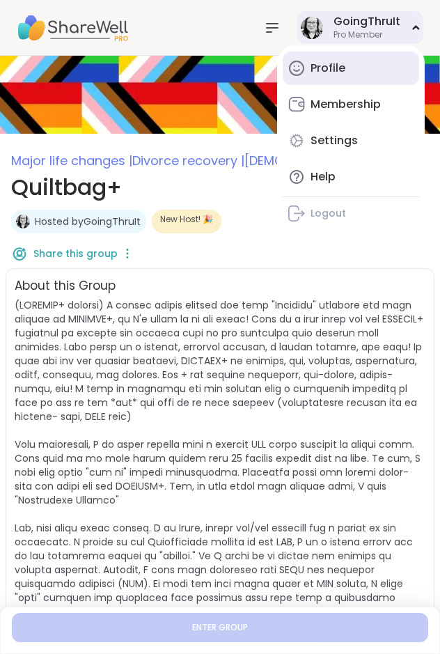
click at [309, 67] on link "Profile" at bounding box center [351, 68] width 137 height 33
type textarea "*"
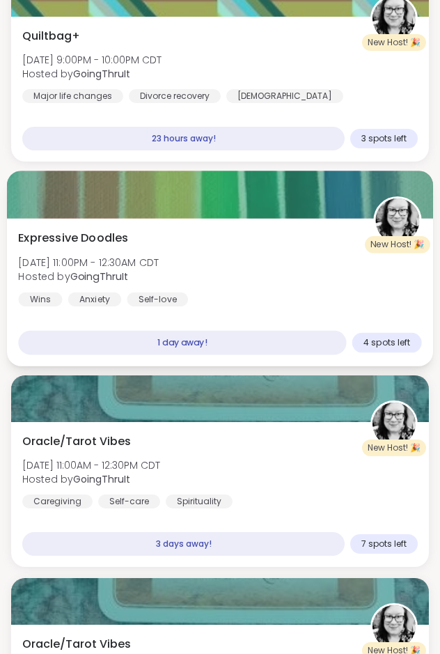
scroll to position [1634, 0]
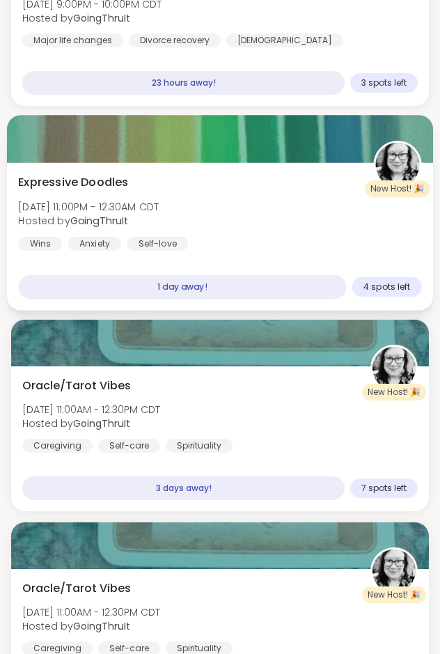
click at [256, 188] on div "Expressive Doodles [DATE] 11:00PM - 12:30AM CDT Hosted by GoingThruIt Wins Anxi…" at bounding box center [219, 212] width 403 height 77
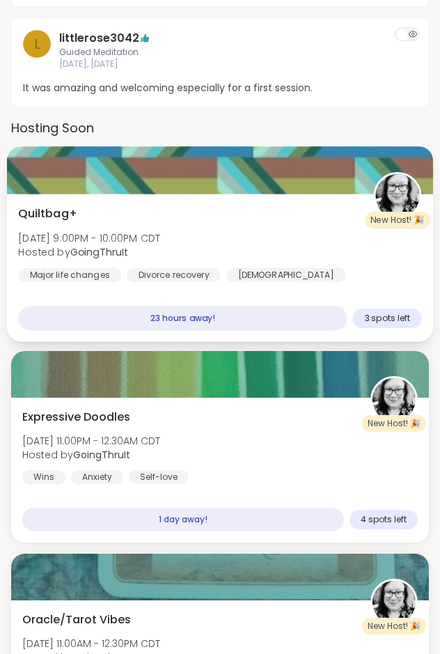
scroll to position [1350, 0]
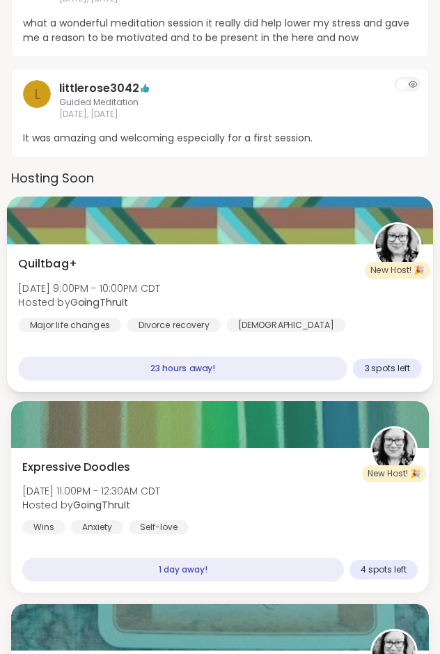
click at [136, 235] on div at bounding box center [220, 220] width 426 height 47
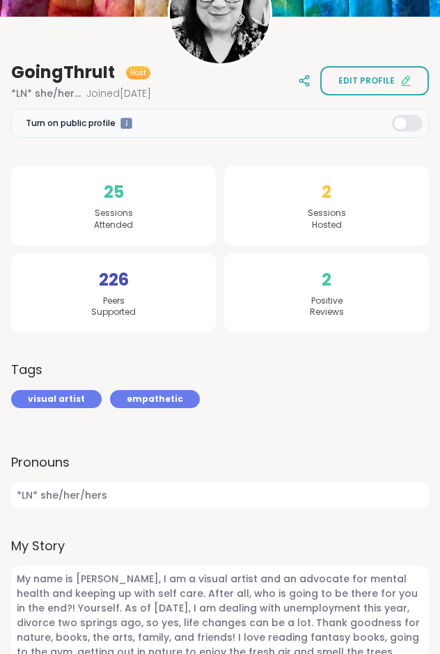
scroll to position [0, 0]
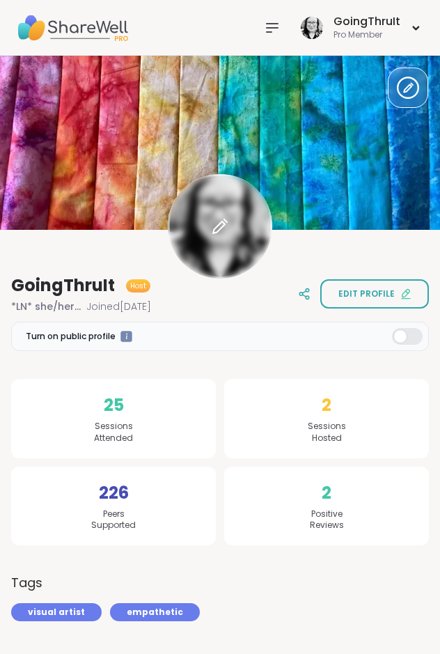
click at [265, 210] on div at bounding box center [220, 226] width 104 height 104
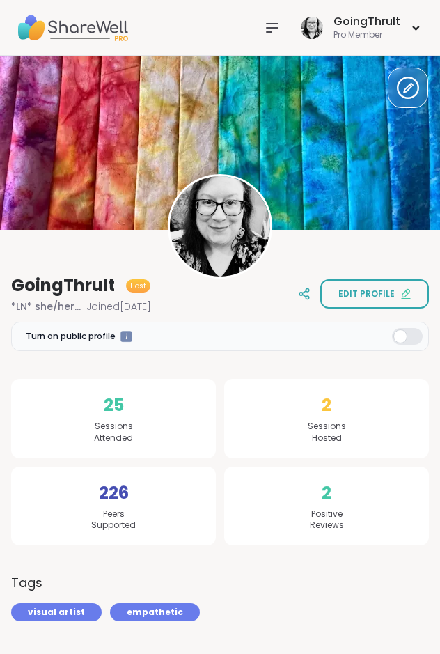
click at [243, 304] on div "GoingThruIt Host *LN* she/her/hers Joined [DATE] Edit profile" at bounding box center [220, 293] width 418 height 39
click at [82, 37] on img at bounding box center [72, 27] width 111 height 49
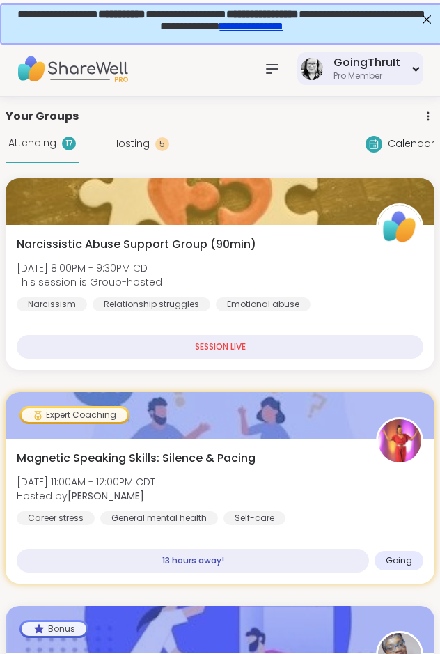
click at [356, 72] on div "Pro Member" at bounding box center [367, 76] width 67 height 12
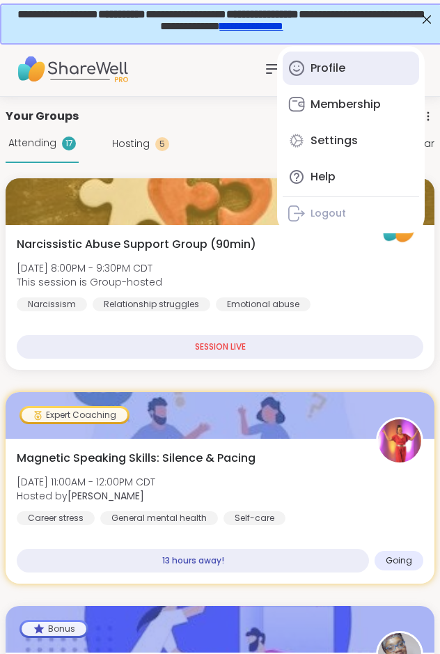
click at [332, 76] on div "Profile" at bounding box center [328, 68] width 35 height 15
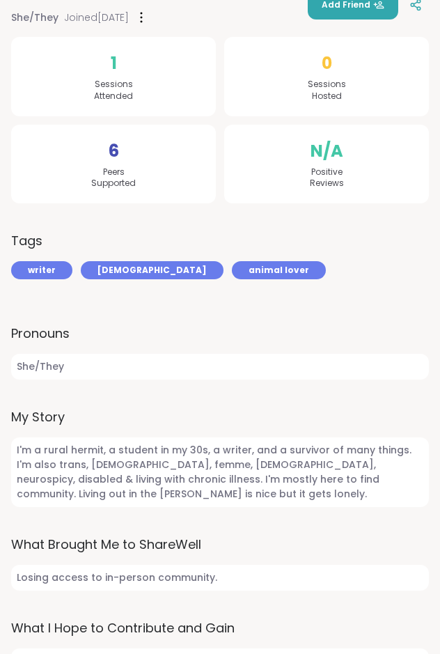
scroll to position [364, 0]
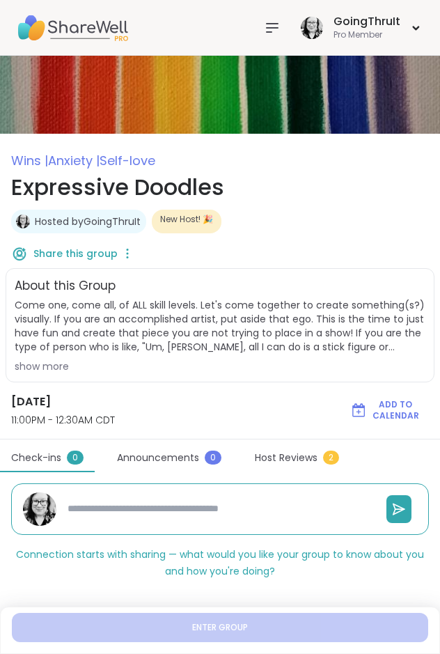
scroll to position [104, 0]
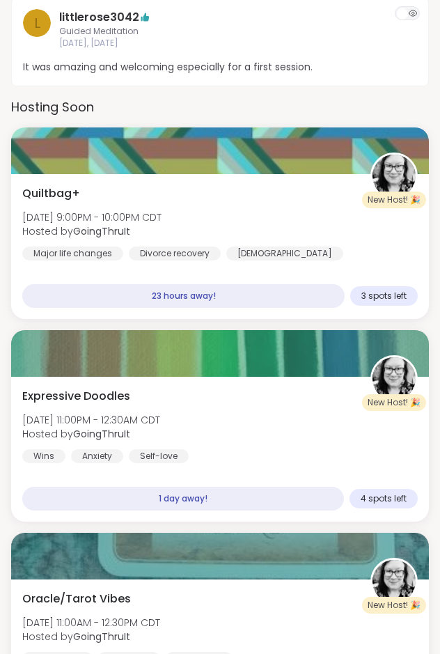
scroll to position [1421, 0]
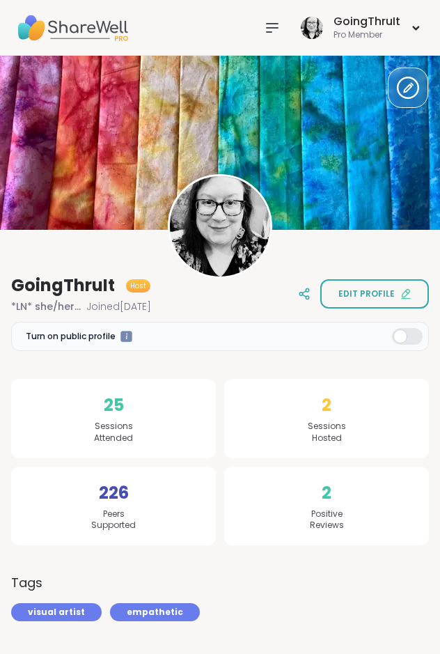
click at [84, 19] on img at bounding box center [72, 27] width 111 height 49
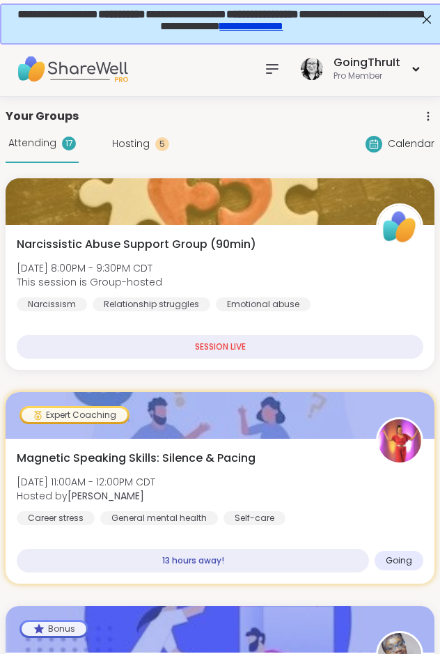
click at [272, 65] on icon at bounding box center [272, 69] width 11 height 8
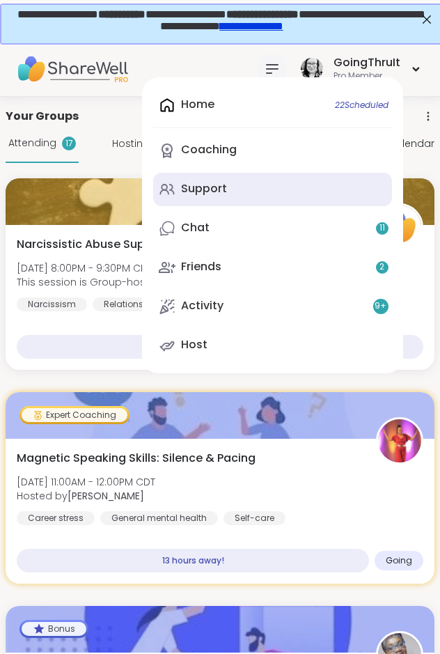
click at [191, 180] on link "Support" at bounding box center [272, 189] width 239 height 33
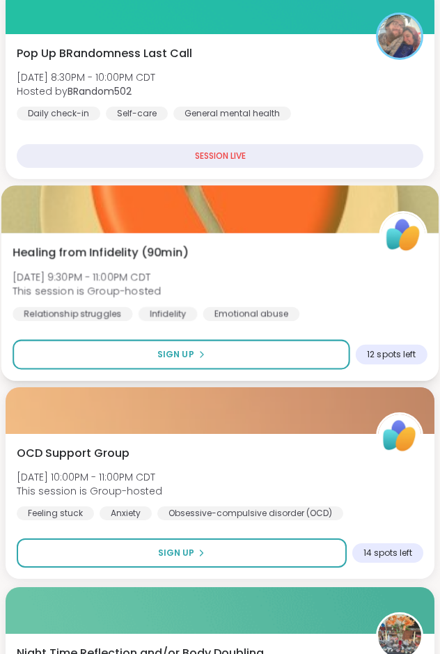
scroll to position [924, 0]
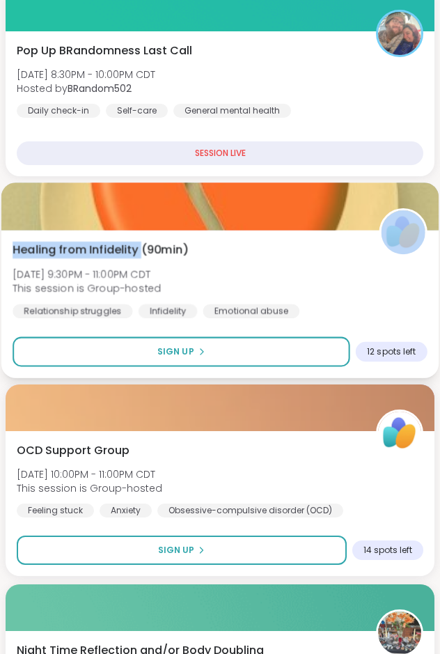
click at [141, 233] on div "Healing from Infidelity (90min) Wed, Sep 10 | 9:30PM - 11:00PM CDT This session…" at bounding box center [219, 280] width 437 height 196
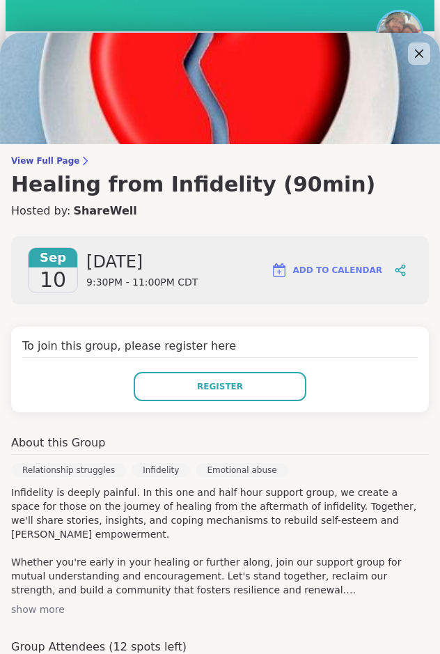
scroll to position [209, 0]
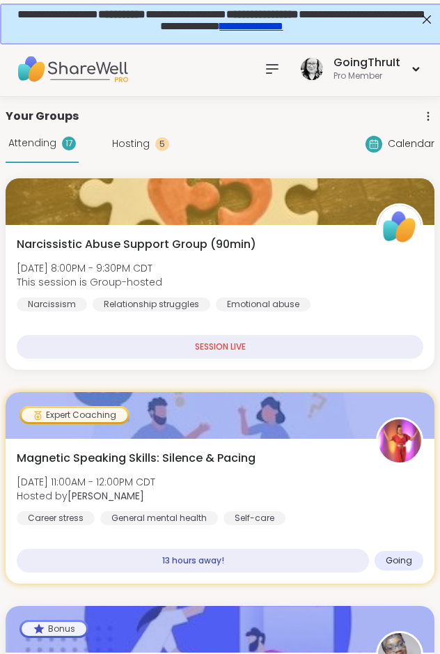
click at [140, 140] on span "Hosting" at bounding box center [131, 144] width 38 height 15
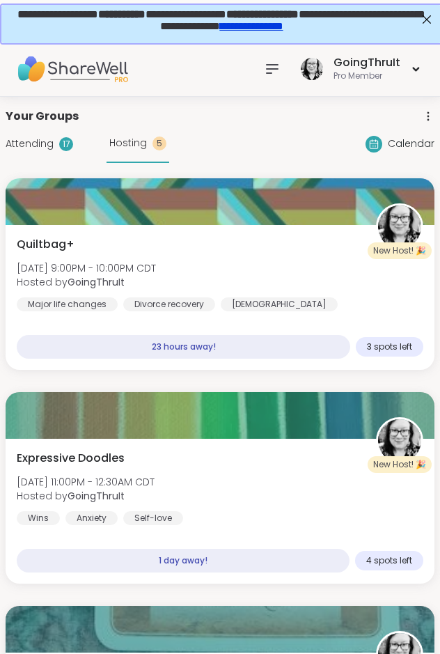
click at [36, 150] on span "Attending" at bounding box center [30, 144] width 48 height 15
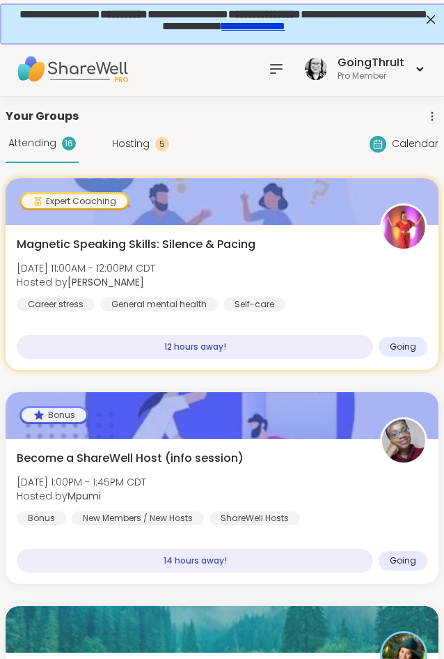
click at [143, 138] on span "Hosting" at bounding box center [131, 144] width 38 height 15
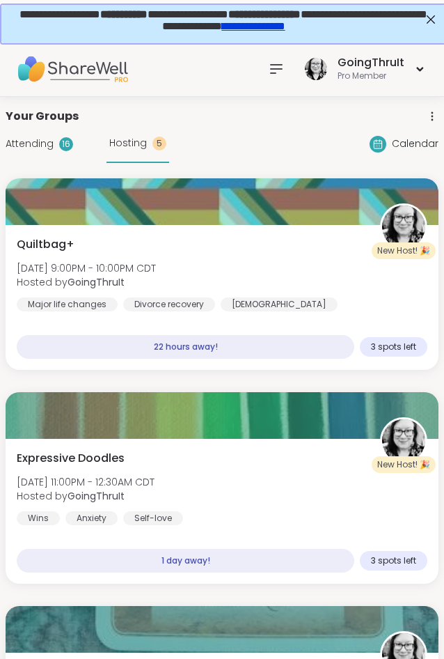
click at [40, 143] on span "Attending" at bounding box center [30, 144] width 48 height 15
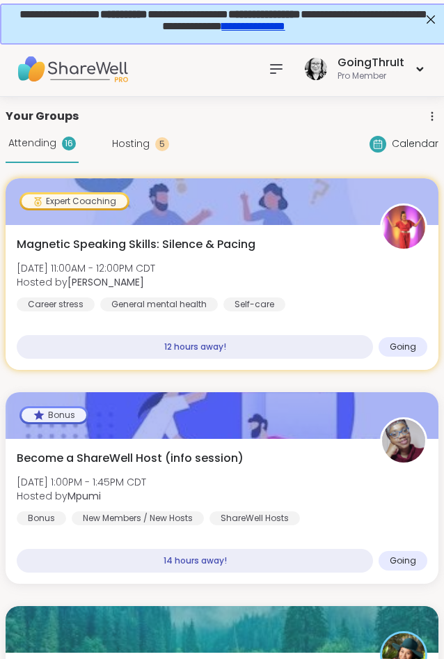
click at [131, 145] on span "Hosting" at bounding box center [131, 144] width 38 height 15
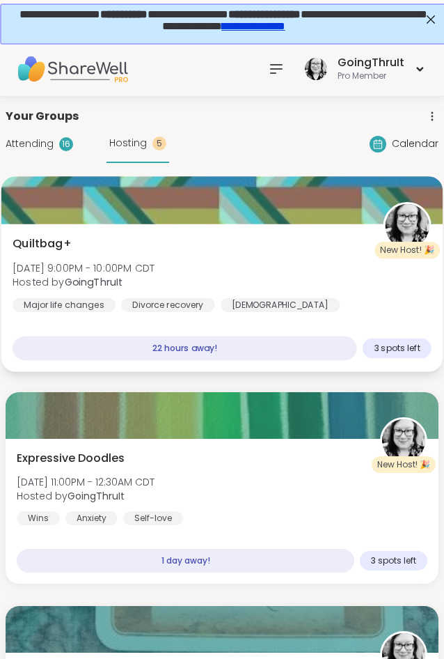
click at [120, 275] on span "Thu, Sep 11 | 9:00PM - 10:00PM CDT" at bounding box center [84, 268] width 142 height 14
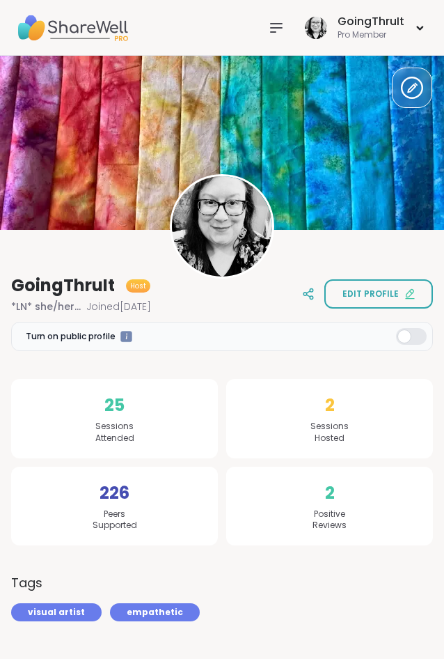
click at [93, 35] on img at bounding box center [72, 27] width 111 height 49
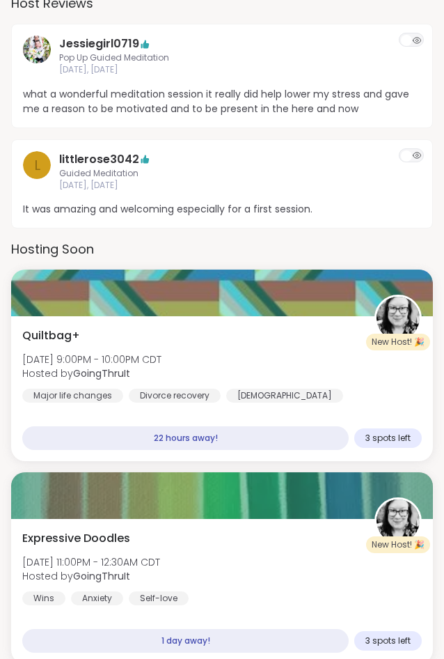
scroll to position [1492, 0]
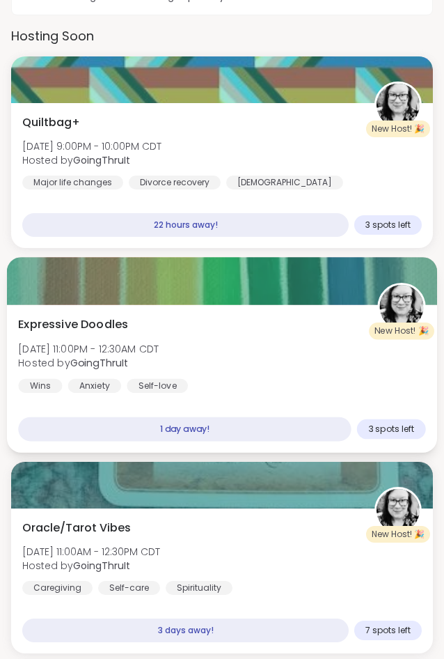
click at [216, 373] on div "Expressive Doodles Thu, Sep 11 | 11:00PM - 12:30AM CDT Hosted by GoingThruIt Wi…" at bounding box center [221, 354] width 407 height 77
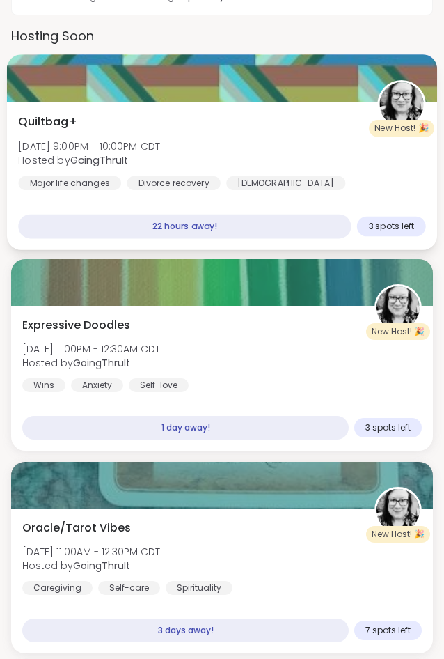
drag, startPoint x: 148, startPoint y: 142, endPoint x: 150, endPoint y: 157, distance: 14.8
click at [150, 157] on div "Thu, Sep 11 | 9:00PM - 10:00PM CDT Hosted by GoingThruIt" at bounding box center [89, 153] width 142 height 29
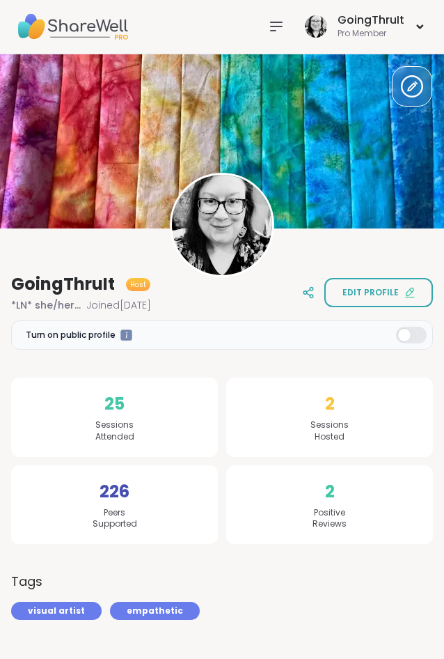
scroll to position [0, 0]
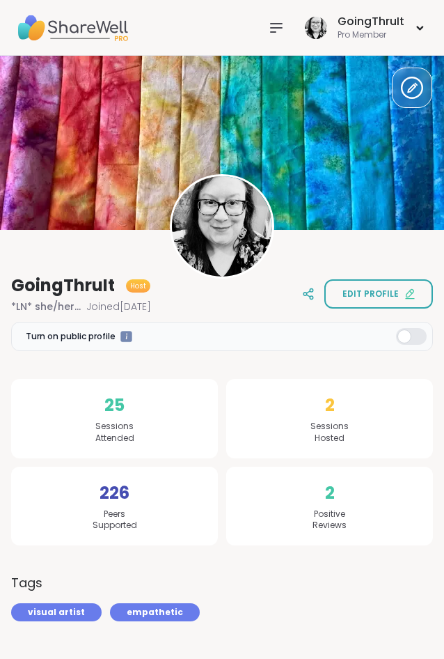
click at [68, 31] on img at bounding box center [72, 27] width 111 height 49
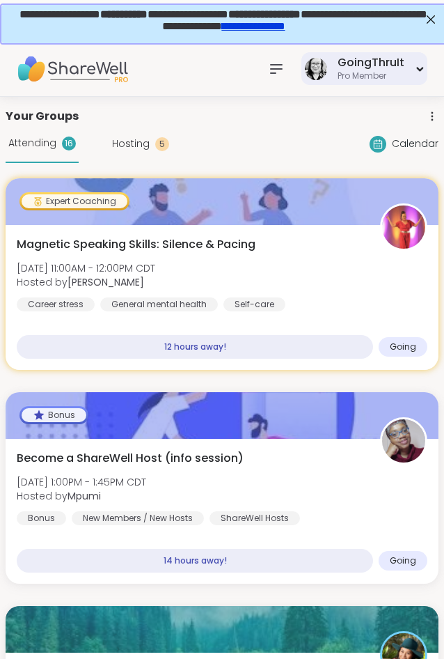
click at [338, 65] on div "GoingThruIt Pro Member" at bounding box center [365, 68] width 126 height 33
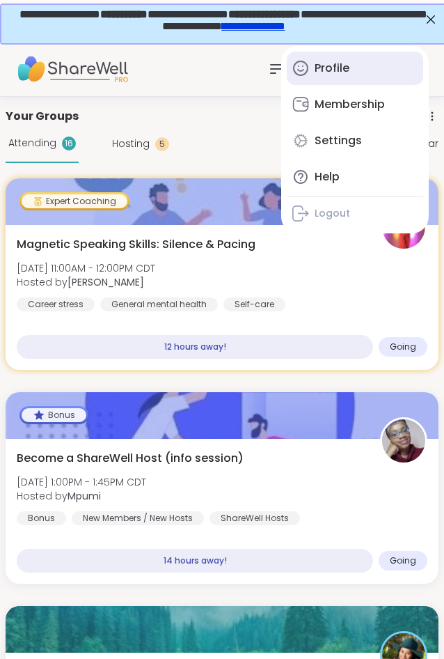
click at [360, 72] on link "Profile" at bounding box center [355, 68] width 137 height 33
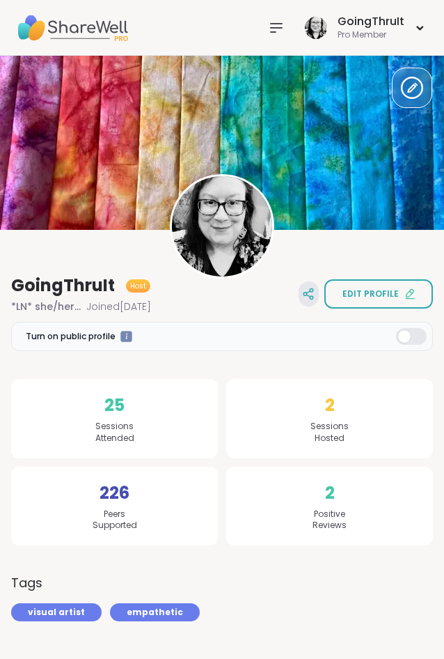
click at [313, 292] on icon at bounding box center [311, 290] width 3 height 3
click at [357, 294] on span "Edit profile" at bounding box center [371, 294] width 56 height 13
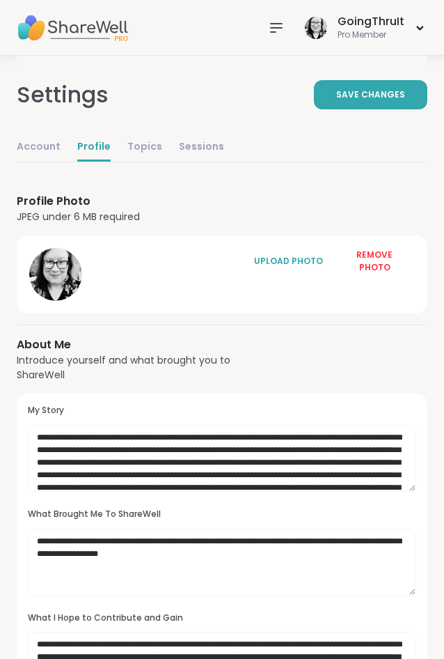
click at [41, 28] on img at bounding box center [72, 27] width 111 height 49
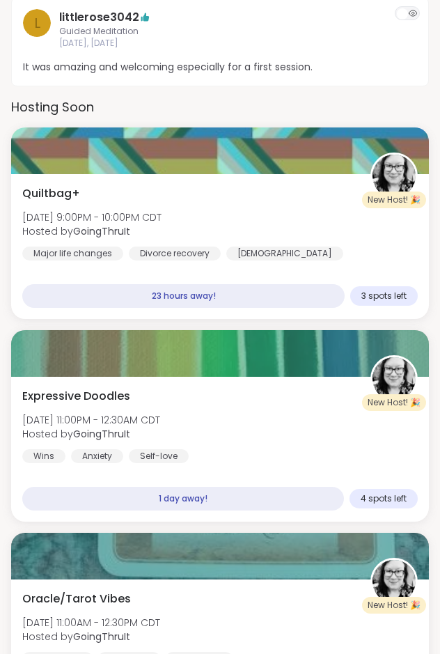
click at [261, 38] on span "[DATE], [DATE]" at bounding box center [220, 44] width 322 height 12
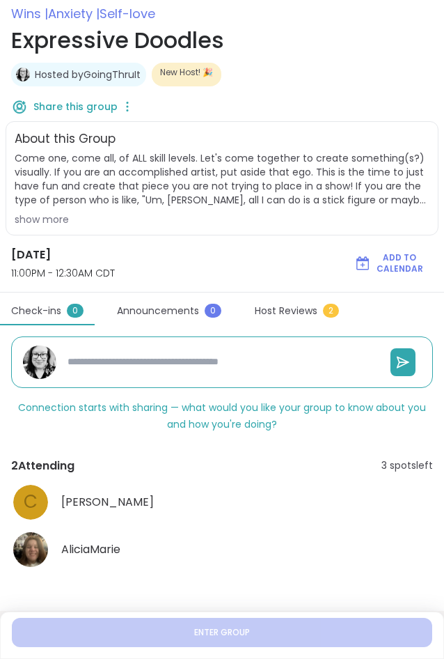
scroll to position [147, 0]
click at [88, 506] on span "[PERSON_NAME]" at bounding box center [107, 502] width 93 height 17
click at [75, 554] on span "AliciaMarie" at bounding box center [90, 549] width 59 height 17
click at [247, 240] on div "Wins | Anxiety | Self-love Expressive Doodles Hosted by GoingThruIt New Host! 🎉…" at bounding box center [222, 287] width 444 height 568
click at [265, 311] on span "Host Reviews" at bounding box center [286, 311] width 63 height 15
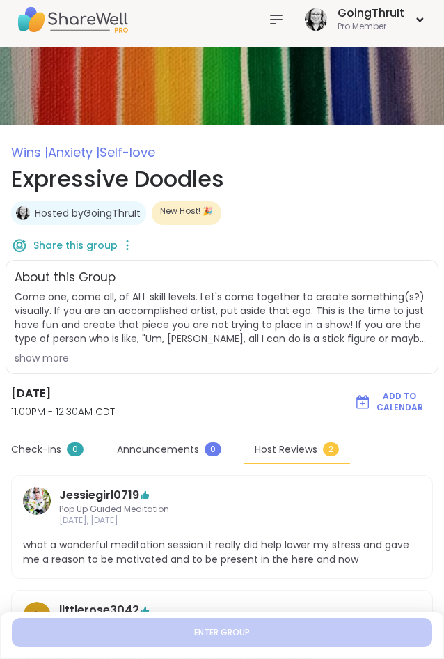
scroll to position [0, 0]
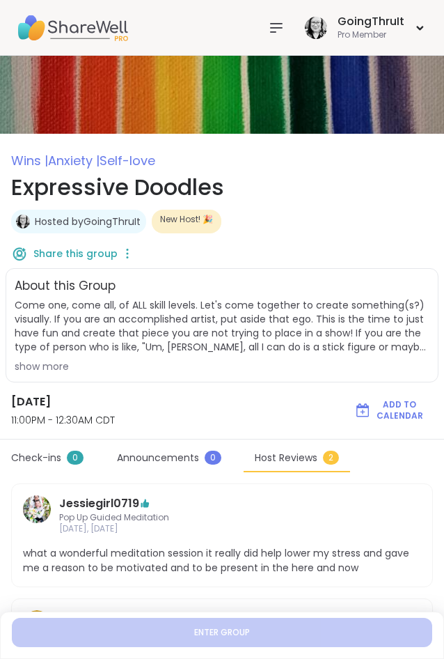
click at [114, 460] on div "Announcements 0" at bounding box center [169, 461] width 127 height 20
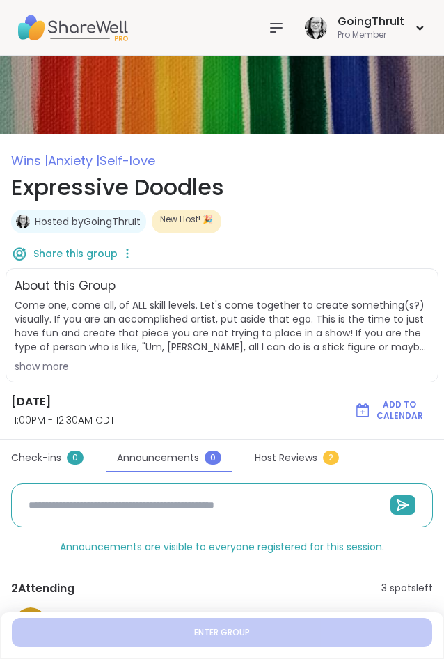
click at [44, 460] on span "Check-ins" at bounding box center [36, 458] width 50 height 15
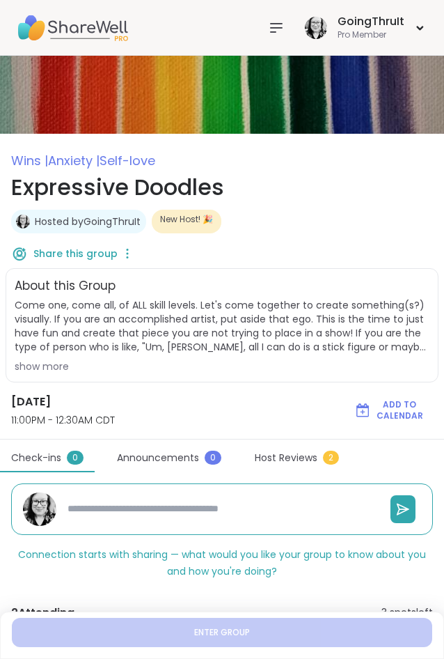
click at [130, 456] on span "Announcements" at bounding box center [158, 458] width 82 height 15
type textarea "*"
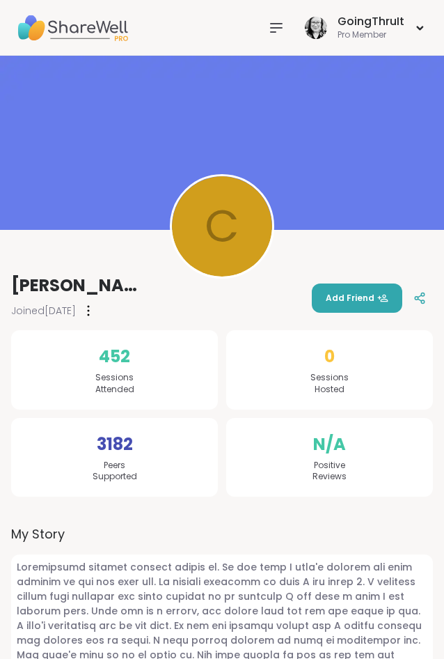
scroll to position [231, 0]
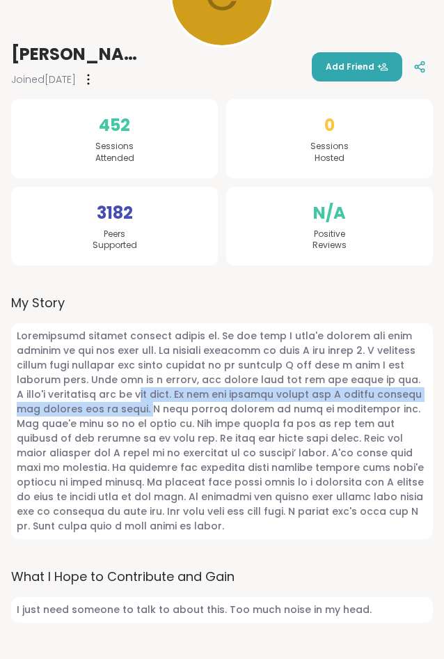
drag, startPoint x: 211, startPoint y: 407, endPoint x: 194, endPoint y: 400, distance: 18.1
click at [194, 400] on span at bounding box center [222, 431] width 422 height 216
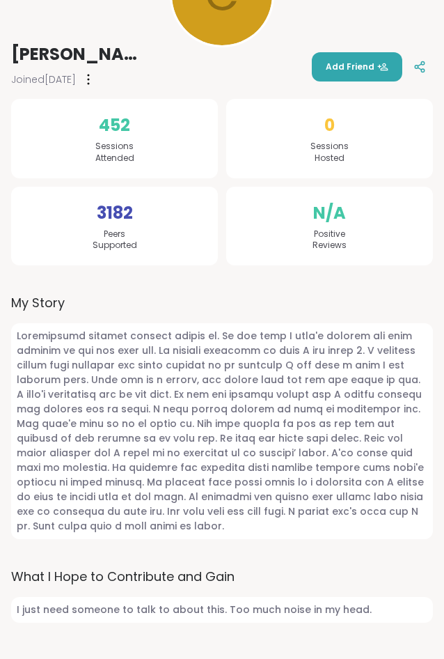
click at [263, 507] on span at bounding box center [222, 431] width 422 height 216
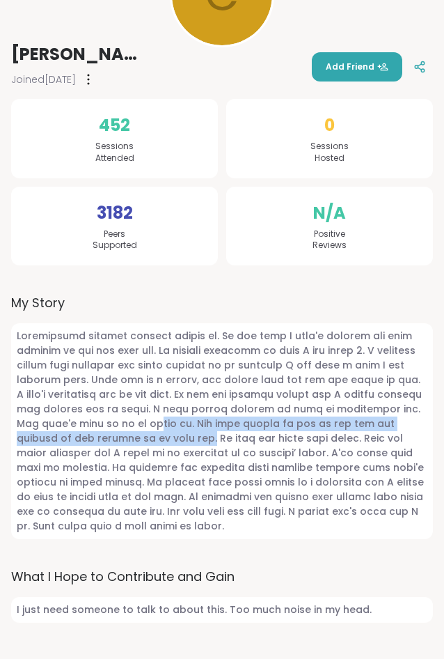
drag, startPoint x: 241, startPoint y: 435, endPoint x: 227, endPoint y: 418, distance: 21.8
click at [228, 420] on span at bounding box center [222, 431] width 422 height 216
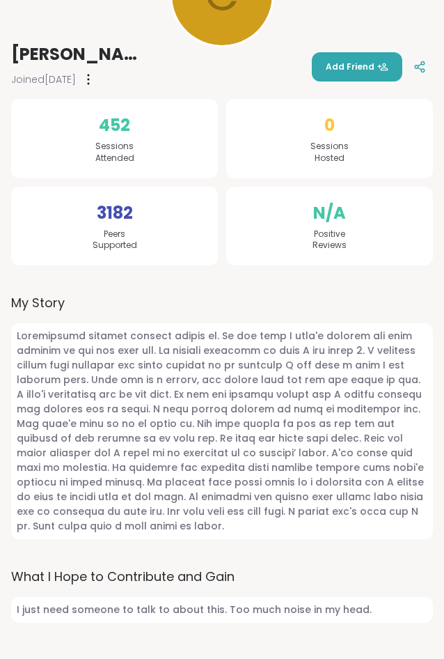
click at [226, 416] on span at bounding box center [222, 431] width 422 height 216
click at [262, 521] on span at bounding box center [222, 431] width 422 height 216
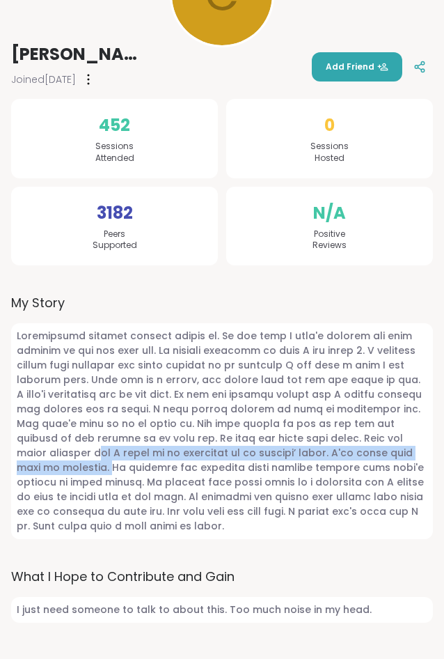
drag, startPoint x: 104, startPoint y: 463, endPoint x: 98, endPoint y: 457, distance: 8.4
click at [98, 457] on span at bounding box center [222, 431] width 422 height 216
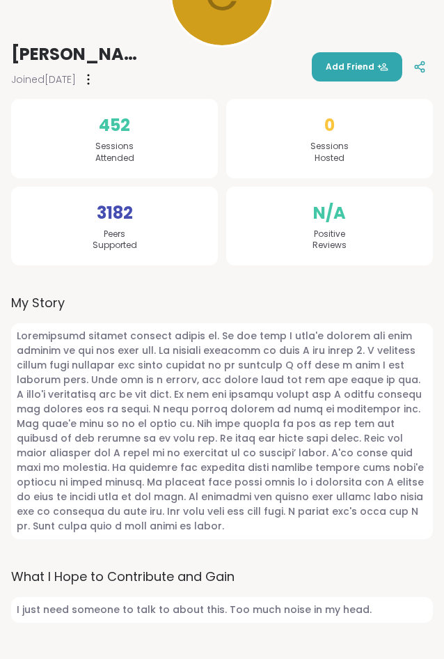
click at [153, 502] on span at bounding box center [222, 431] width 422 height 216
click at [232, 527] on span at bounding box center [222, 431] width 422 height 216
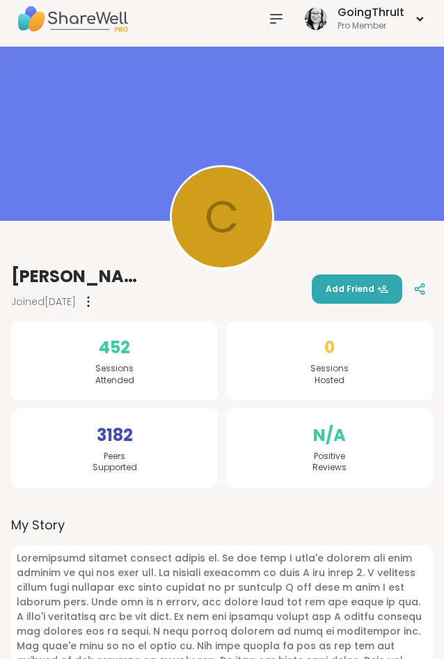
scroll to position [0, 0]
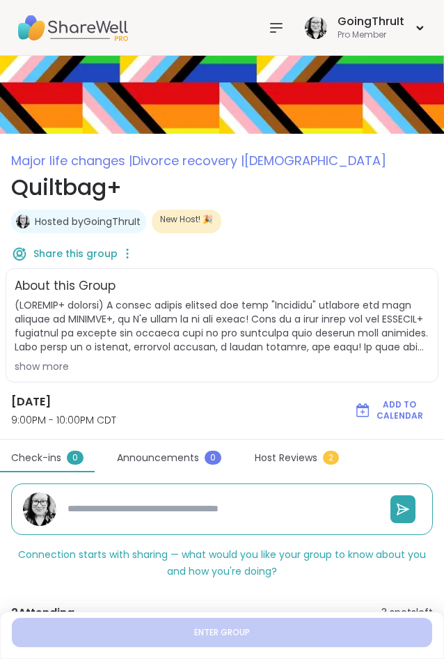
type textarea "*"
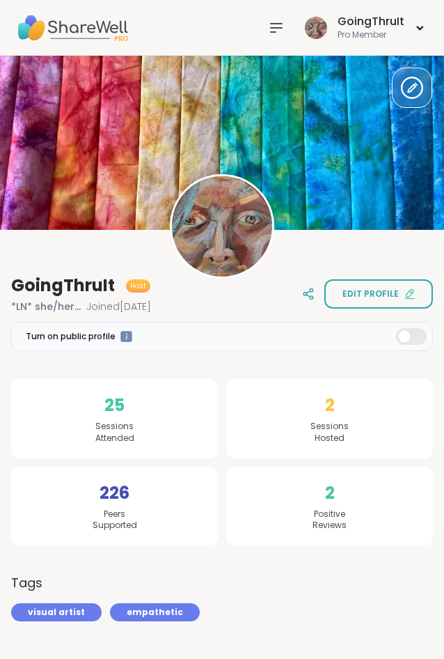
click at [81, 22] on img at bounding box center [72, 27] width 111 height 49
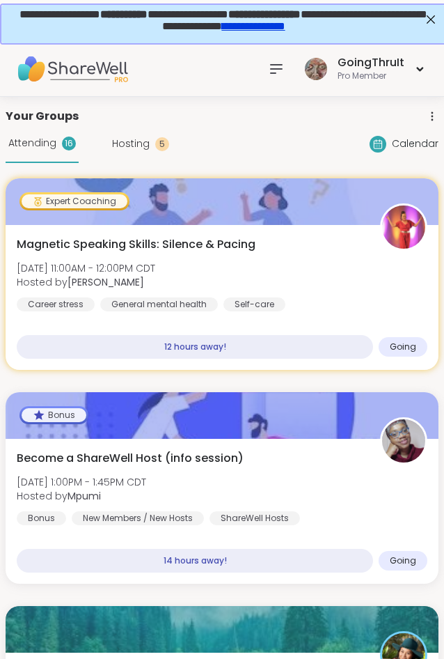
click at [283, 67] on icon at bounding box center [276, 69] width 17 height 17
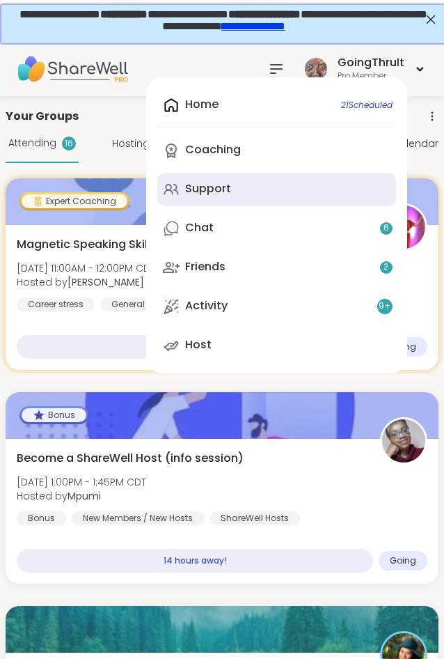
click at [221, 178] on link "Support" at bounding box center [276, 189] width 239 height 33
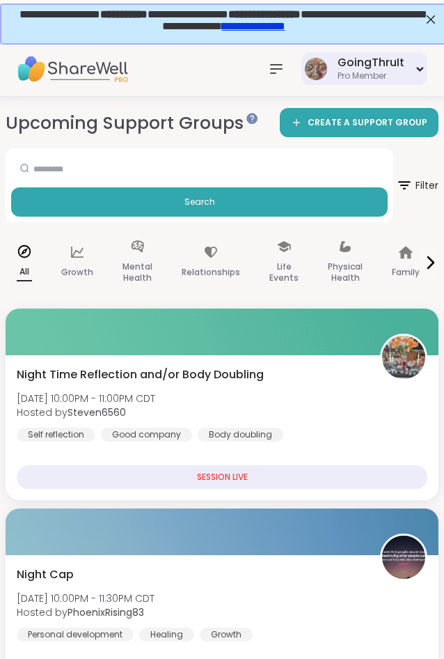
click at [313, 74] on img at bounding box center [316, 69] width 22 height 22
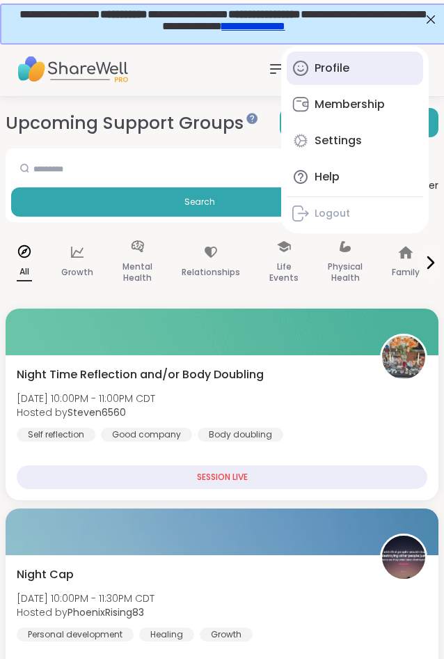
click at [361, 75] on link "Profile" at bounding box center [355, 68] width 137 height 33
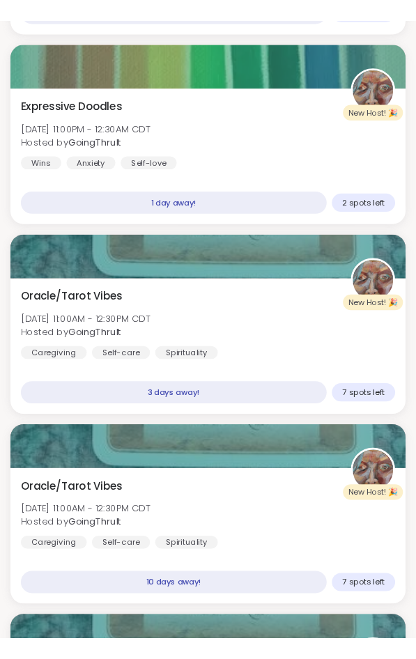
scroll to position [1631, 0]
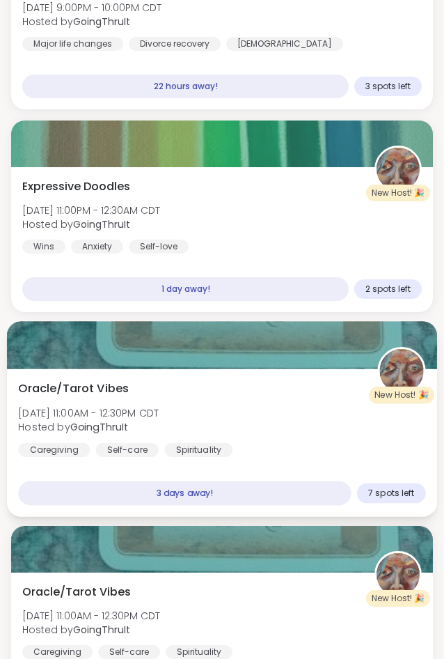
click at [203, 357] on div at bounding box center [222, 345] width 430 height 47
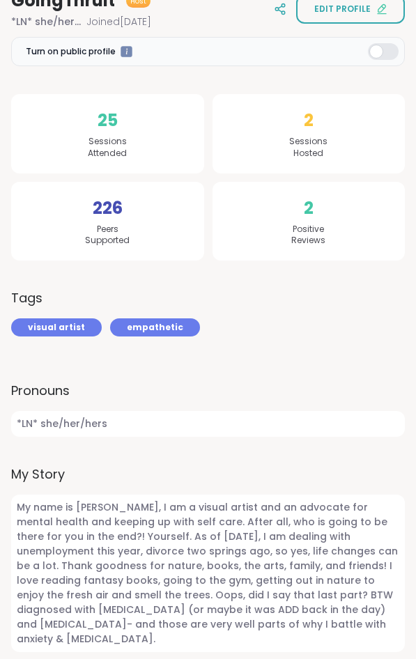
scroll to position [0, 0]
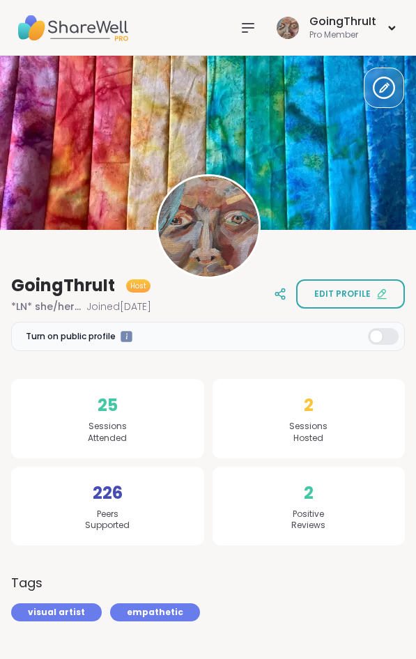
click at [245, 31] on icon at bounding box center [248, 28] width 17 height 17
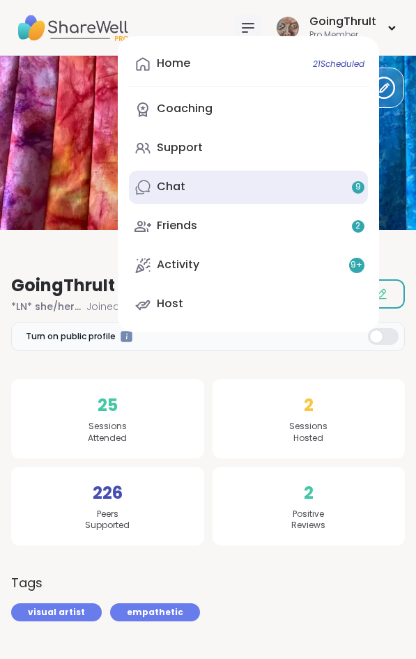
click at [178, 187] on div "Chat 9" at bounding box center [171, 186] width 29 height 15
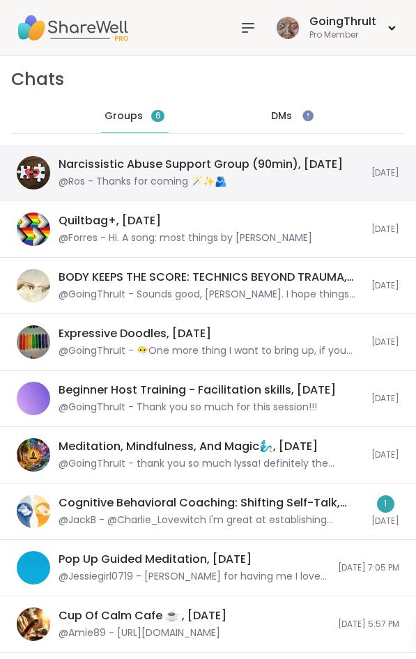
click at [161, 178] on div "@Ros - Thanks for coming 🪄✨️🫂" at bounding box center [143, 182] width 168 height 14
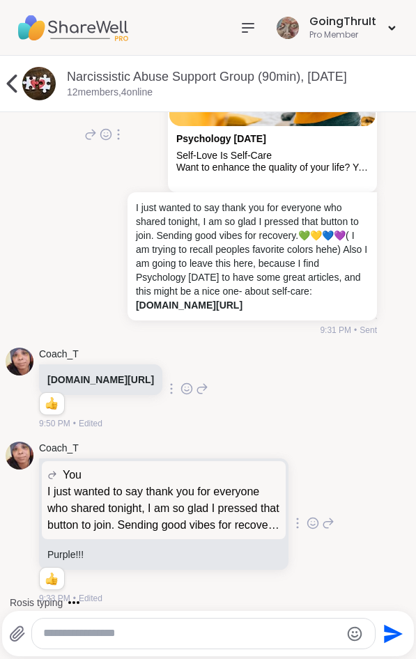
scroll to position [2229, 0]
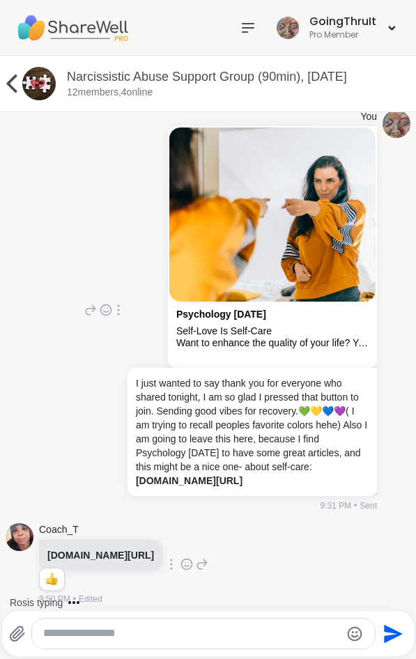
click at [17, 78] on icon at bounding box center [12, 84] width 28 height 28
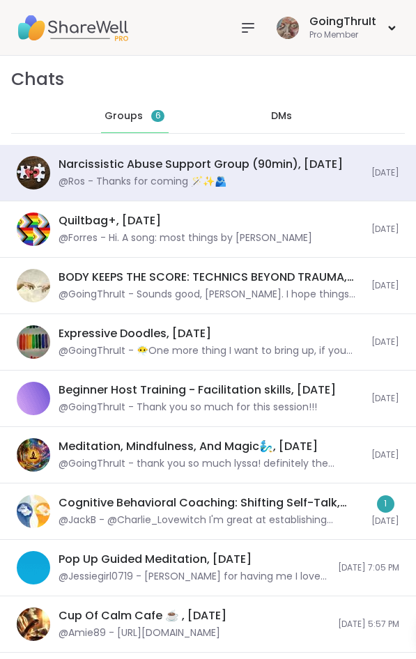
scroll to position [2636, 0]
click at [278, 110] on span "DMs" at bounding box center [281, 116] width 21 height 14
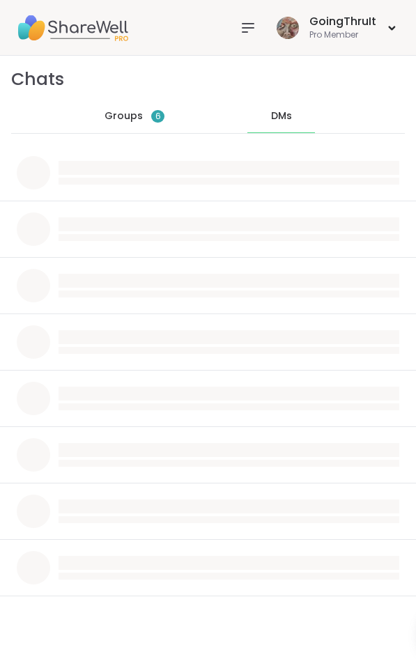
click at [122, 121] on span "Groups" at bounding box center [123, 116] width 38 height 14
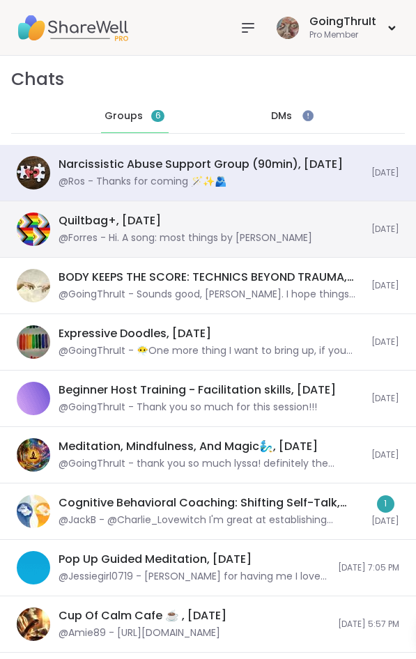
click at [141, 229] on div "Quiltbag+, Sep 11 @Forres - Hi. A song: most things by joan shelley" at bounding box center [211, 229] width 304 height 32
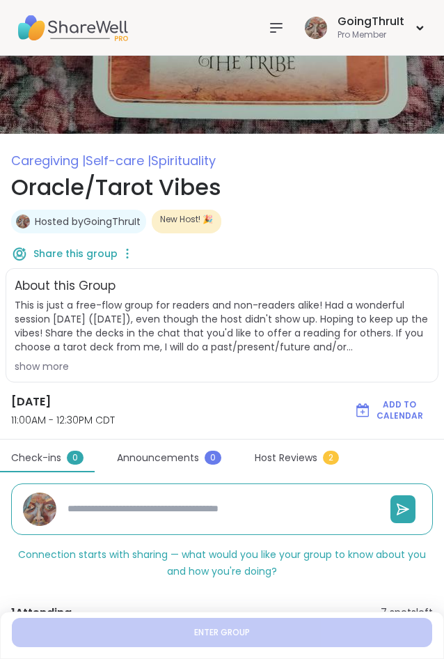
scroll to position [71, 0]
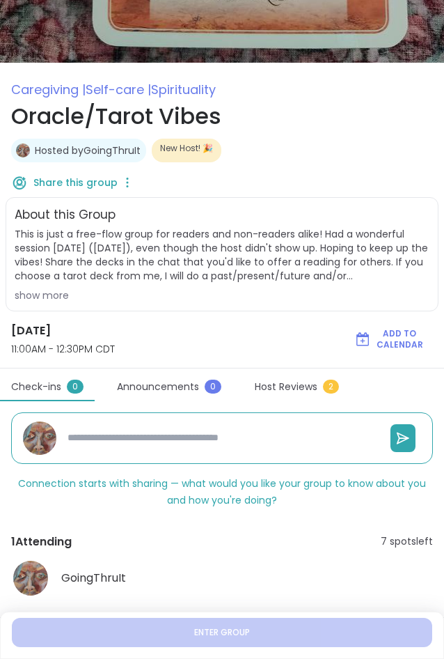
click at [52, 294] on div "show more" at bounding box center [222, 295] width 415 height 14
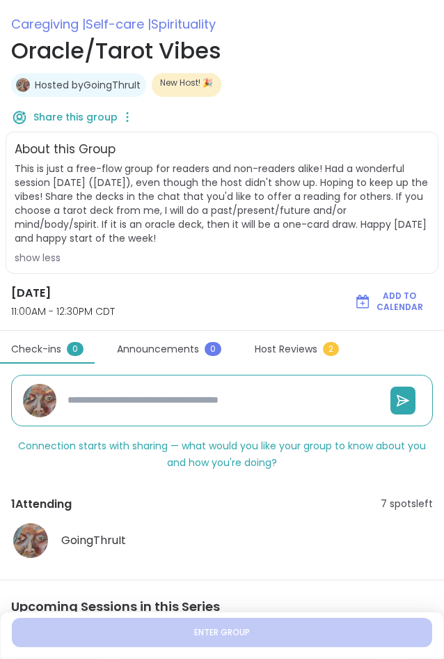
scroll to position [42, 0]
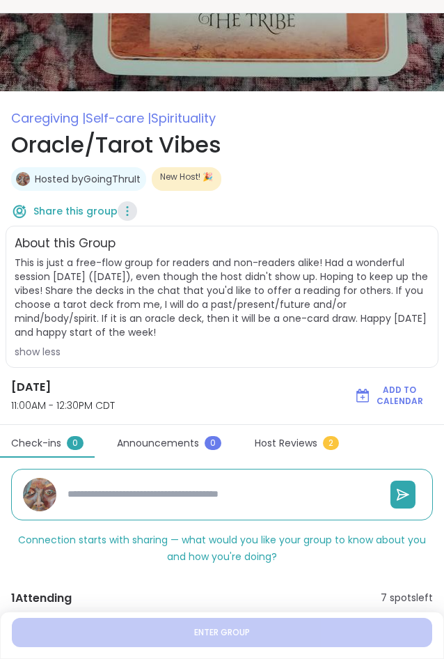
click at [125, 216] on icon at bounding box center [128, 211] width 14 height 20
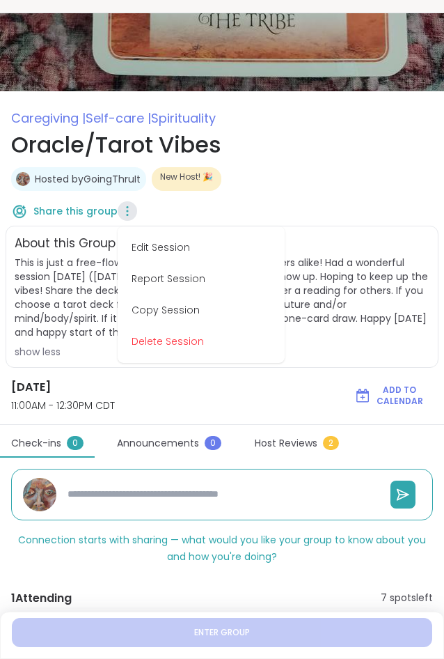
click at [297, 216] on div "Share this group Edit Session Report Session Copy Session Delete Session" at bounding box center [222, 210] width 422 height 29
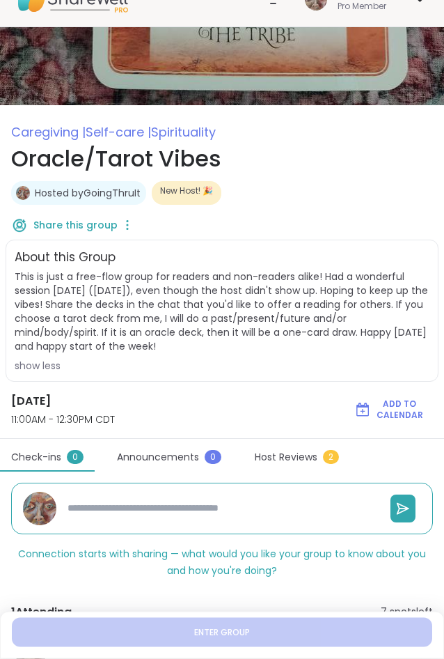
scroll to position [0, 0]
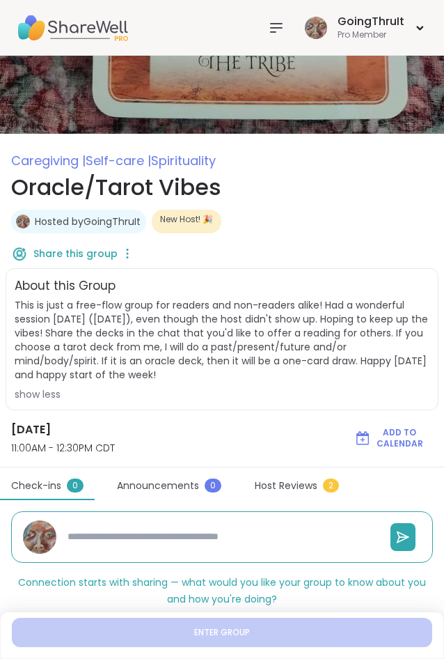
click at [280, 36] on icon at bounding box center [276, 28] width 17 height 17
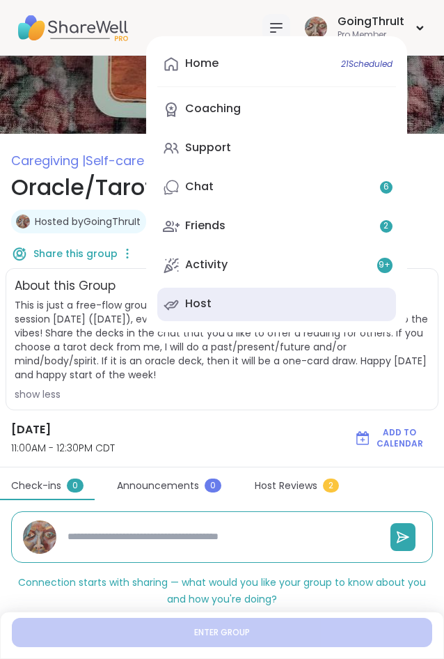
click at [192, 309] on div "Host" at bounding box center [198, 303] width 26 height 15
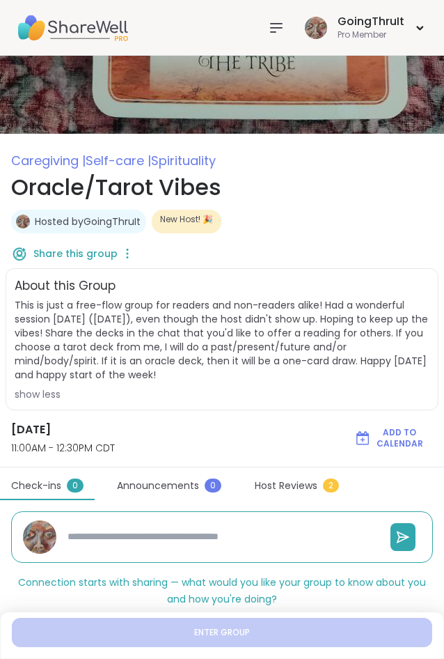
type textarea "*"
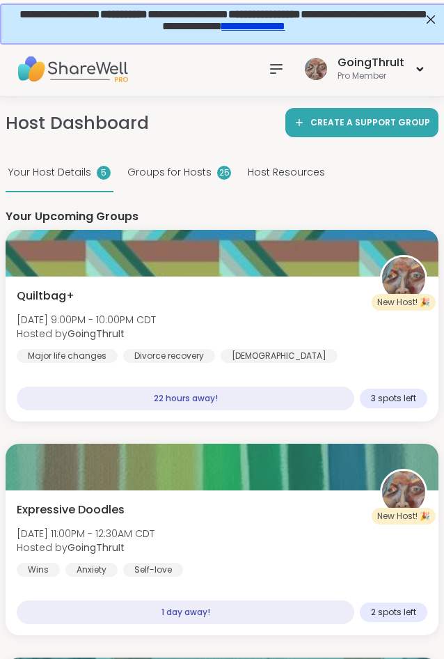
click at [268, 63] on div at bounding box center [277, 69] width 28 height 28
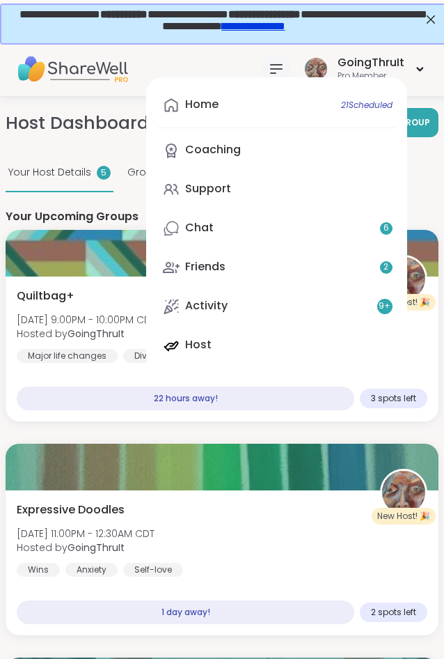
click at [232, 336] on div "Home 21 Scheduled Coaching Support Chat 6 Friends 2 Activity 9 + Host" at bounding box center [276, 225] width 261 height 296
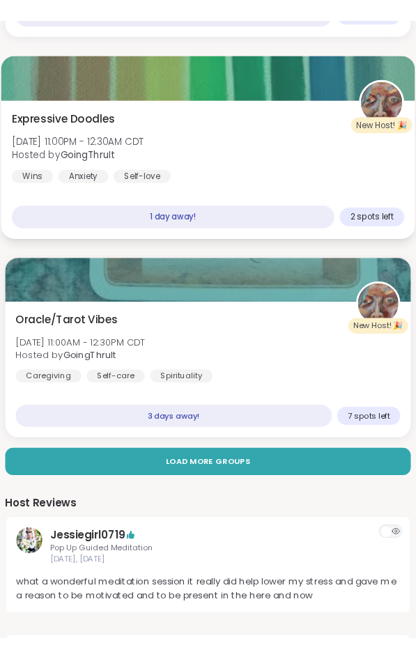
scroll to position [426, 0]
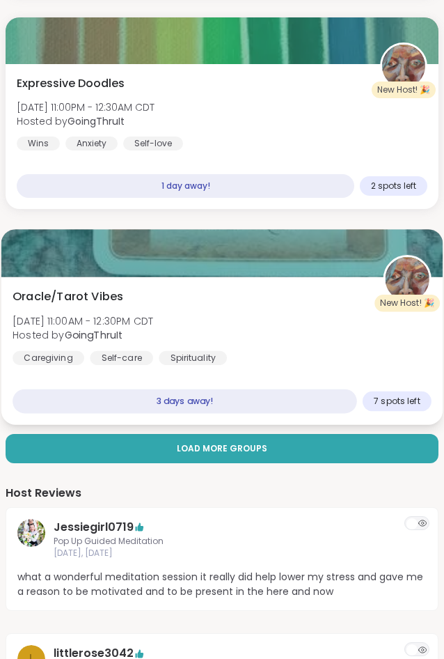
click at [232, 313] on div "Oracle/Tarot Vibes [DATE] 11:00AM - 12:30PM CDT Hosted by GoingThruIt Caregivin…" at bounding box center [222, 326] width 419 height 77
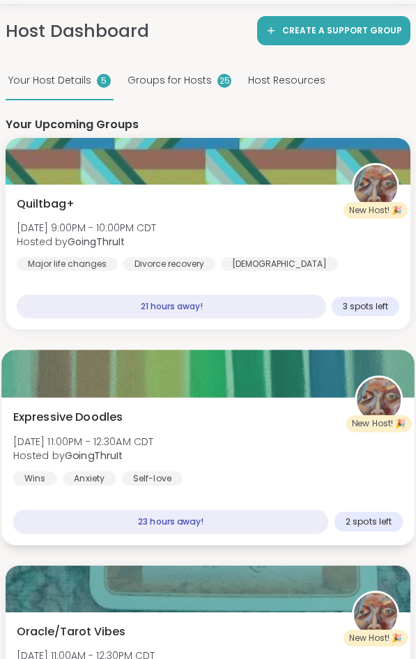
scroll to position [0, 0]
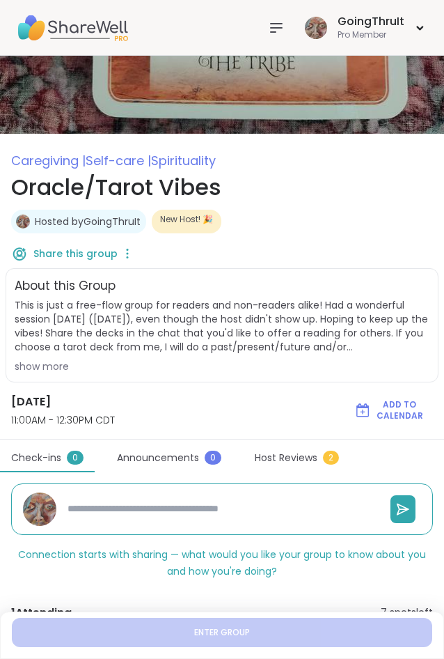
click at [368, 230] on div "Hosted by GoingThruIt New Host! 🎉" at bounding box center [222, 222] width 422 height 24
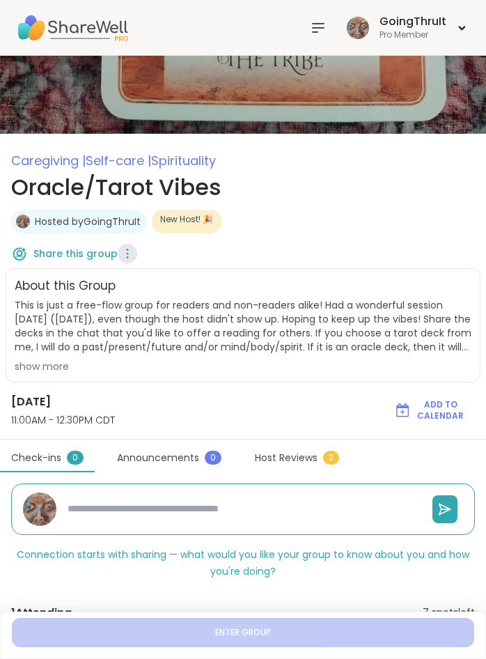
click at [121, 249] on icon at bounding box center [128, 254] width 14 height 20
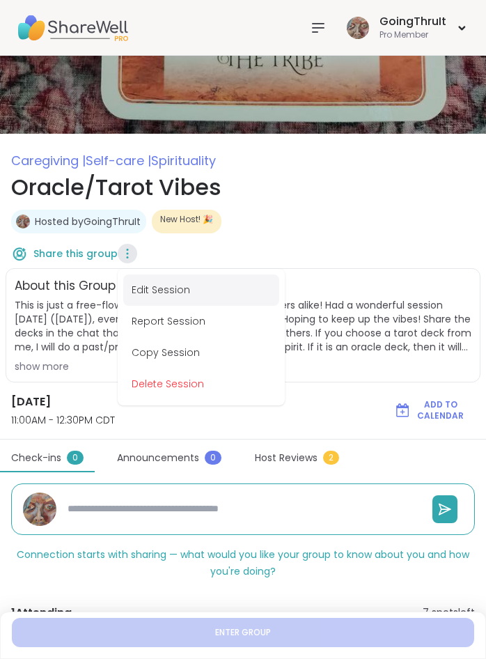
click at [131, 295] on button "Edit Session" at bounding box center [201, 289] width 156 height 31
type textarea "*"
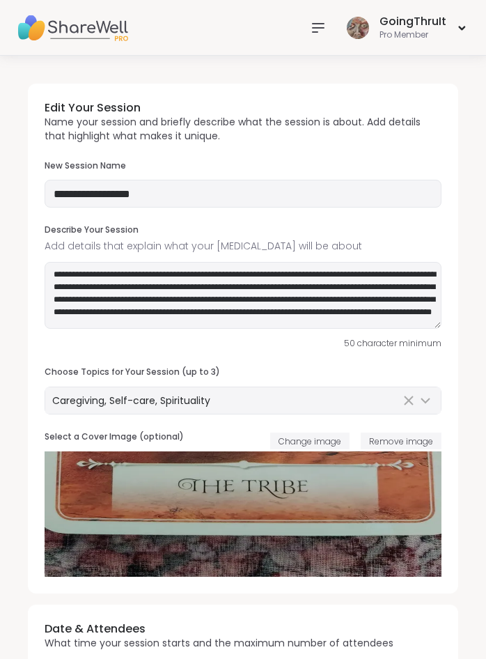
type input "**********"
type textarea "**********"
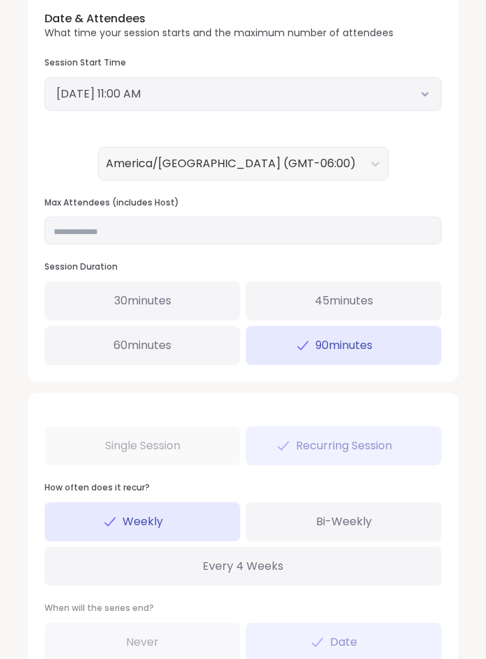
scroll to position [639, 0]
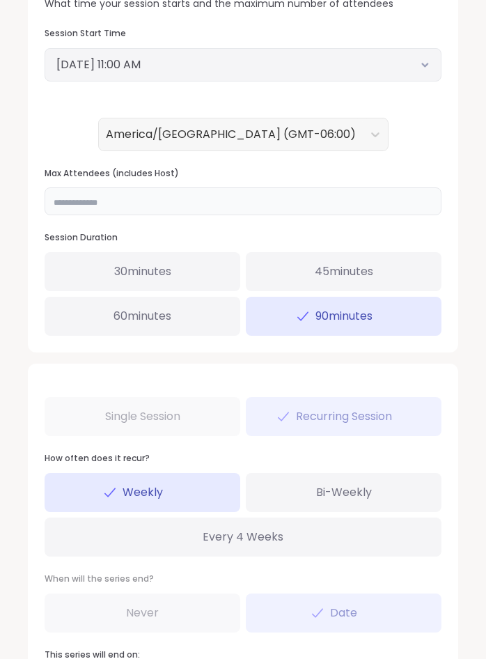
drag, startPoint x: 84, startPoint y: 197, endPoint x: 36, endPoint y: 200, distance: 48.1
click at [45, 200] on input "*" at bounding box center [243, 201] width 397 height 28
click at [34, 228] on div "Date & Attendees What time your session starts and the maximum number of attend…" at bounding box center [243, 158] width 430 height 387
drag, startPoint x: 64, startPoint y: 203, endPoint x: 47, endPoint y: 203, distance: 17.4
click at [47, 203] on input "*" at bounding box center [243, 201] width 397 height 28
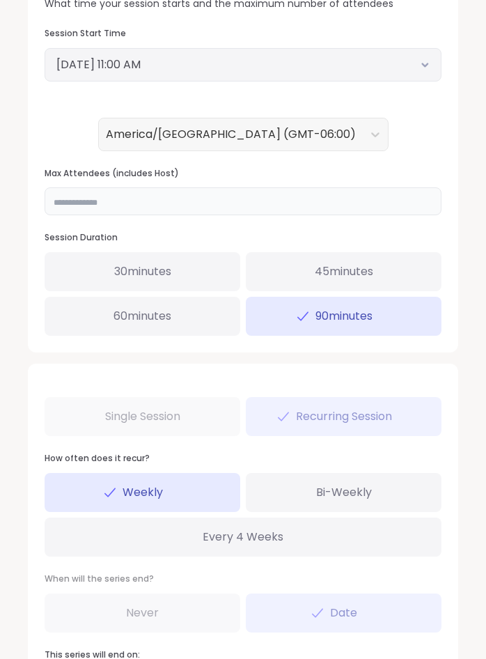
click at [47, 203] on input "*" at bounding box center [243, 201] width 397 height 28
click at [58, 201] on input "*" at bounding box center [243, 201] width 397 height 28
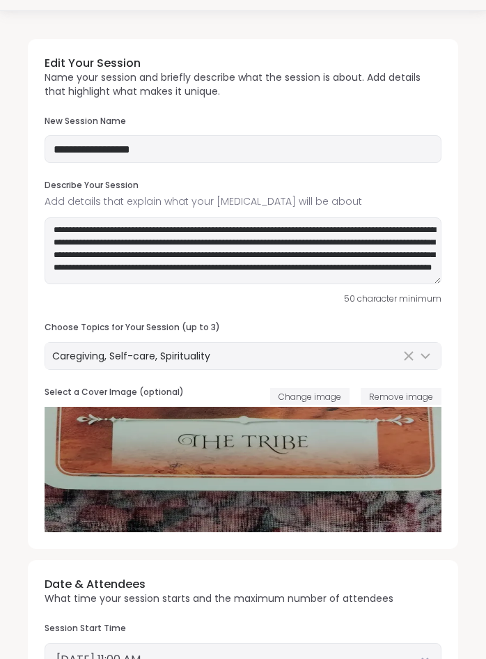
scroll to position [71, 0]
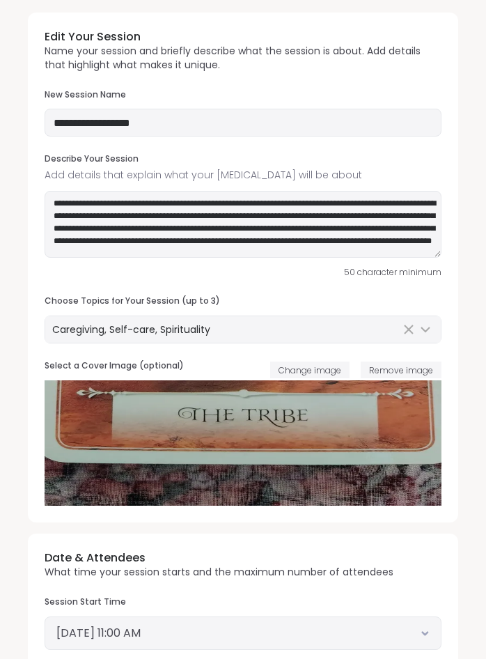
type input "*"
click at [383, 216] on textarea "**********" at bounding box center [243, 224] width 397 height 67
click at [372, 253] on textarea "**********" at bounding box center [243, 224] width 397 height 67
click at [380, 245] on textarea "**********" at bounding box center [243, 224] width 397 height 67
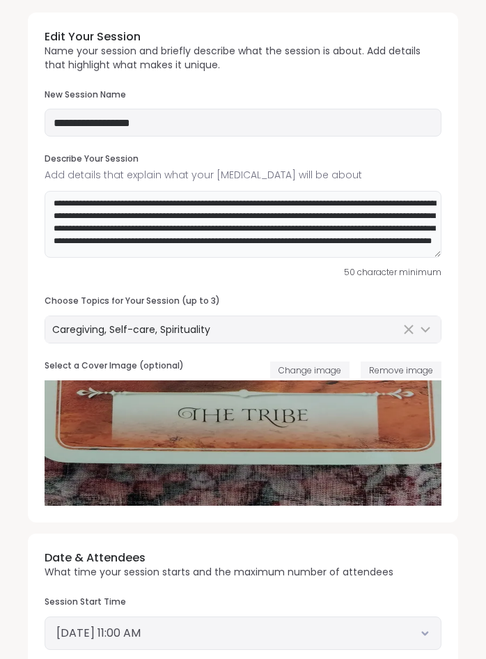
click at [380, 245] on textarea "**********" at bounding box center [243, 224] width 397 height 67
click at [382, 244] on textarea "**********" at bounding box center [243, 224] width 397 height 67
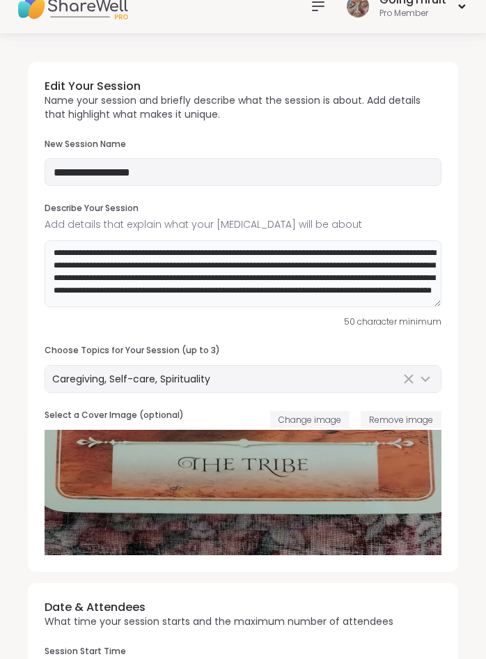
scroll to position [0, 0]
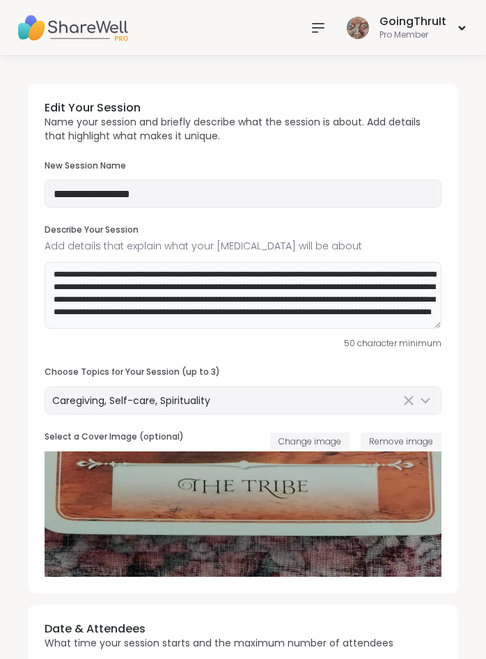
click at [391, 318] on textarea "**********" at bounding box center [243, 295] width 397 height 67
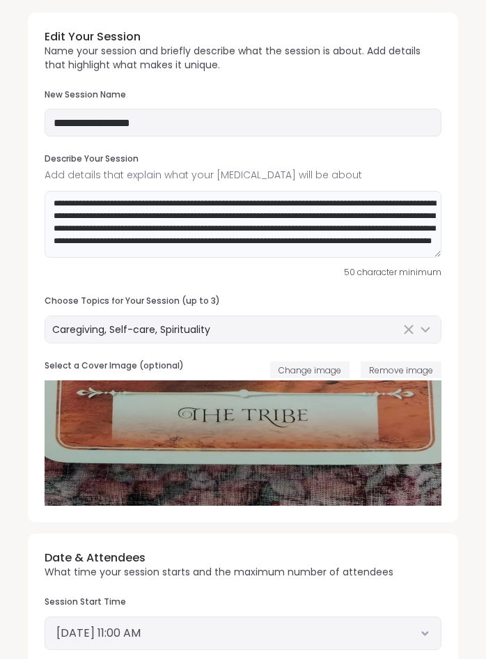
scroll to position [142, 0]
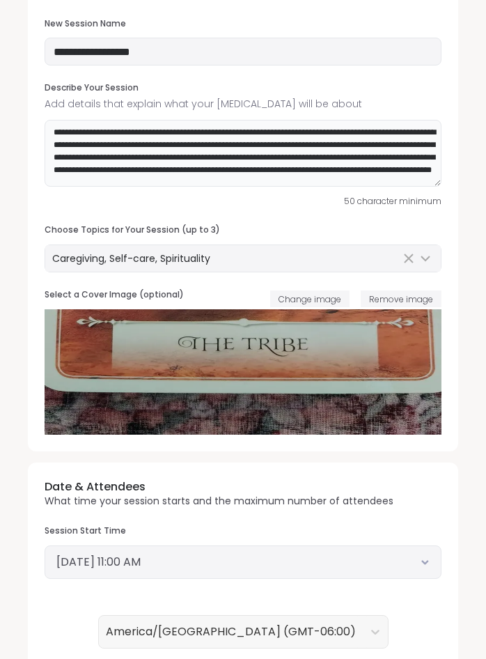
click at [401, 182] on textarea "**********" at bounding box center [243, 153] width 397 height 67
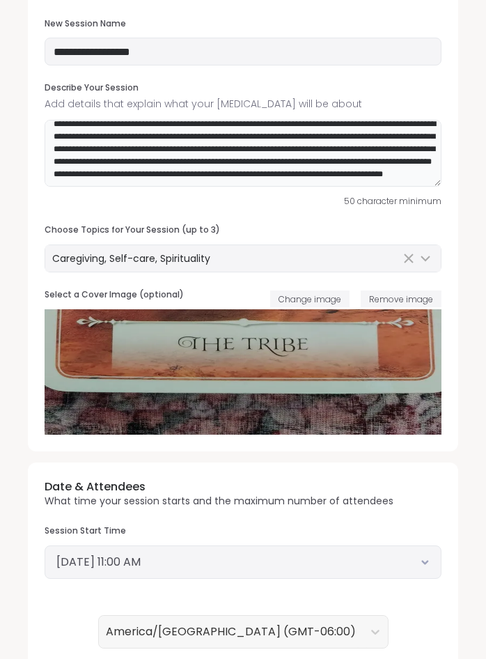
scroll to position [28, 0]
click at [56, 179] on textarea "**********" at bounding box center [243, 153] width 397 height 67
click at [281, 184] on textarea "**********" at bounding box center [243, 153] width 397 height 67
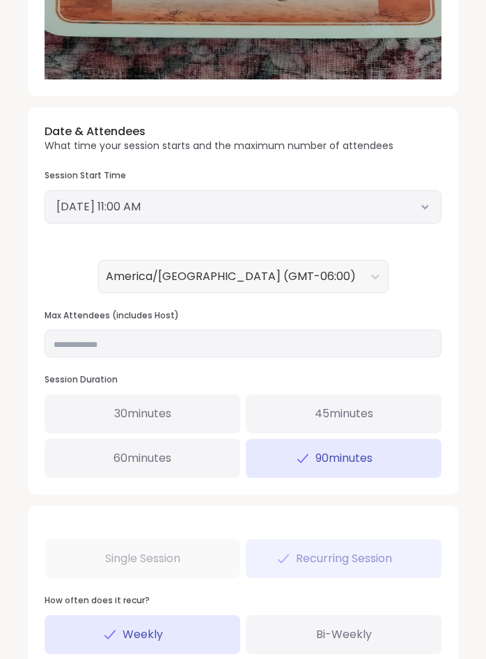
scroll to position [710, 0]
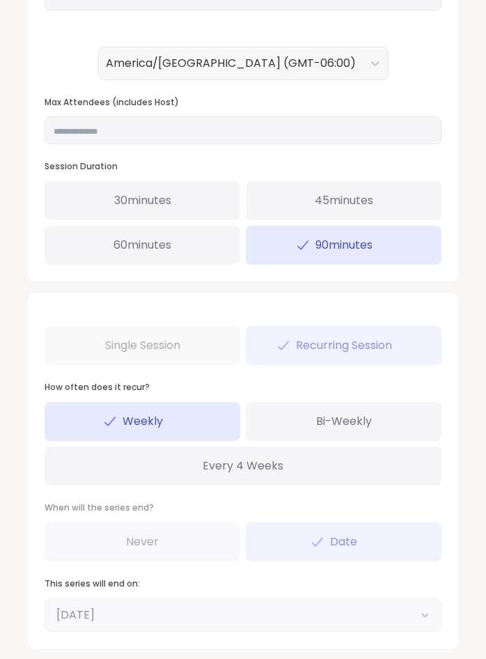
click at [172, 349] on div "Single Session Recurring Session How often does it recur? Weekly Bi-Weekly Ever…" at bounding box center [243, 470] width 430 height 355
click at [158, 349] on div "Single Session Recurring Session How often does it recur? Weekly Bi-Weekly Ever…" at bounding box center [243, 470] width 430 height 355
click at [276, 423] on div "Bi-Weekly" at bounding box center [344, 421] width 196 height 39
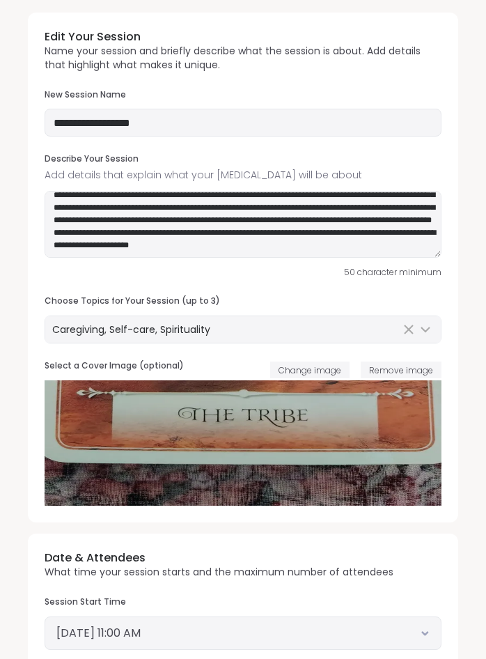
scroll to position [0, 0]
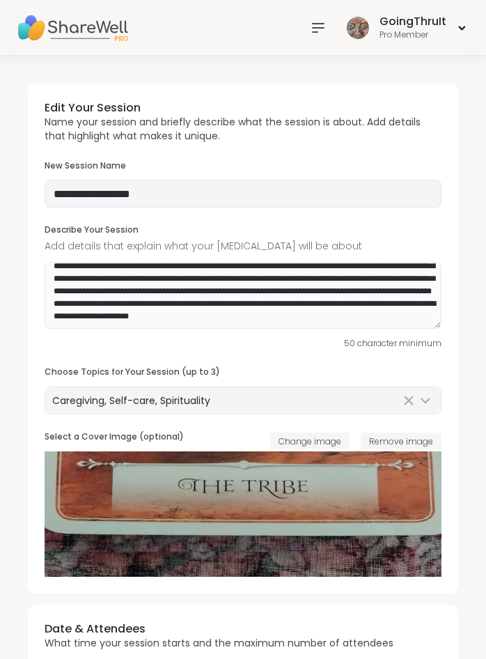
click at [256, 318] on textarea "**********" at bounding box center [243, 295] width 397 height 67
click at [73, 301] on textarea "**********" at bounding box center [243, 295] width 397 height 67
drag, startPoint x: 52, startPoint y: 303, endPoint x: 281, endPoint y: 316, distance: 229.5
click at [281, 316] on textarea "**********" at bounding box center [243, 295] width 397 height 67
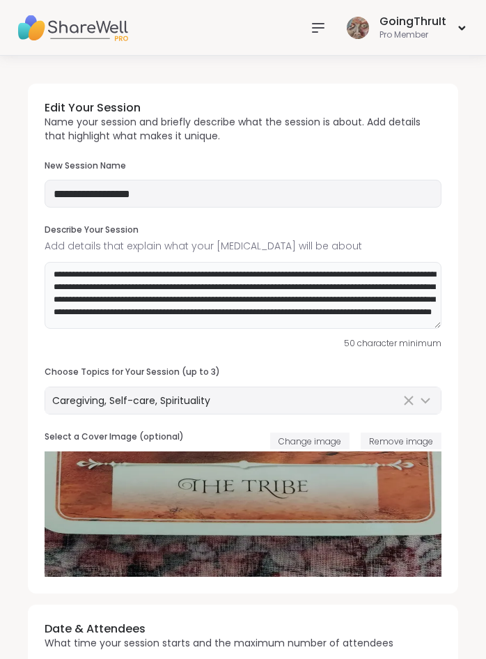
scroll to position [21, 0]
click at [377, 305] on textarea "**********" at bounding box center [243, 295] width 397 height 67
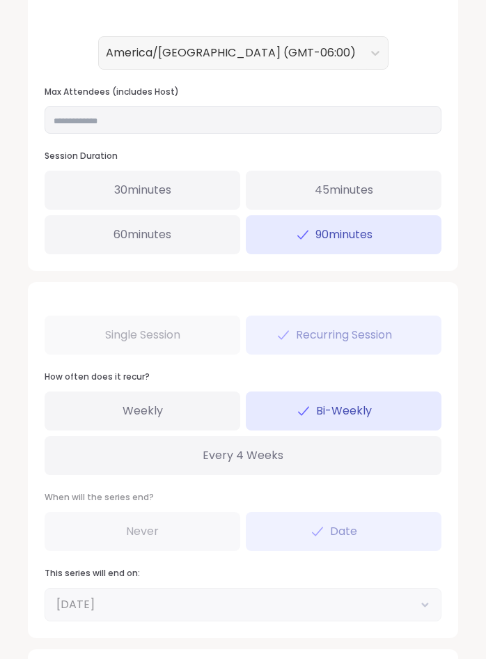
scroll to position [799, 0]
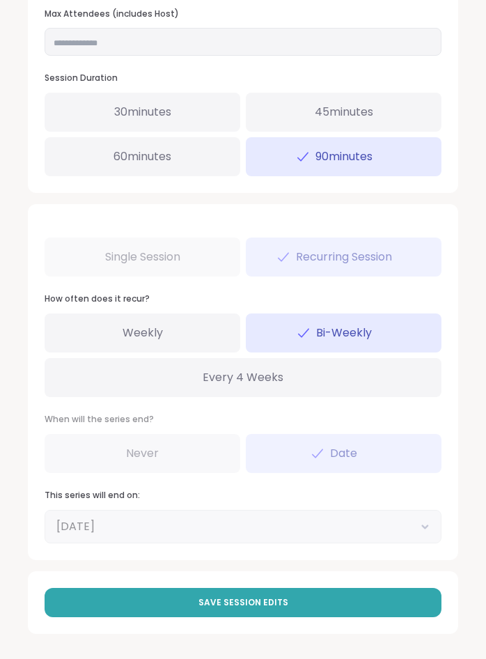
type textarea "**********"
click at [416, 524] on div "This series will end on: [DATE]" at bounding box center [243, 517] width 397 height 54
click at [322, 540] on div "This series will end on: [DATE]" at bounding box center [243, 517] width 397 height 54
click at [129, 530] on div "This series will end on: [DATE]" at bounding box center [243, 517] width 397 height 54
click at [325, 510] on div "This series will end on: [DATE]" at bounding box center [243, 517] width 397 height 54
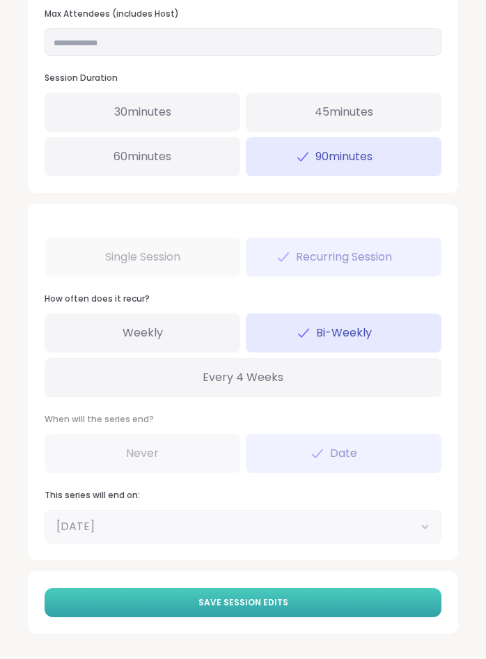
click at [286, 598] on button "Save Session Edits" at bounding box center [243, 602] width 397 height 29
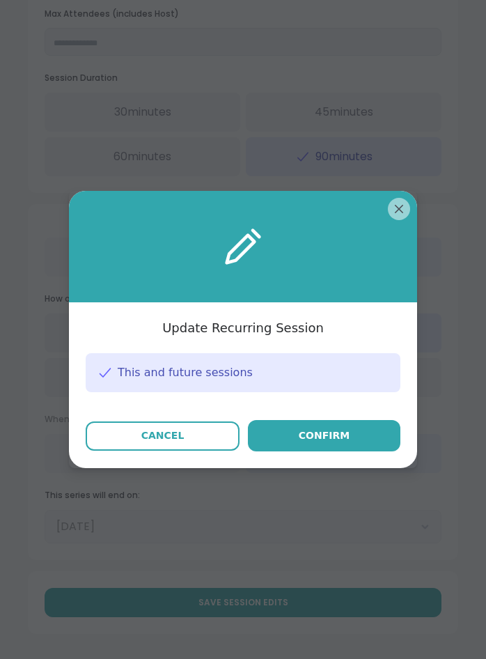
click at [210, 364] on div "This and future sessions" at bounding box center [243, 372] width 315 height 39
click at [174, 371] on span "This and future sessions" at bounding box center [185, 372] width 135 height 15
click at [307, 434] on div "Confirm" at bounding box center [324, 435] width 51 height 15
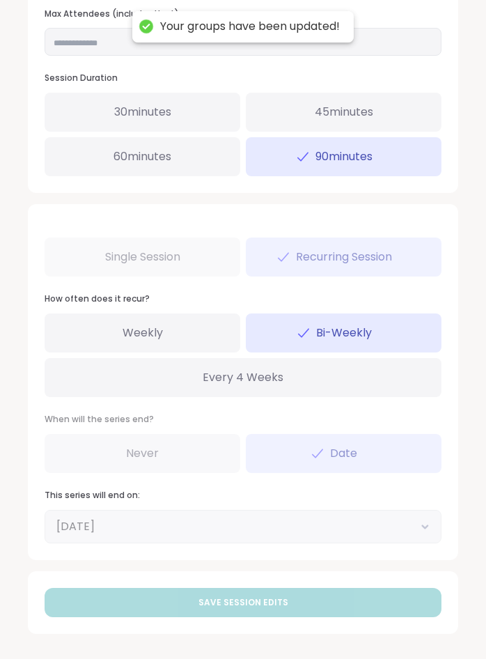
scroll to position [586, 0]
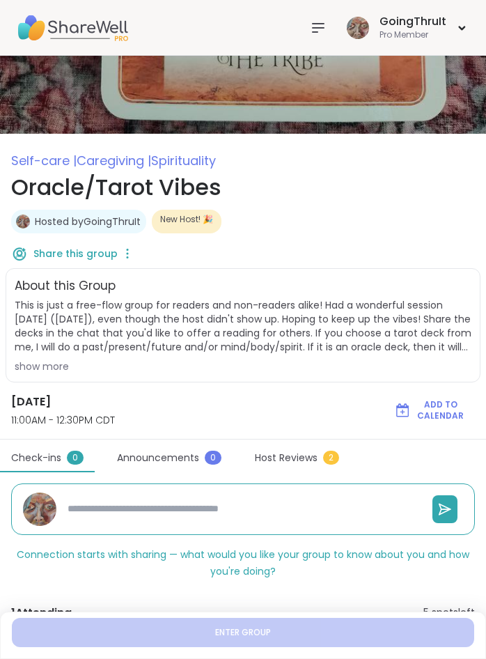
click at [319, 24] on icon at bounding box center [318, 28] width 11 height 8
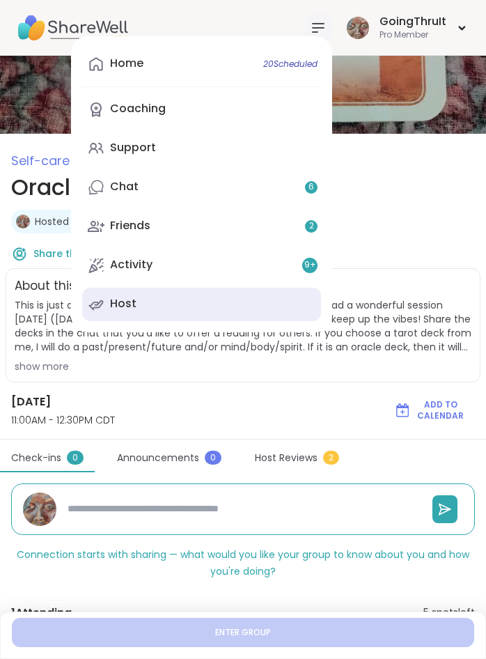
click at [159, 306] on link "Host" at bounding box center [201, 304] width 239 height 33
type textarea "*"
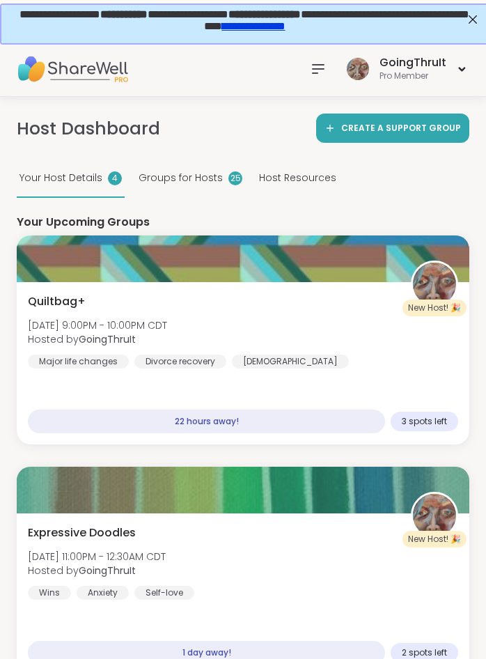
click at [49, 62] on img at bounding box center [72, 69] width 111 height 49
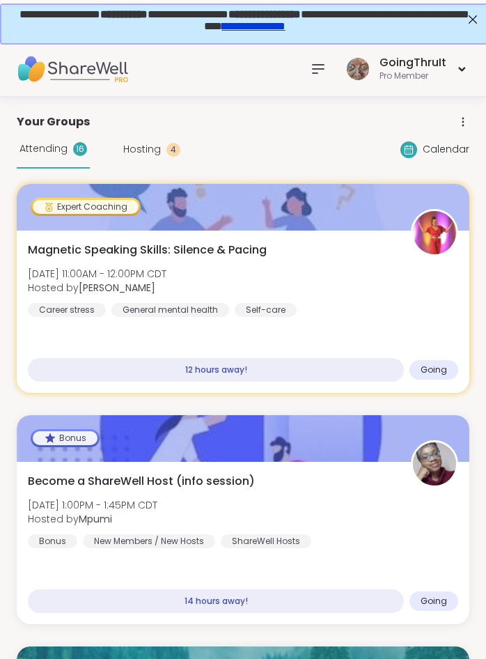
click at [444, 137] on div "Attending 16 Hosting 4 Calendar" at bounding box center [243, 149] width 453 height 38
click at [444, 150] on span "Calendar" at bounding box center [446, 149] width 47 height 15
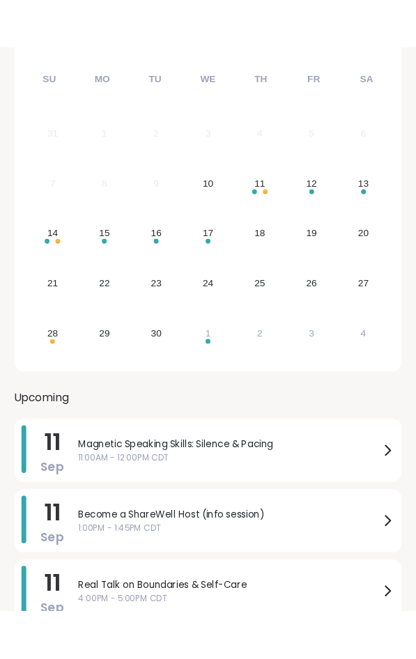
scroll to position [142, 0]
